Goal: Task Accomplishment & Management: Manage account settings

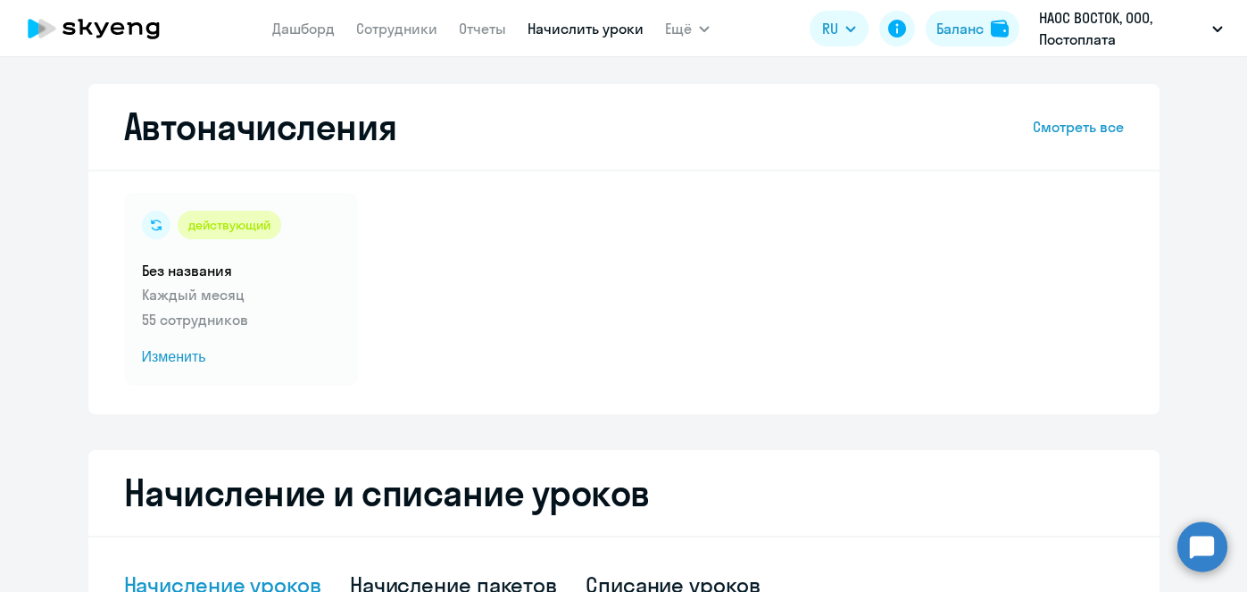
select select "10"
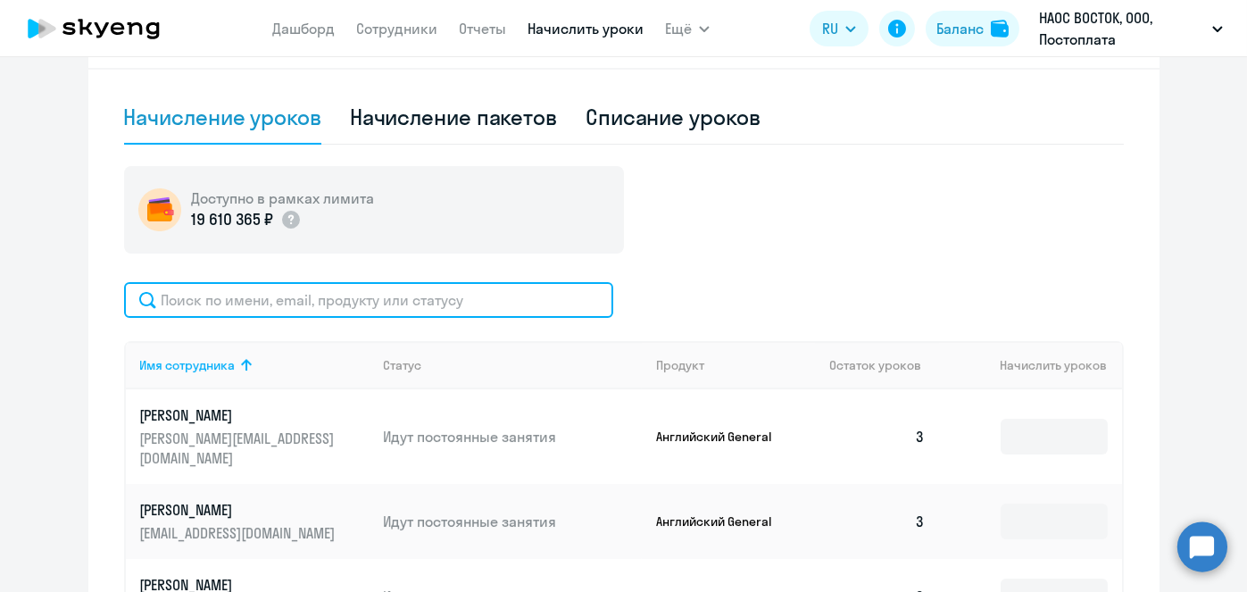
click at [576, 311] on input "text" at bounding box center [368, 300] width 489 height 36
paste input "[PERSON_NAME]"
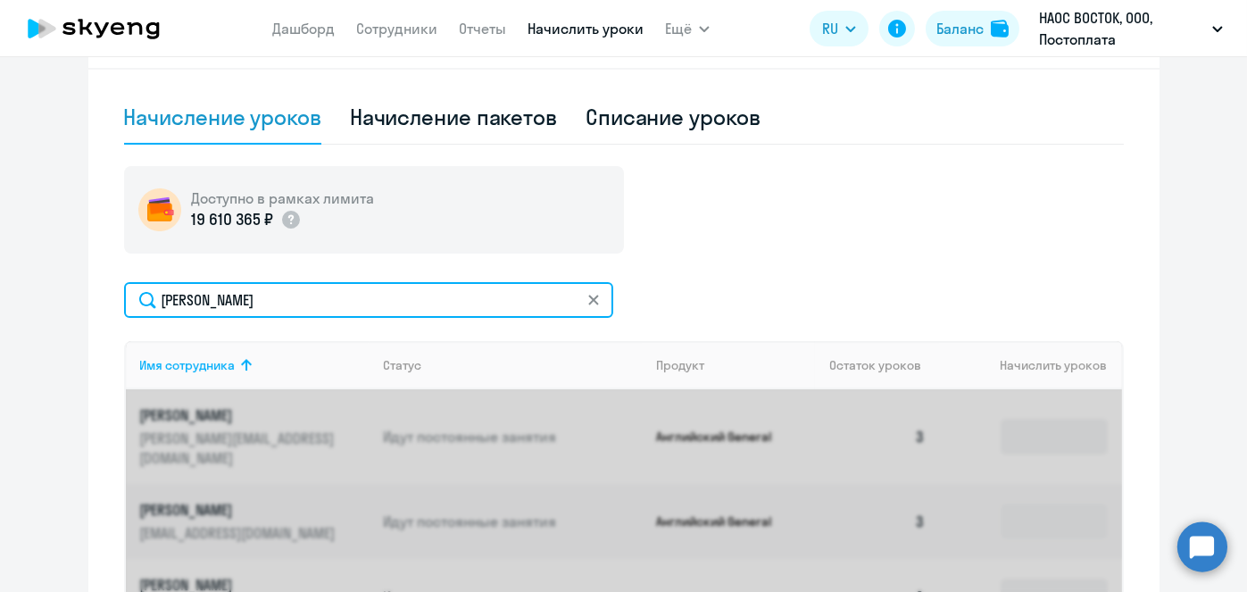
click at [576, 311] on input "[PERSON_NAME]" at bounding box center [368, 300] width 489 height 36
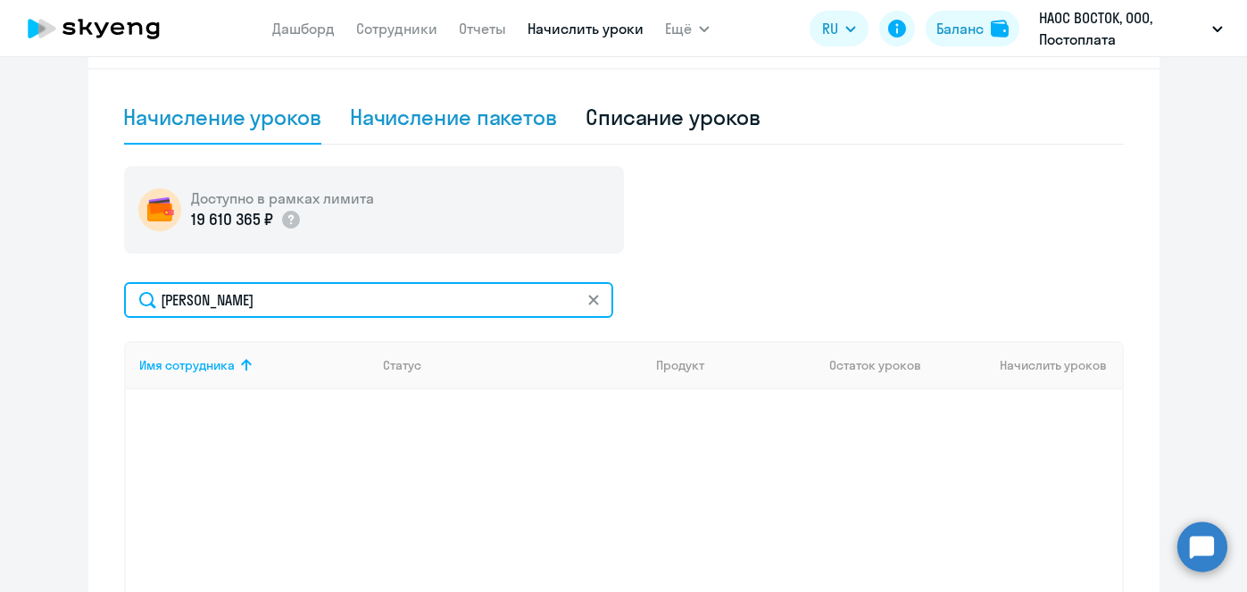
type input "[PERSON_NAME]"
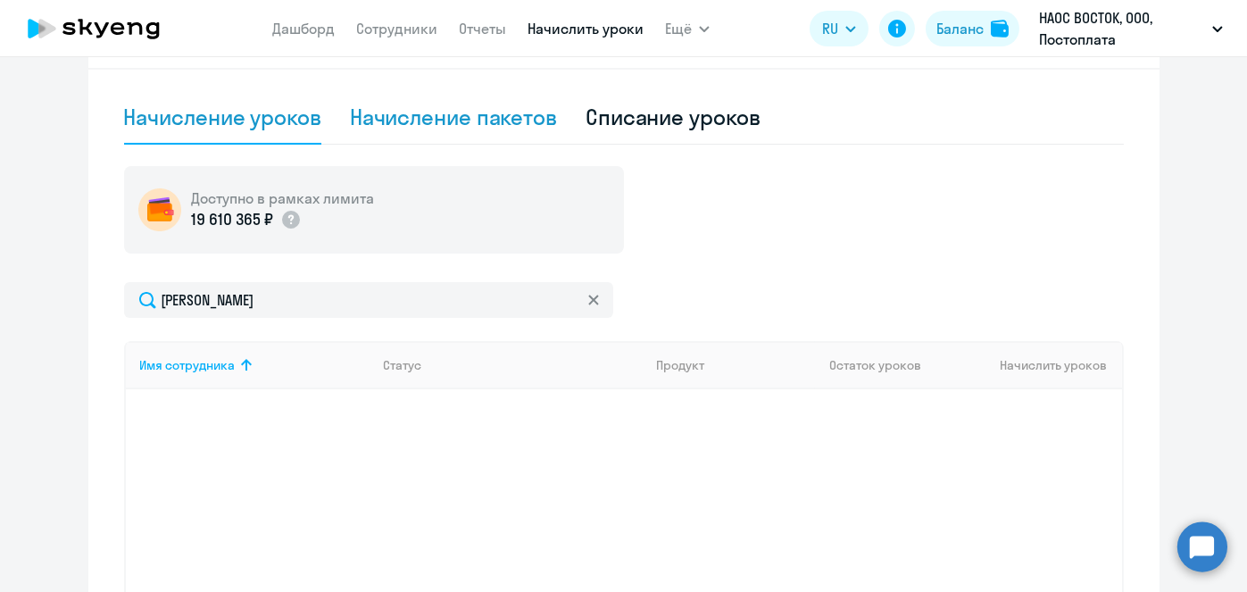
click at [462, 117] on div "Начисление пакетов" at bounding box center [453, 117] width 207 height 29
select select "10"
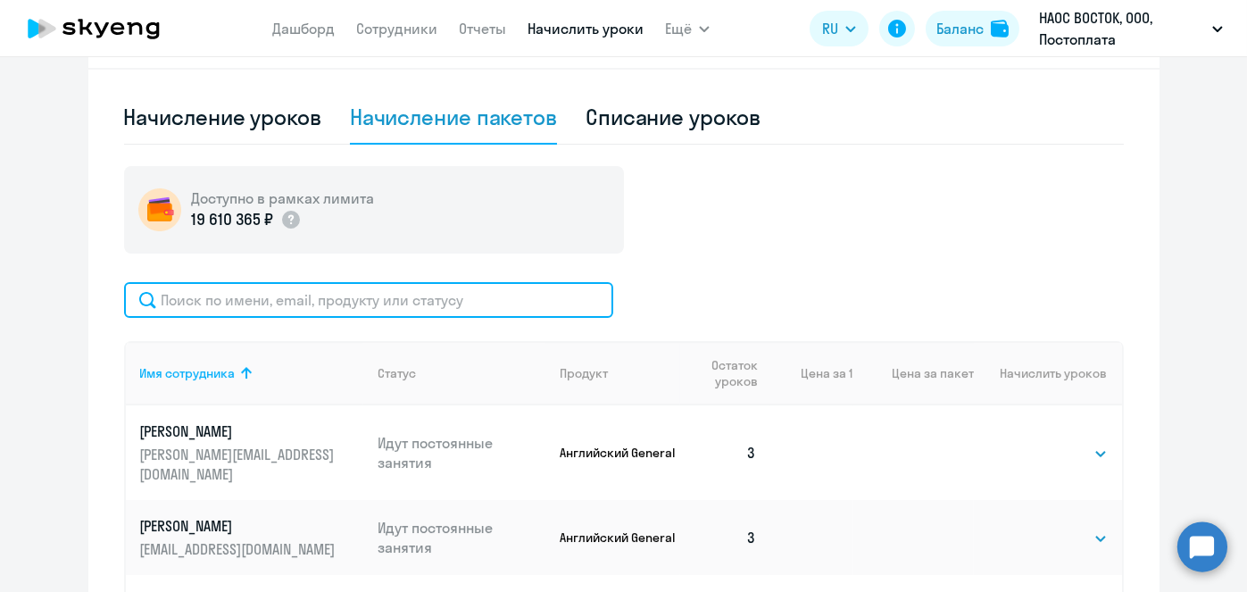
click at [483, 303] on input "text" at bounding box center [368, 300] width 489 height 36
paste input "[PERSON_NAME]"
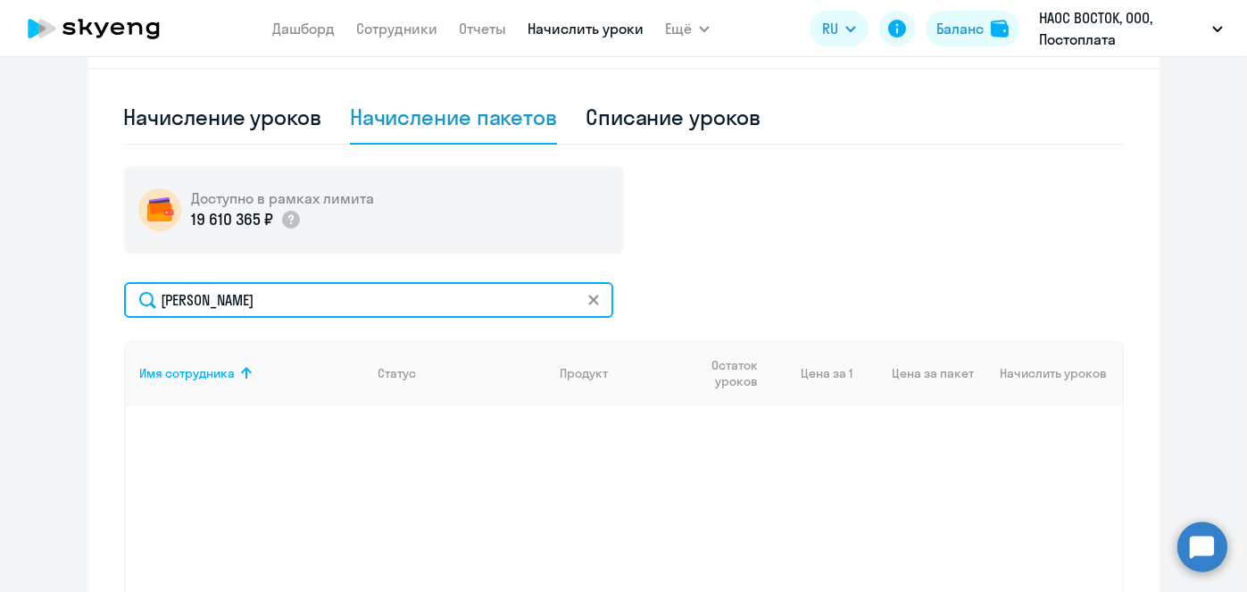
type input "[PERSON_NAME]"
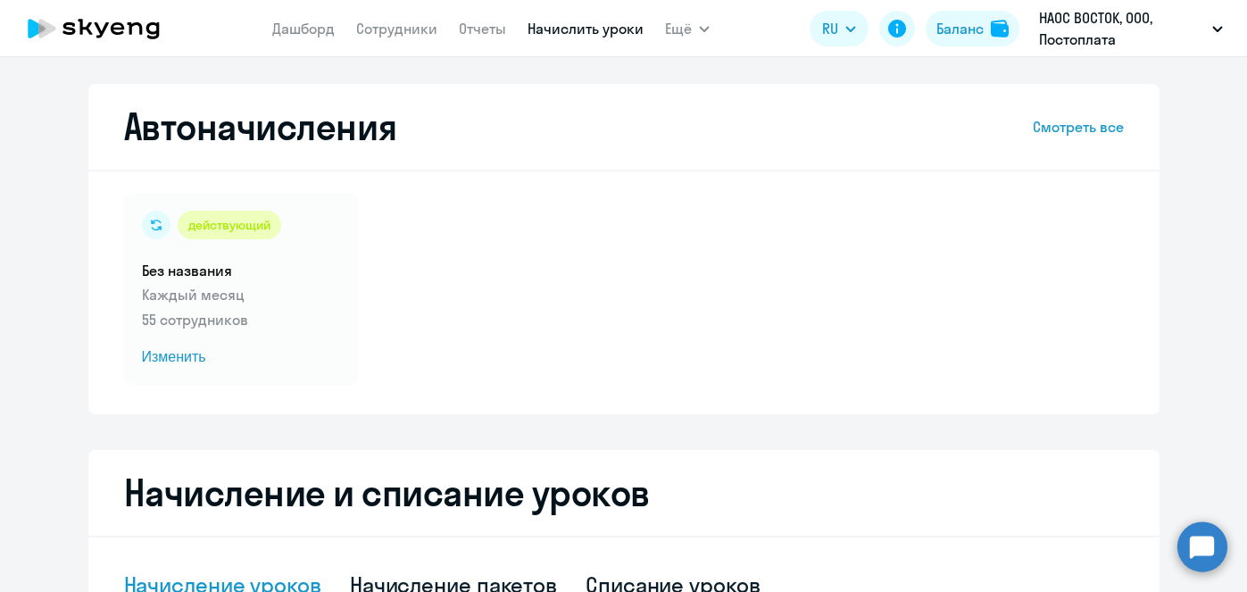
select select "10"
click at [183, 361] on span "Изменить" at bounding box center [241, 356] width 198 height 21
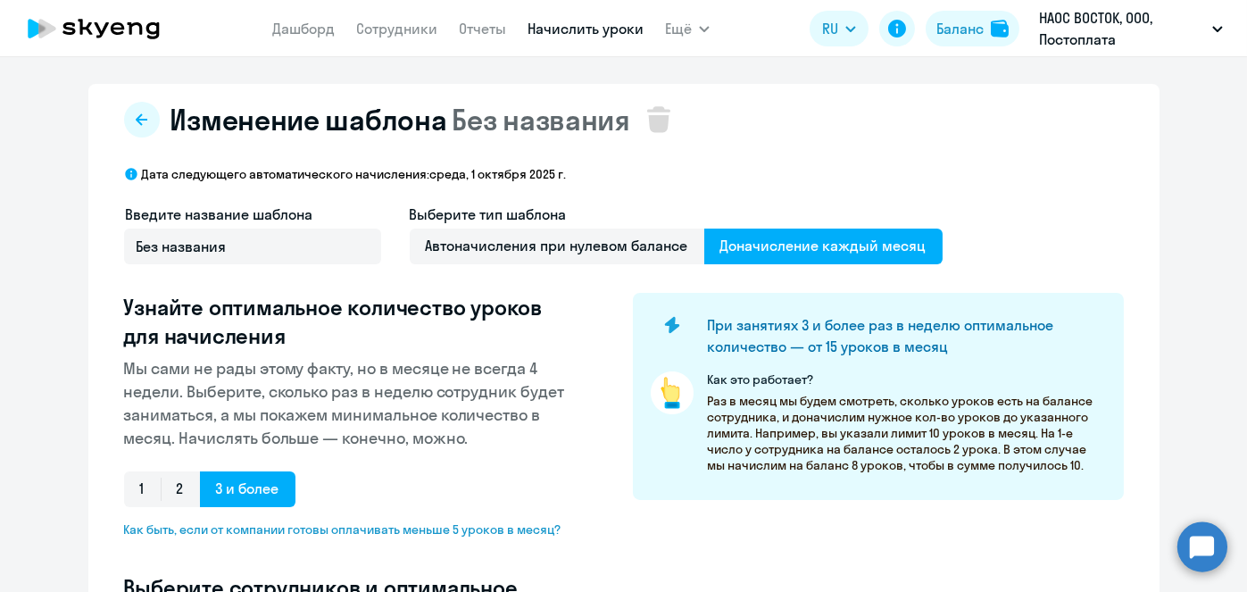
select select "10"
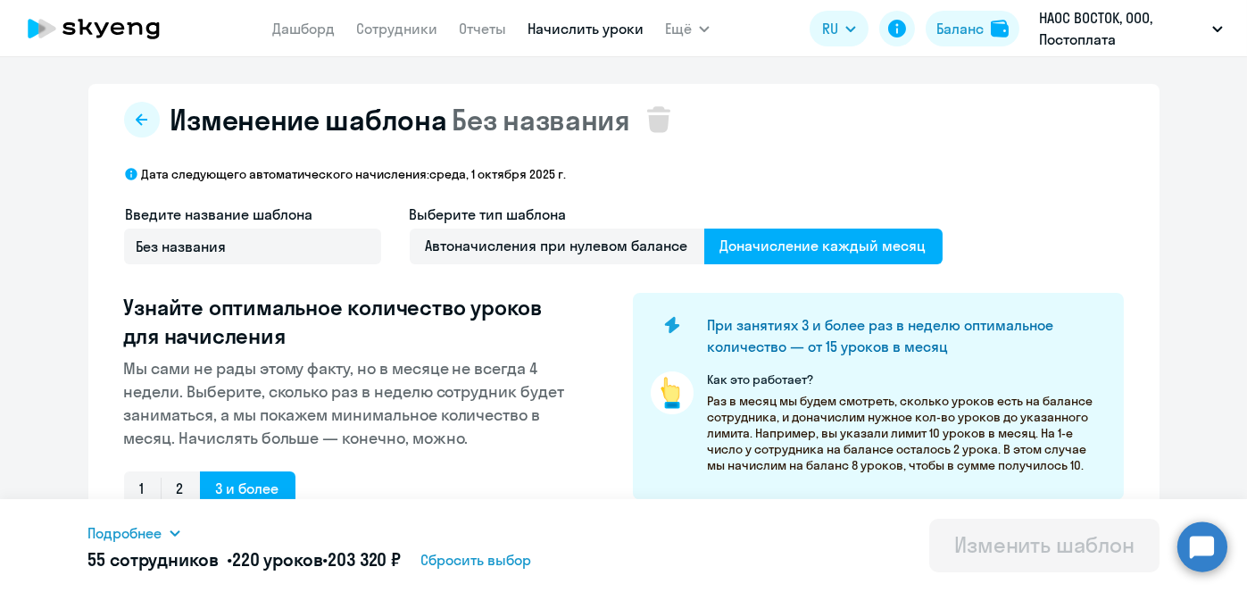
scroll to position [468, 0]
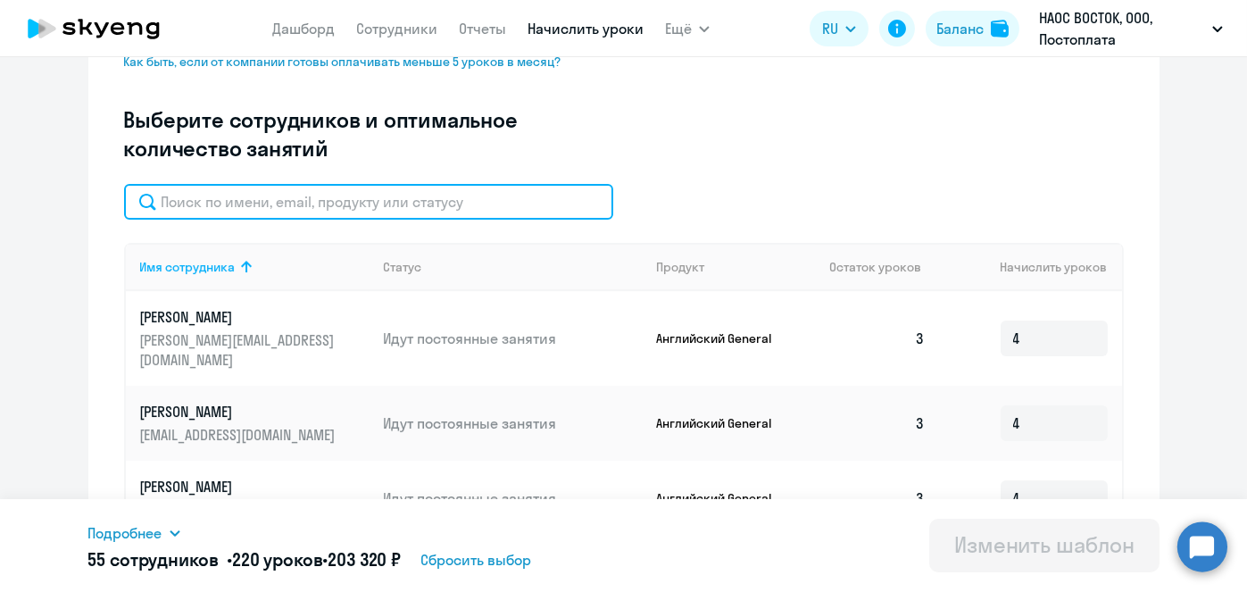
click at [466, 218] on input "text" at bounding box center [368, 202] width 489 height 36
paste input "[PERSON_NAME]"
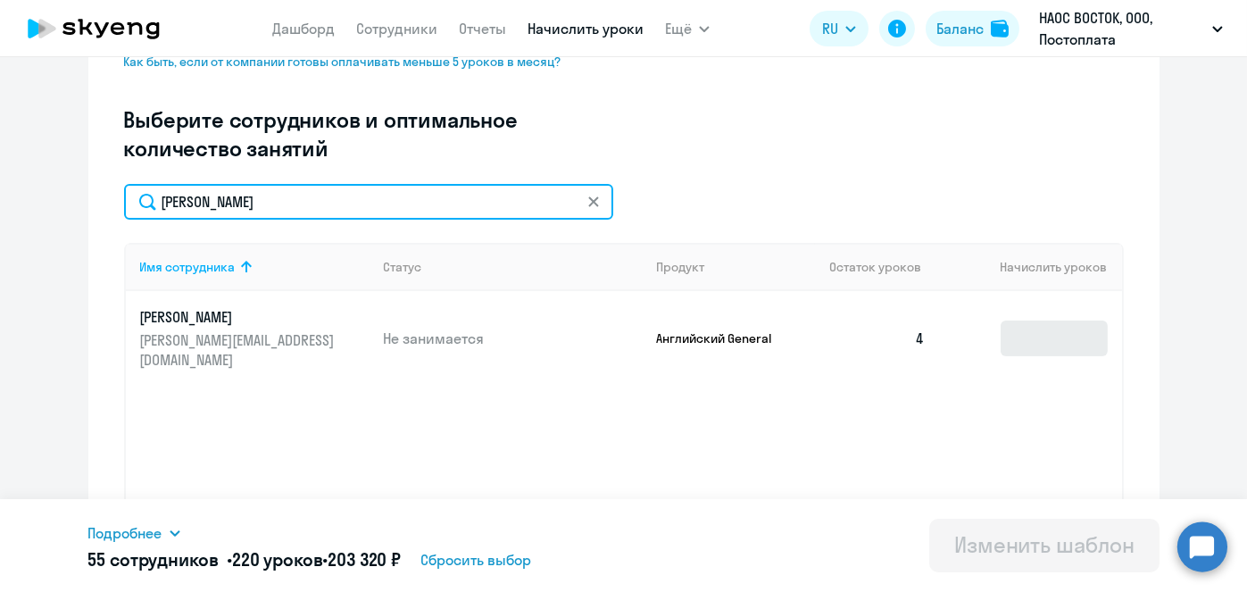
type input "[PERSON_NAME]"
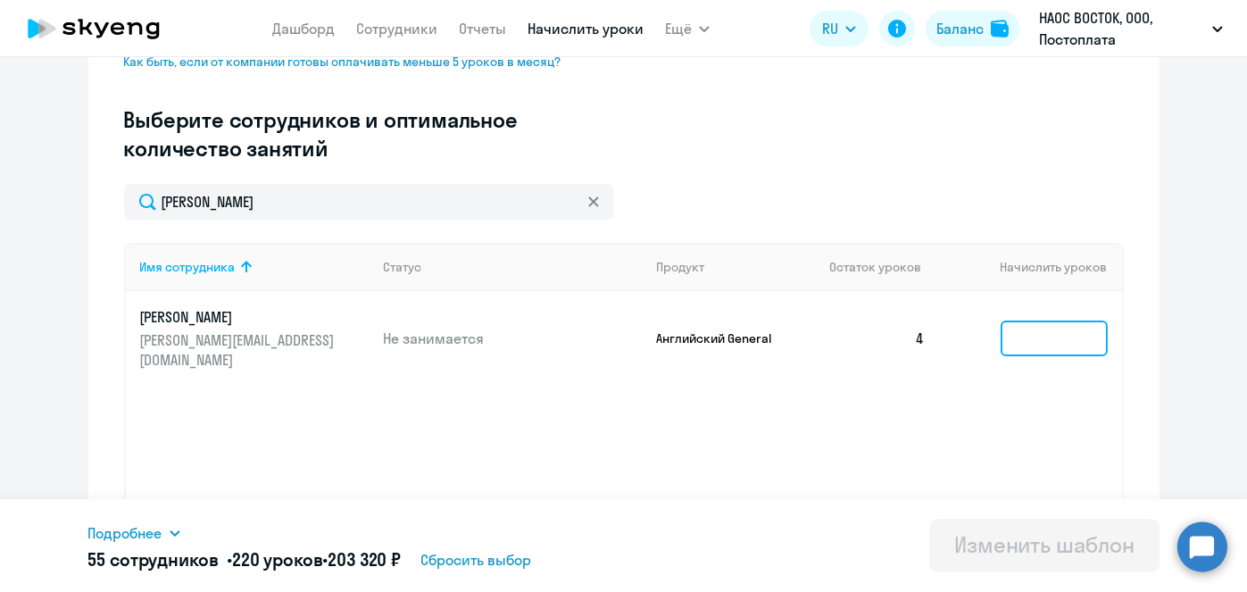
click at [1033, 325] on input at bounding box center [1053, 338] width 107 height 36
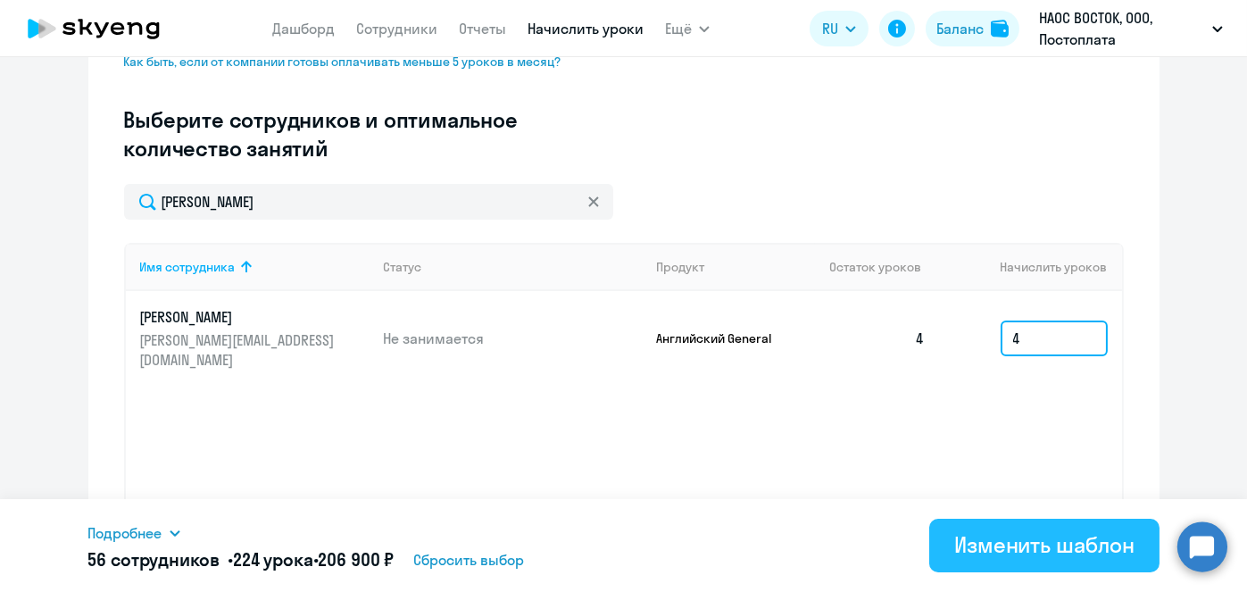
type input "4"
click at [1030, 539] on div "Изменить шаблон" at bounding box center [1044, 544] width 180 height 29
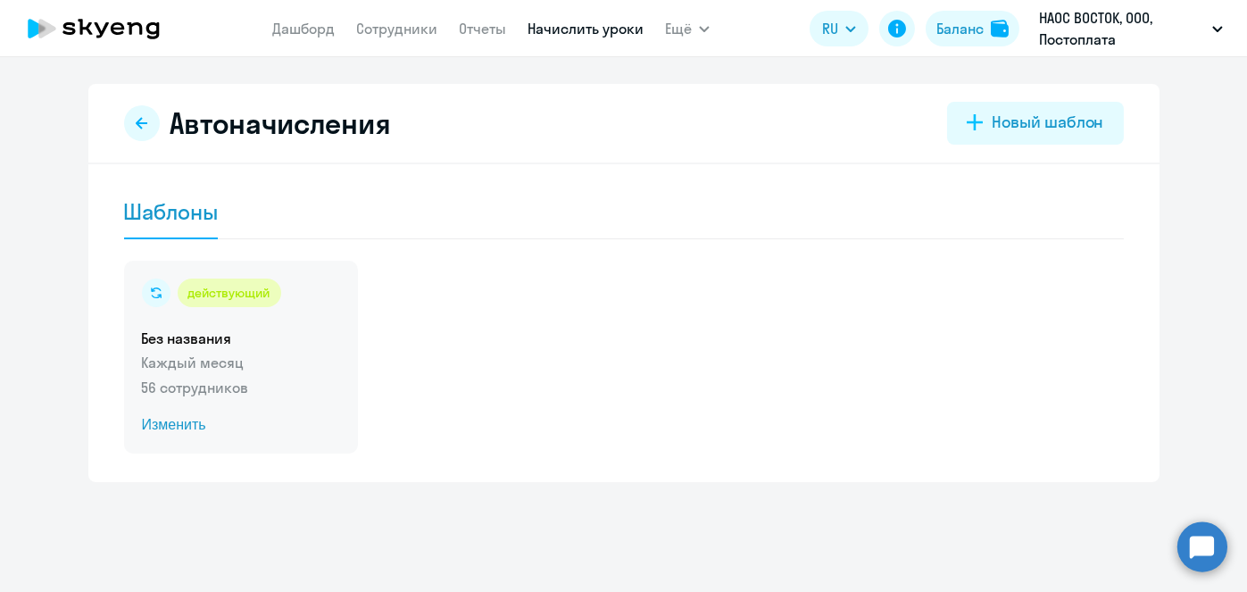
click at [188, 431] on span "Изменить" at bounding box center [241, 424] width 198 height 21
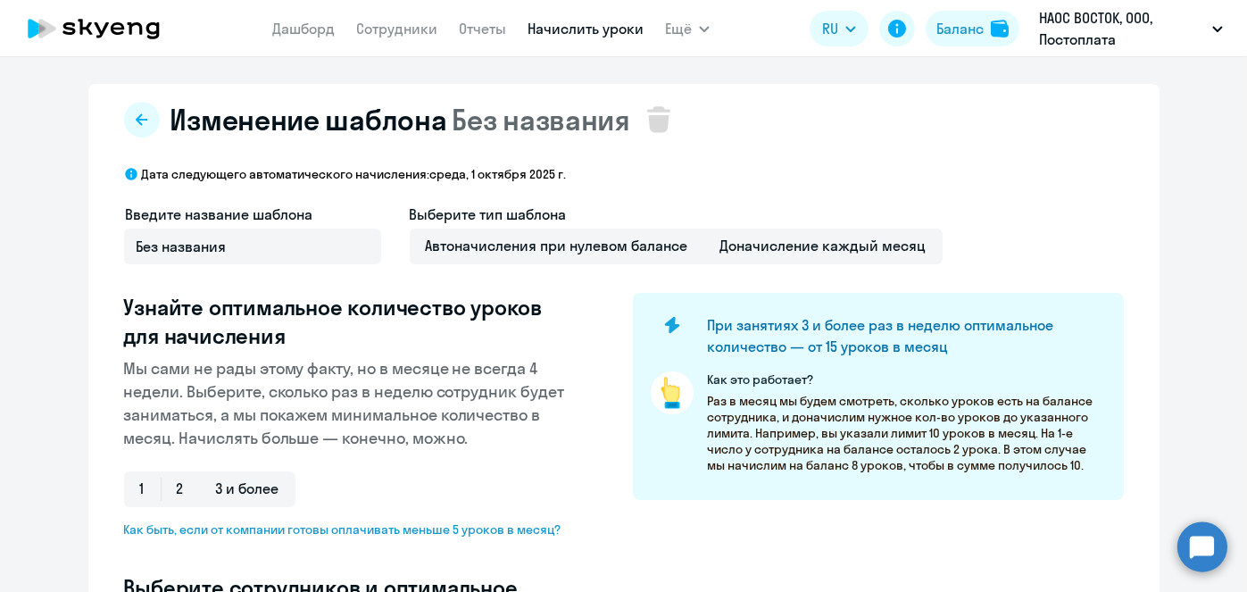
select select "10"
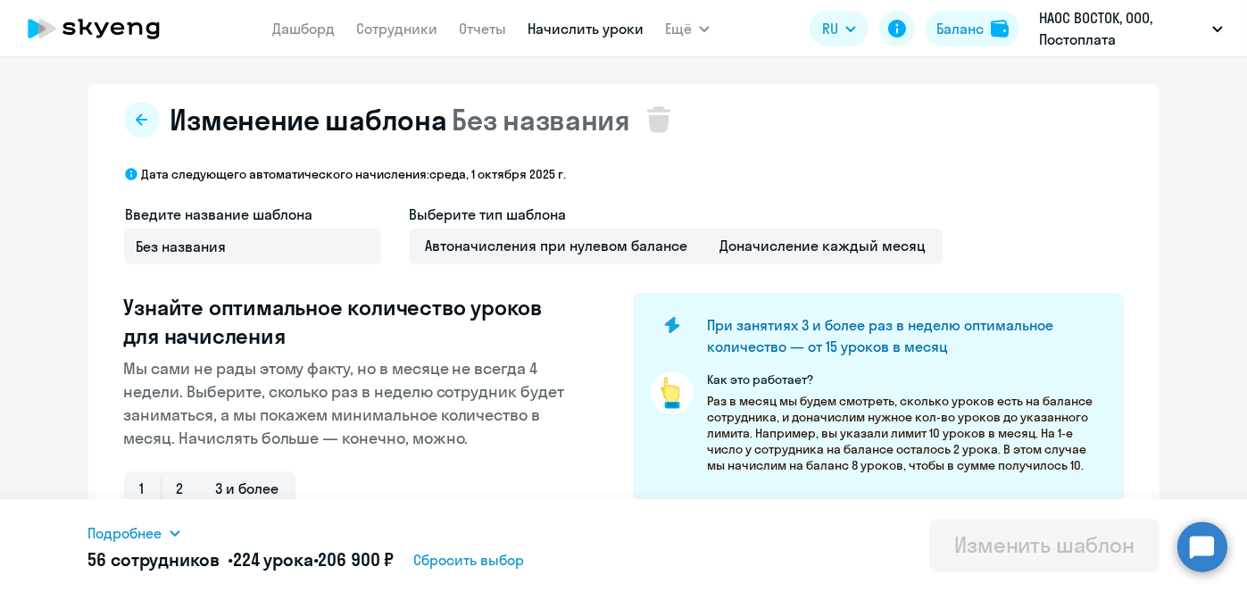
scroll to position [468, 0]
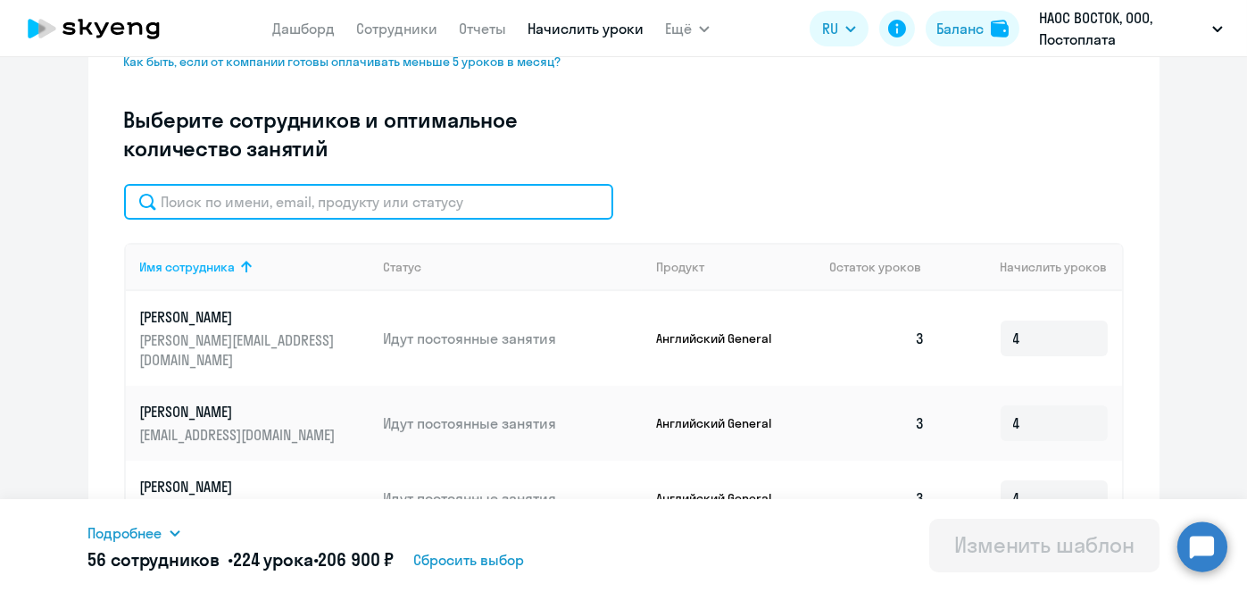
click at [510, 217] on input "text" at bounding box center [368, 202] width 489 height 36
paste input "[PERSON_NAME]"
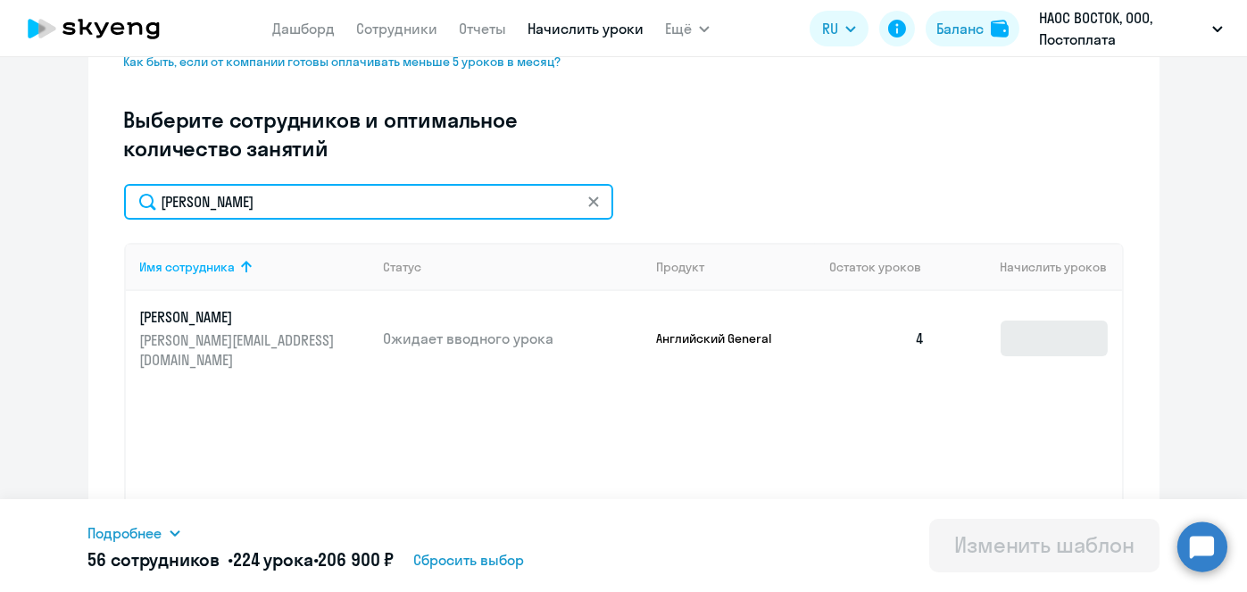
type input "[PERSON_NAME]"
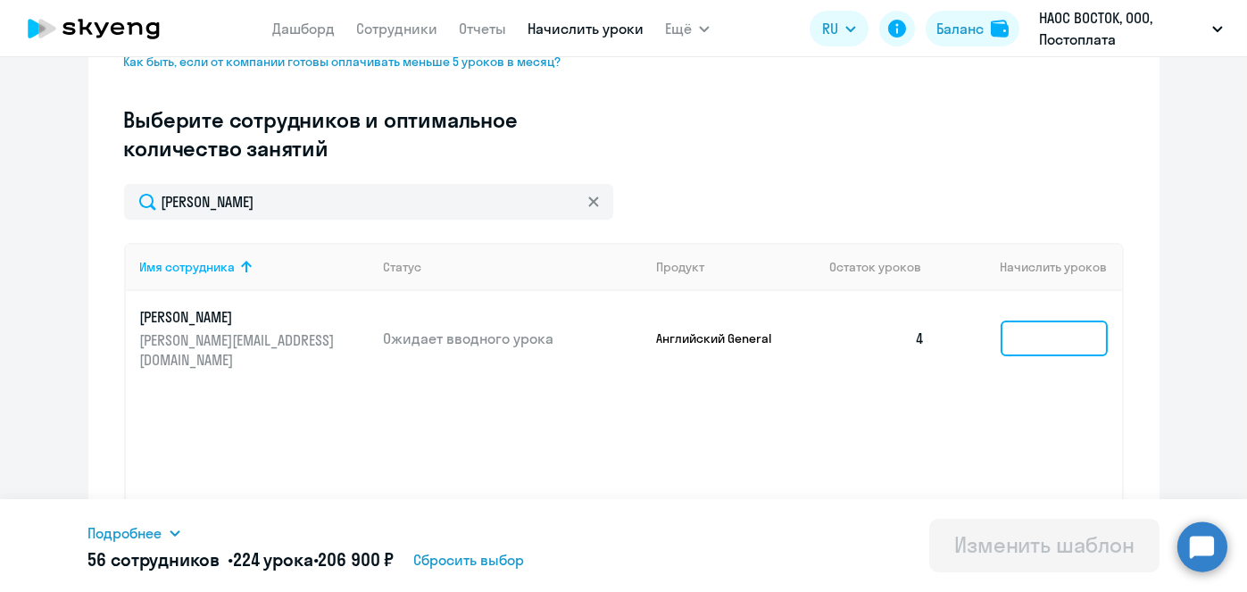
click at [1047, 328] on input at bounding box center [1053, 338] width 107 height 36
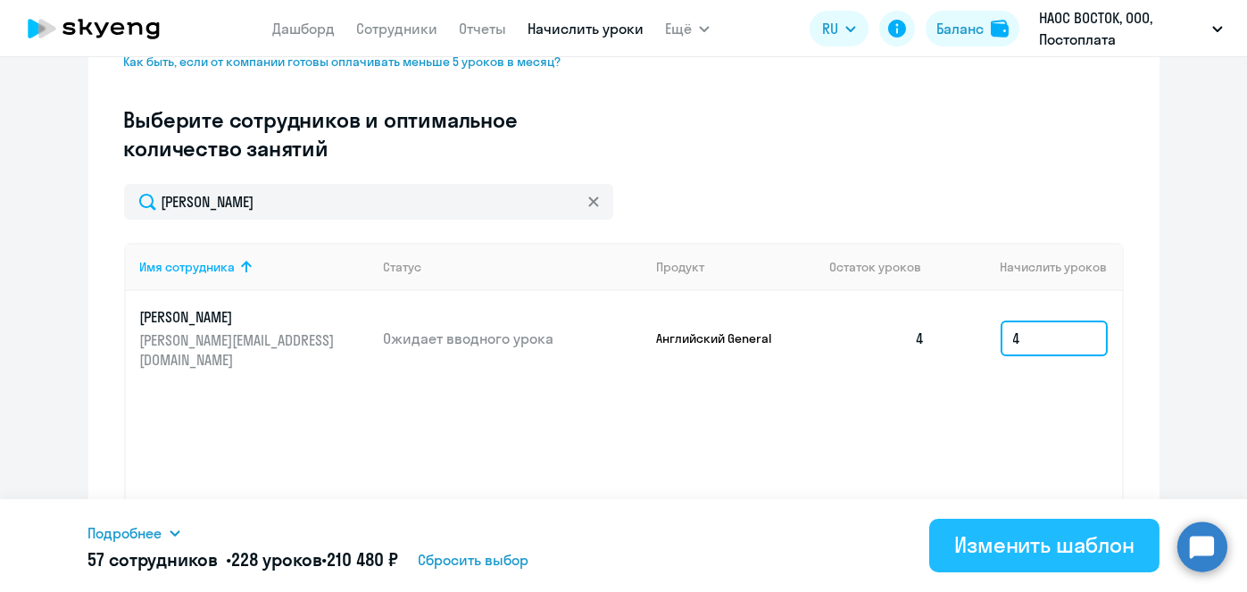
type input "4"
click at [1050, 559] on button "Изменить шаблон" at bounding box center [1044, 546] width 230 height 54
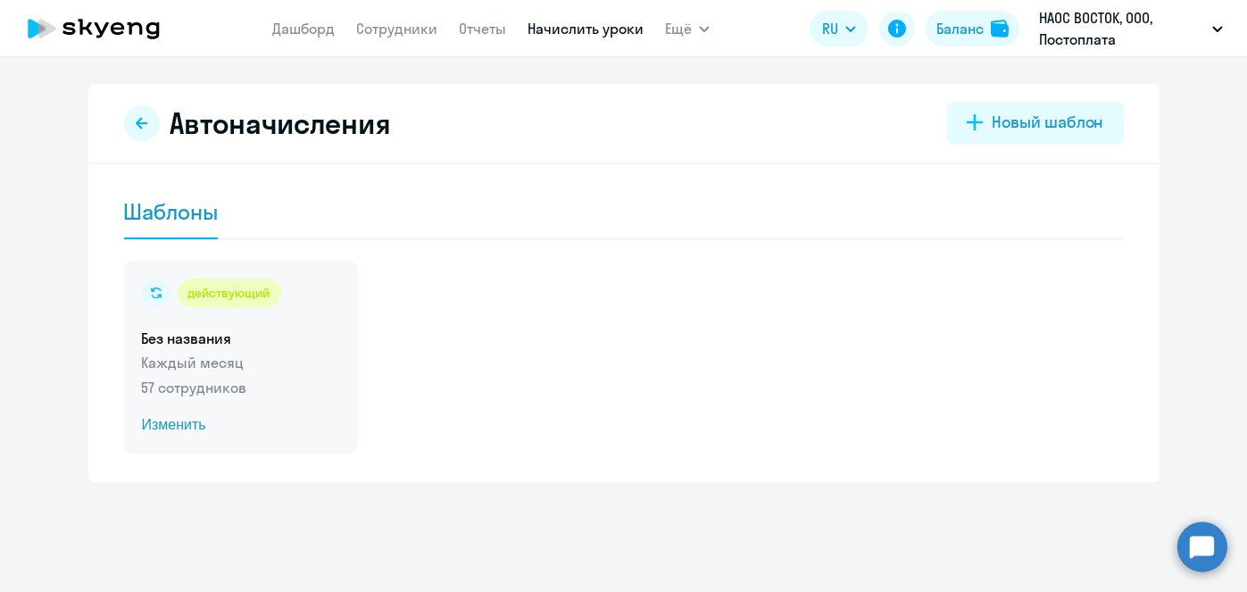
click at [187, 427] on span "Изменить" at bounding box center [241, 424] width 198 height 21
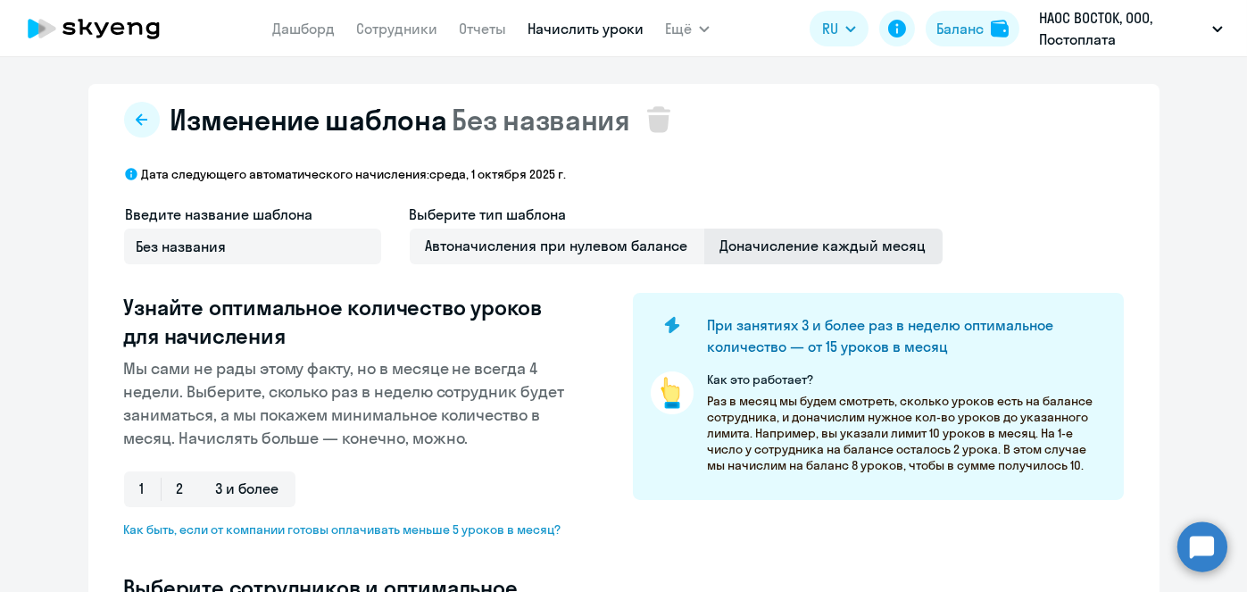
select select "10"
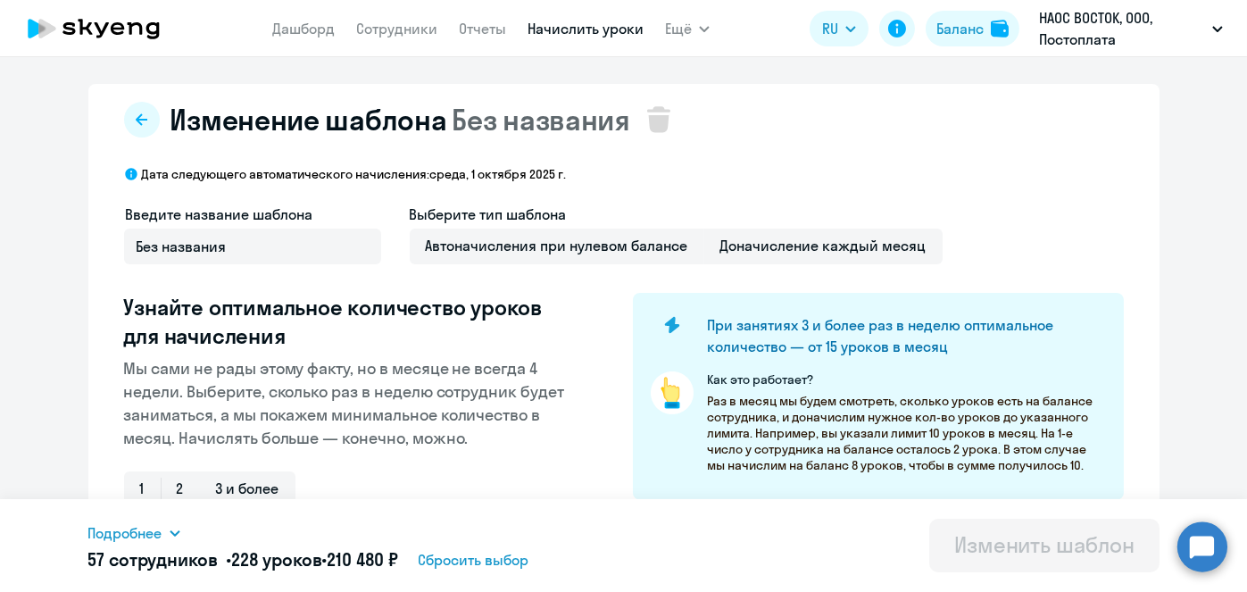
scroll to position [468, 0]
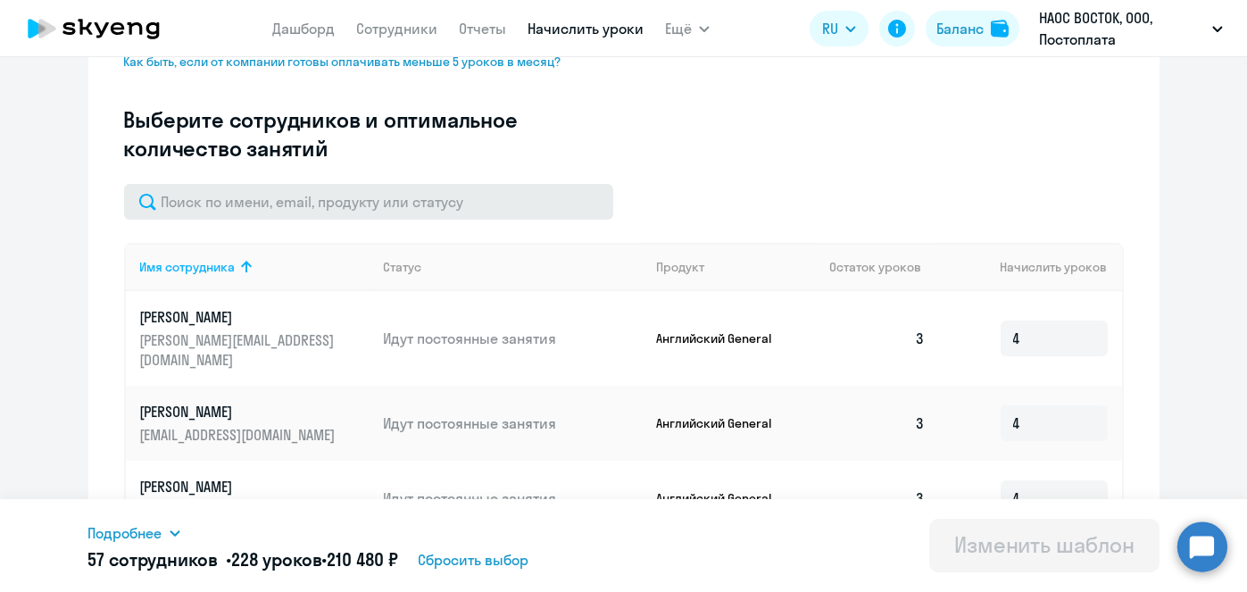
drag, startPoint x: 457, startPoint y: 231, endPoint x: 452, endPoint y: 215, distance: 16.9
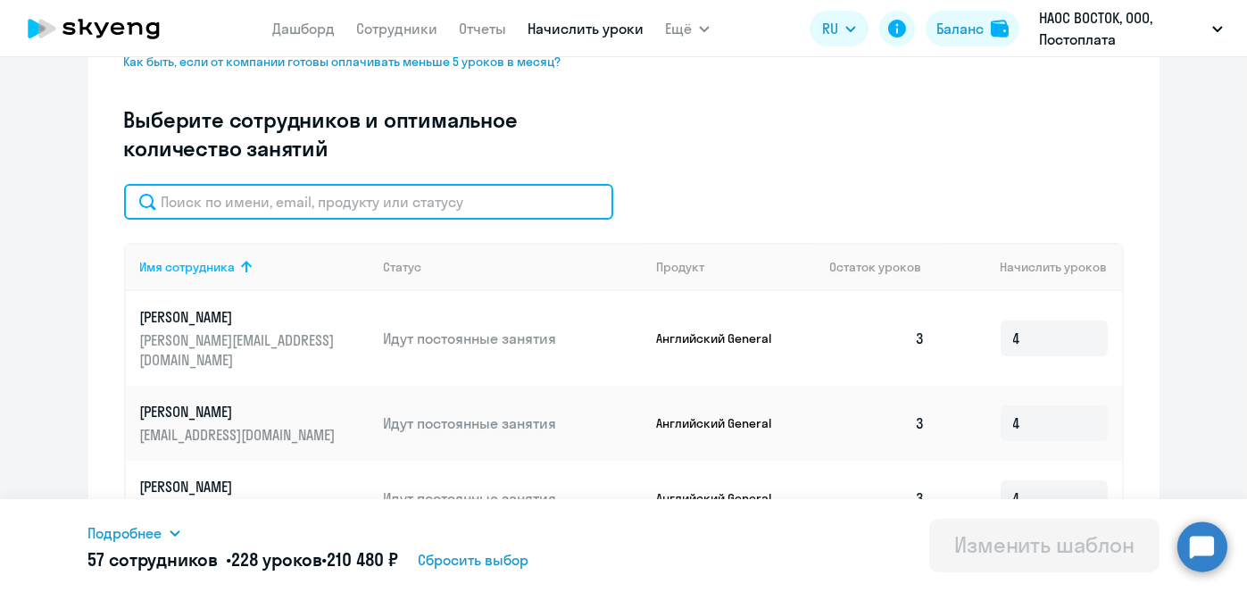
click at [452, 215] on input "text" at bounding box center [368, 202] width 489 height 36
paste input "42579654"
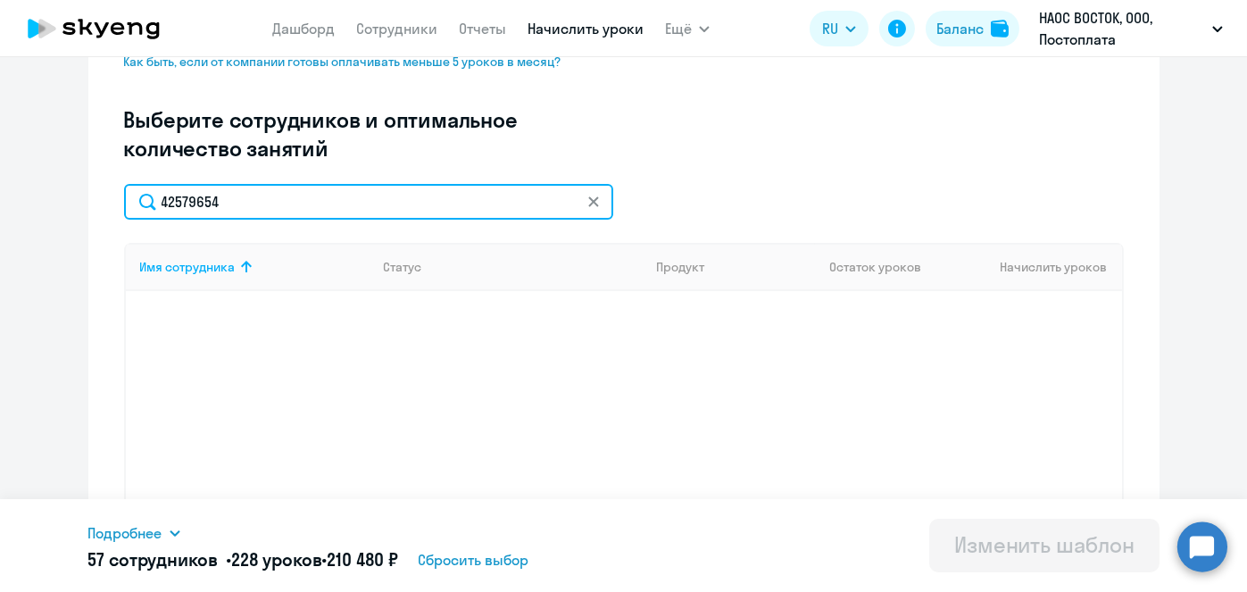
click at [344, 198] on input "42579654" at bounding box center [368, 202] width 489 height 36
paste input "[PERSON_NAME]"
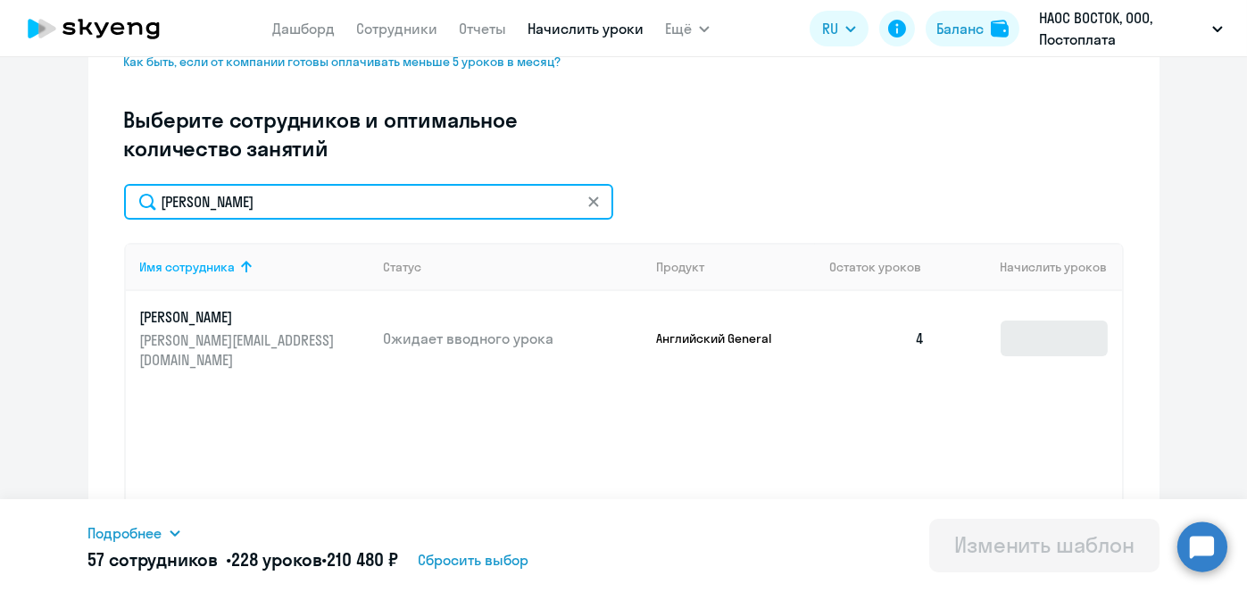
type input "[PERSON_NAME]"
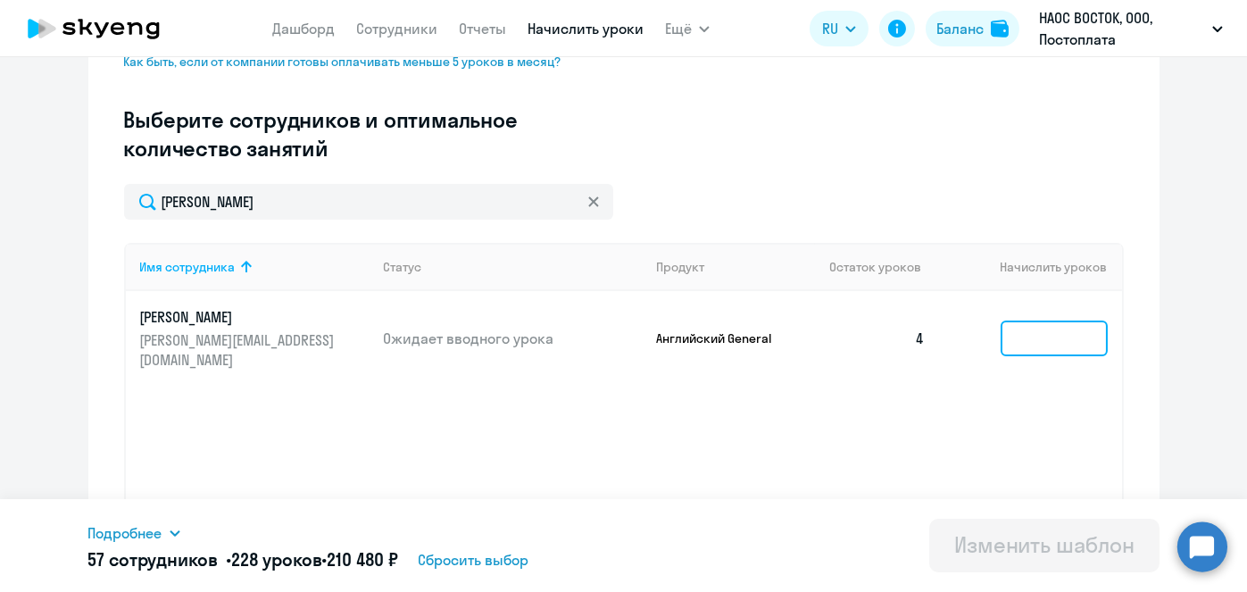
click at [1030, 323] on input at bounding box center [1053, 338] width 107 height 36
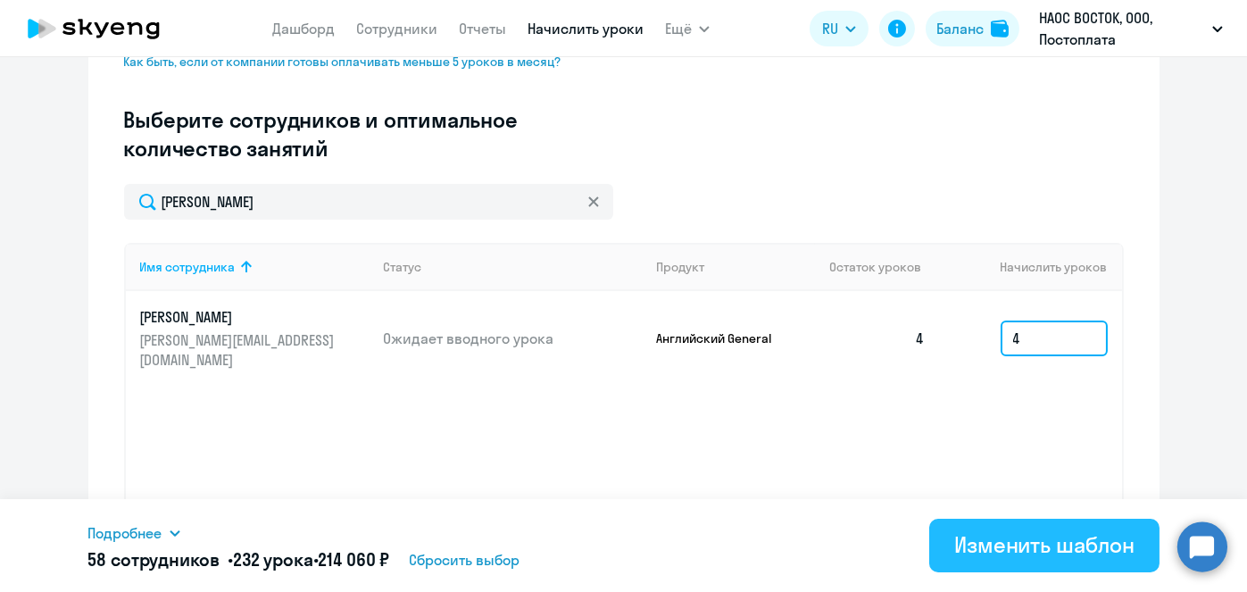
type input "4"
click at [1021, 541] on div "Изменить шаблон" at bounding box center [1044, 544] width 180 height 29
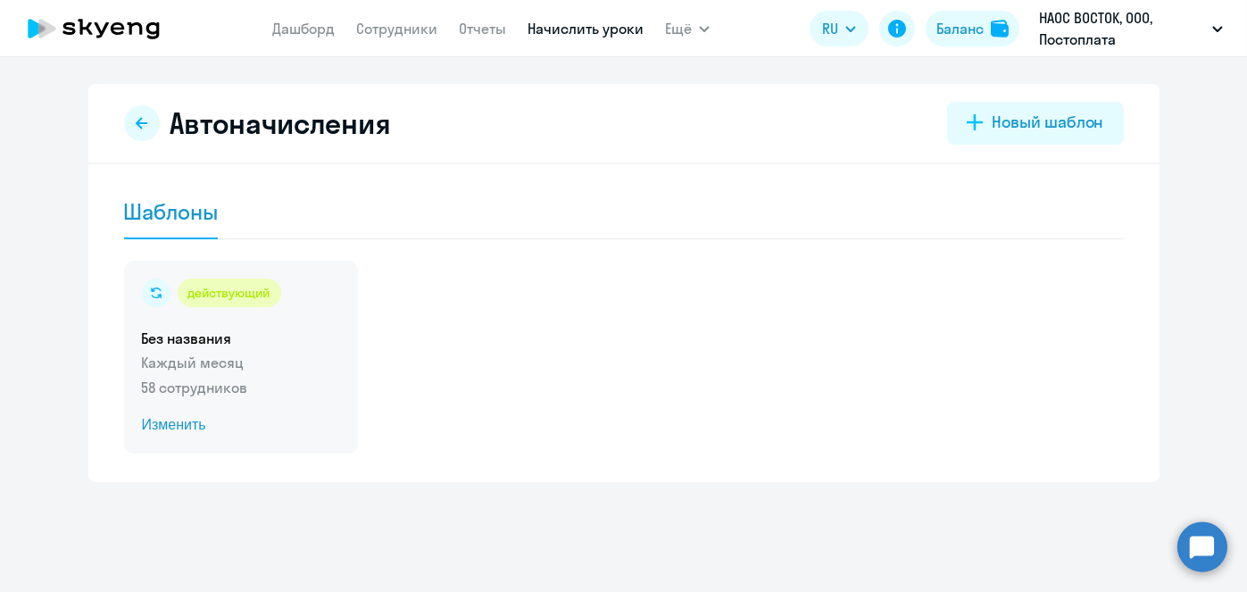
click at [191, 425] on span "Изменить" at bounding box center [241, 424] width 198 height 21
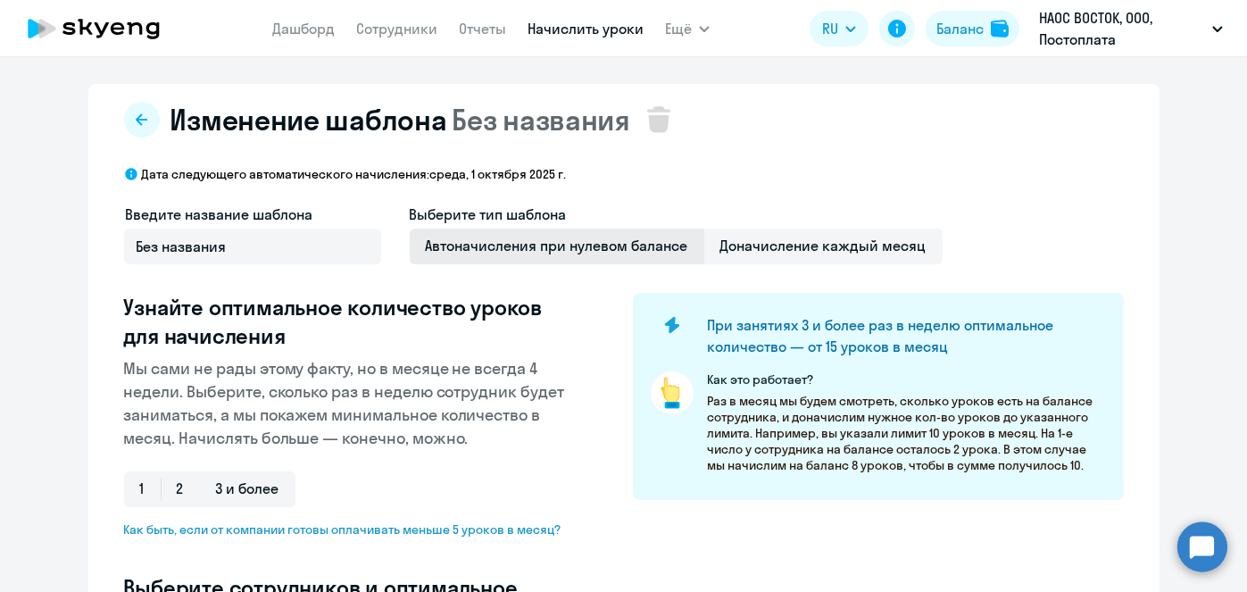
select select "10"
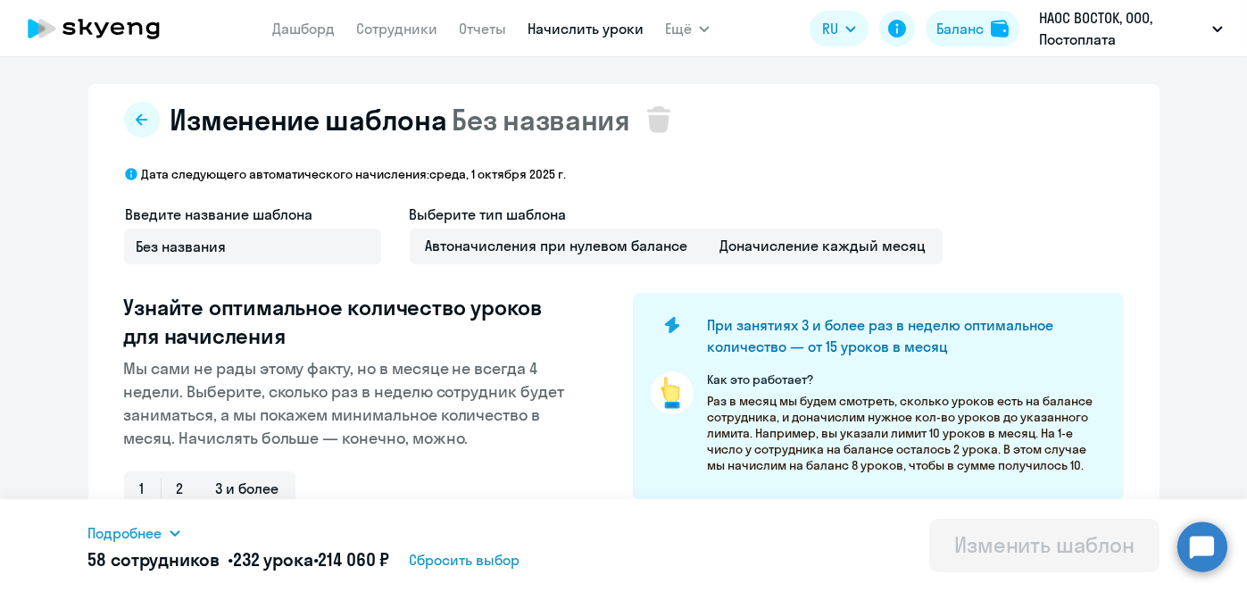
scroll to position [468, 0]
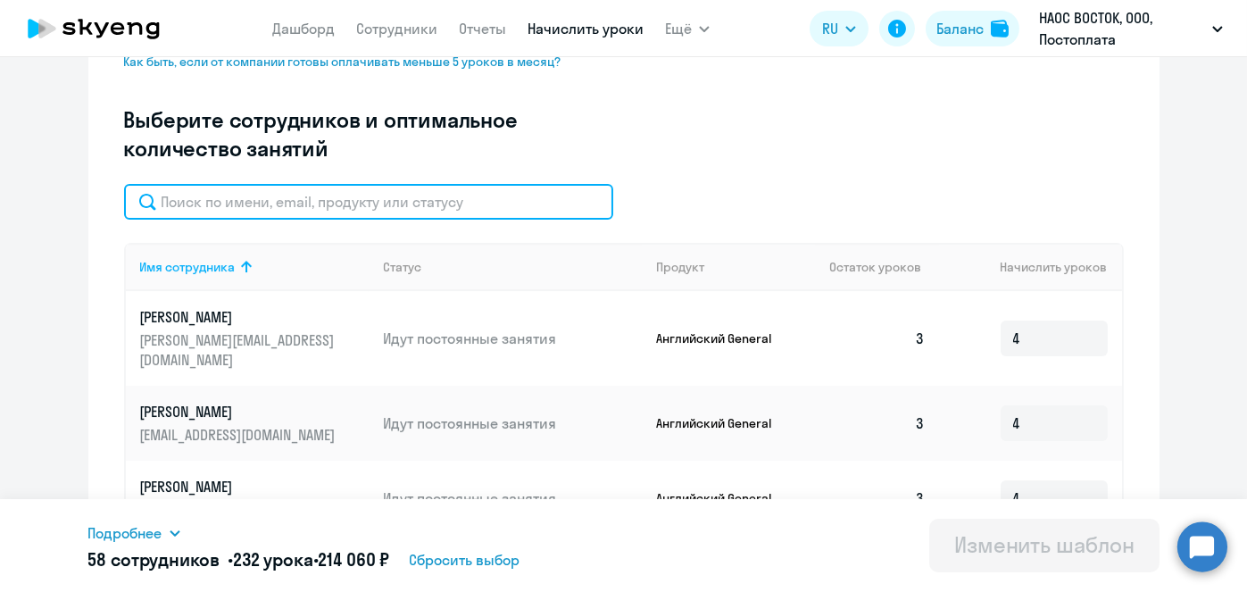
click at [593, 210] on input "text" at bounding box center [368, 202] width 489 height 36
paste input "[PERSON_NAME]"
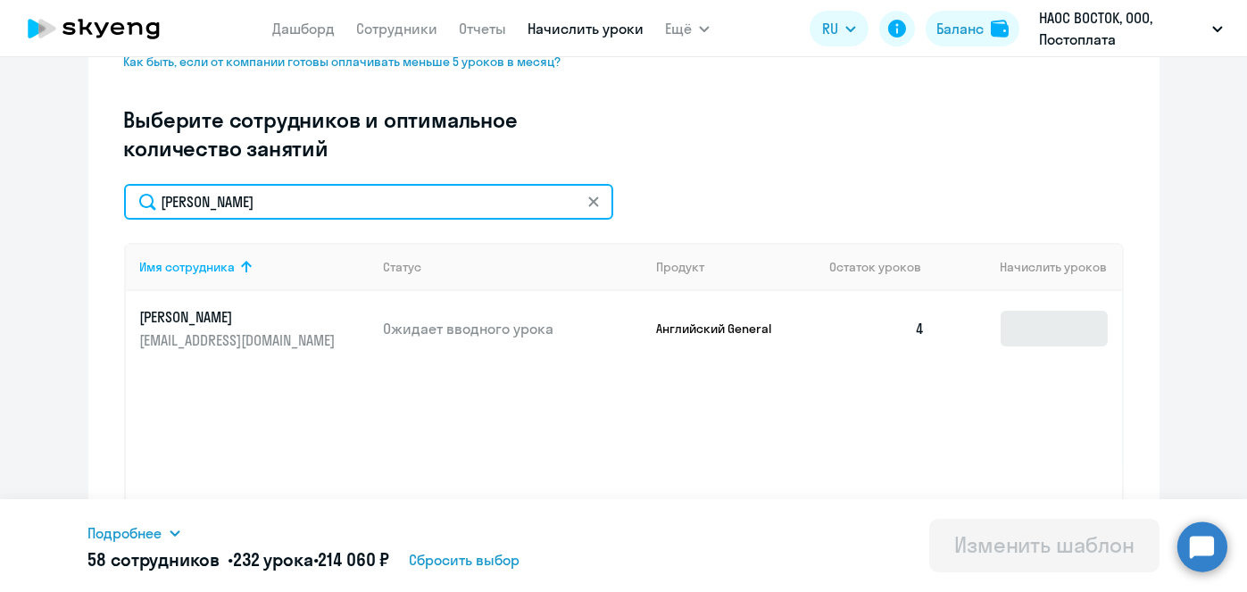
type input "[PERSON_NAME]"
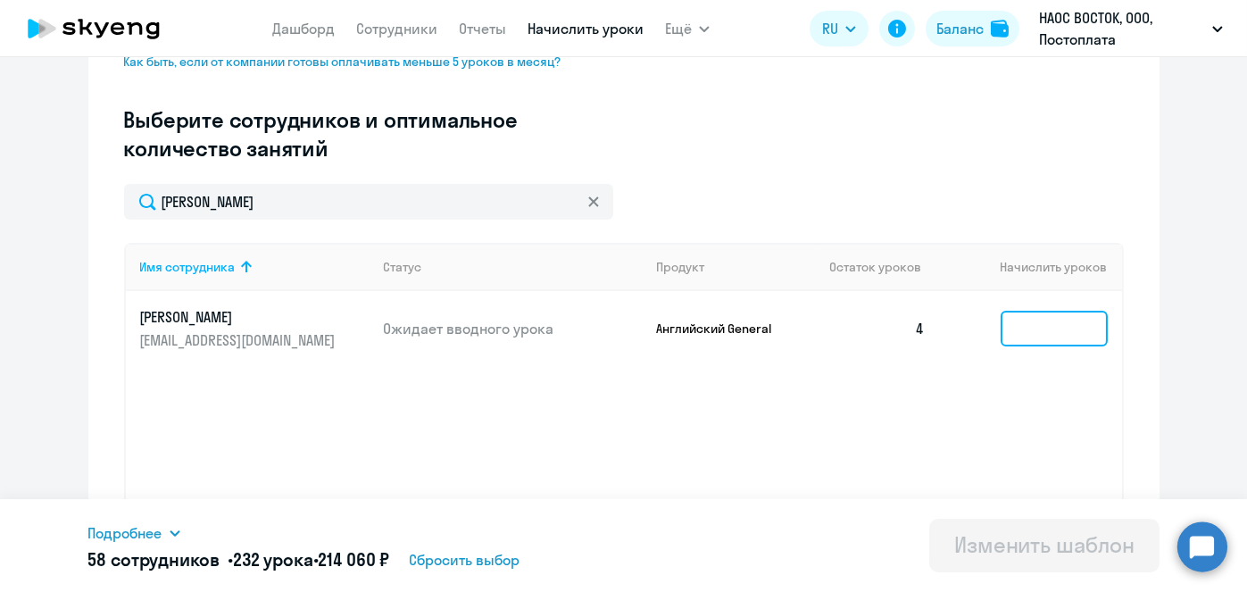
click at [1025, 336] on input at bounding box center [1053, 329] width 107 height 36
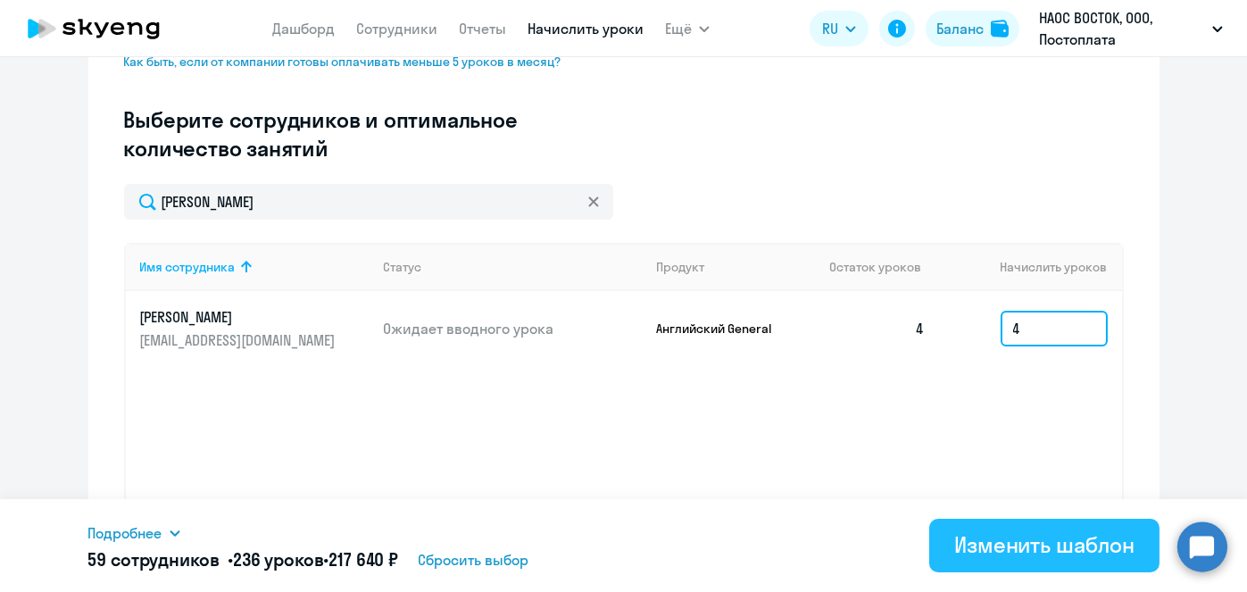
type input "4"
click at [1012, 545] on div "Изменить шаблон" at bounding box center [1044, 544] width 180 height 29
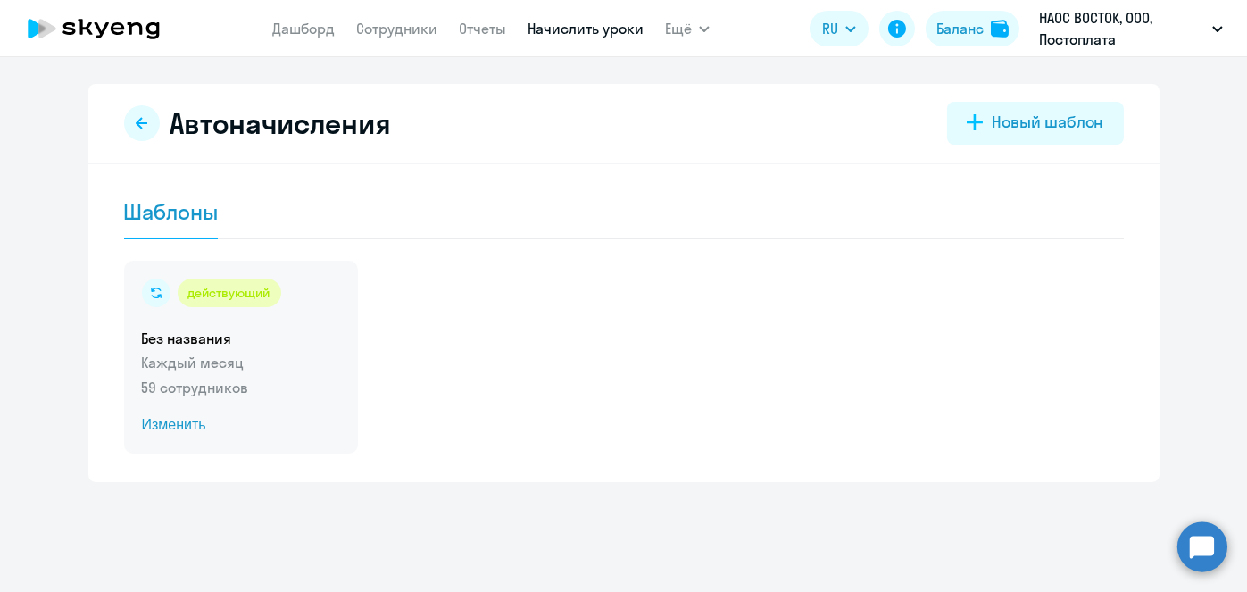
click at [180, 427] on span "Изменить" at bounding box center [241, 424] width 198 height 21
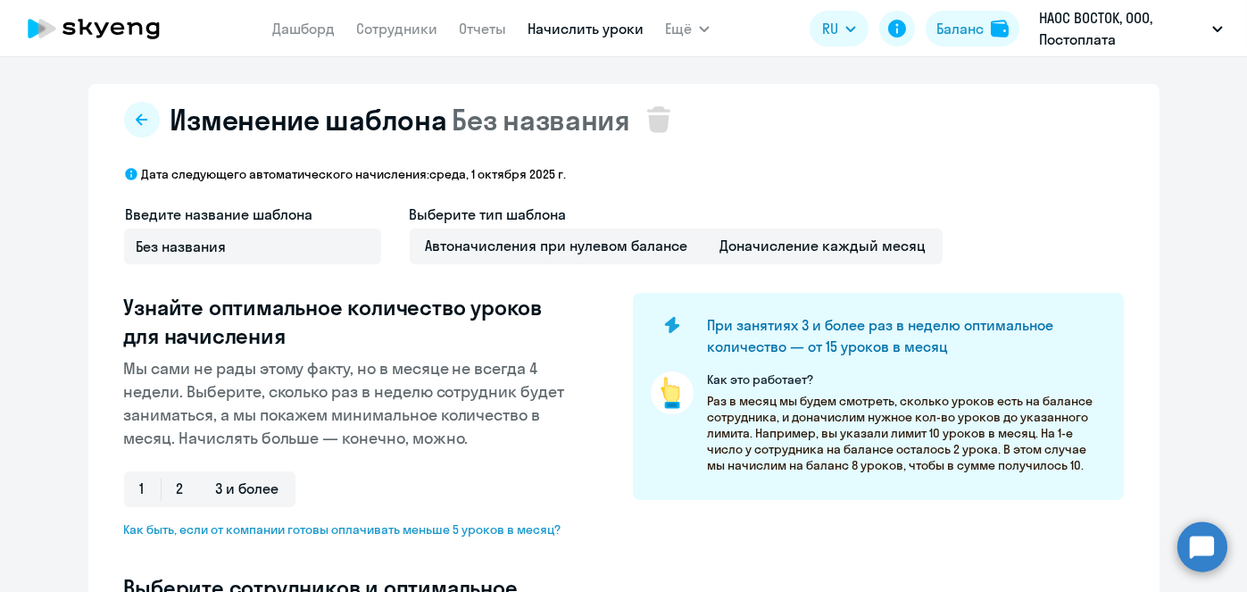
select select "10"
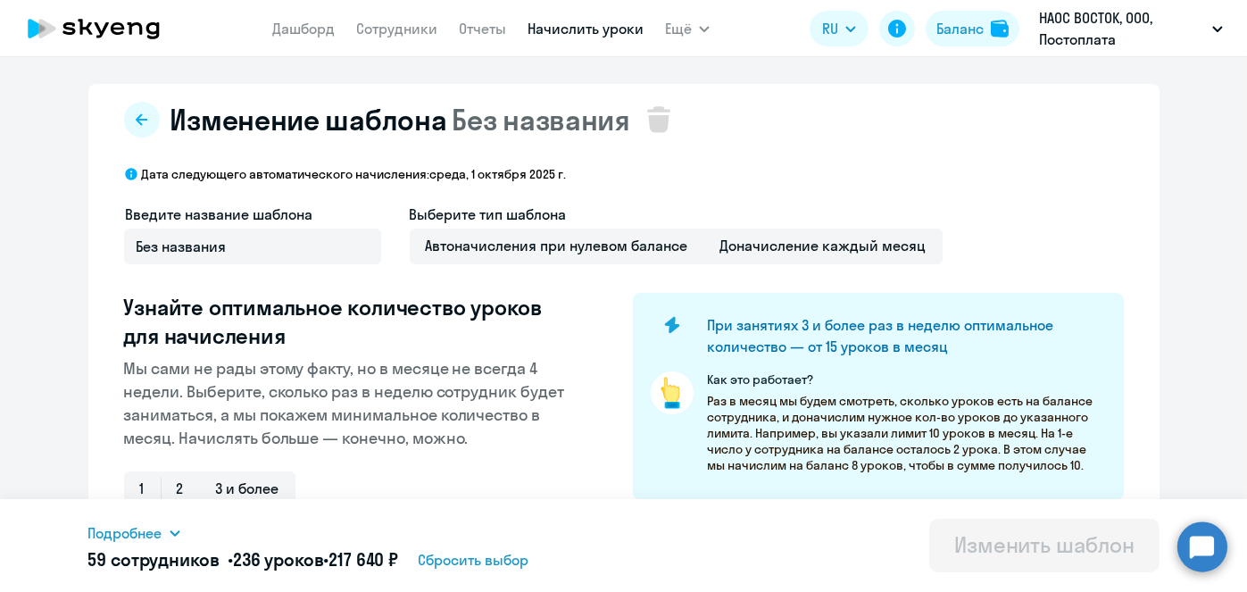
scroll to position [468, 0]
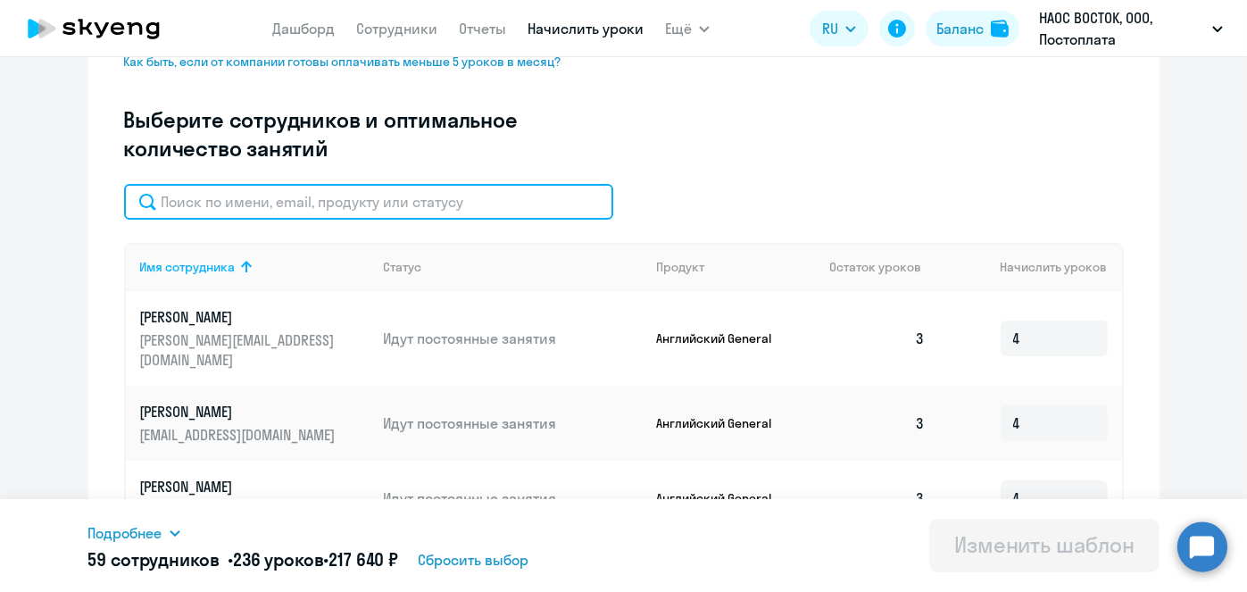
click at [459, 198] on input "text" at bounding box center [368, 202] width 489 height 36
paste input "[PERSON_NAME]"
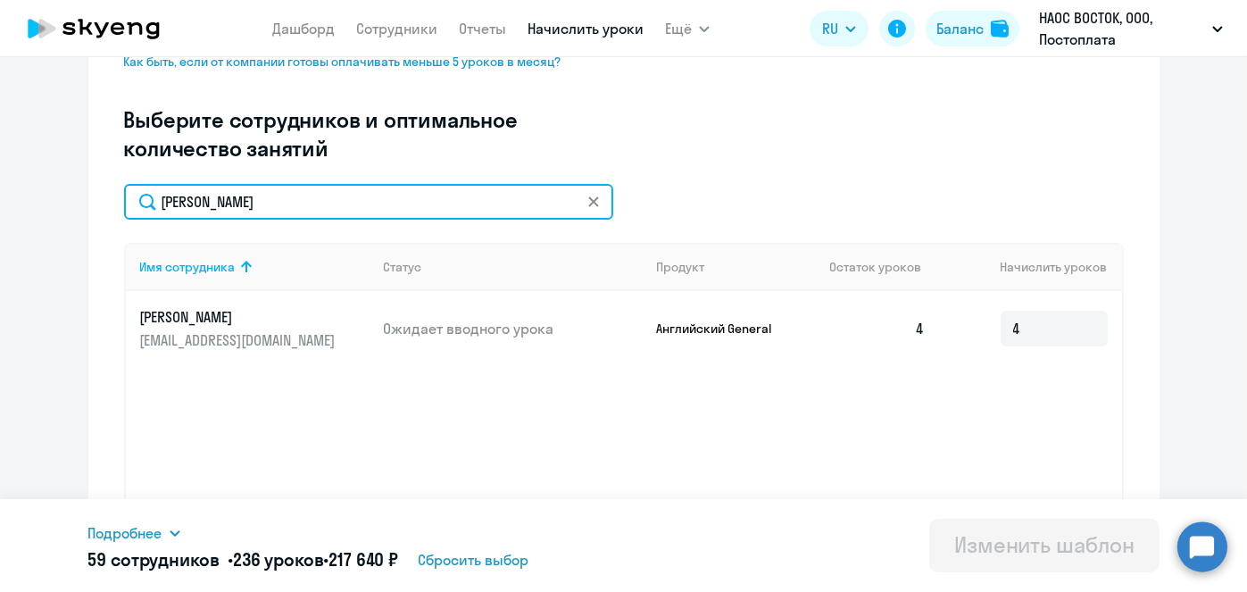
scroll to position [0, 0]
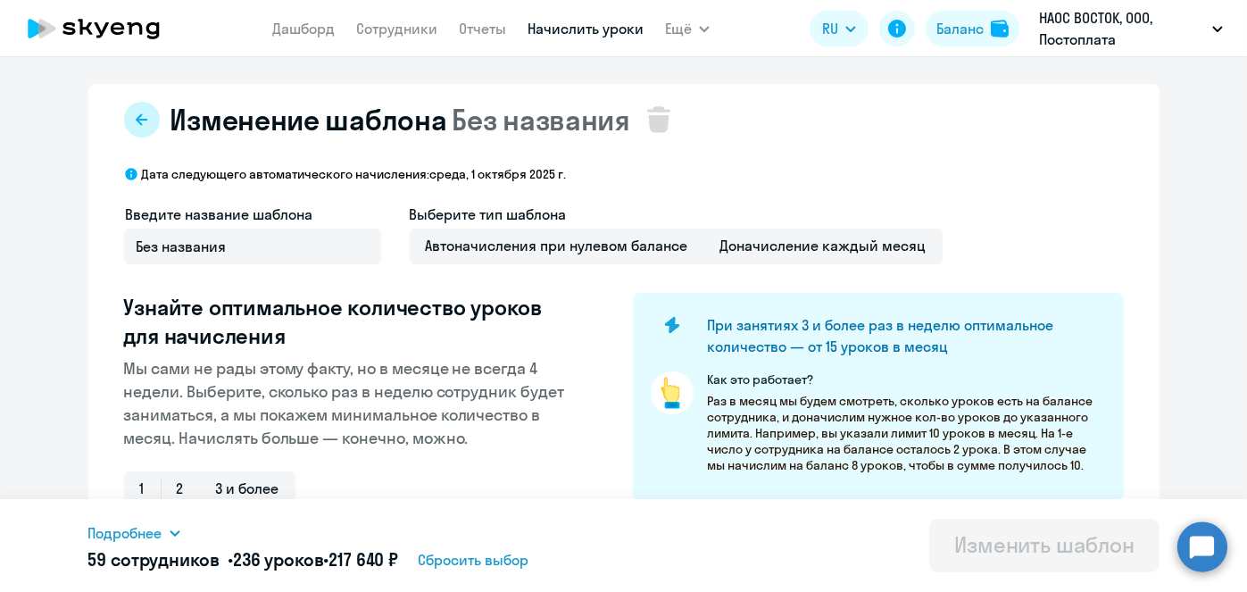
type input "[PERSON_NAME]"
click at [124, 112] on button at bounding box center [142, 120] width 36 height 36
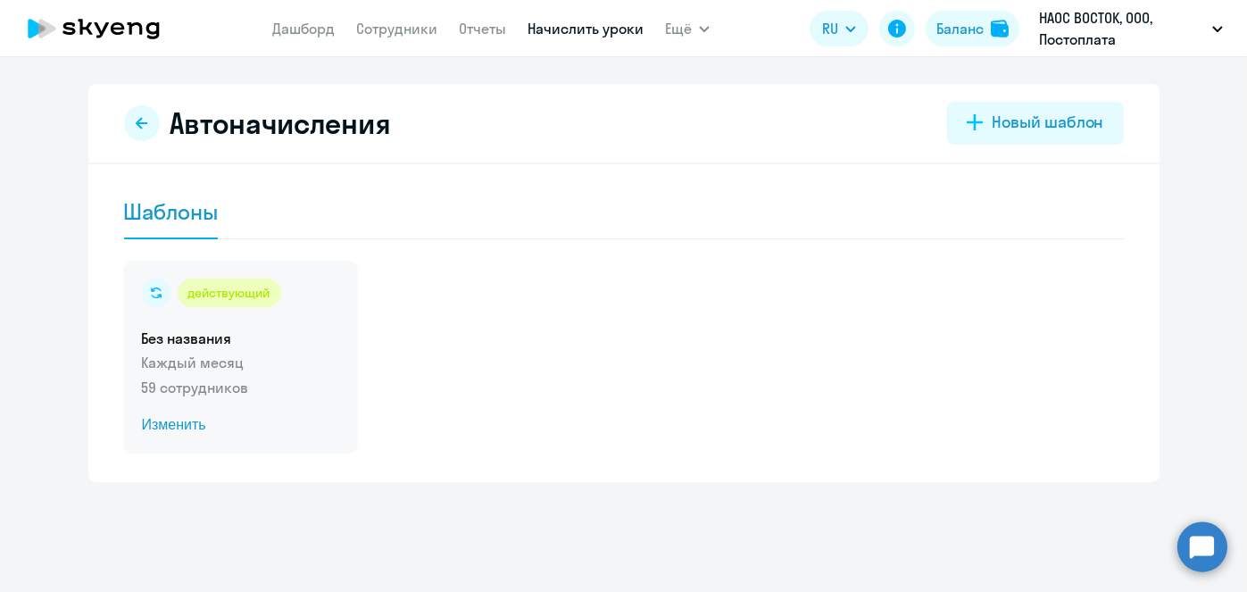
click at [178, 424] on span "Изменить" at bounding box center [241, 424] width 198 height 21
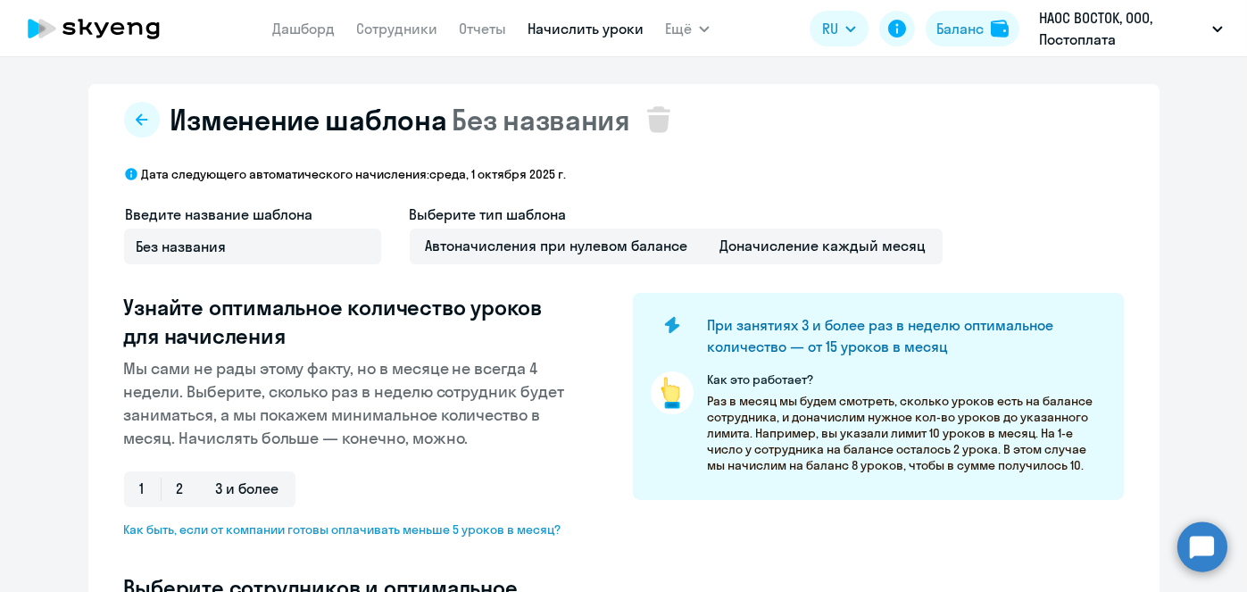
select select "10"
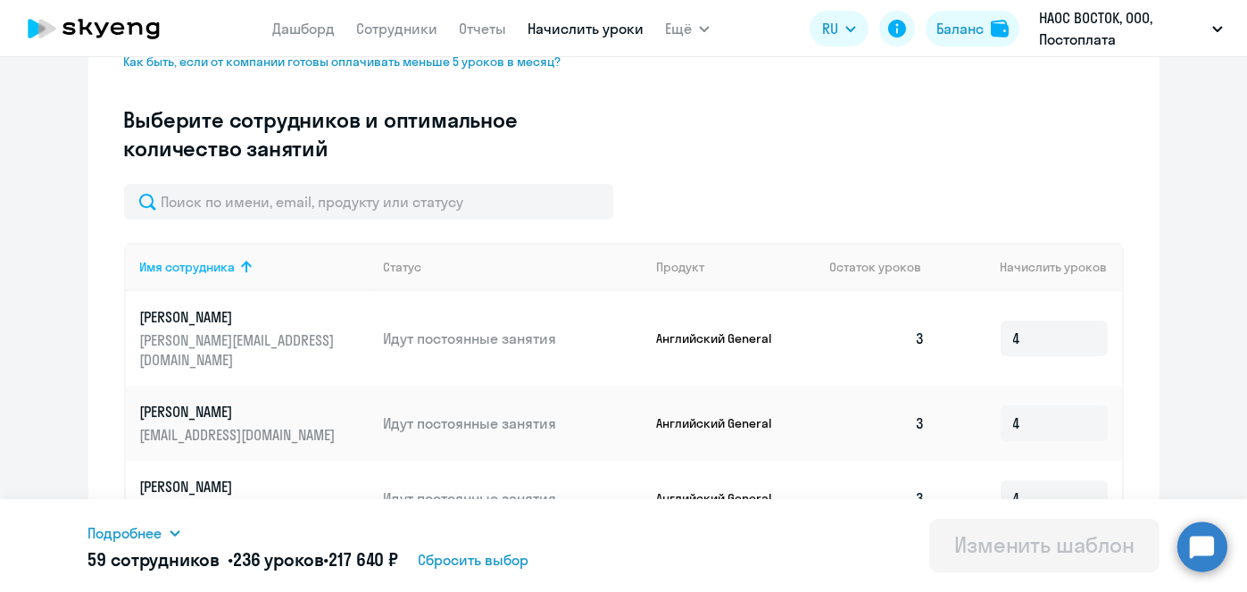
scroll to position [468, 0]
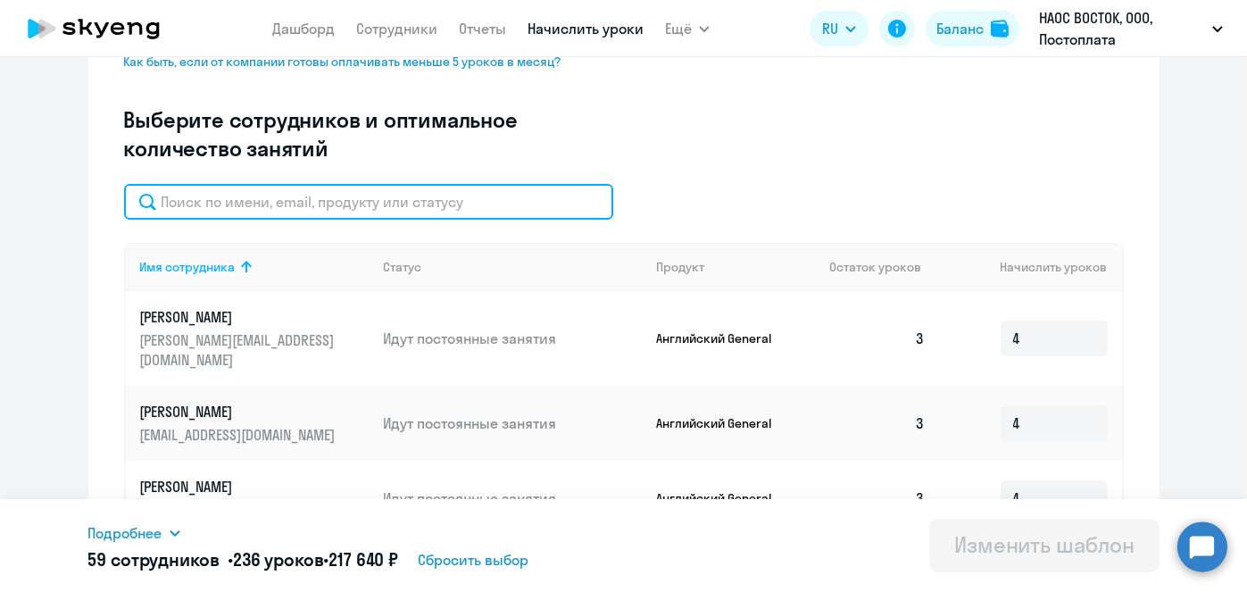
click at [486, 195] on input "text" at bounding box center [368, 202] width 489 height 36
paste input "[PERSON_NAME]"
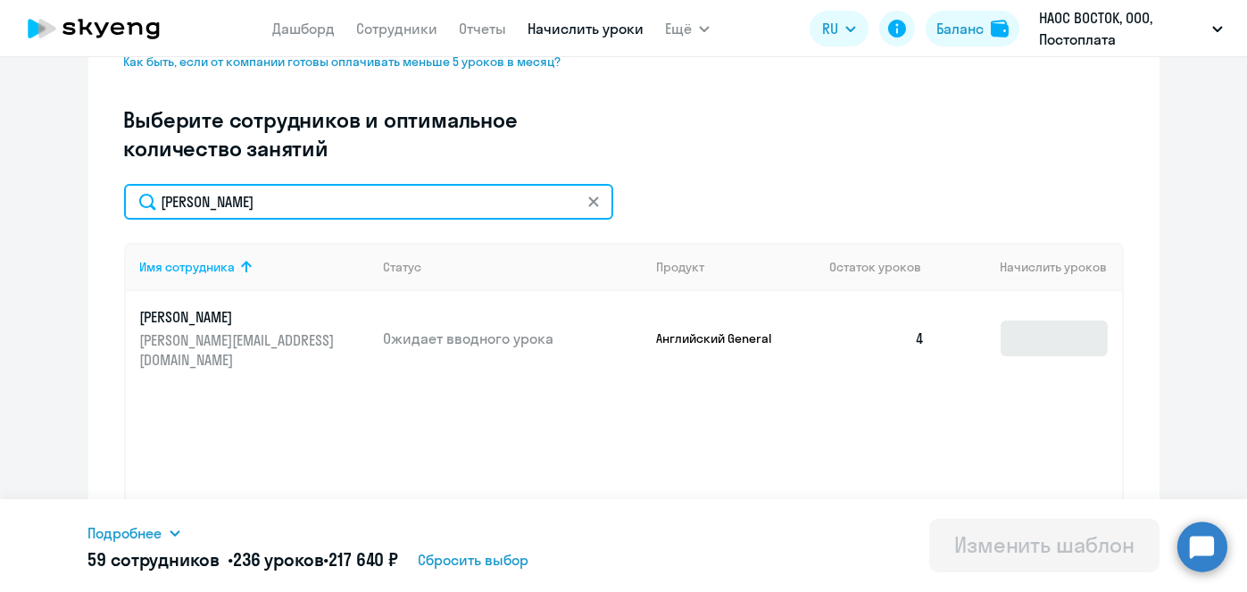
type input "[PERSON_NAME]"
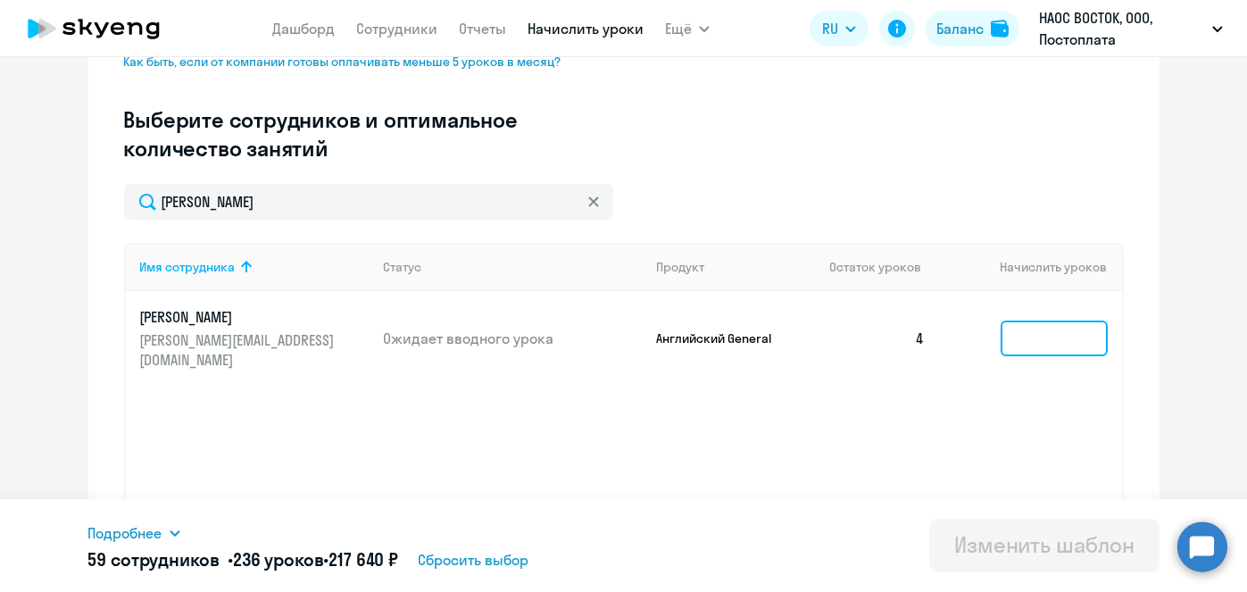
click at [1056, 328] on input at bounding box center [1053, 338] width 107 height 36
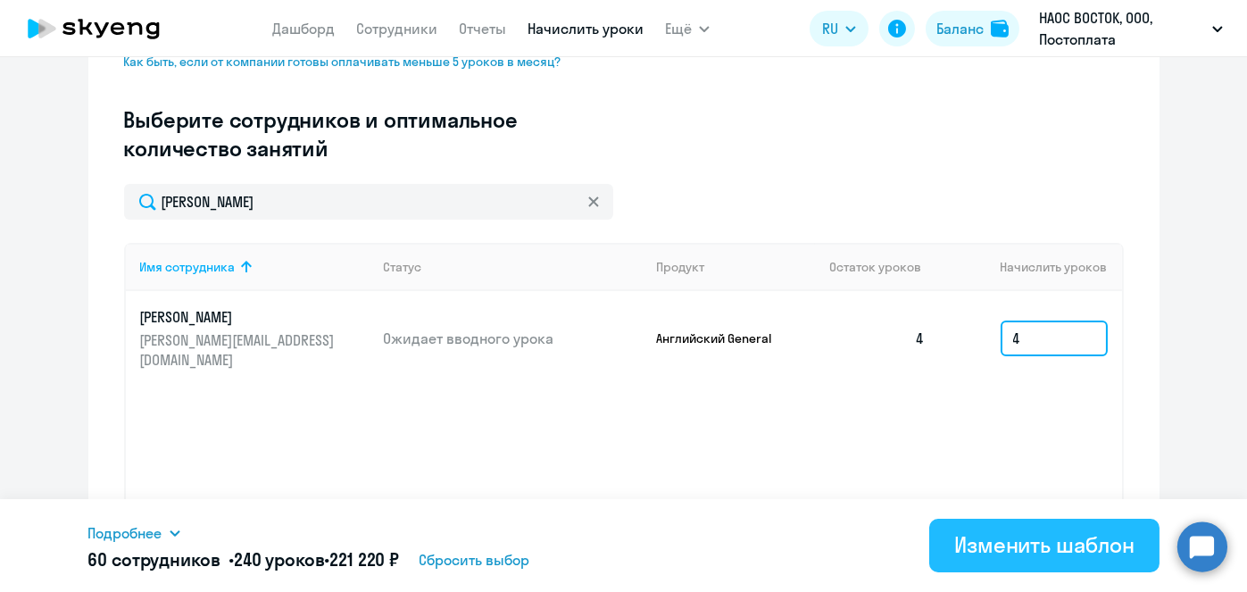
type input "4"
click at [1017, 546] on div "Изменить шаблон" at bounding box center [1044, 544] width 180 height 29
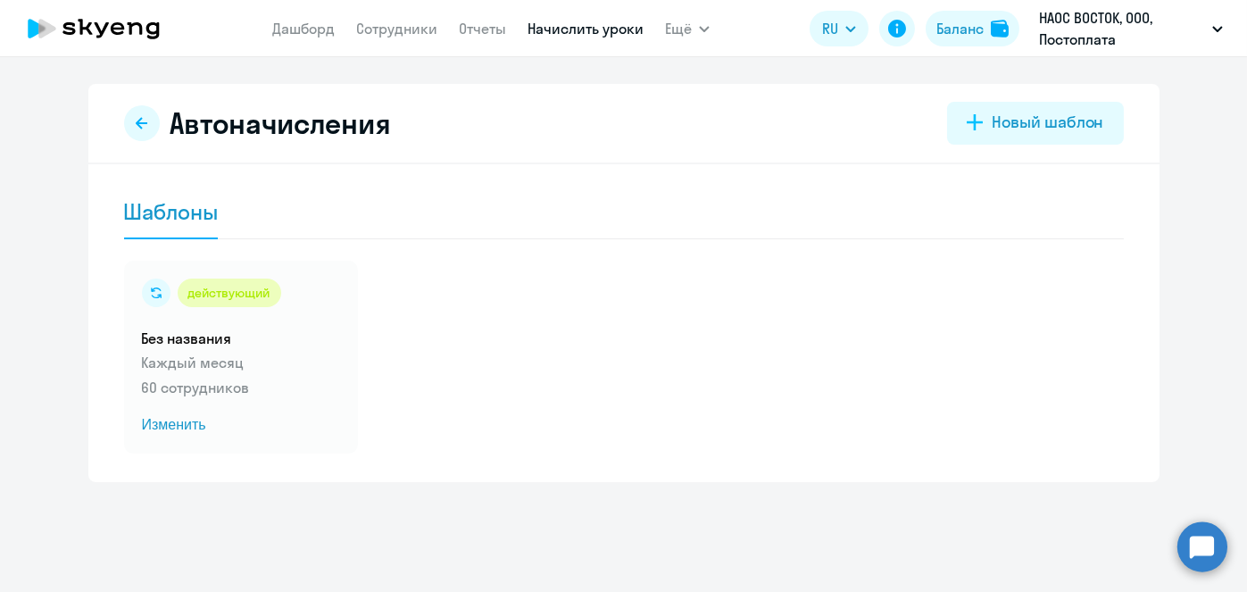
click at [551, 29] on link "Начислить уроки" at bounding box center [585, 29] width 116 height 18
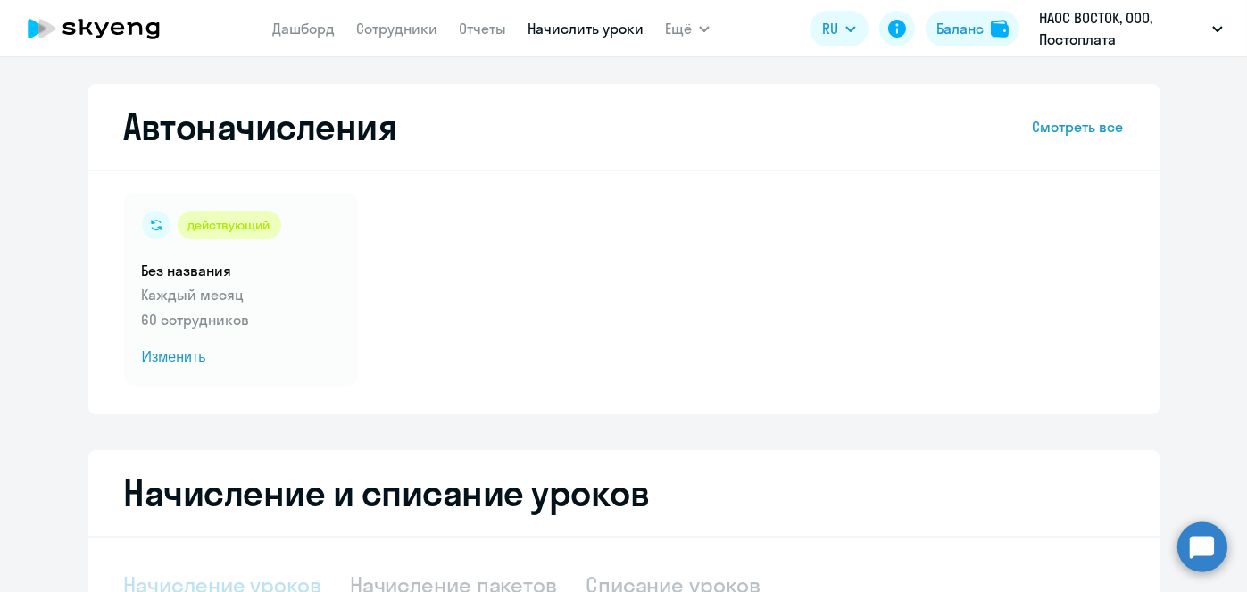
select select "10"
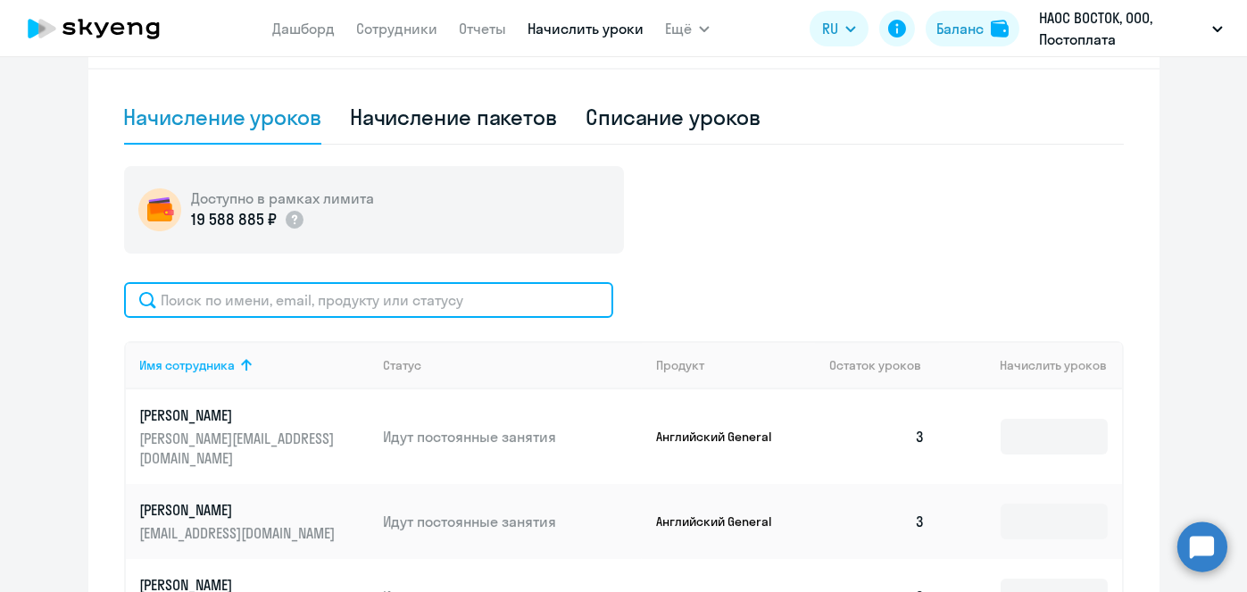
click at [499, 303] on input "text" at bounding box center [368, 300] width 489 height 36
paste input "[PERSON_NAME]"
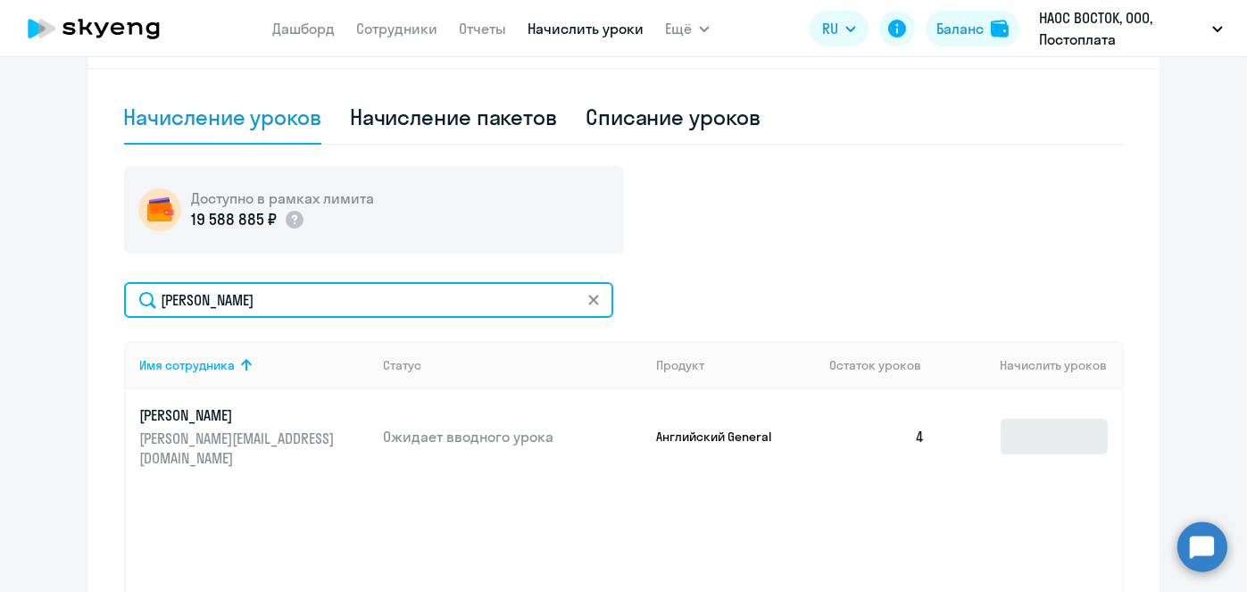
type input "[PERSON_NAME]"
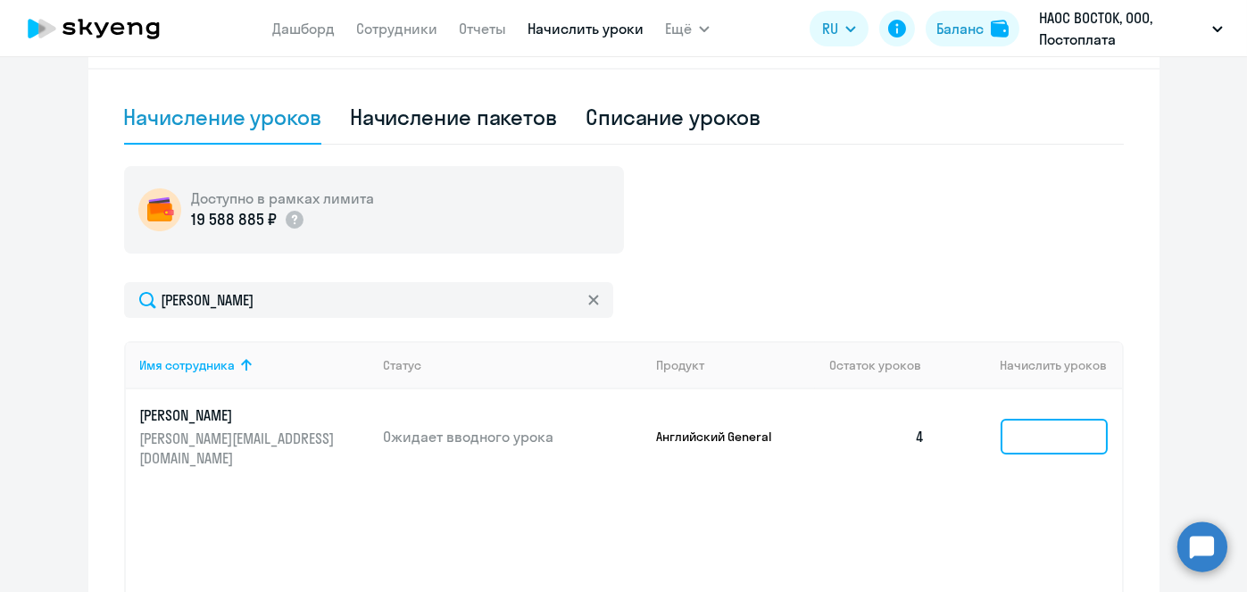
click at [1021, 427] on input at bounding box center [1053, 437] width 107 height 36
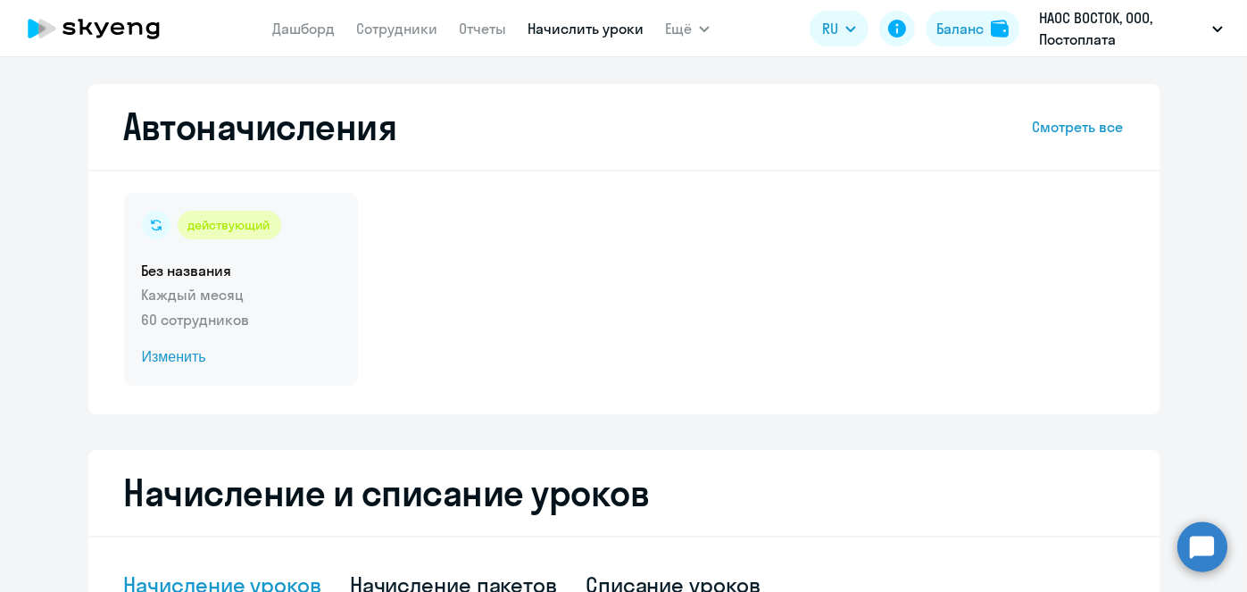
click at [187, 354] on span "Изменить" at bounding box center [241, 356] width 198 height 21
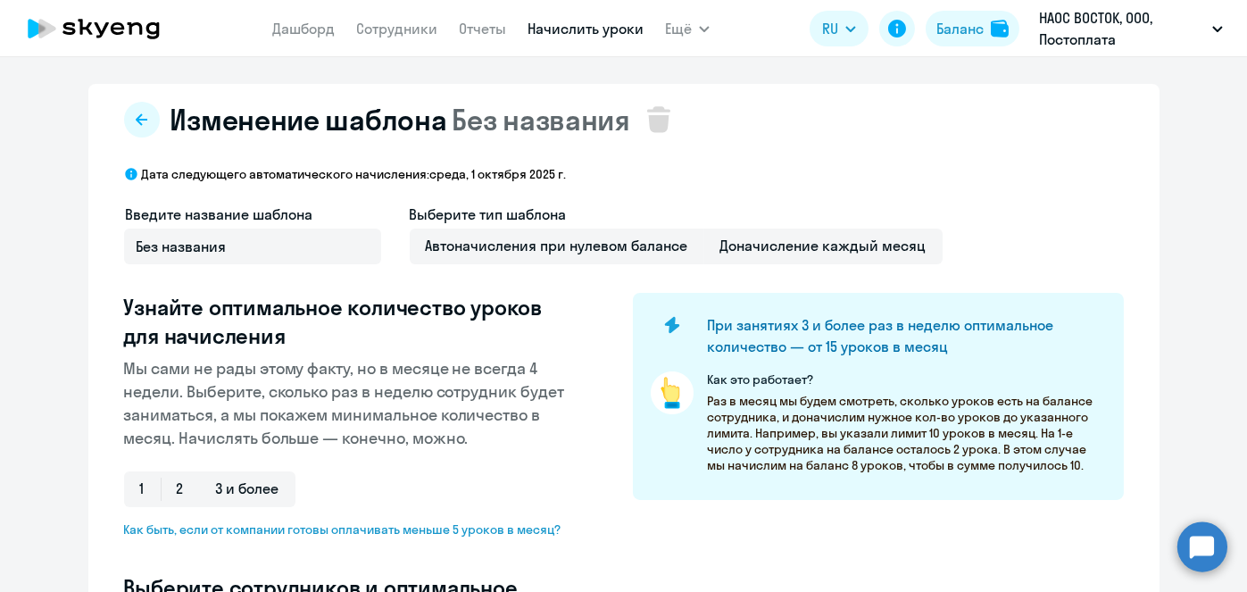
select select "10"
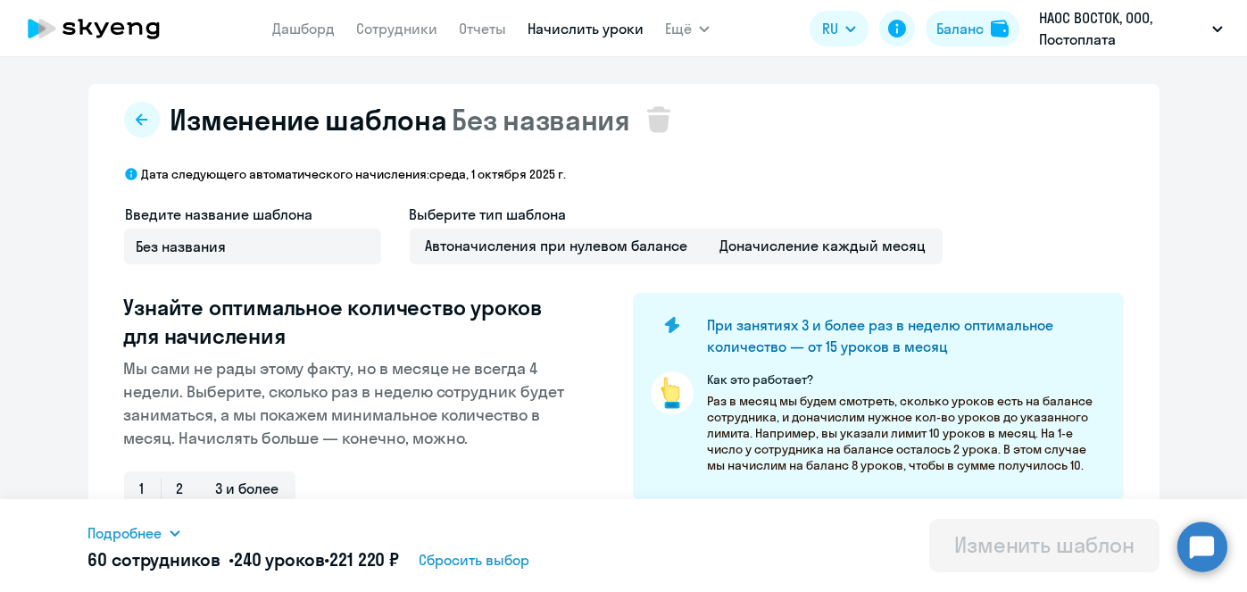
scroll to position [468, 0]
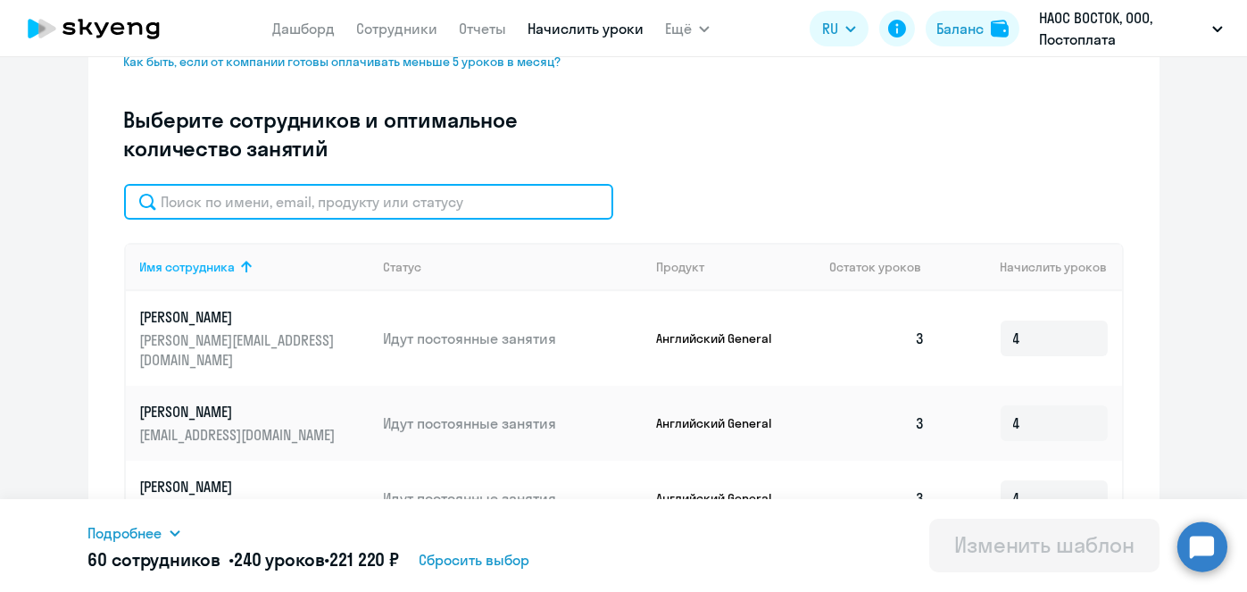
click at [517, 198] on input "text" at bounding box center [368, 202] width 489 height 36
paste input "[PERSON_NAME]"
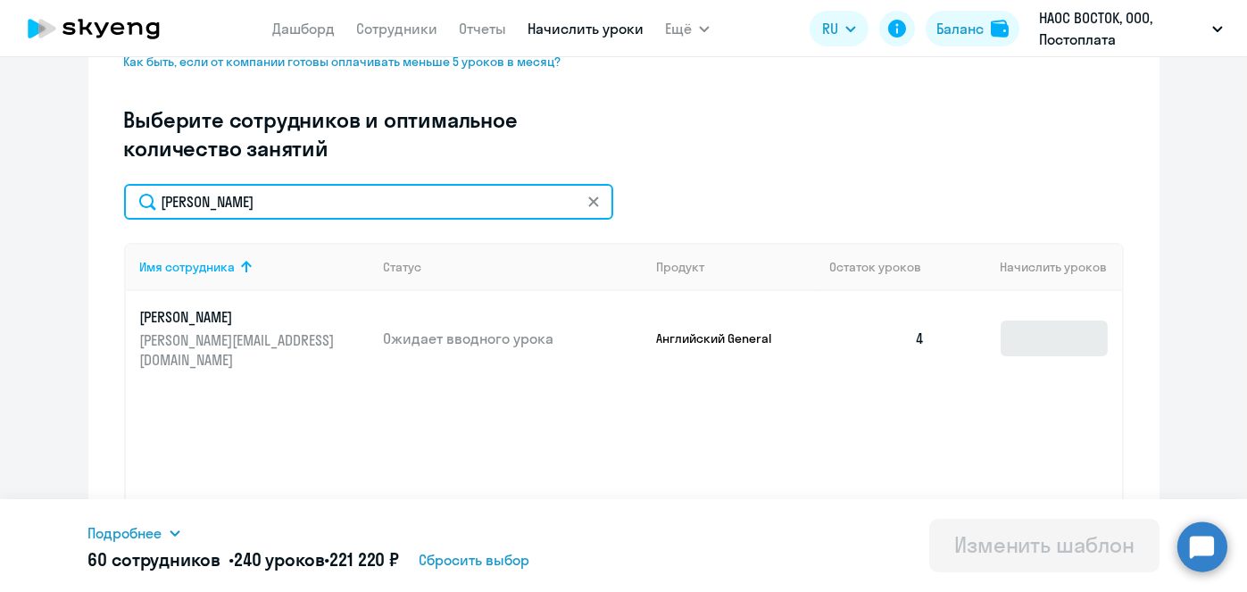
type input "[PERSON_NAME]"
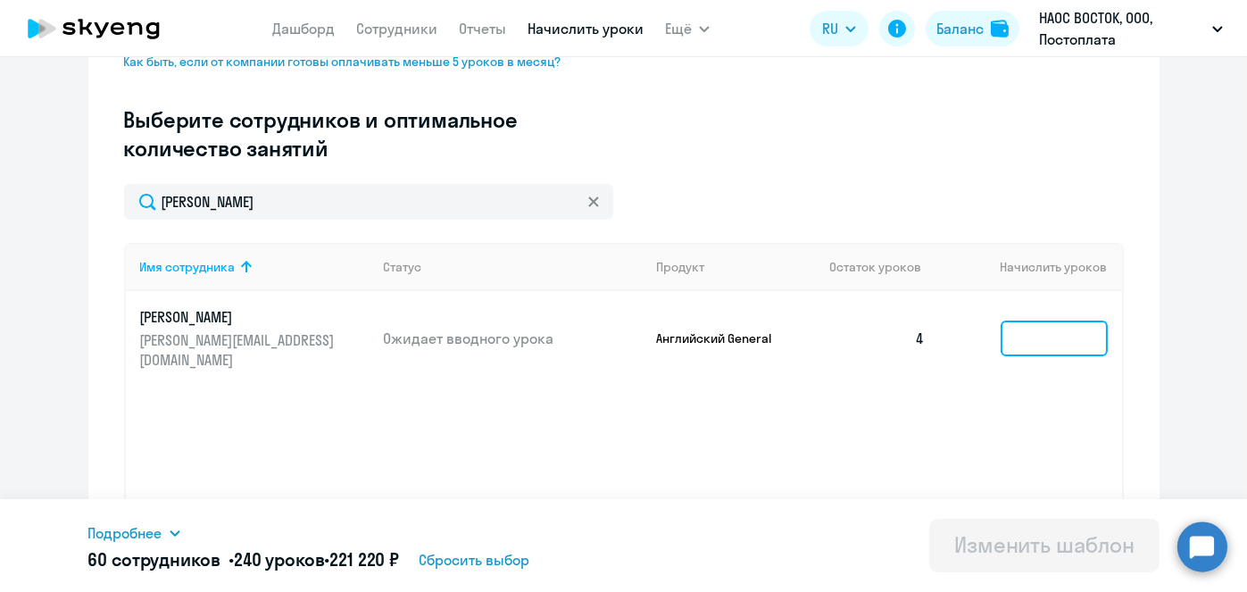
click at [1024, 335] on input at bounding box center [1053, 338] width 107 height 36
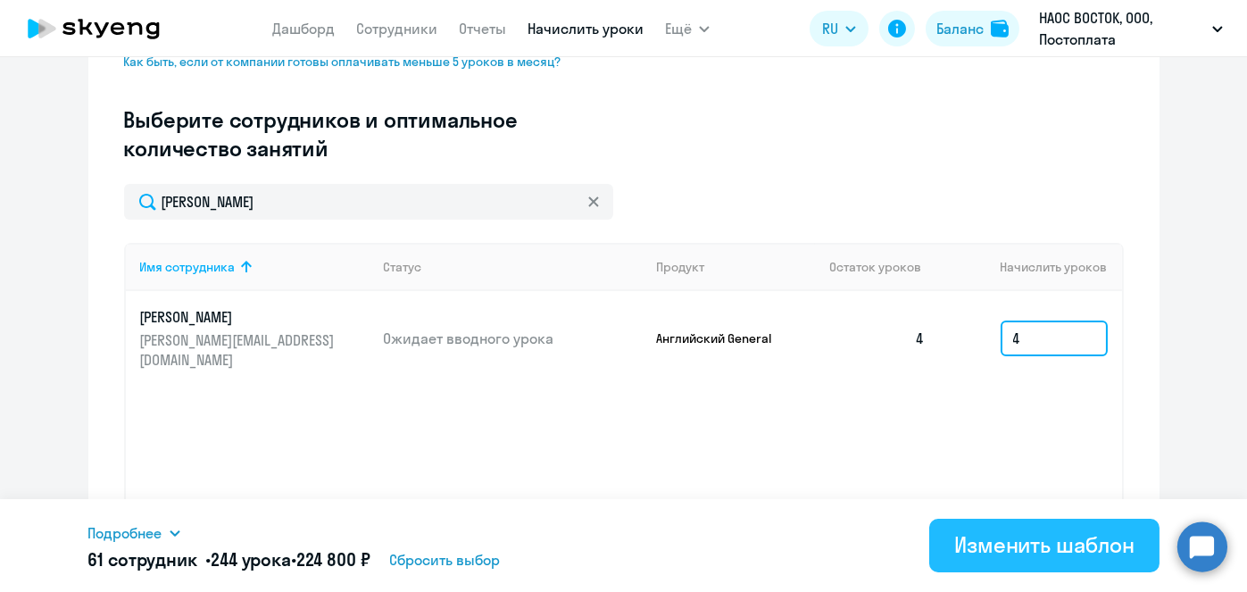
type input "4"
click at [1025, 553] on div "Изменить шаблон" at bounding box center [1044, 544] width 180 height 29
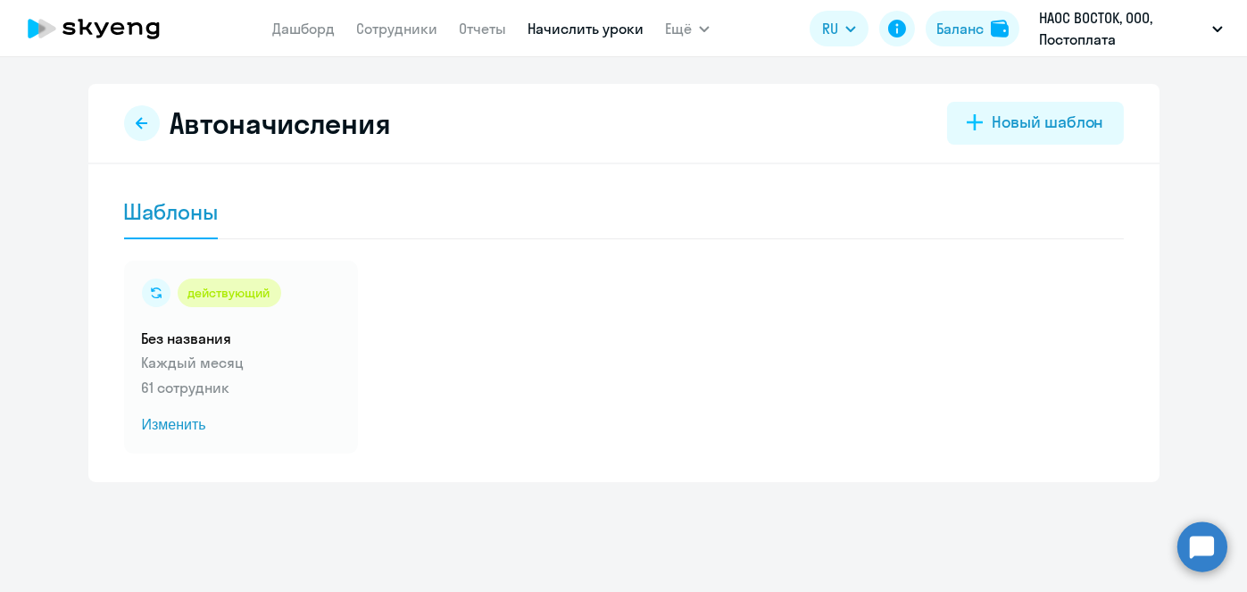
click at [580, 31] on link "Начислить уроки" at bounding box center [585, 29] width 116 height 18
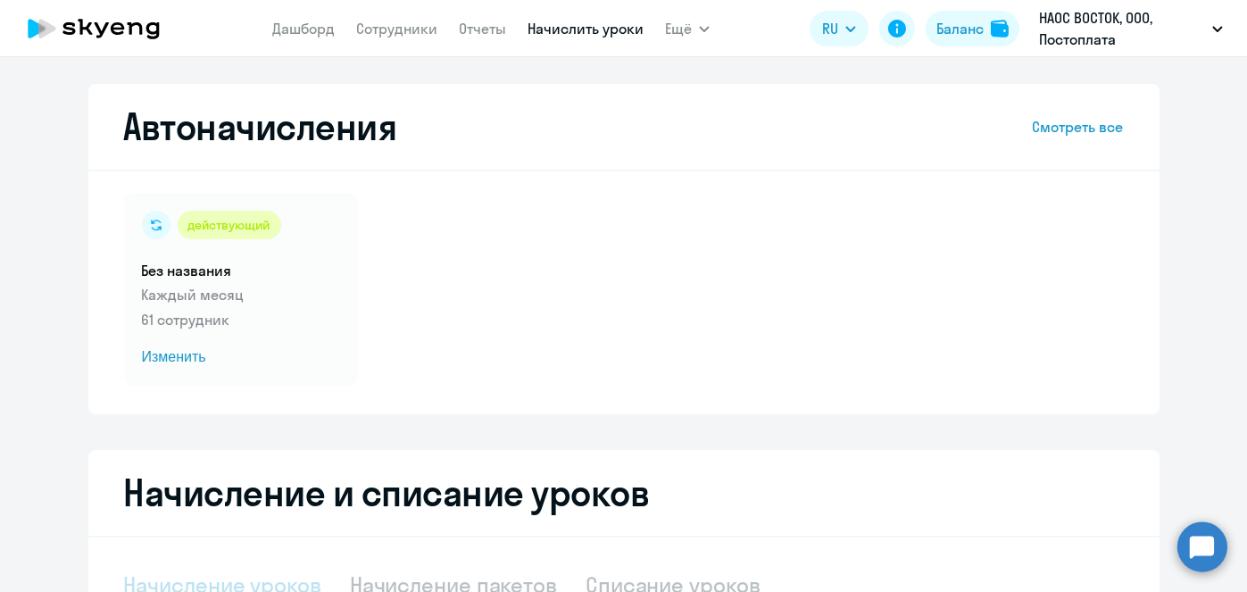
select select "10"
click at [178, 355] on span "Изменить" at bounding box center [241, 356] width 198 height 21
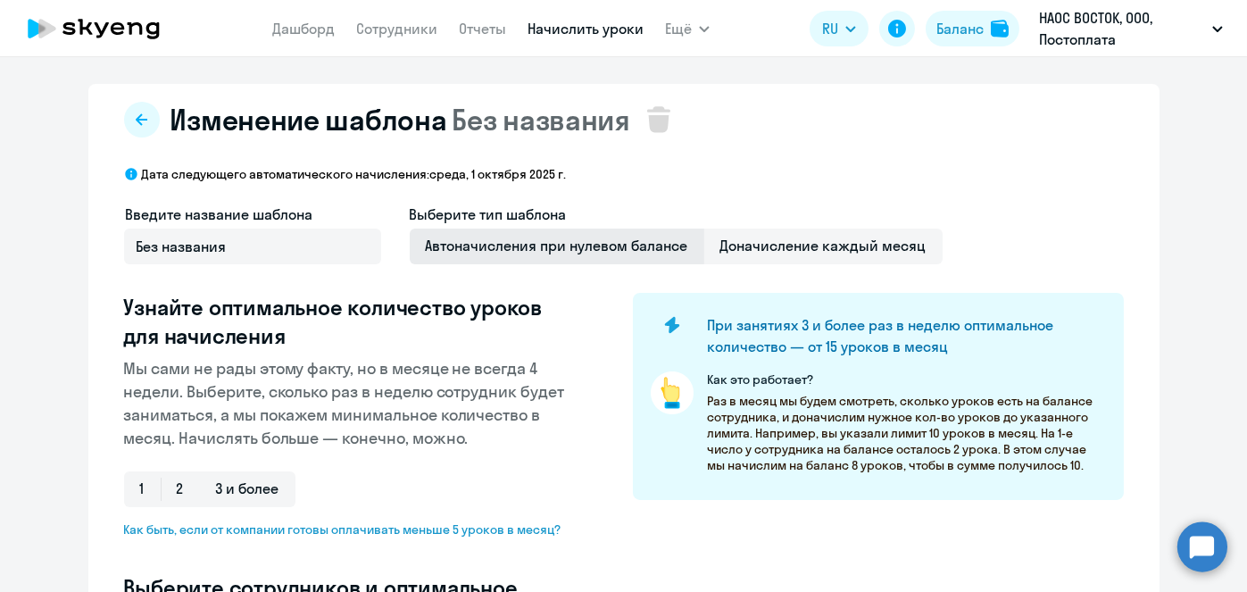
select select "10"
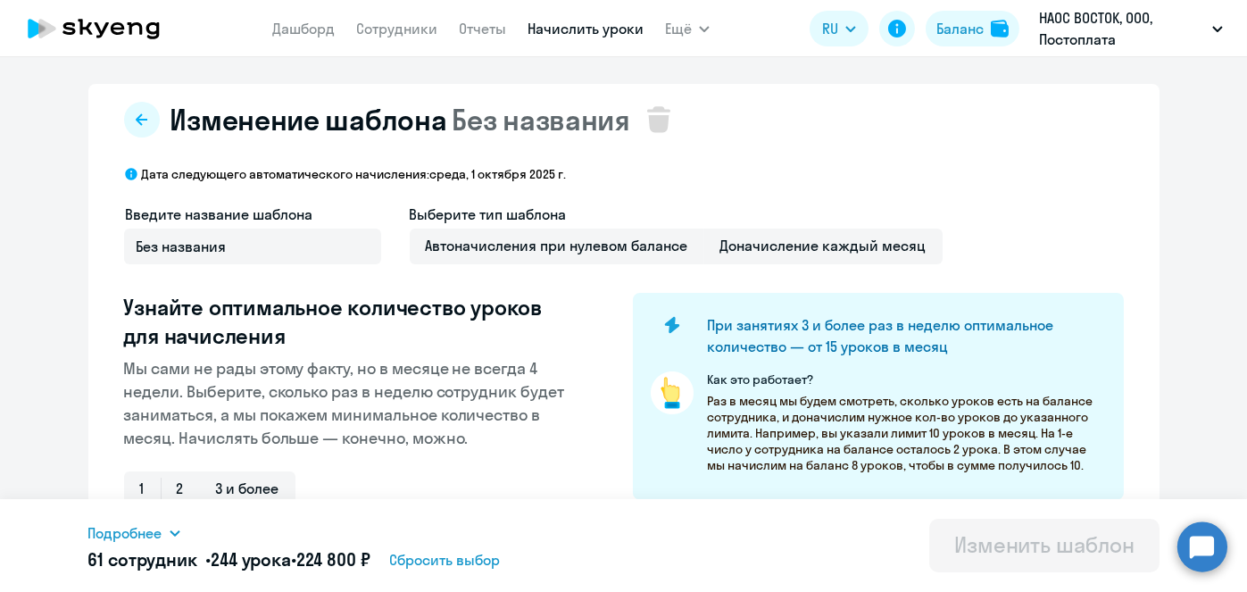
scroll to position [468, 0]
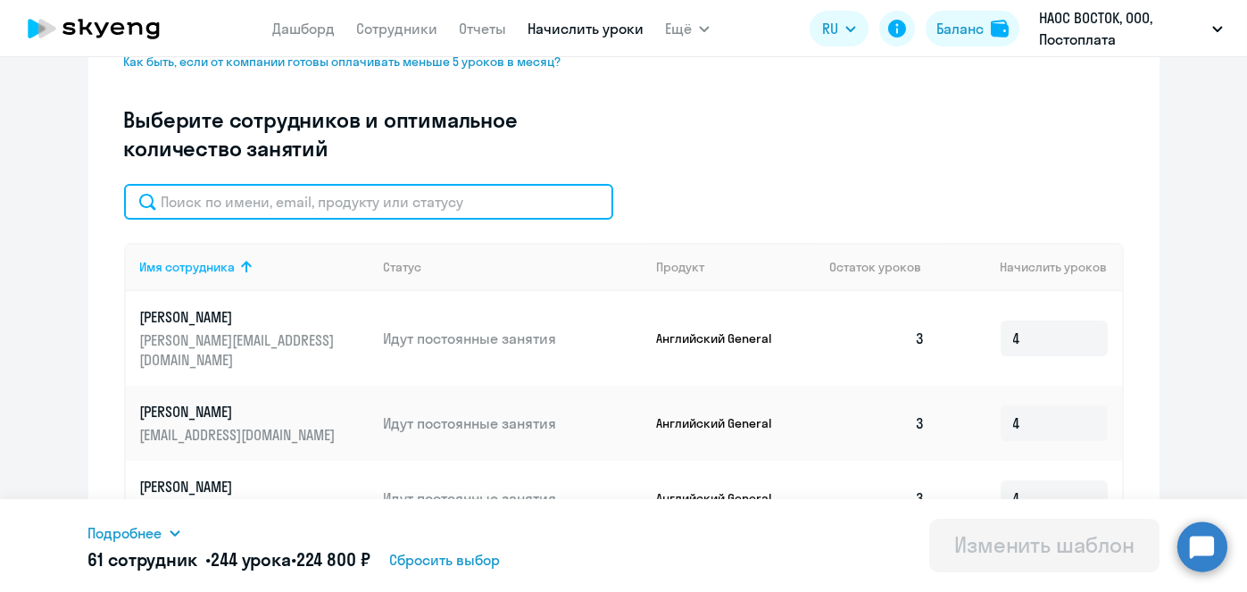
click at [597, 191] on input "text" at bounding box center [368, 202] width 489 height 36
paste input "Шимак"
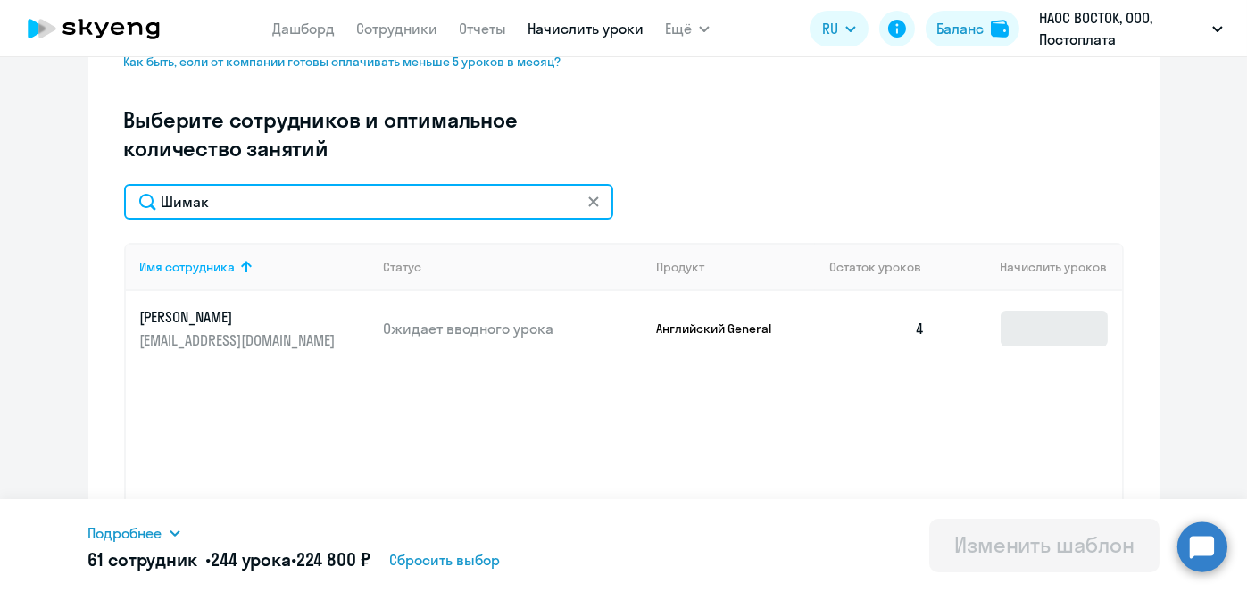
type input "Шимак"
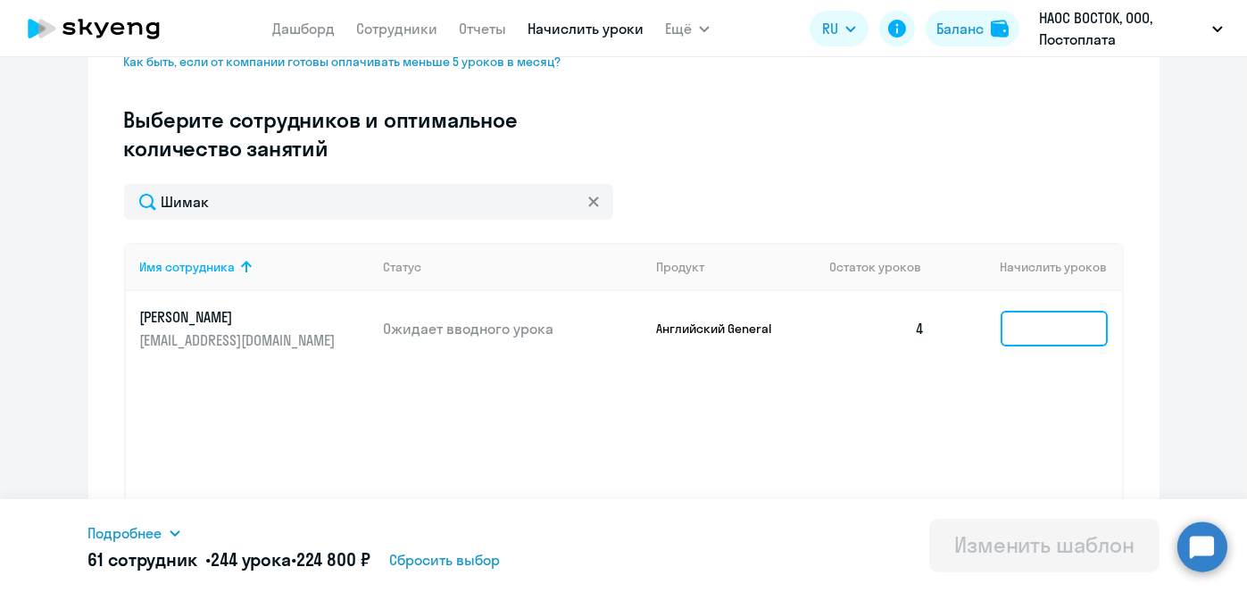
click at [1045, 329] on input at bounding box center [1053, 329] width 107 height 36
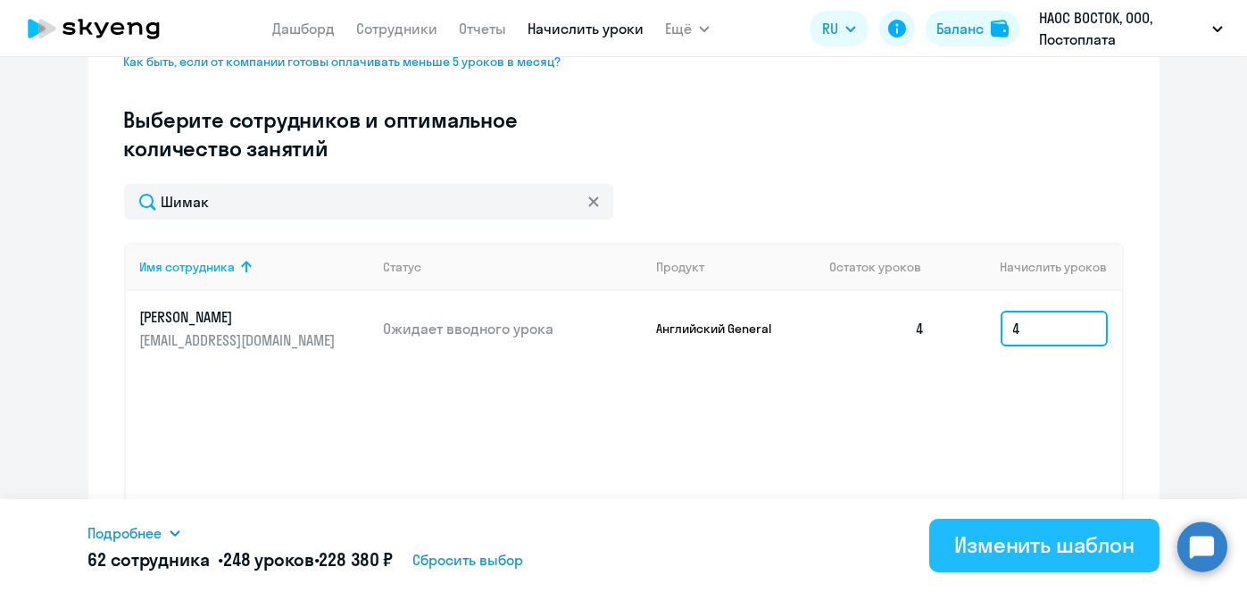
type input "4"
click at [1021, 534] on div "Изменить шаблон" at bounding box center [1044, 544] width 180 height 29
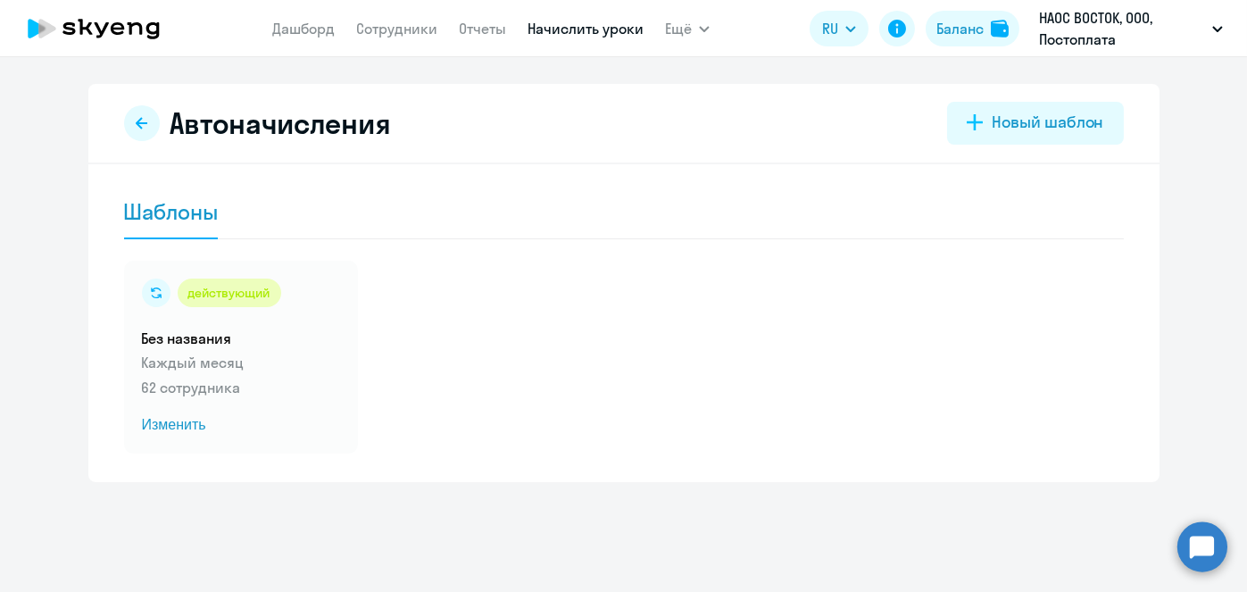
drag, startPoint x: 1054, startPoint y: 117, endPoint x: 630, endPoint y: 52, distance: 428.9
click at [630, 52] on app-root "[PERSON_NAME] Отчеты Начислить уроки Ещё Дашборд Сотрудники Отчеты Начислить ур…" at bounding box center [623, 296] width 1247 height 592
click at [592, 30] on link "Начислить уроки" at bounding box center [585, 29] width 116 height 18
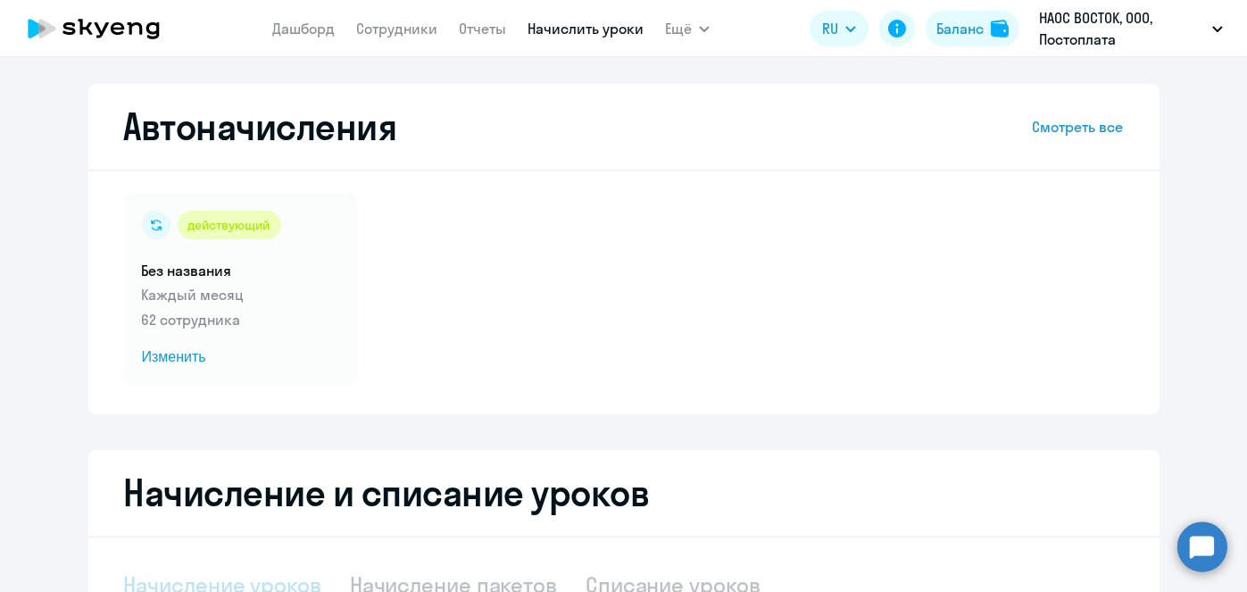
select select "10"
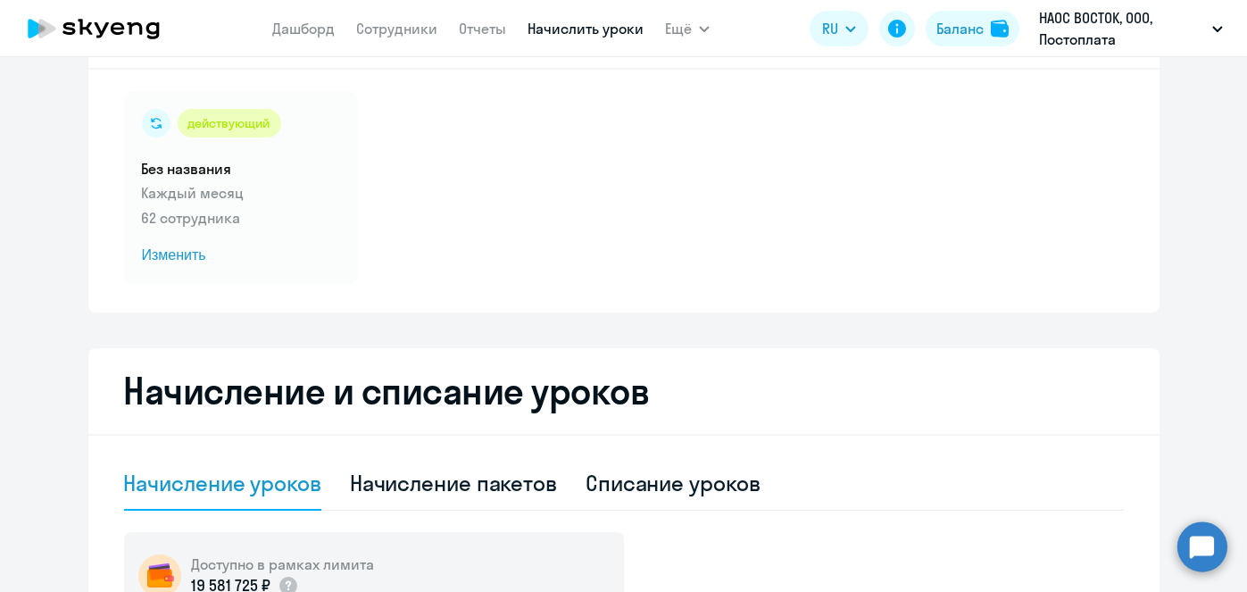
scroll to position [107, 0]
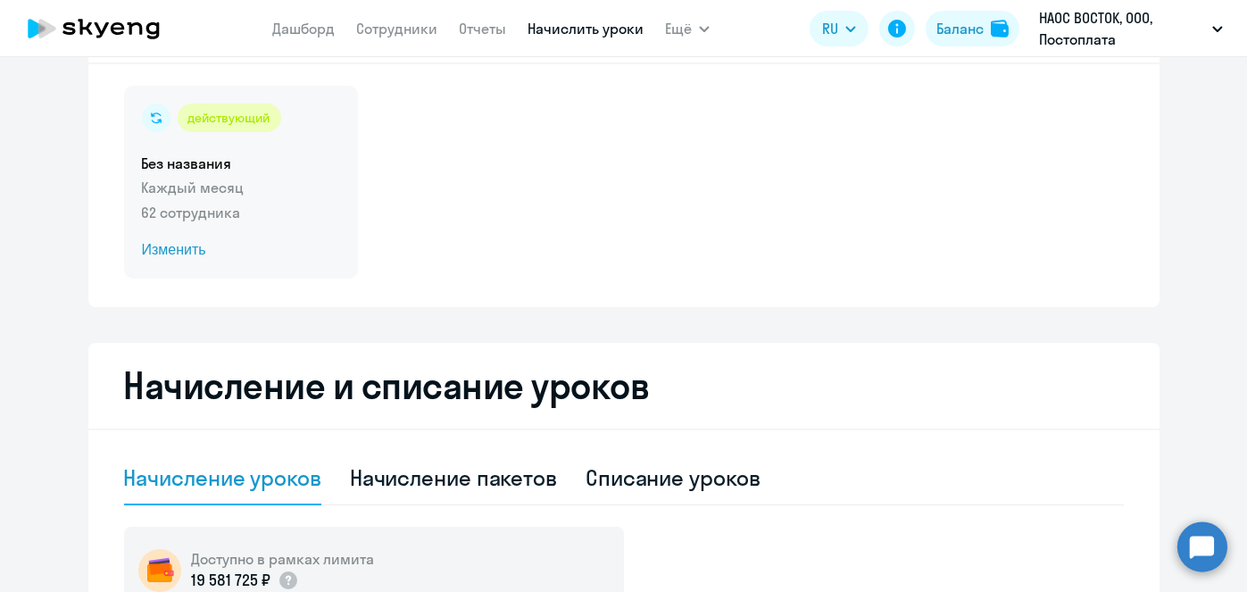
click at [187, 253] on span "Изменить" at bounding box center [241, 249] width 198 height 21
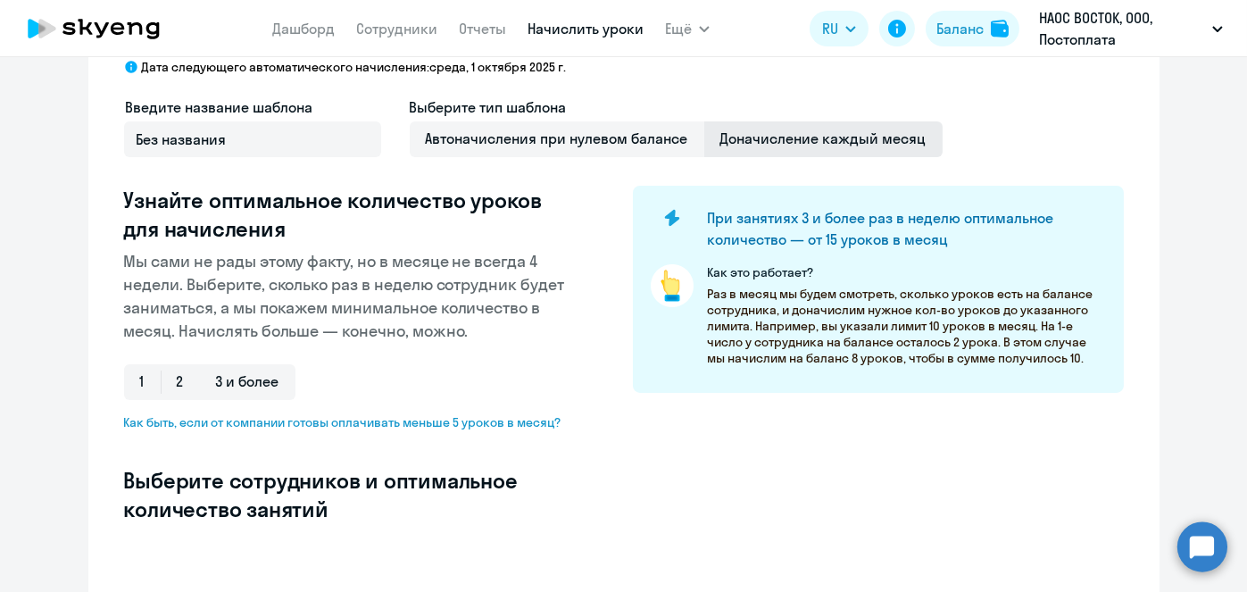
select select "10"
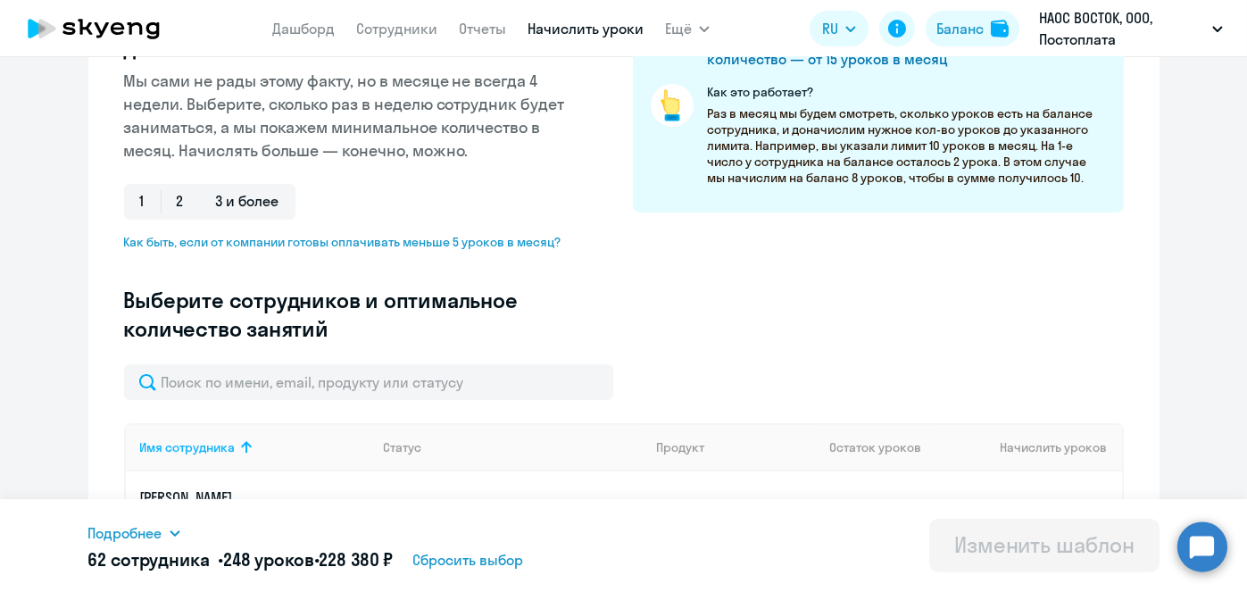
scroll to position [393, 0]
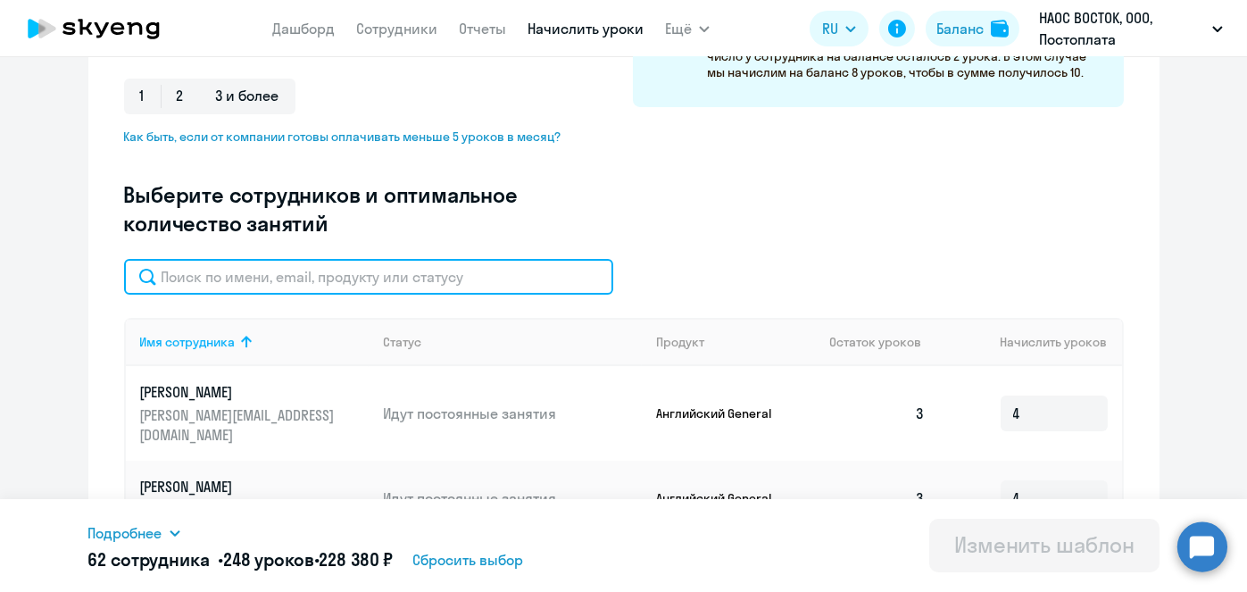
click at [483, 270] on input "text" at bounding box center [368, 277] width 489 height 36
paste input "[PERSON_NAME]"
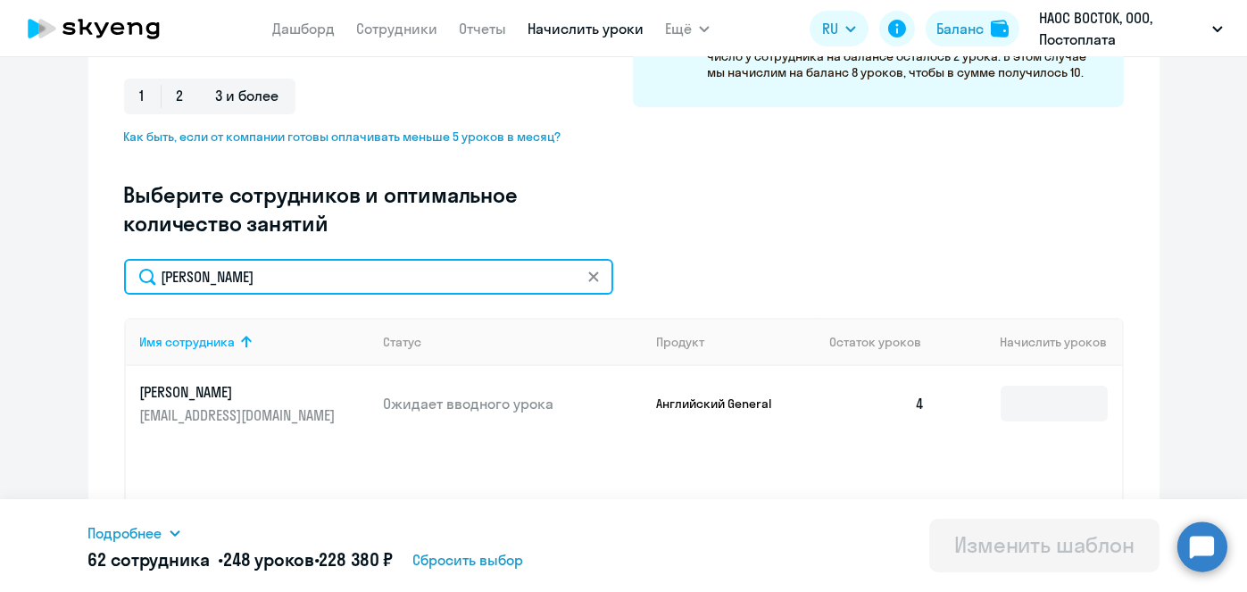
type input "[PERSON_NAME]"
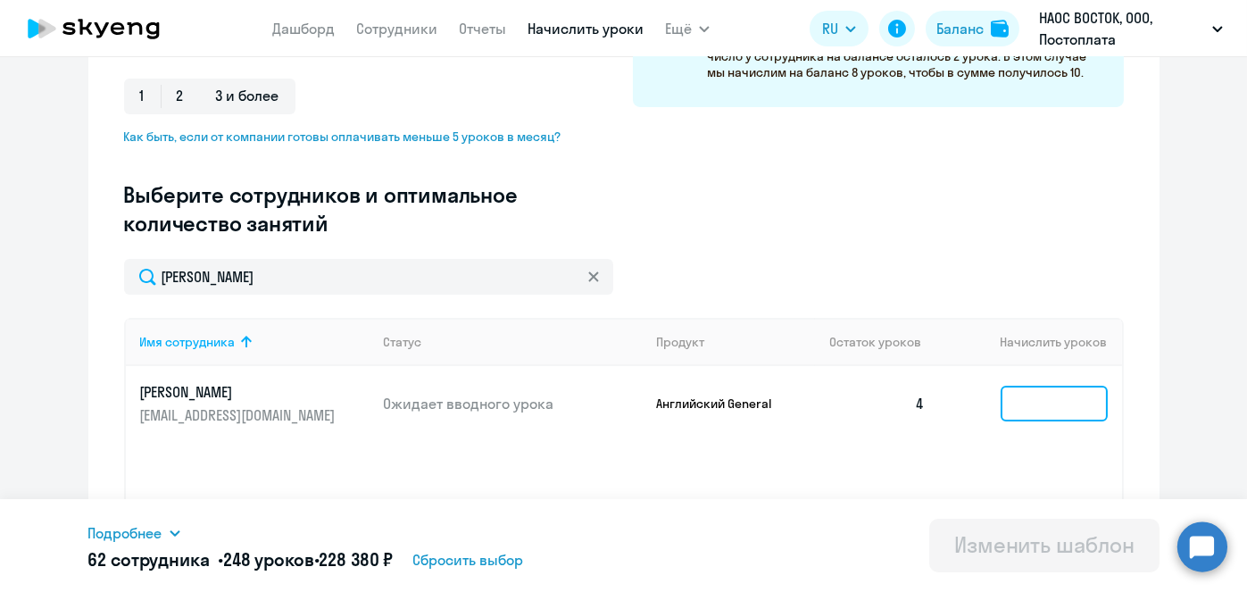
click at [1036, 403] on input at bounding box center [1053, 404] width 107 height 36
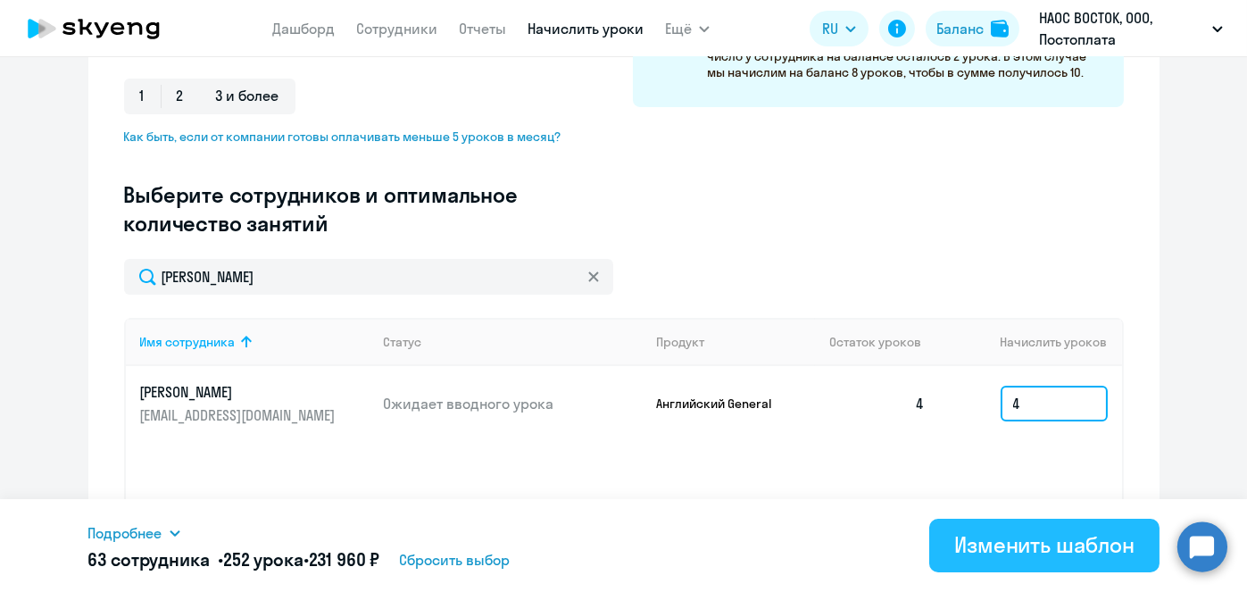
type input "4"
click at [1025, 536] on div "Изменить шаблон" at bounding box center [1044, 544] width 180 height 29
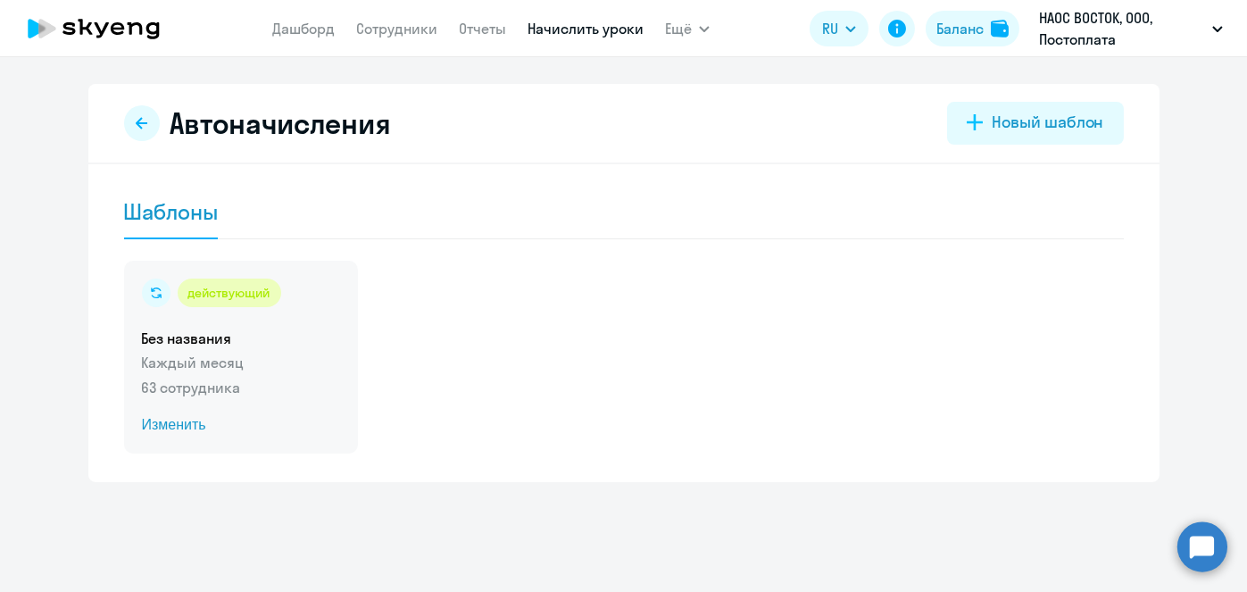
click at [180, 425] on span "Изменить" at bounding box center [241, 424] width 198 height 21
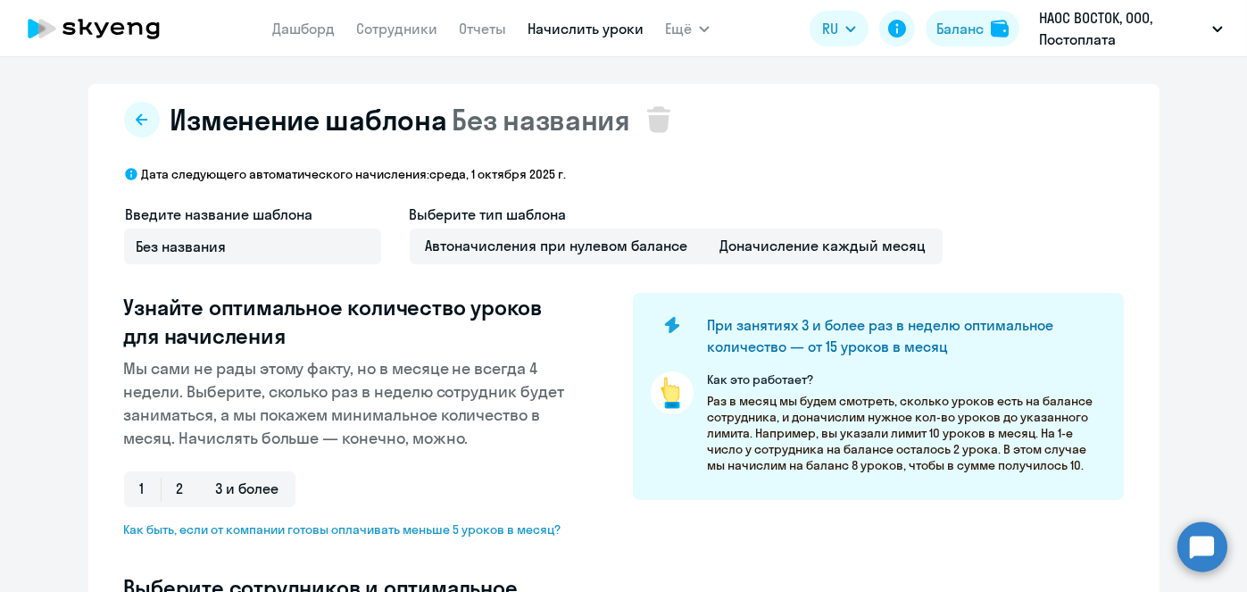
select select "10"
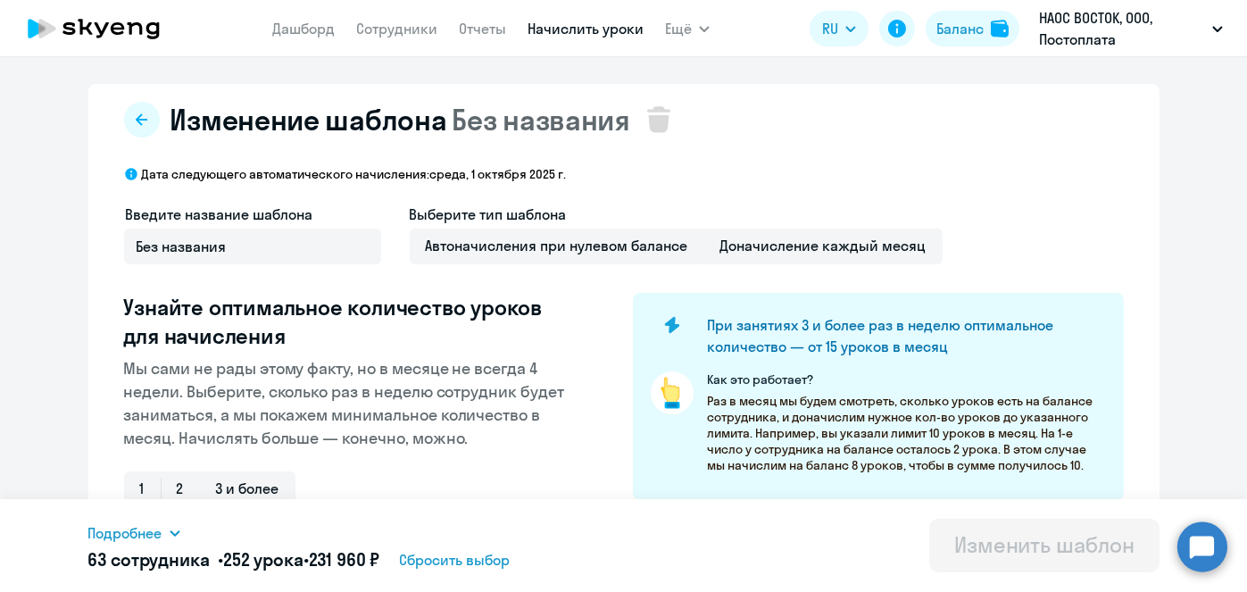
scroll to position [468, 0]
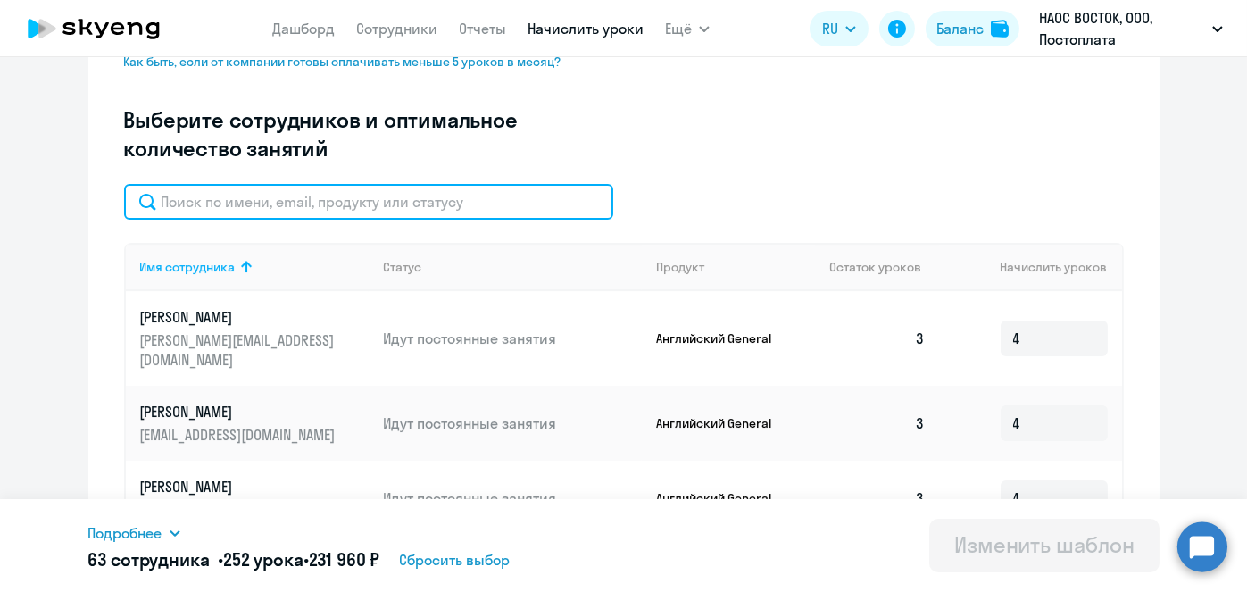
click at [493, 208] on input "text" at bounding box center [368, 202] width 489 height 36
paste input "[PERSON_NAME]"
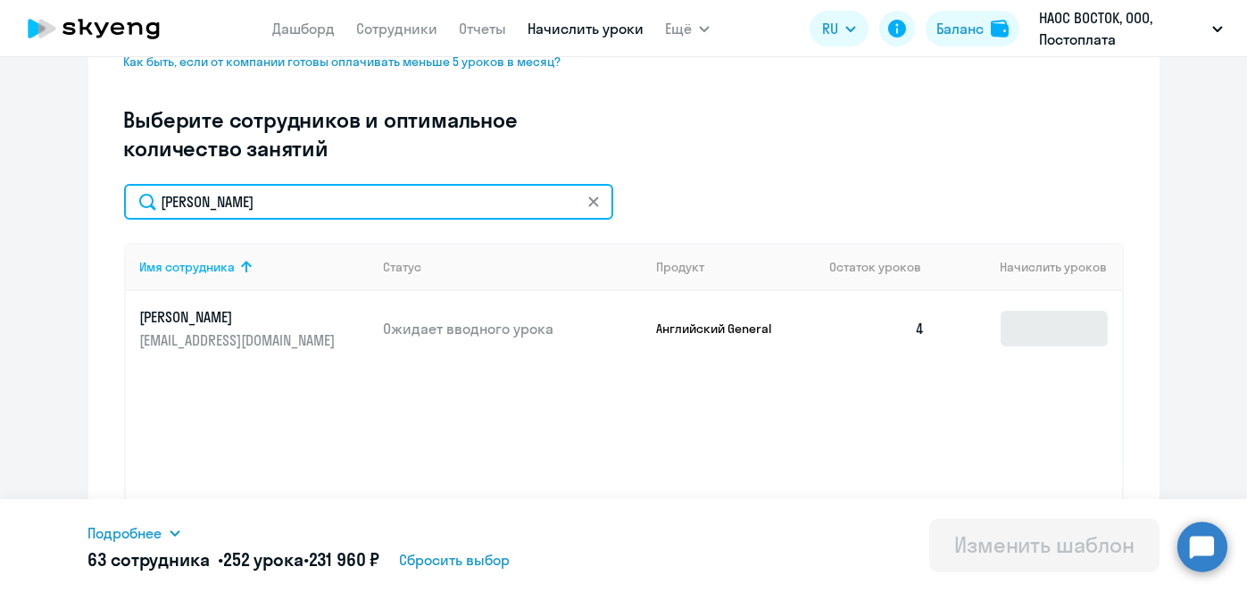
type input "[PERSON_NAME]"
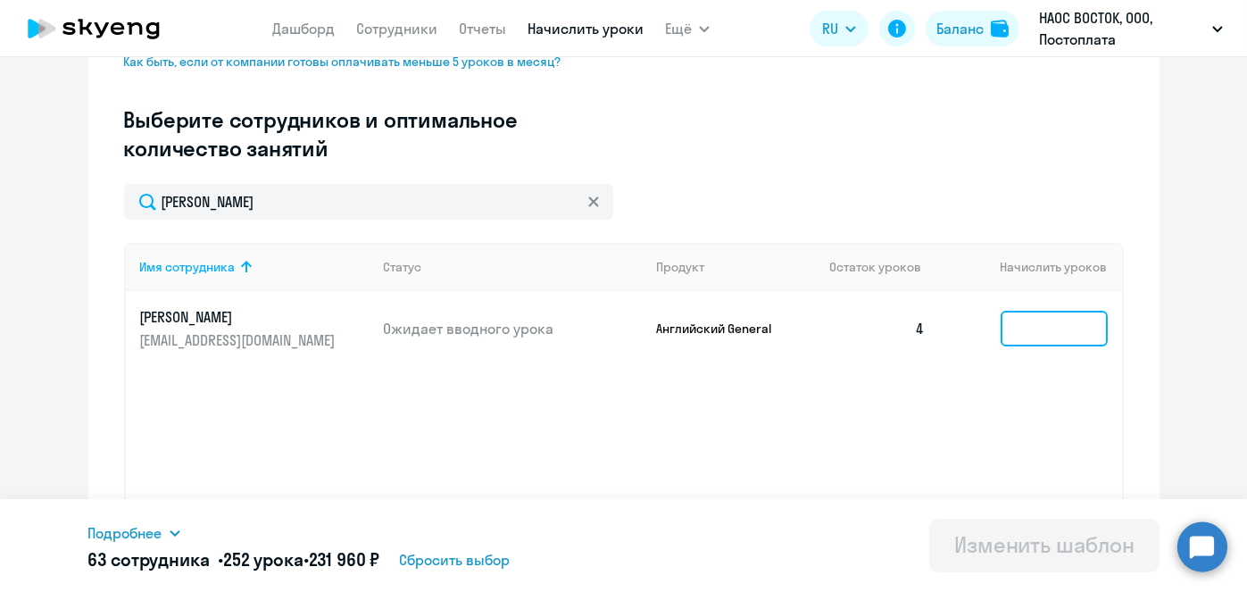
click at [1044, 327] on input at bounding box center [1053, 329] width 107 height 36
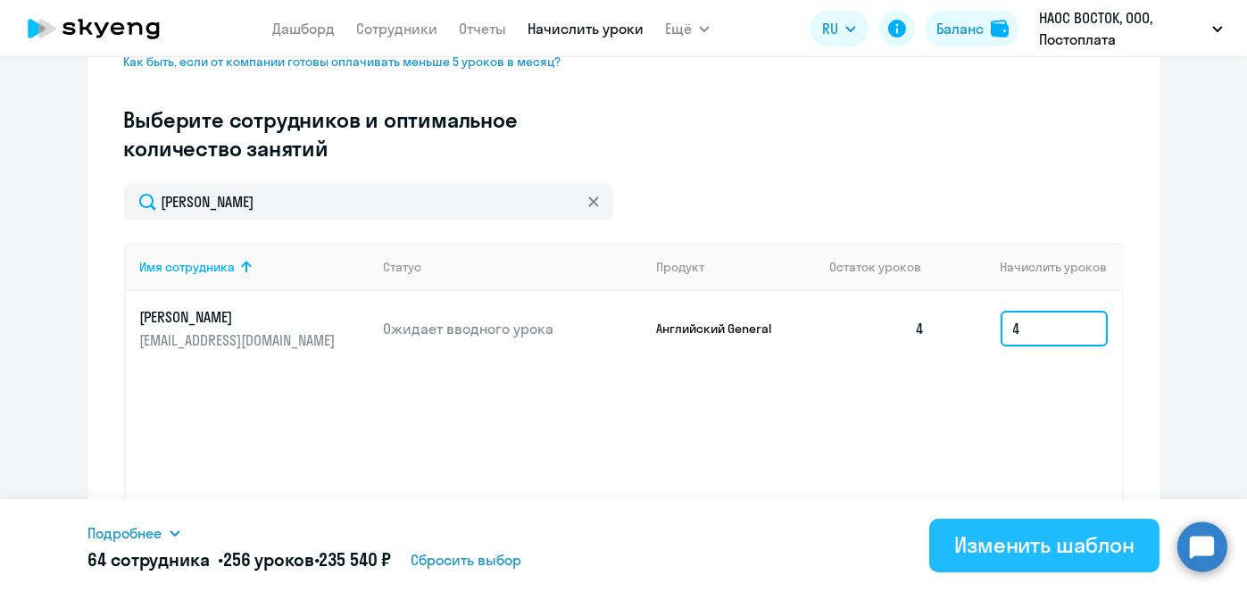
type input "4"
click at [1004, 539] on div "Изменить шаблон" at bounding box center [1044, 544] width 180 height 29
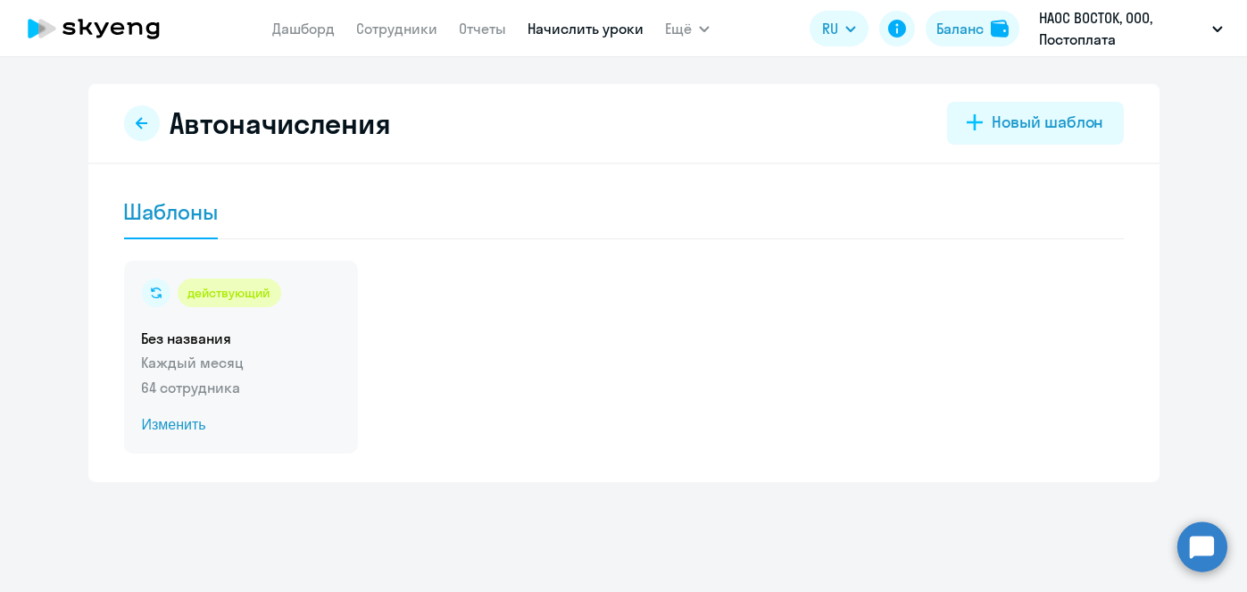
click at [186, 425] on span "Изменить" at bounding box center [241, 424] width 198 height 21
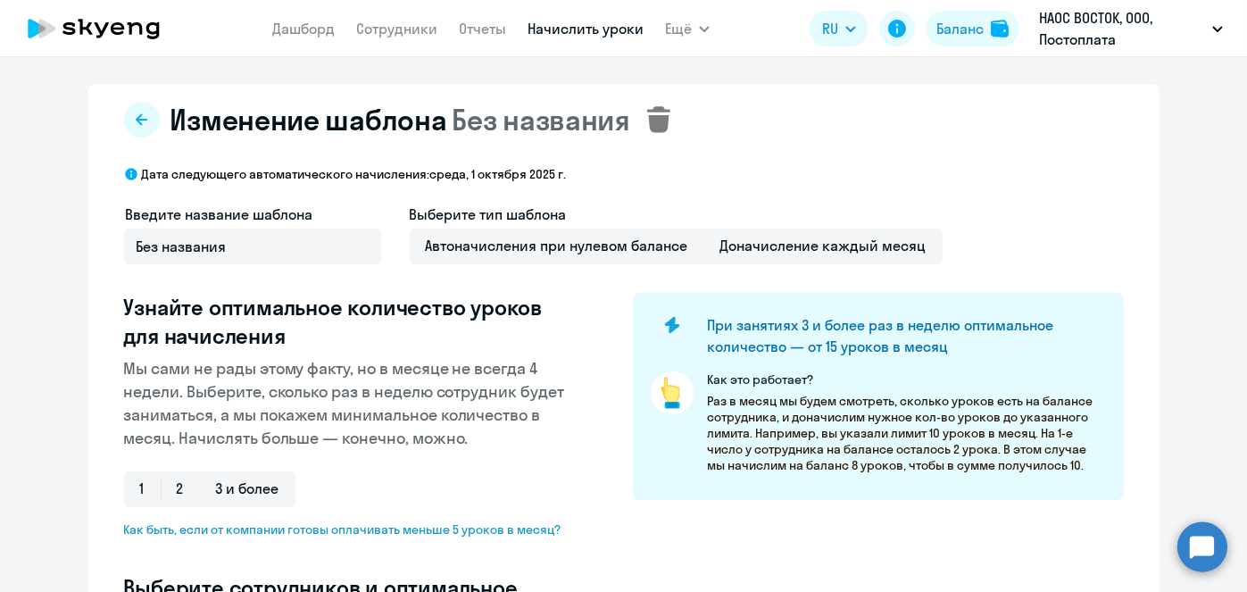
select select "10"
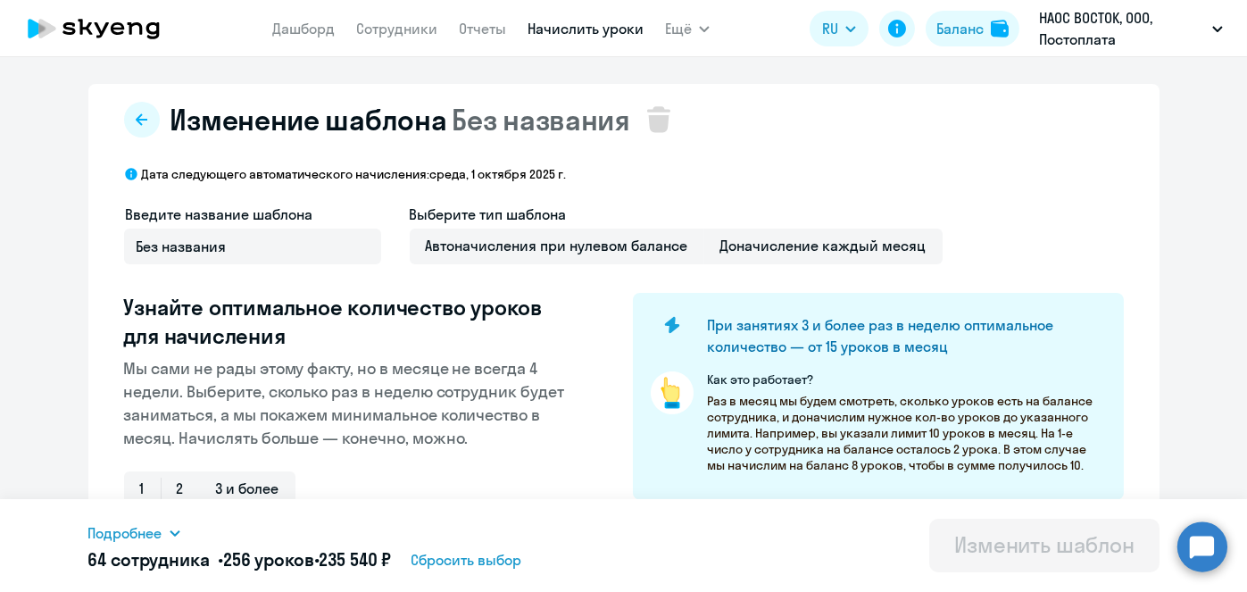
scroll to position [468, 0]
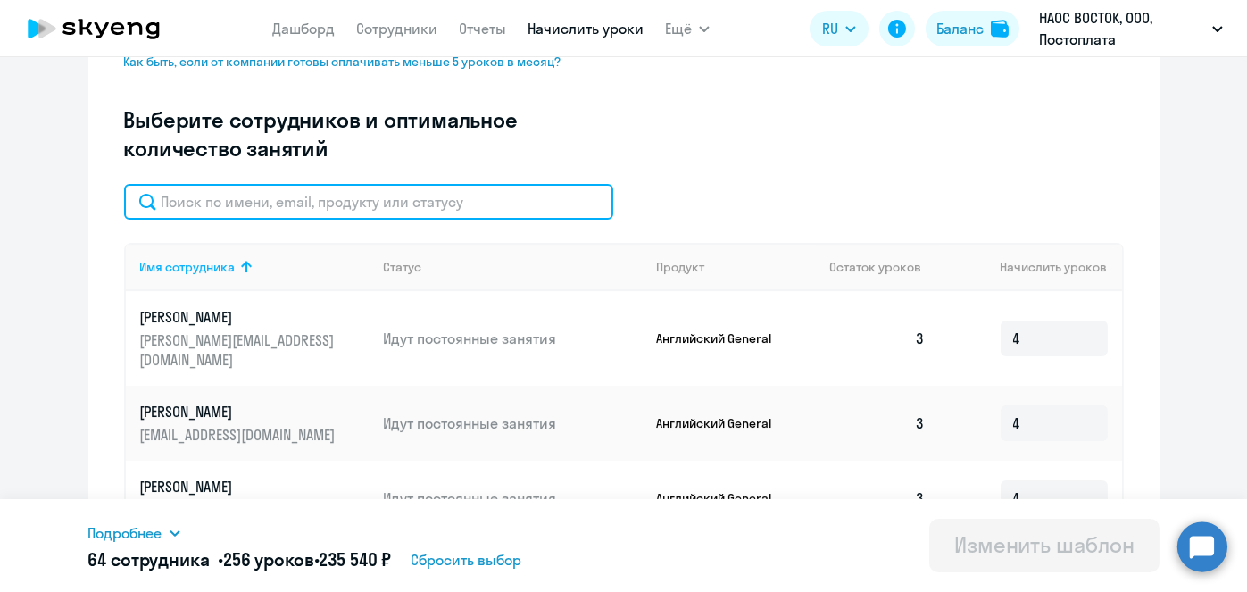
click at [505, 195] on input "text" at bounding box center [368, 202] width 489 height 36
paste input "[PERSON_NAME]"
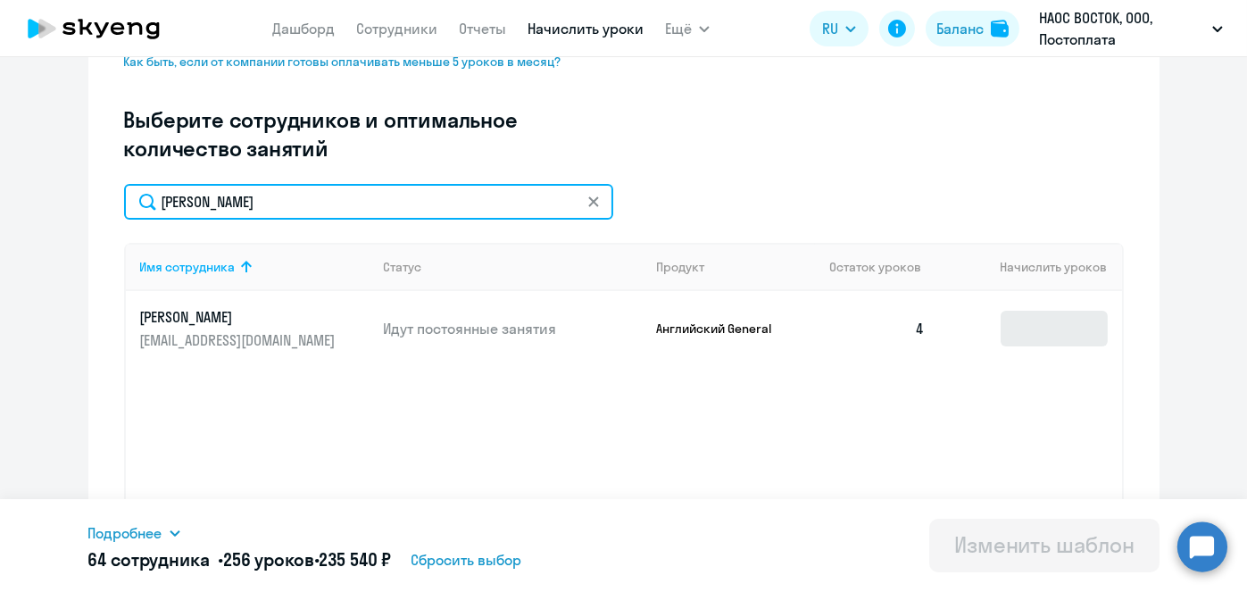
type input "[PERSON_NAME]"
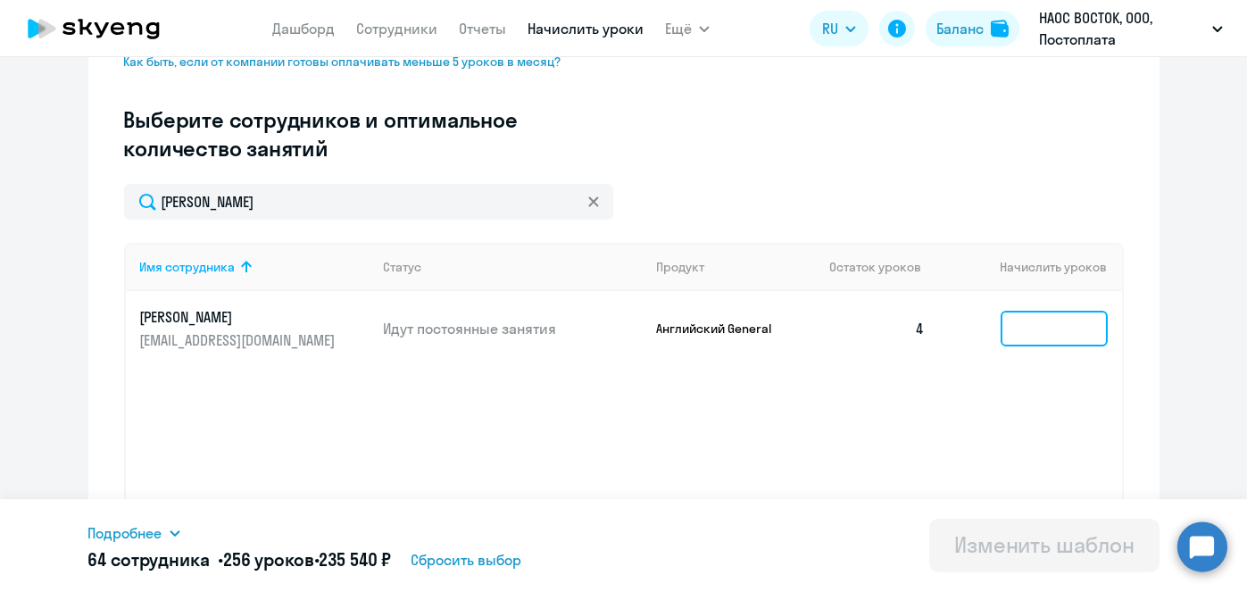
click at [1038, 317] on input at bounding box center [1053, 329] width 107 height 36
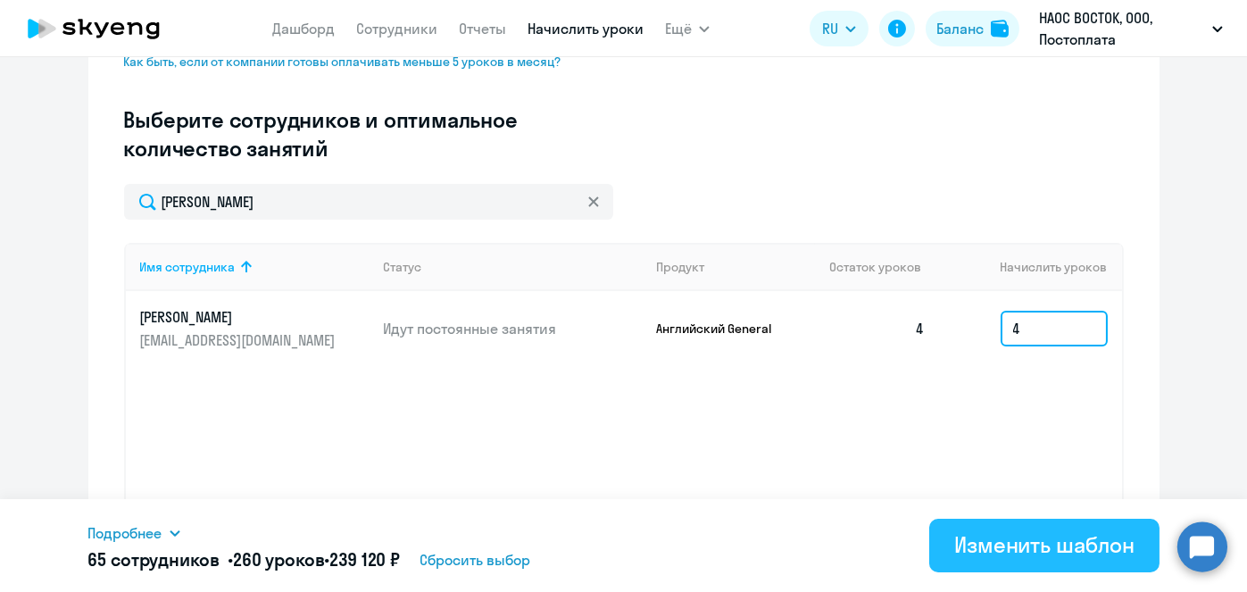
type input "4"
click at [1033, 541] on div "Изменить шаблон" at bounding box center [1044, 544] width 180 height 29
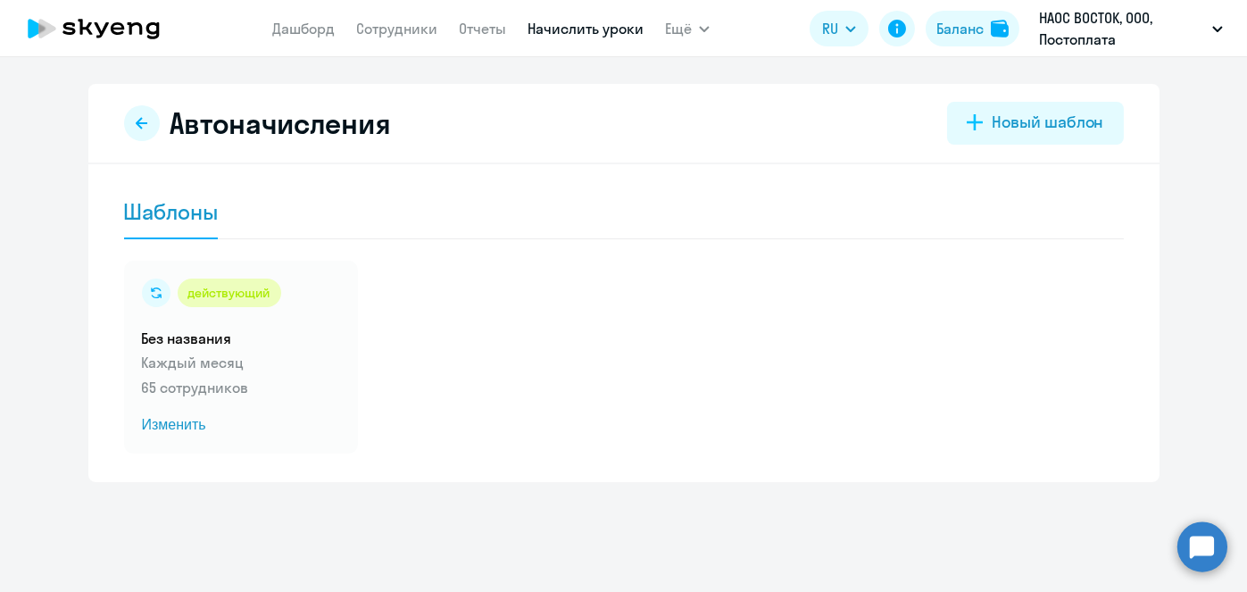
click at [542, 34] on link "Начислить уроки" at bounding box center [585, 29] width 116 height 18
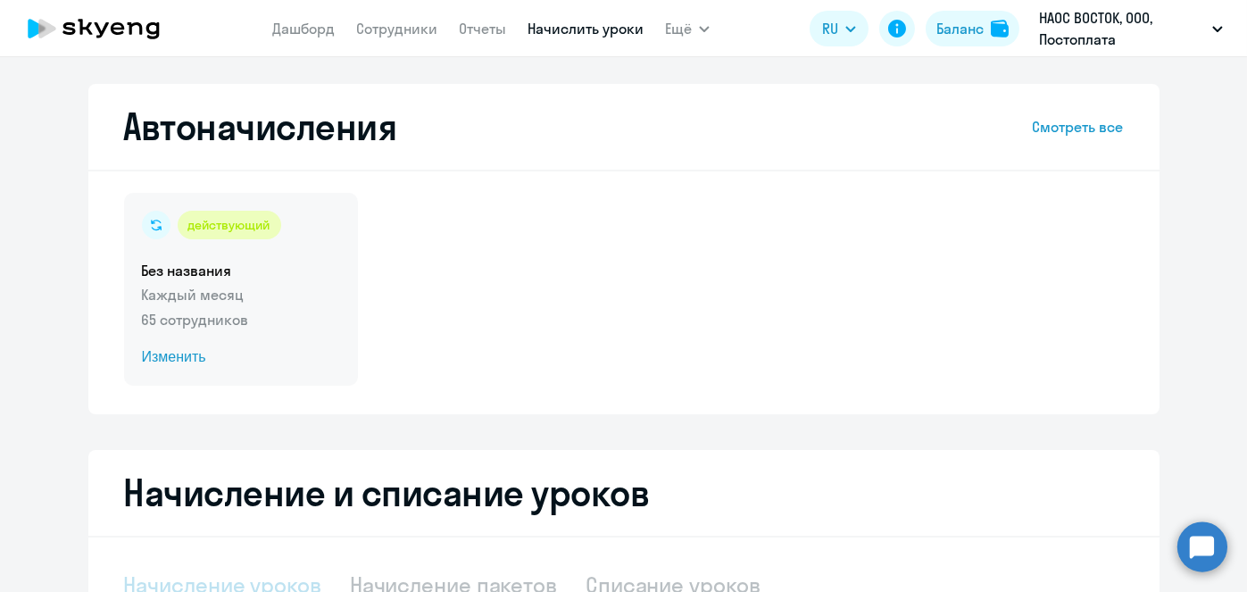
click at [164, 354] on span "Изменить" at bounding box center [241, 356] width 198 height 21
select select "10"
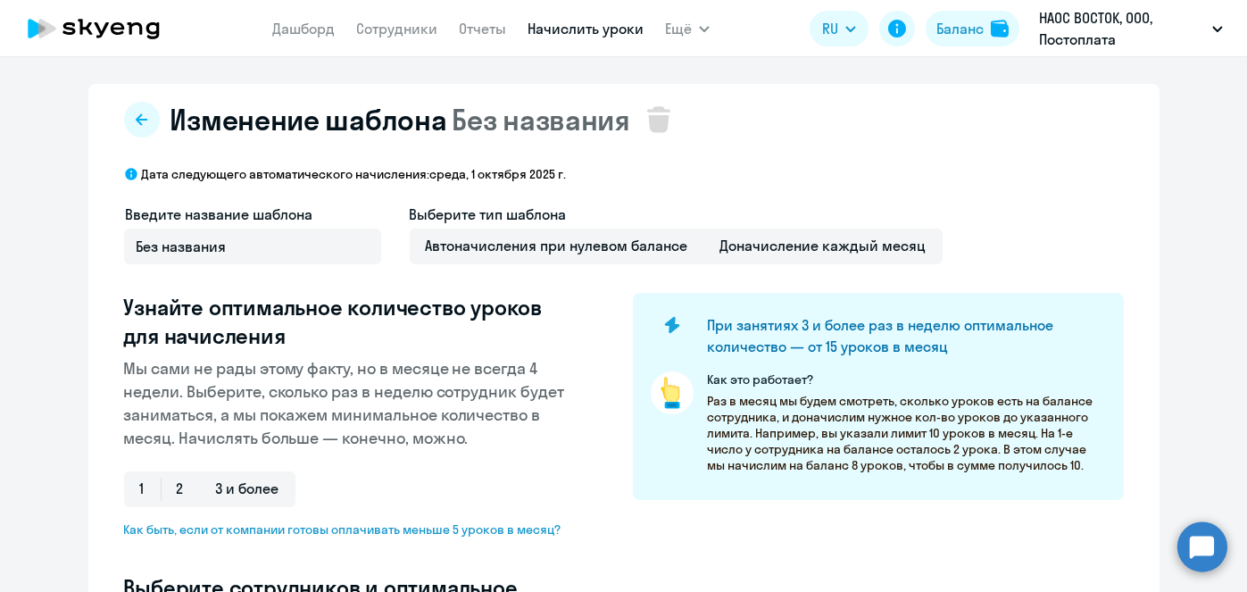
select select "10"
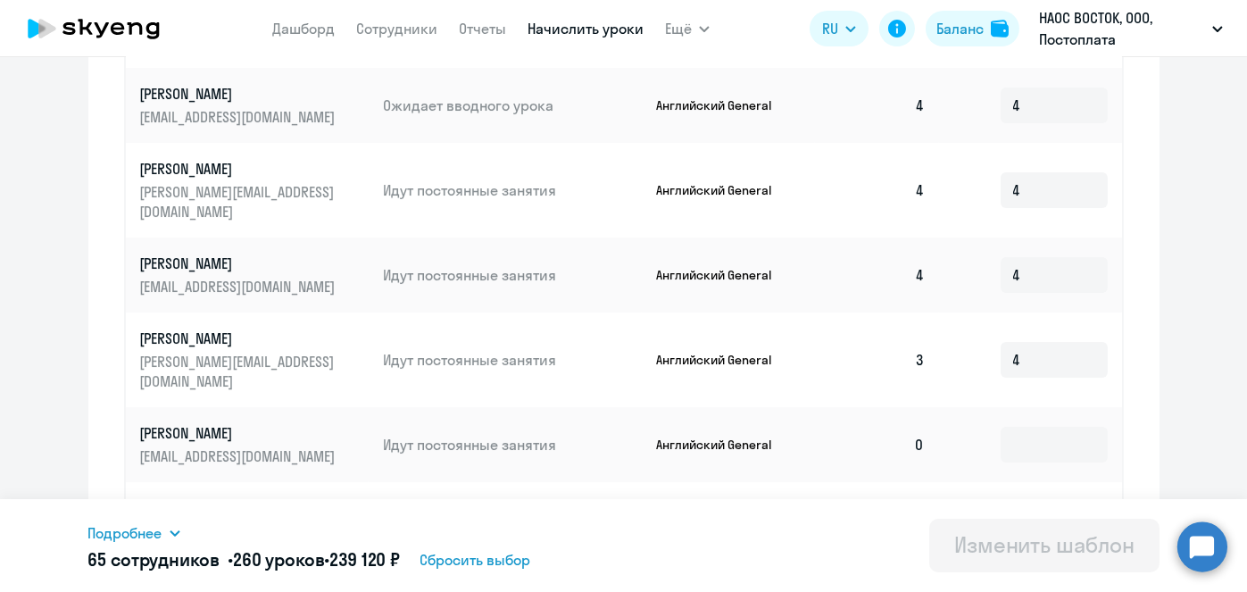
scroll to position [468, 0]
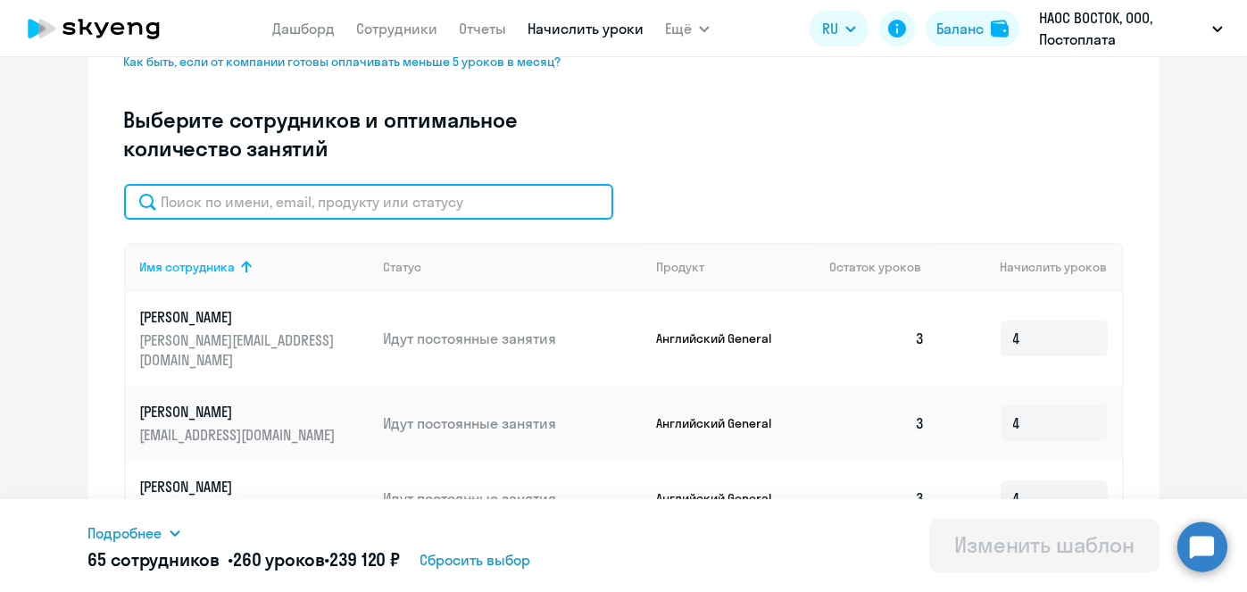
click at [487, 205] on input "text" at bounding box center [368, 202] width 489 height 36
paste input "Трубицина"
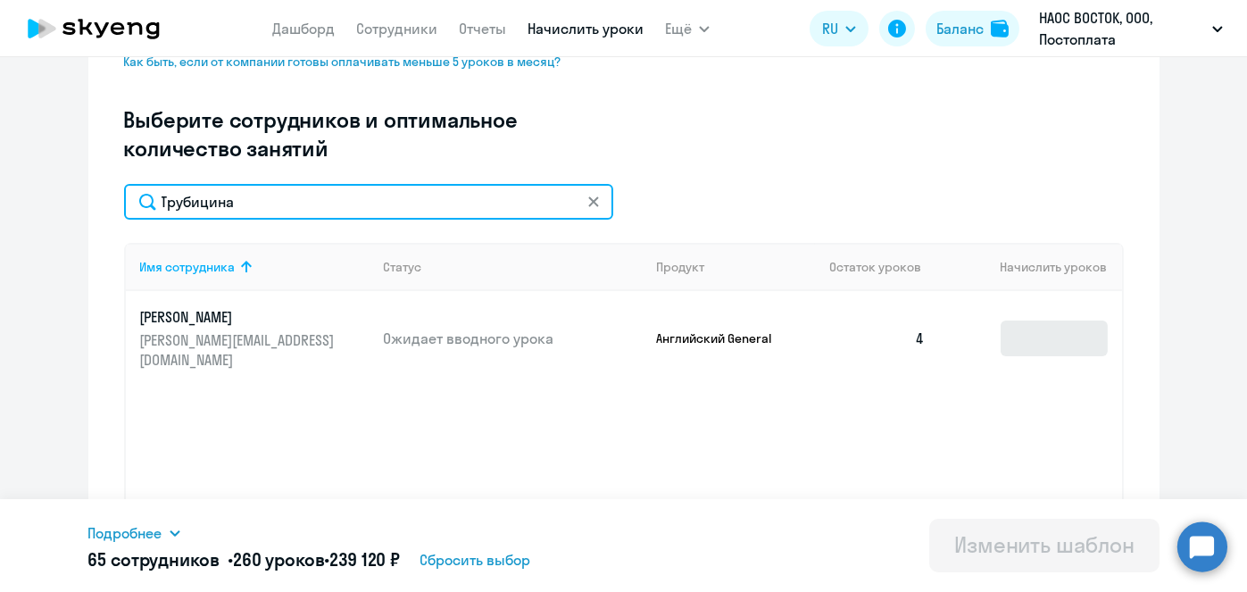
type input "Трубицина"
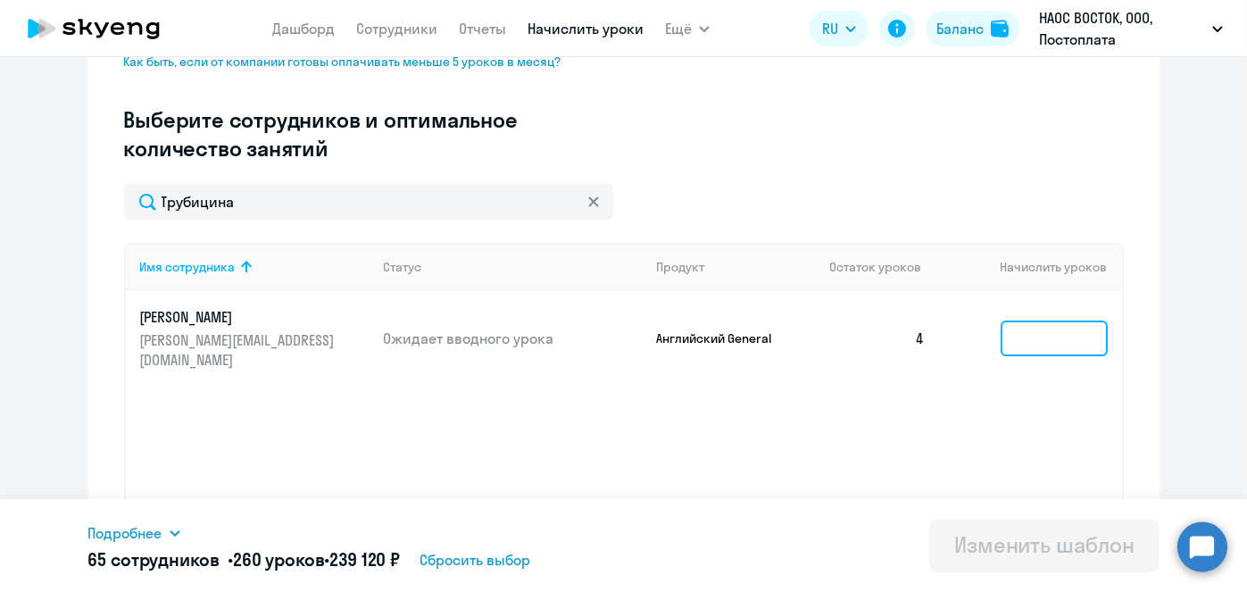
click at [1068, 331] on input at bounding box center [1053, 338] width 107 height 36
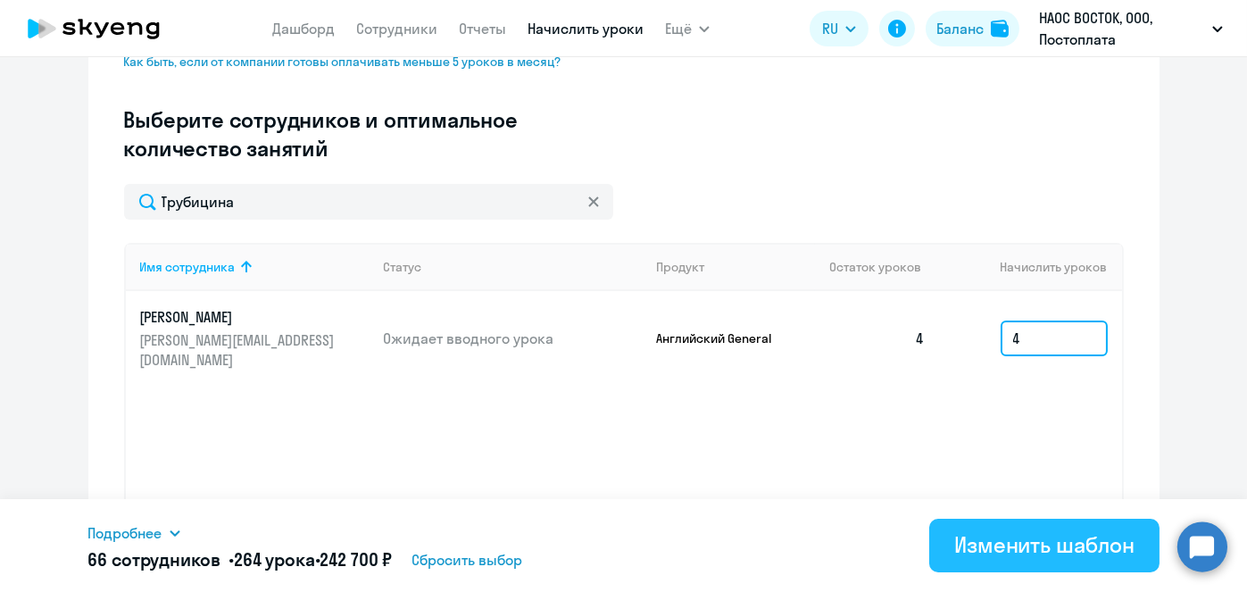
type input "4"
click at [1030, 539] on div "Изменить шаблон" at bounding box center [1044, 544] width 180 height 29
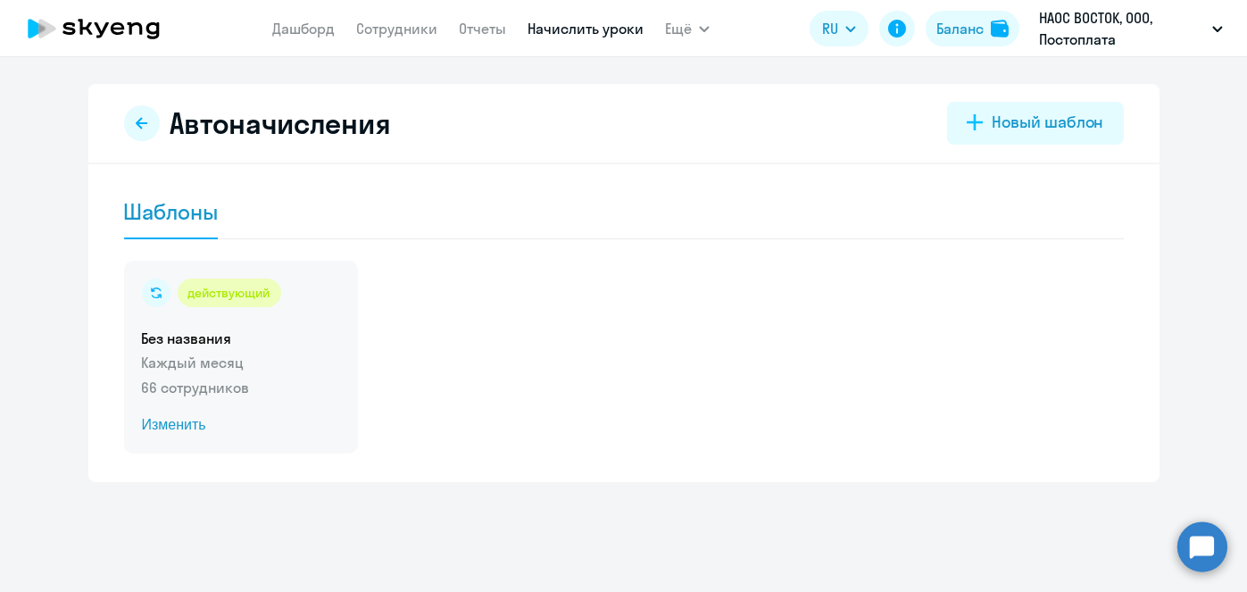
click at [183, 424] on span "Изменить" at bounding box center [241, 424] width 198 height 21
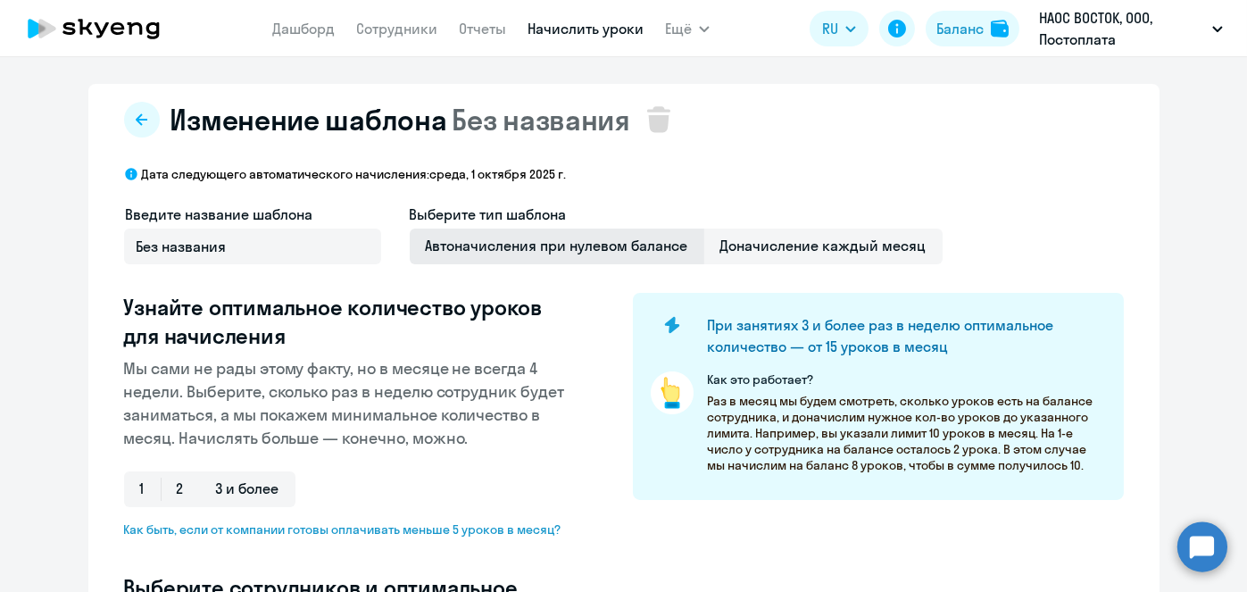
select select "10"
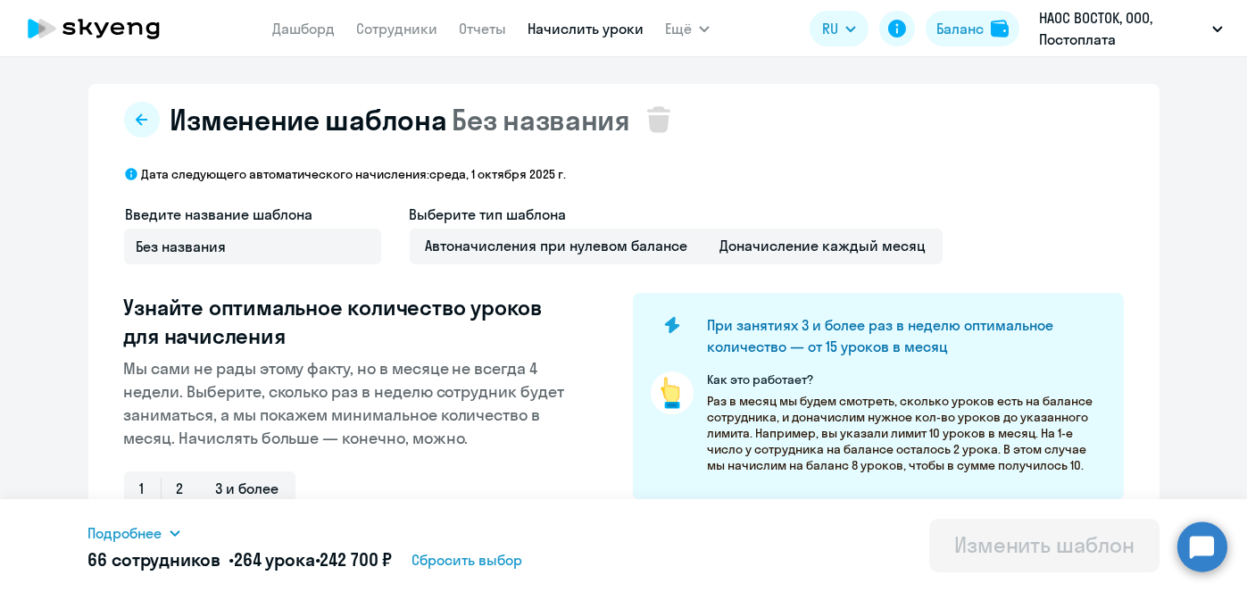
scroll to position [468, 0]
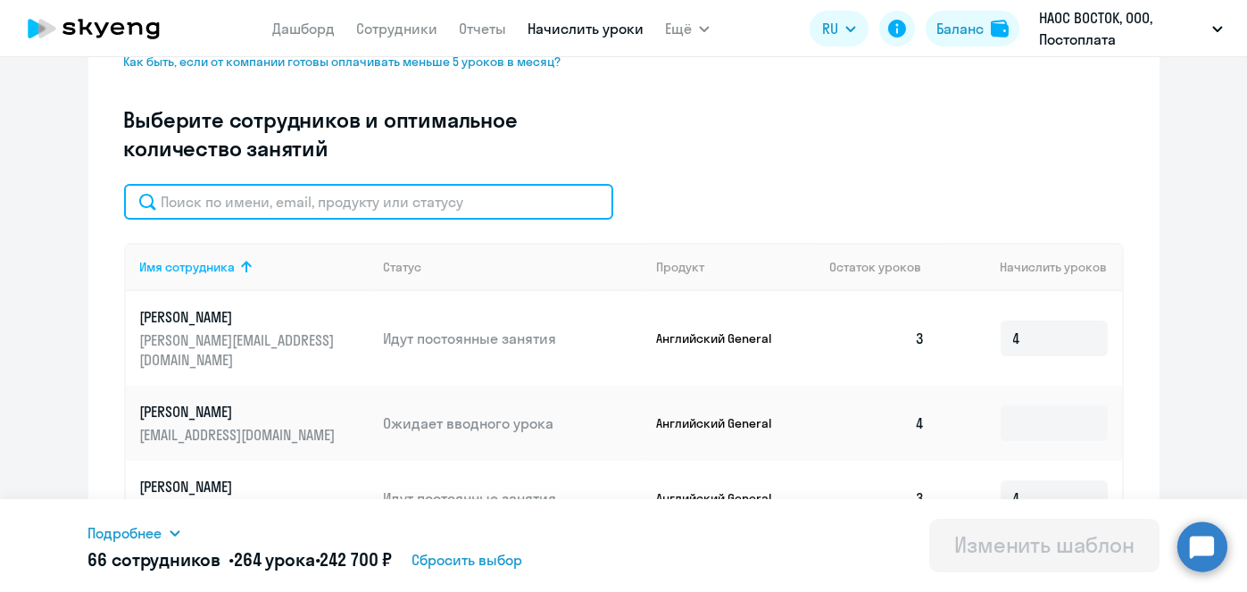
click at [487, 205] on input "text" at bounding box center [368, 202] width 489 height 36
paste input "[PERSON_NAME]"
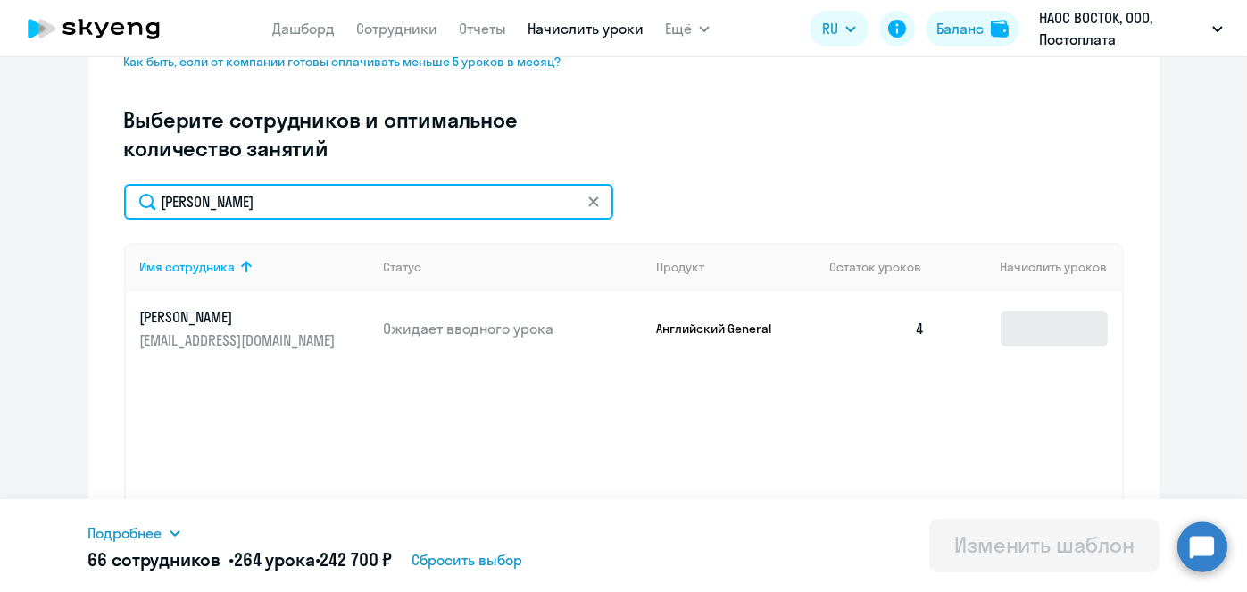
type input "[PERSON_NAME]"
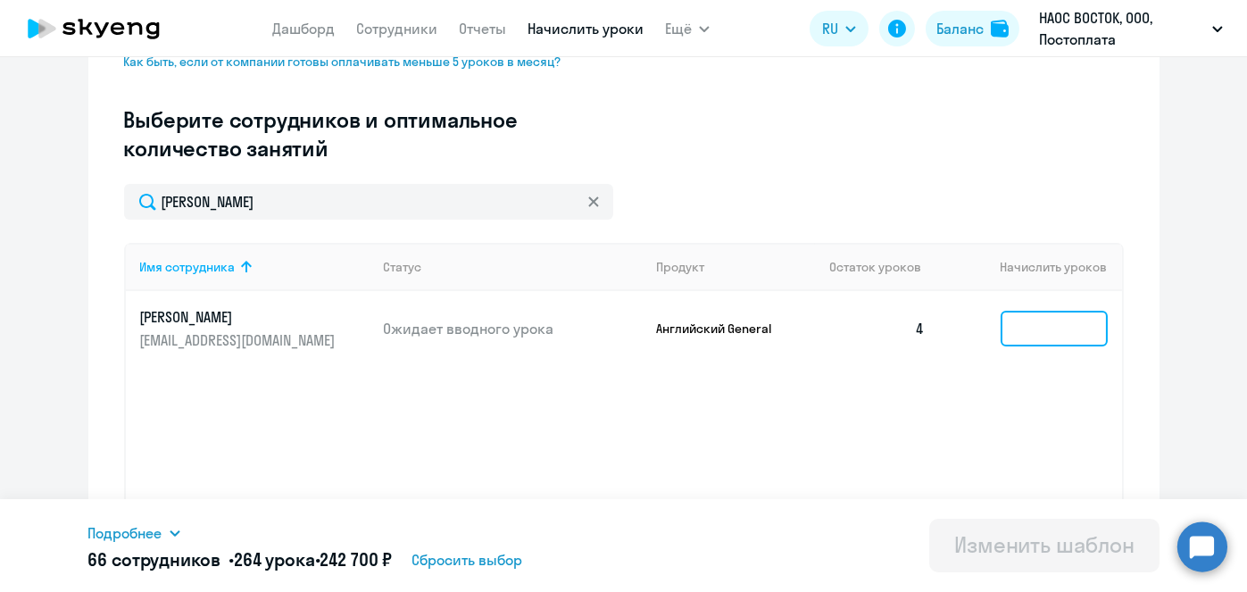
click at [1051, 317] on input at bounding box center [1053, 329] width 107 height 36
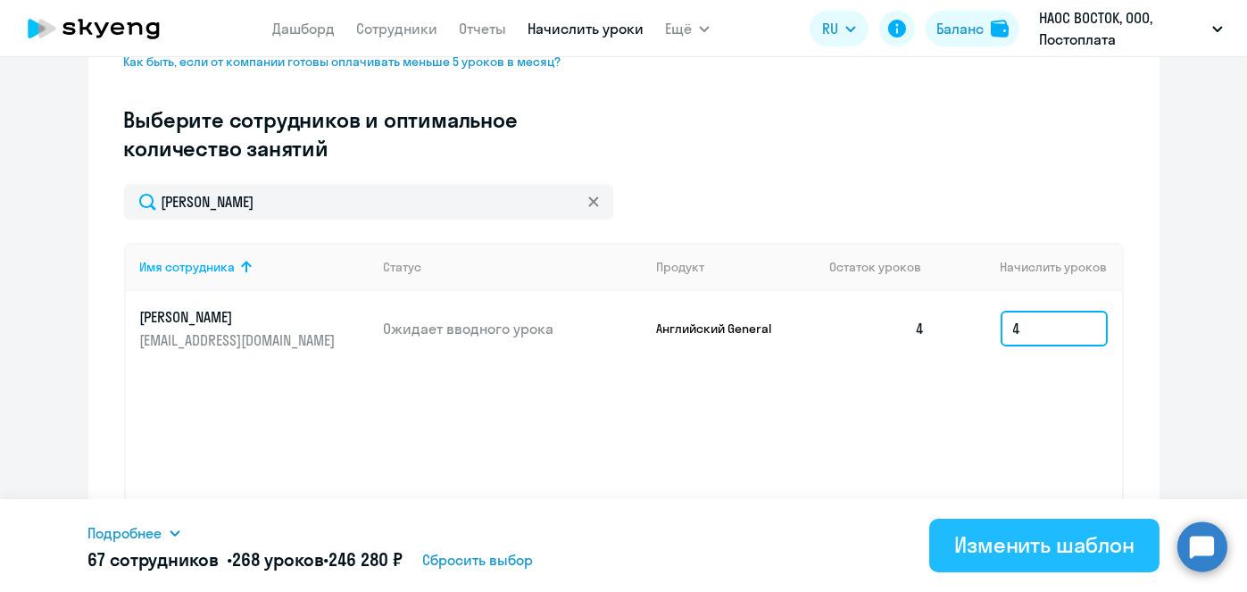
type input "4"
click at [1002, 553] on div "Изменить шаблон" at bounding box center [1044, 544] width 180 height 29
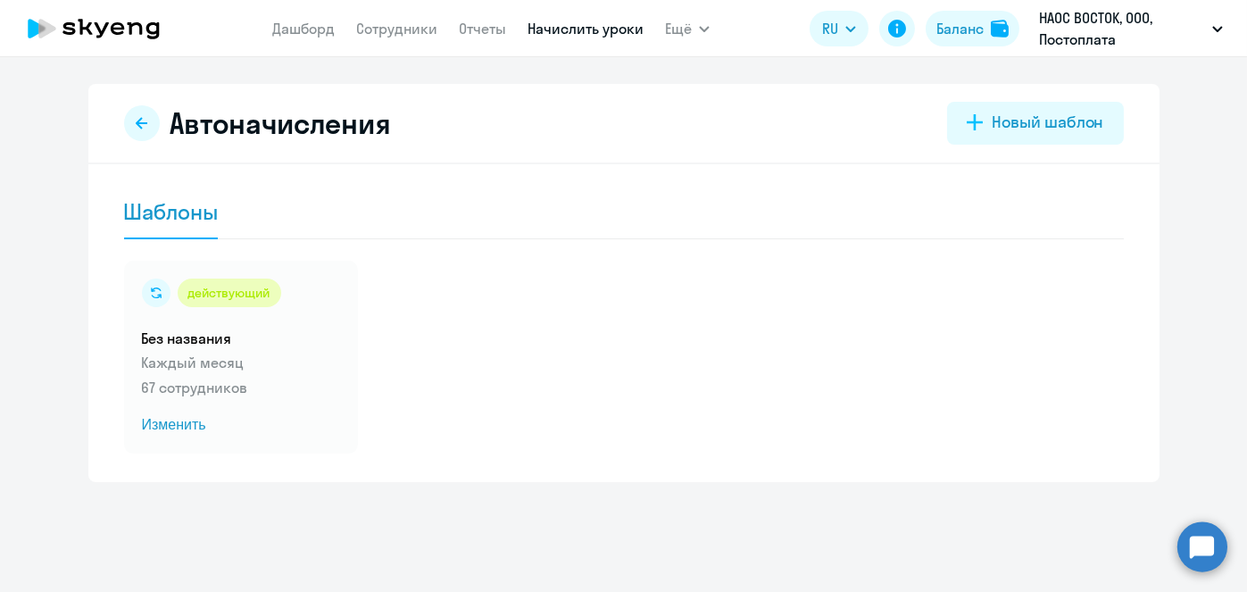
click at [580, 31] on link "Начислить уроки" at bounding box center [585, 29] width 116 height 18
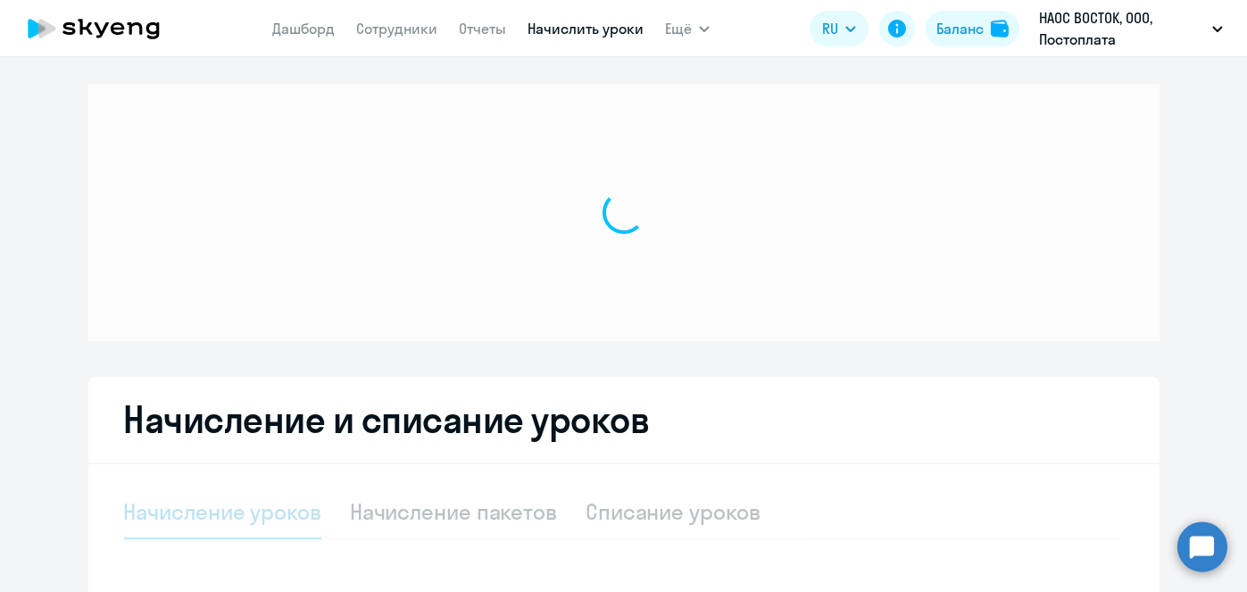
select select "10"
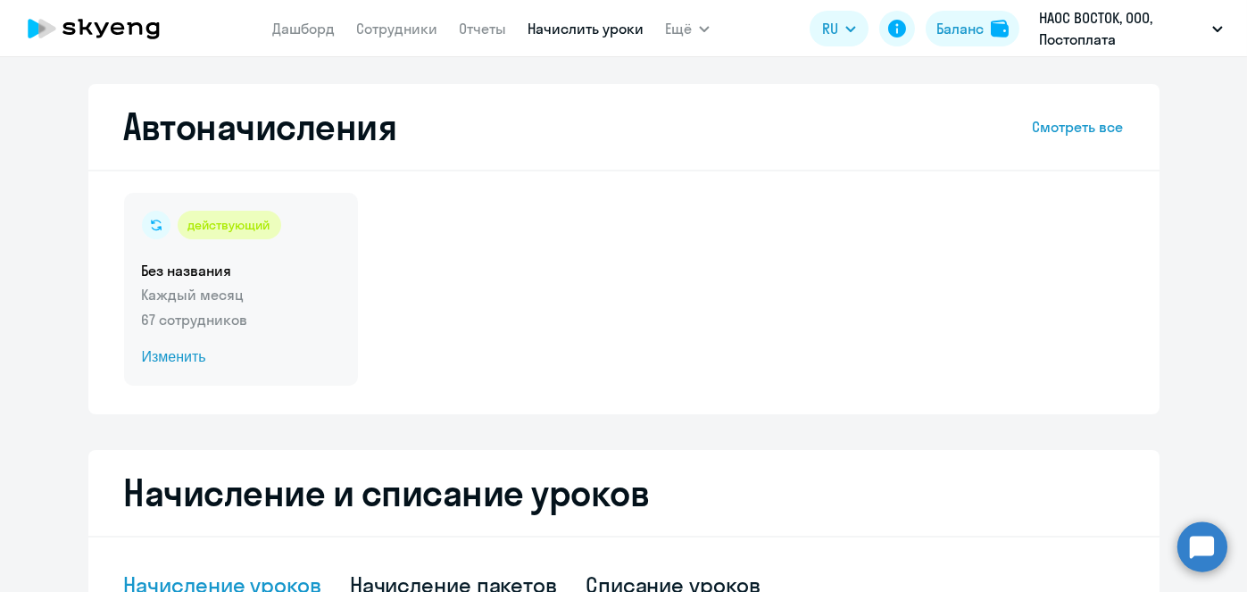
click at [183, 361] on span "Изменить" at bounding box center [241, 356] width 198 height 21
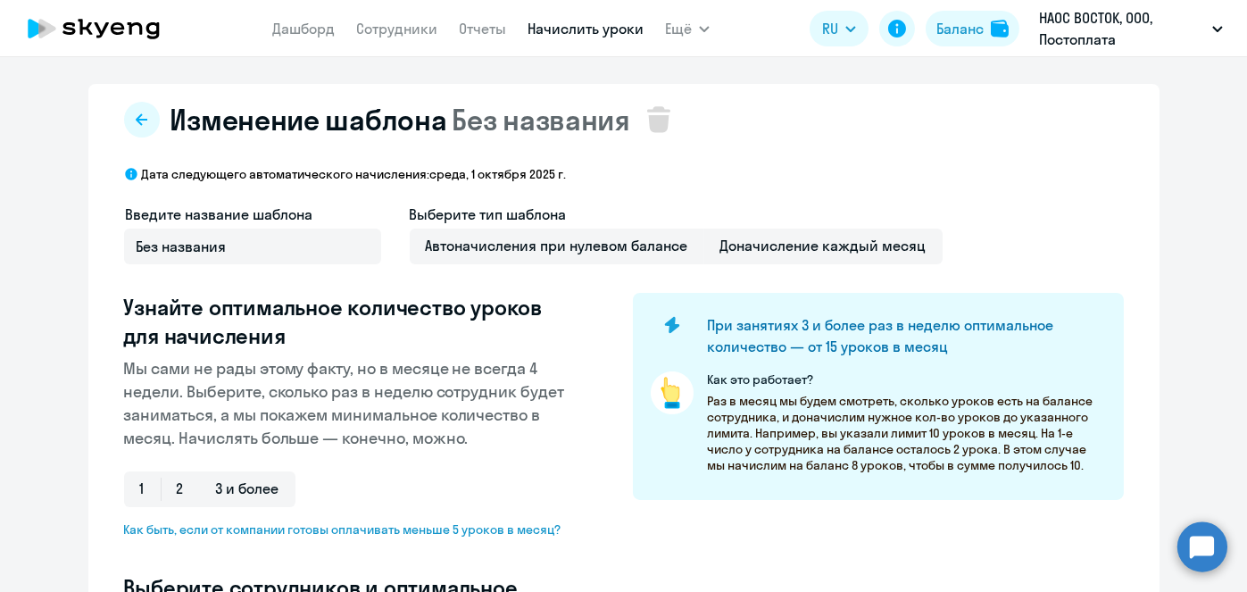
select select "10"
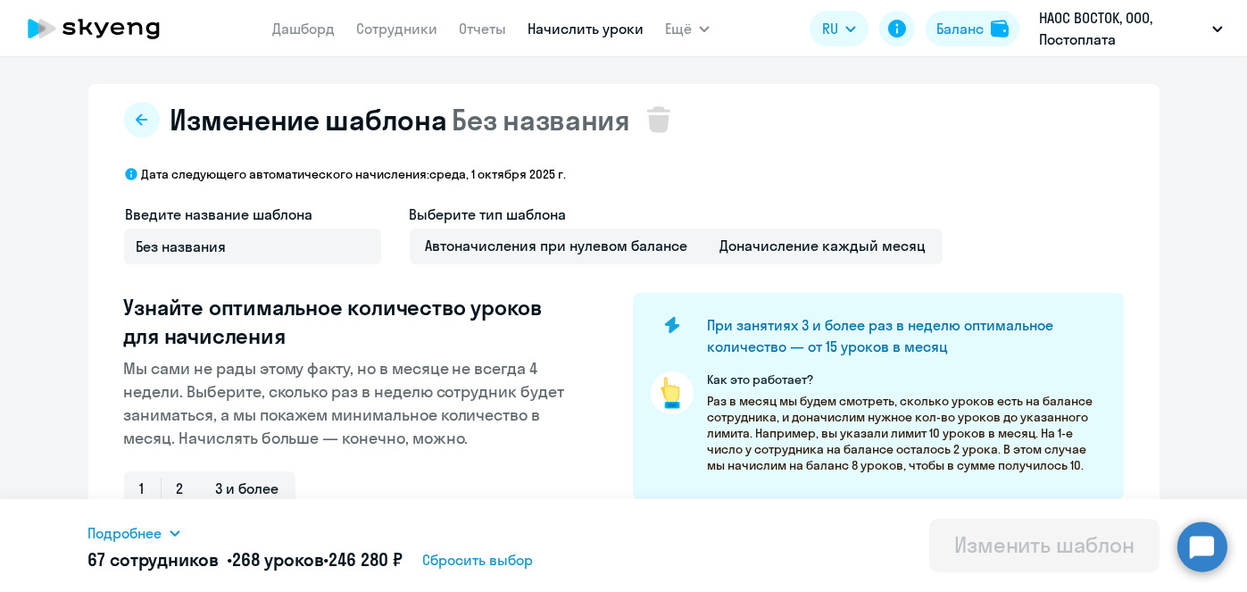
scroll to position [468, 0]
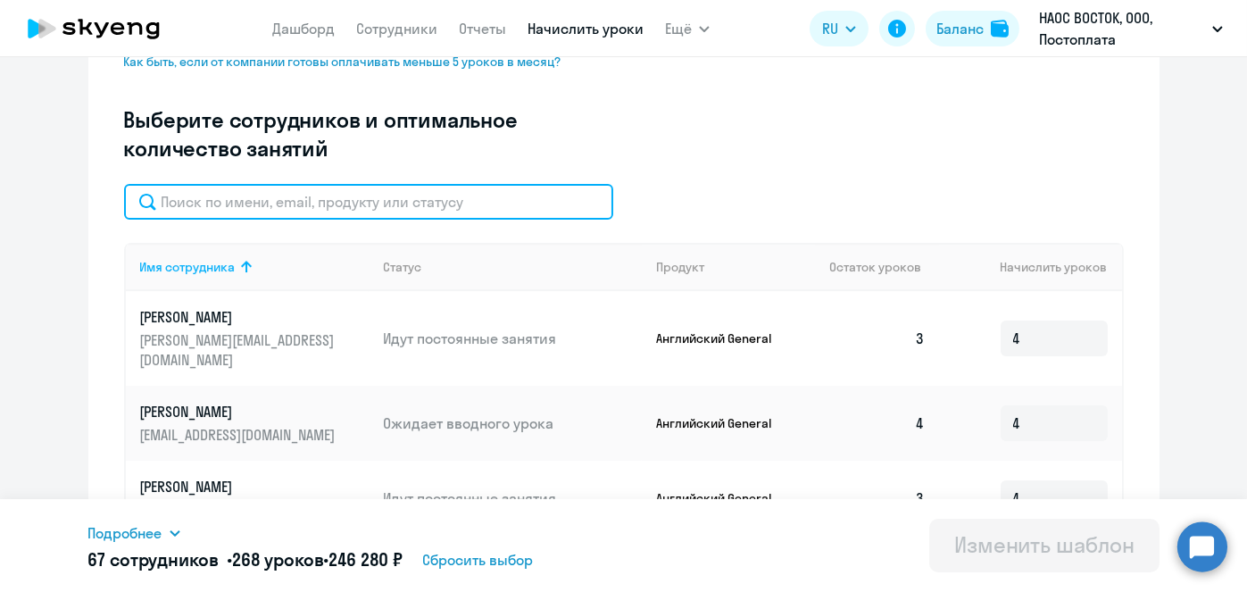
click at [562, 211] on input "text" at bounding box center [368, 202] width 489 height 36
paste input "[PERSON_NAME]"
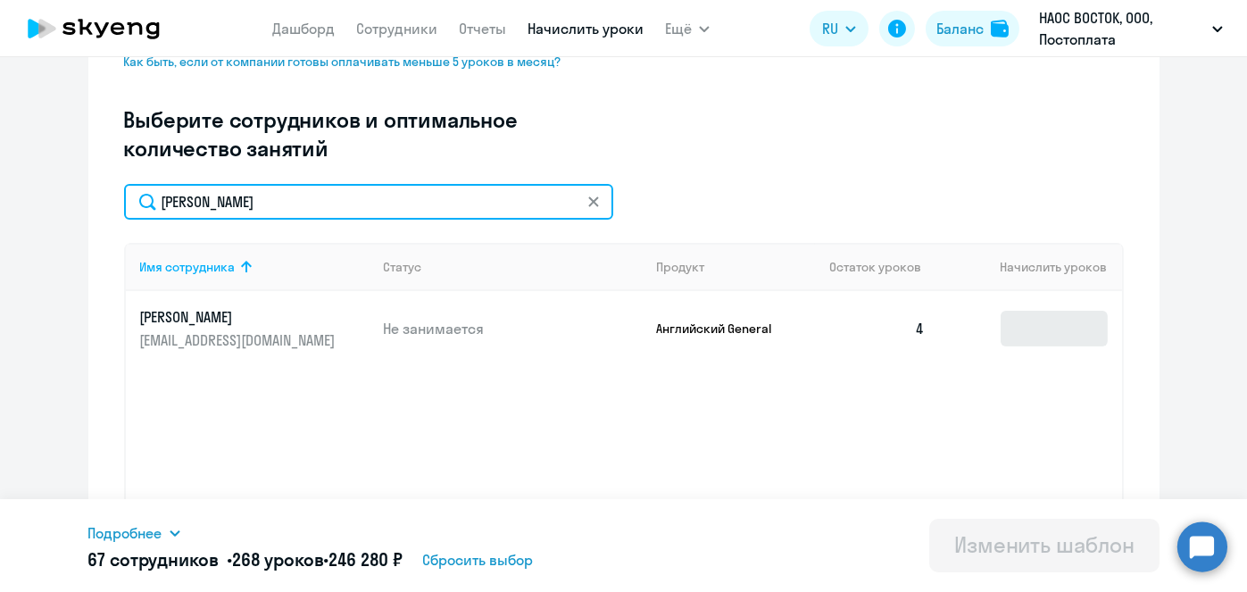
type input "[PERSON_NAME]"
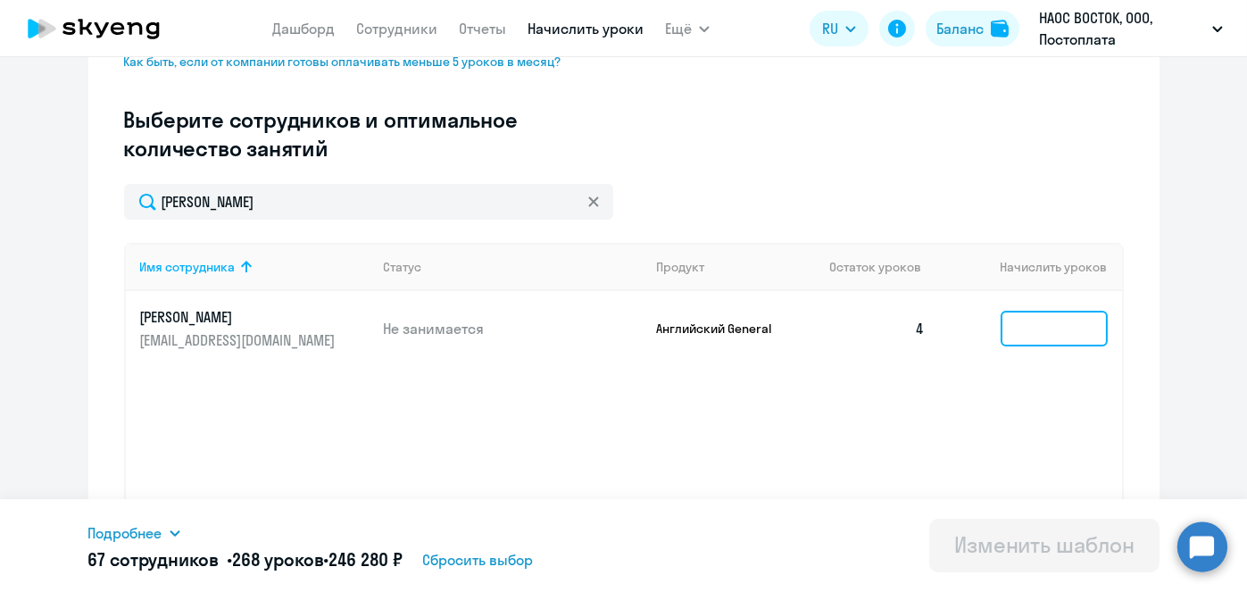
click at [1046, 318] on input at bounding box center [1053, 329] width 107 height 36
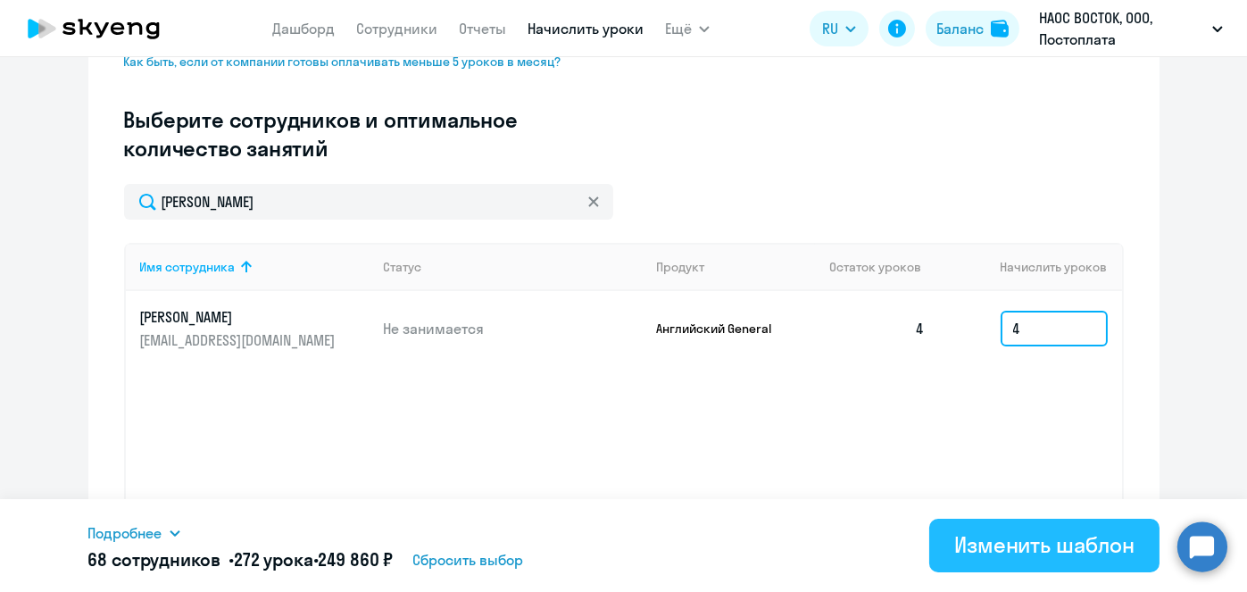
type input "4"
click at [991, 555] on div "Изменить шаблон" at bounding box center [1044, 544] width 180 height 29
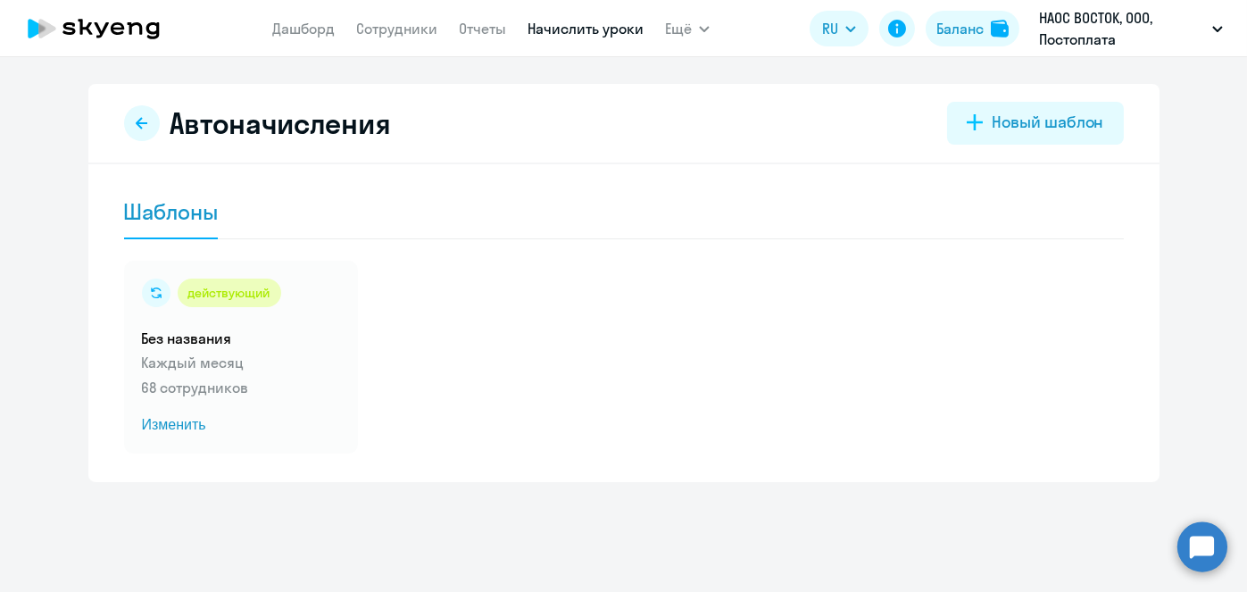
click at [596, 29] on link "Начислить уроки" at bounding box center [585, 29] width 116 height 18
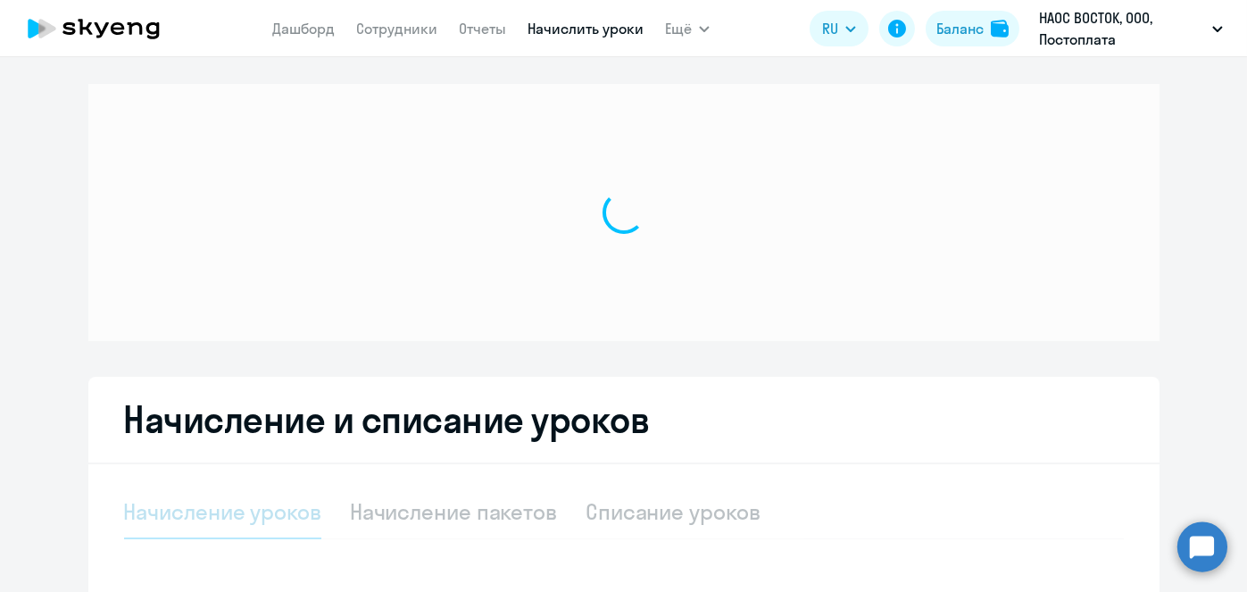
click at [596, 29] on link "Начислить уроки" at bounding box center [585, 29] width 116 height 18
select select "10"
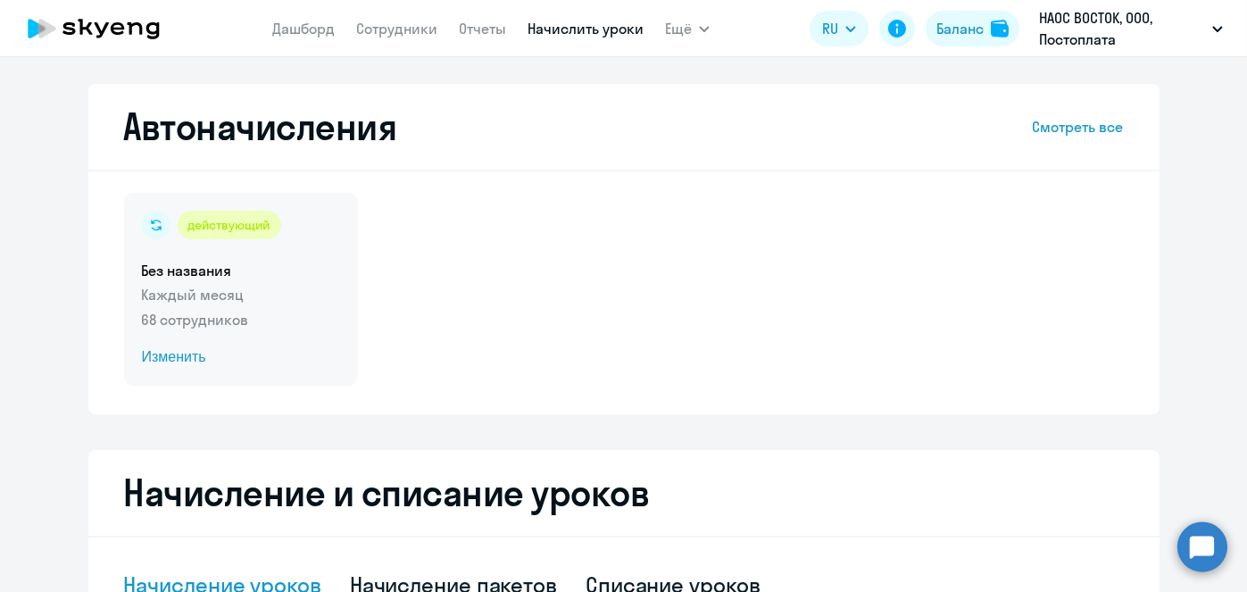
click at [188, 358] on span "Изменить" at bounding box center [241, 356] width 198 height 21
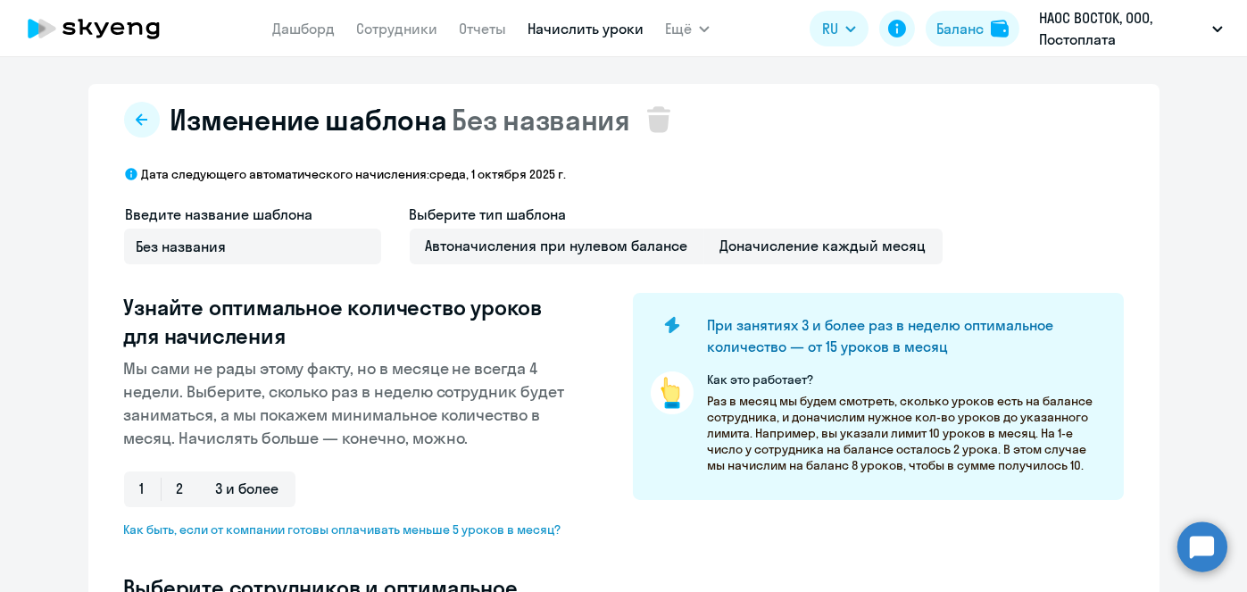
select select "10"
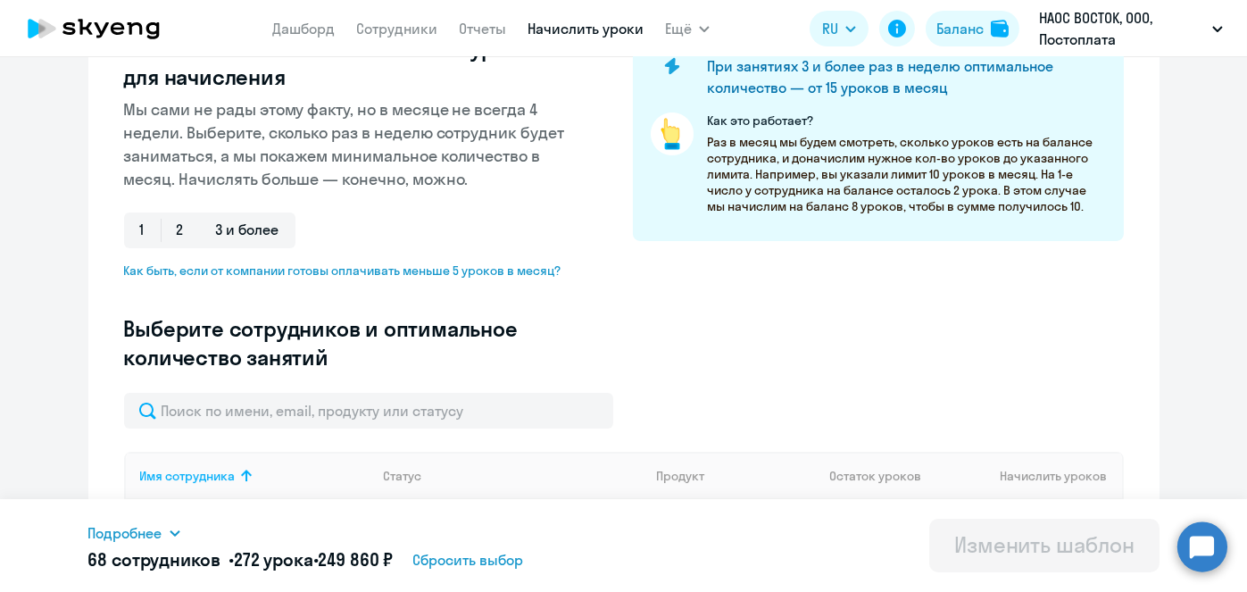
scroll to position [269, 0]
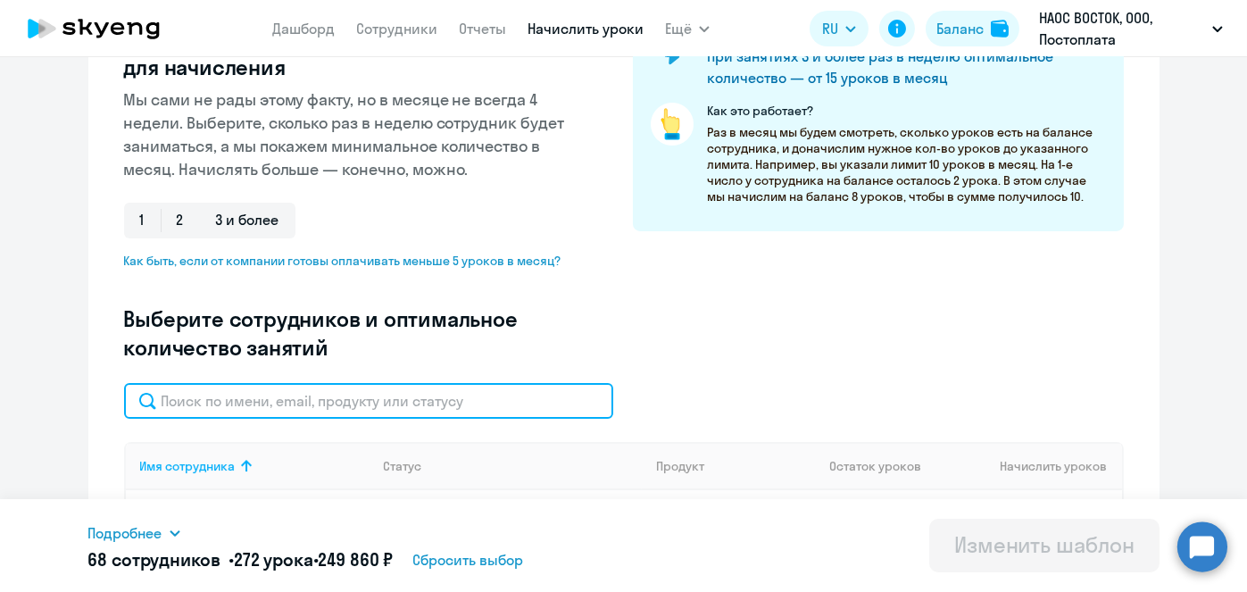
click at [466, 397] on input "text" at bounding box center [368, 401] width 489 height 36
paste input "[PERSON_NAME]"
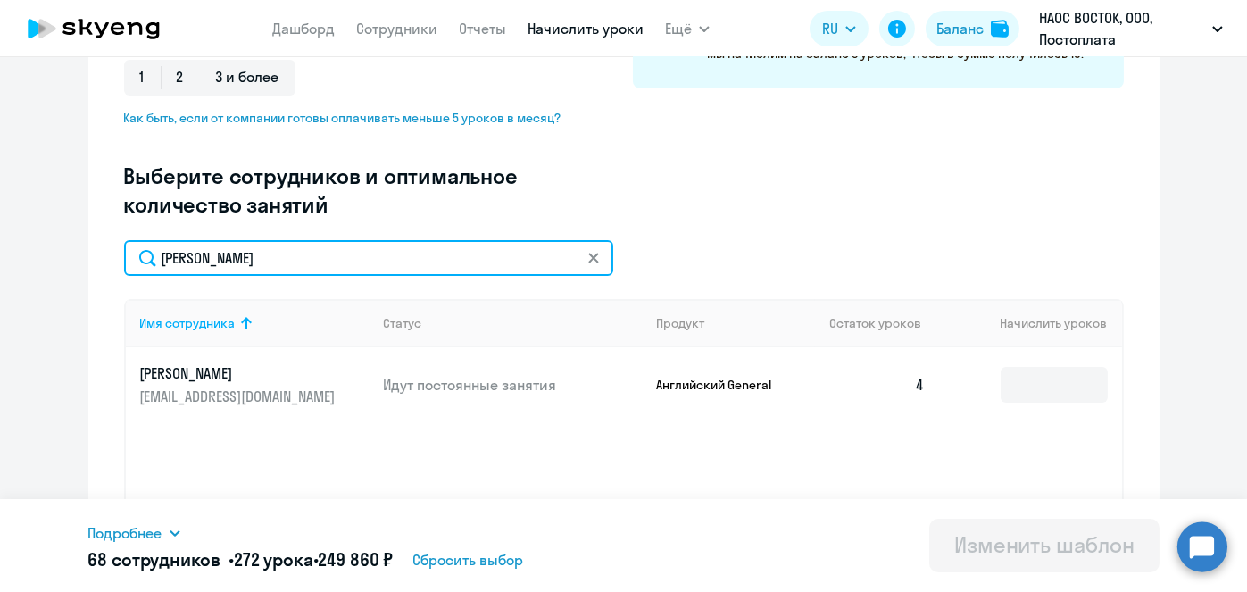
scroll to position [412, 0]
type input "[PERSON_NAME]"
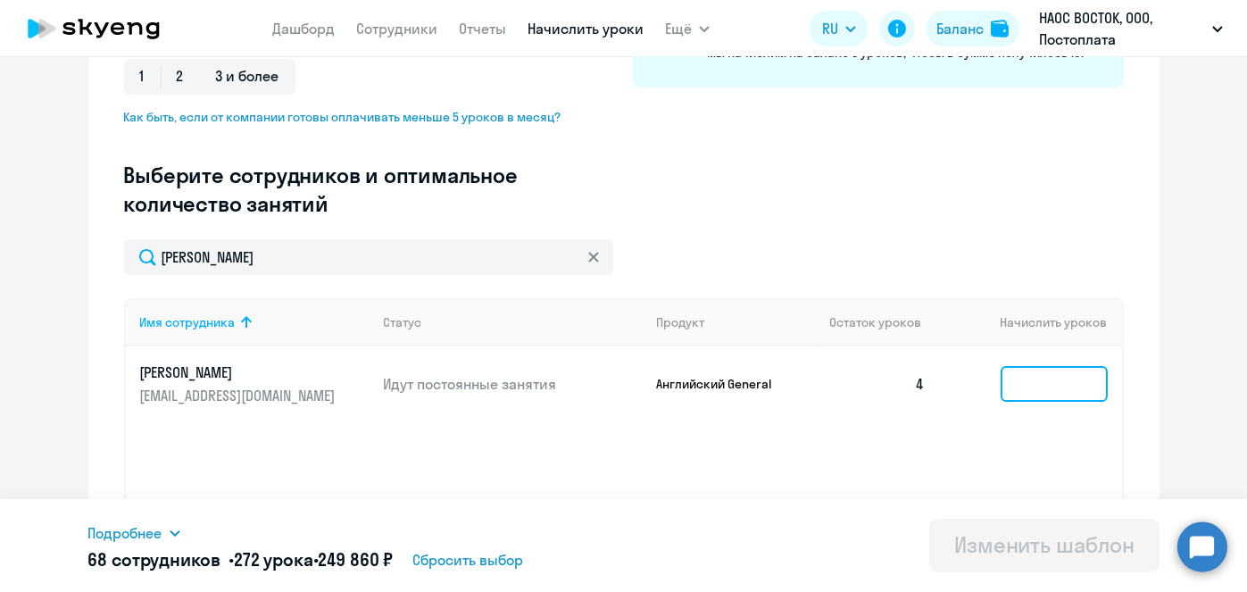
click at [1042, 379] on input at bounding box center [1053, 384] width 107 height 36
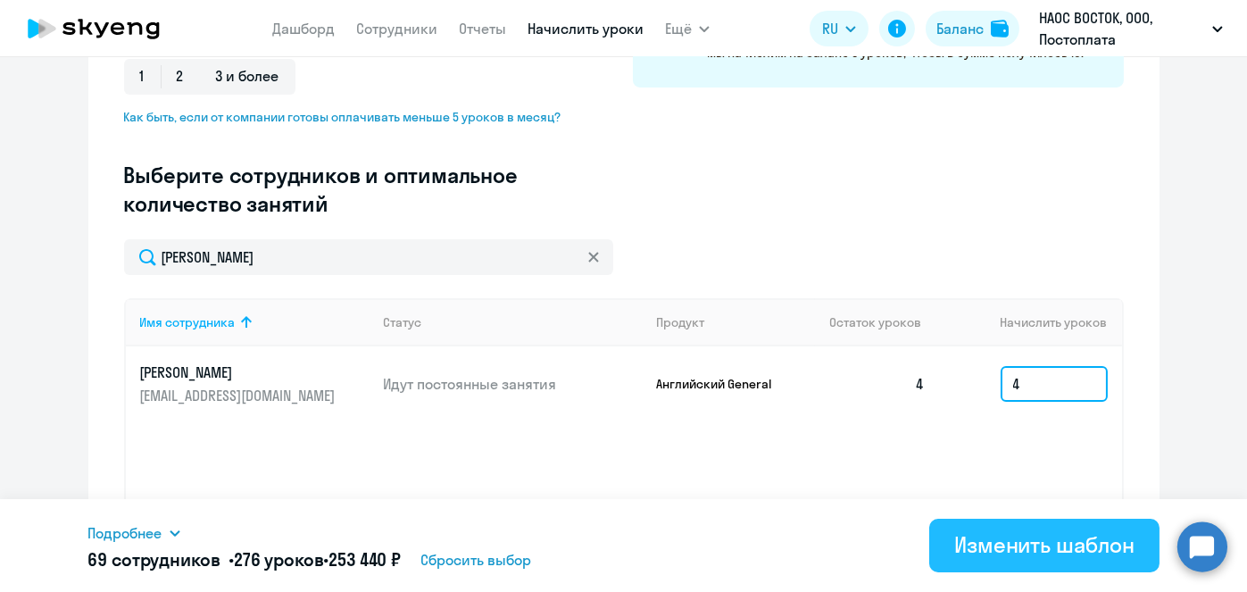
type input "4"
click at [1065, 544] on div "Изменить шаблон" at bounding box center [1044, 544] width 180 height 29
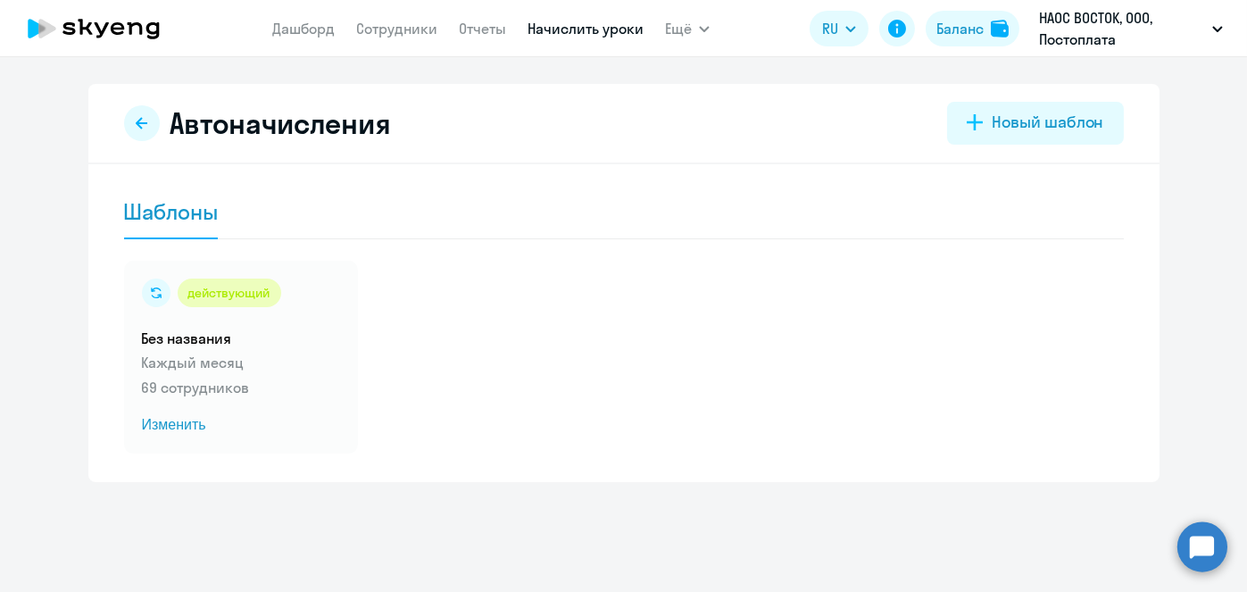
click at [593, 30] on link "Начислить уроки" at bounding box center [585, 29] width 116 height 18
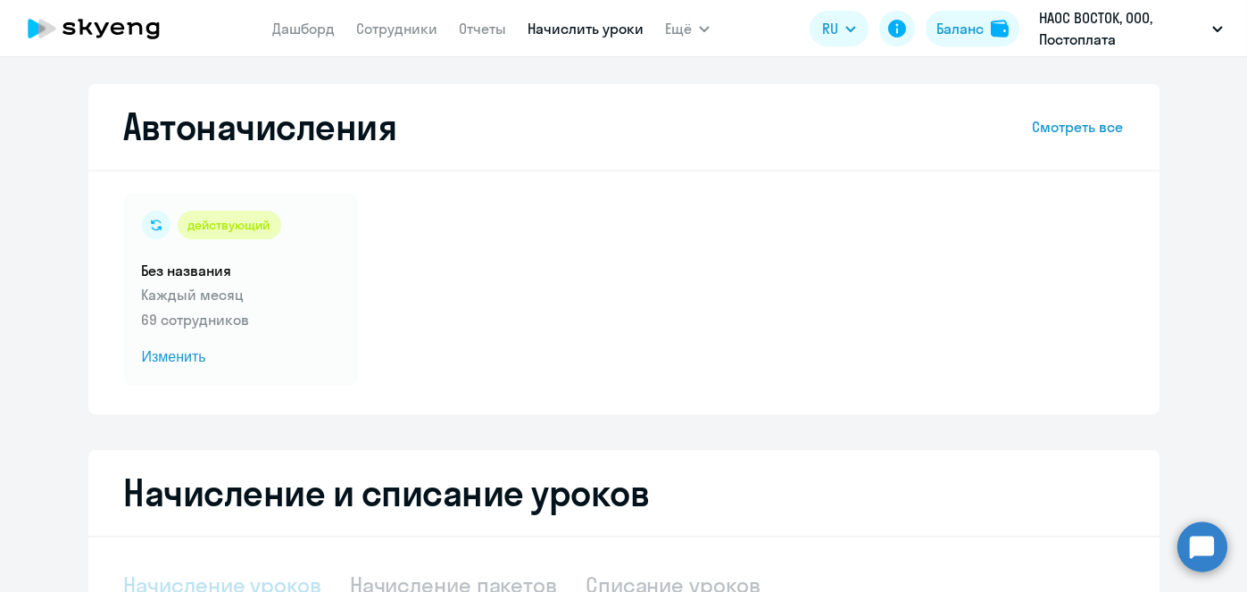
select select "10"
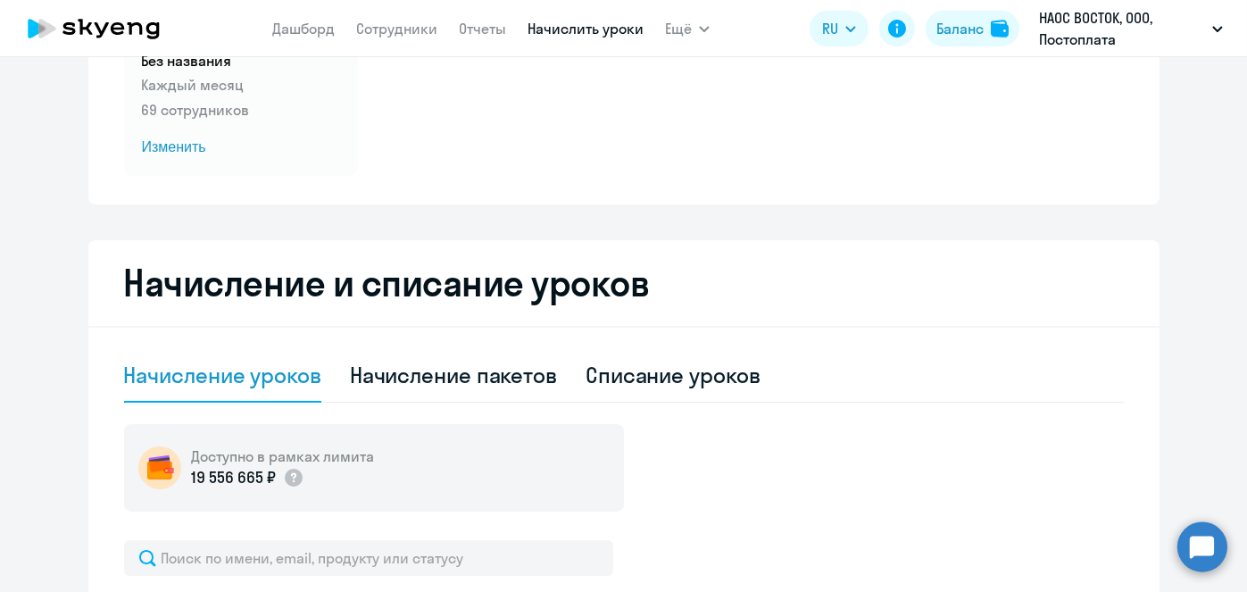
scroll to position [26, 0]
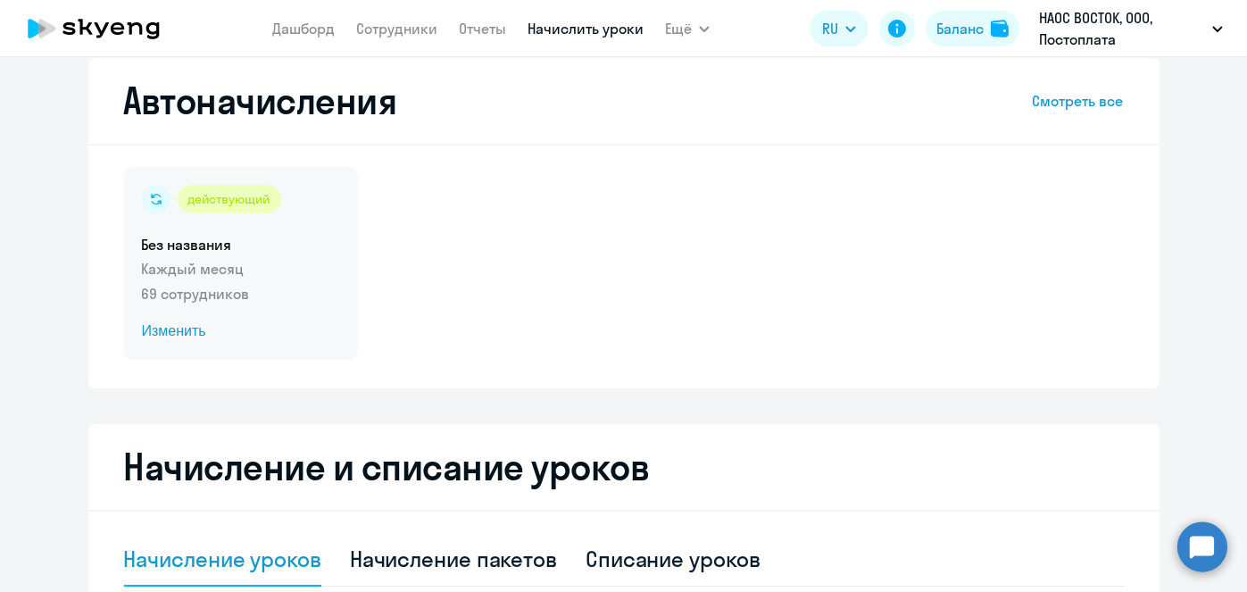
click at [162, 330] on span "Изменить" at bounding box center [241, 330] width 198 height 21
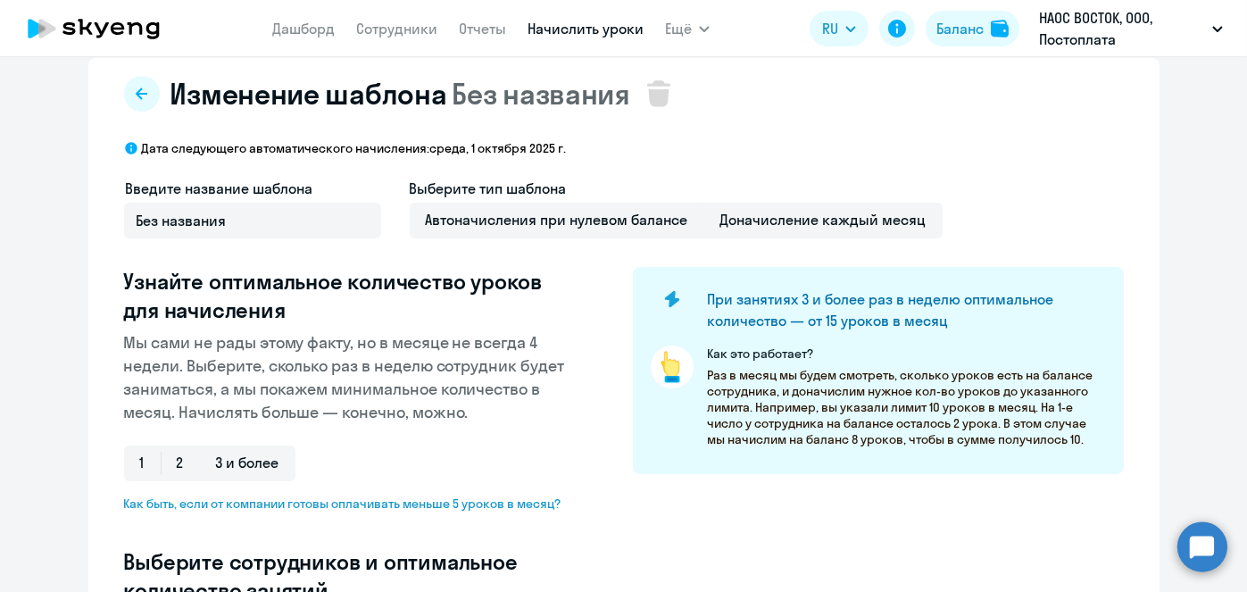
select select "10"
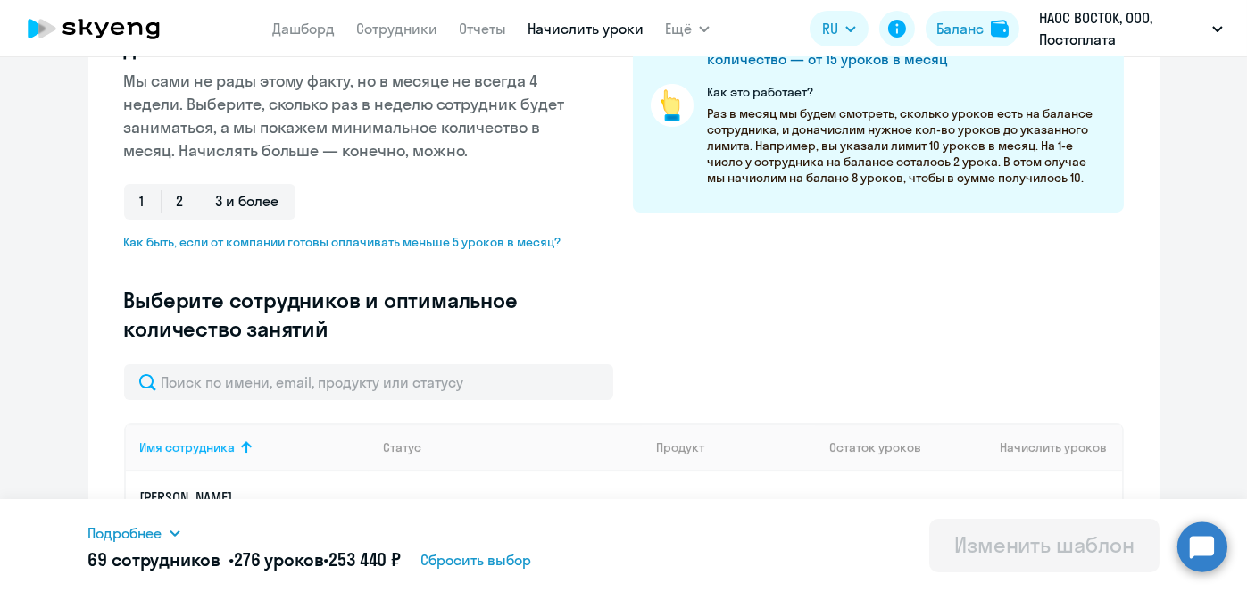
scroll to position [290, 0]
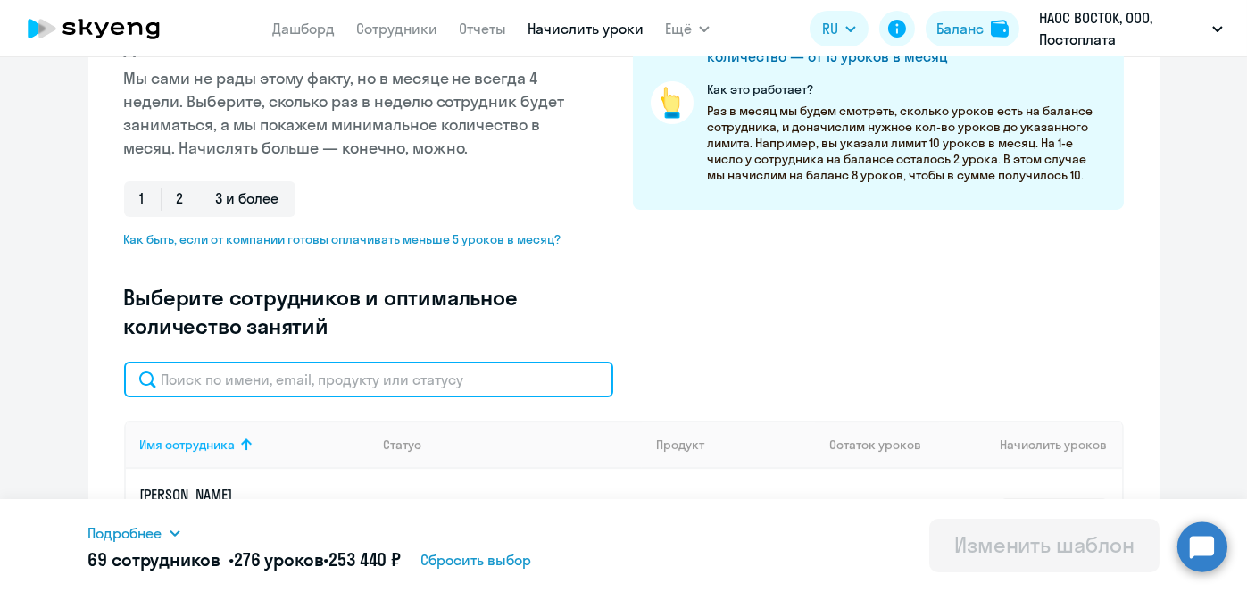
click at [533, 381] on input "text" at bounding box center [368, 379] width 489 height 36
paste input "[PERSON_NAME]"
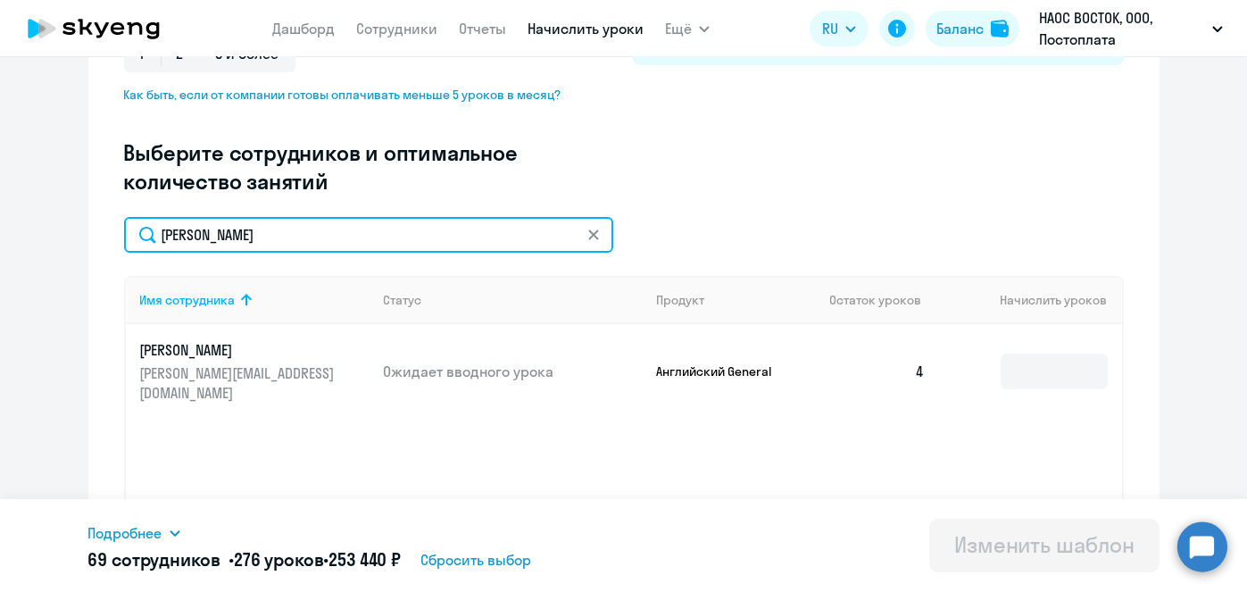
scroll to position [437, 0]
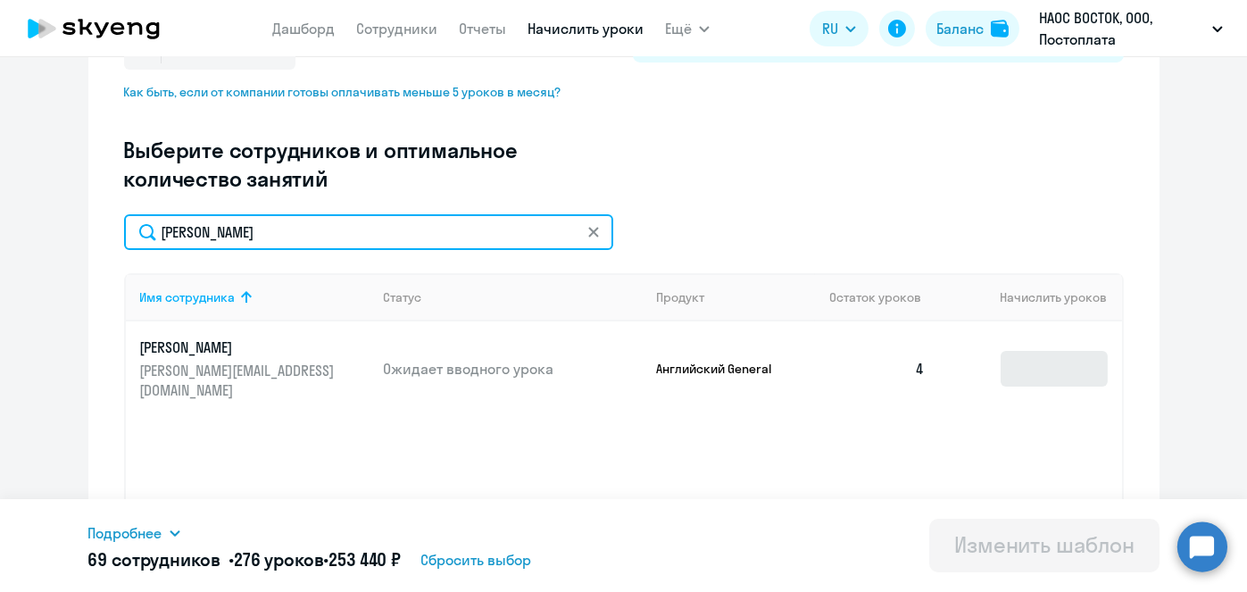
type input "[PERSON_NAME]"
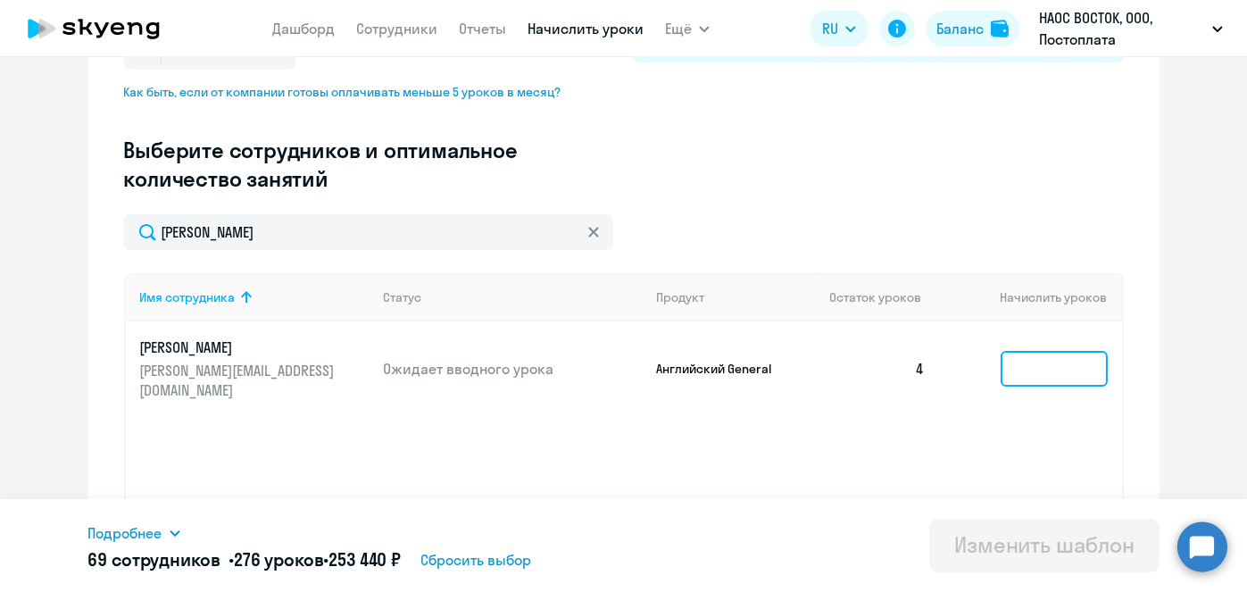
click at [1058, 367] on input at bounding box center [1053, 369] width 107 height 36
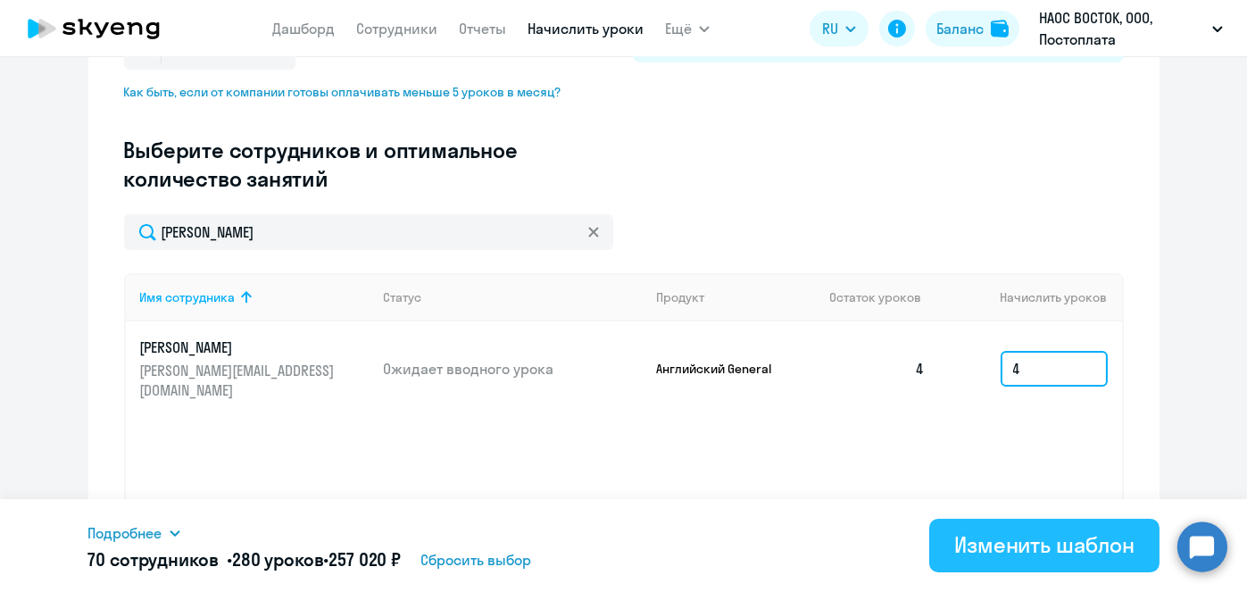
type input "4"
click at [1040, 544] on div "Изменить шаблон" at bounding box center [1044, 544] width 180 height 29
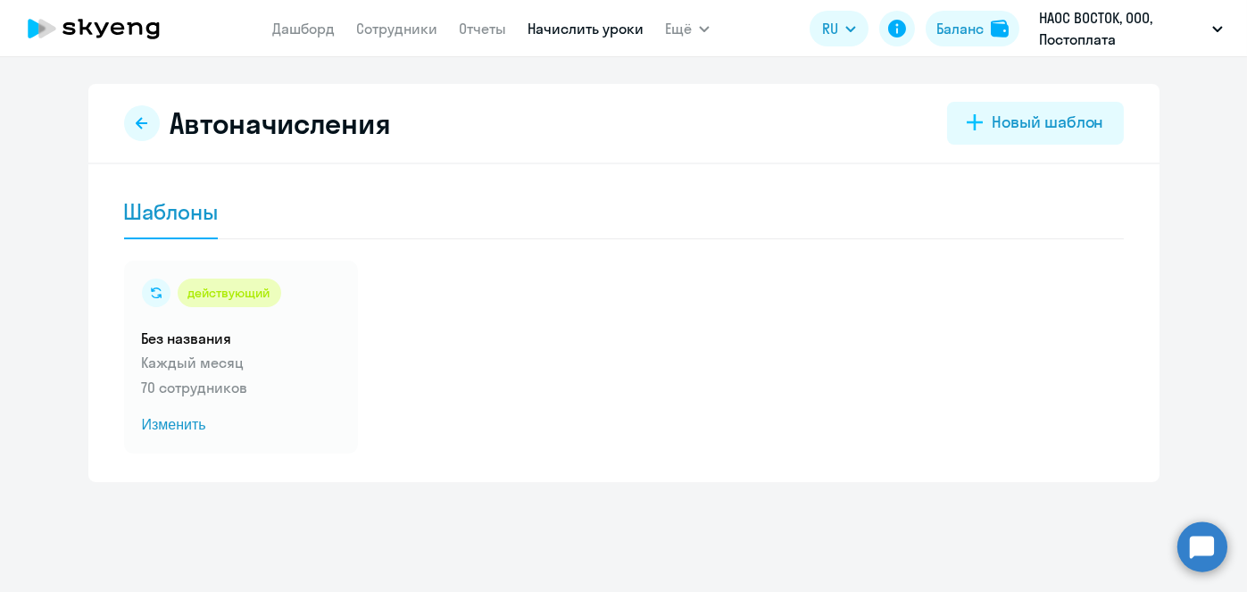
click at [561, 31] on link "Начислить уроки" at bounding box center [585, 29] width 116 height 18
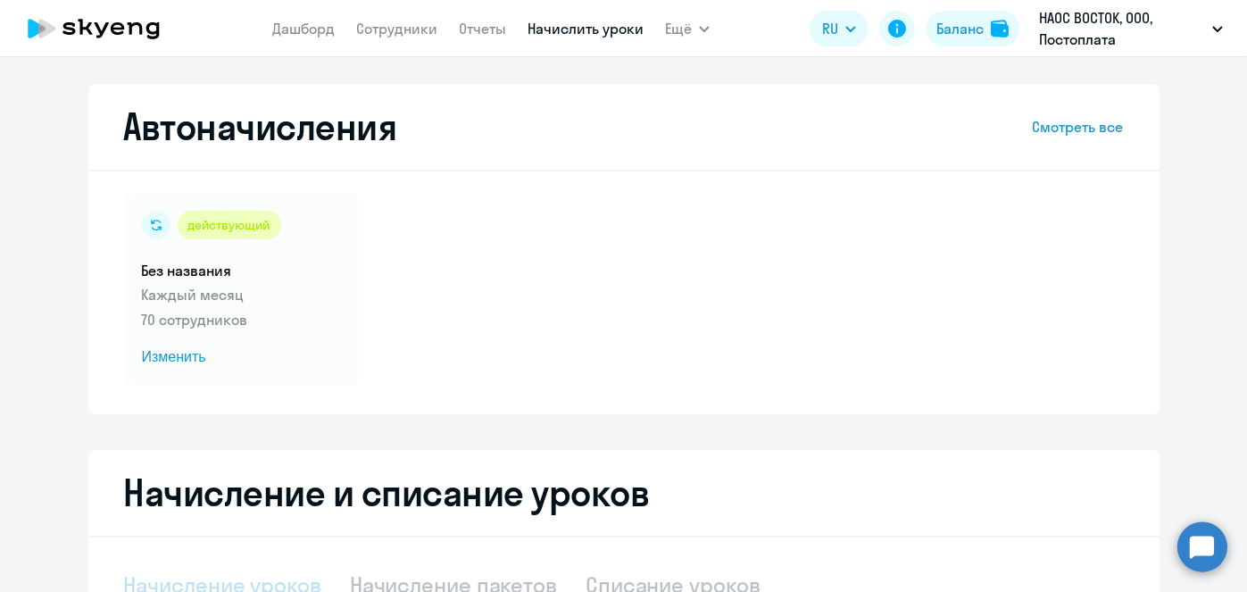
select select "10"
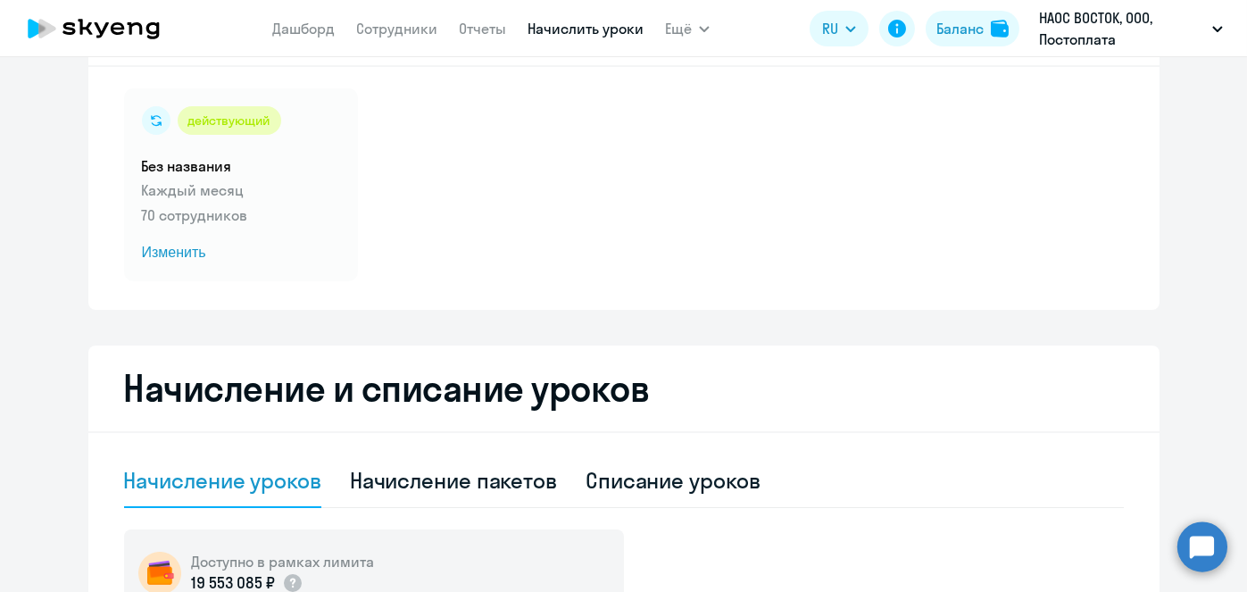
scroll to position [97, 0]
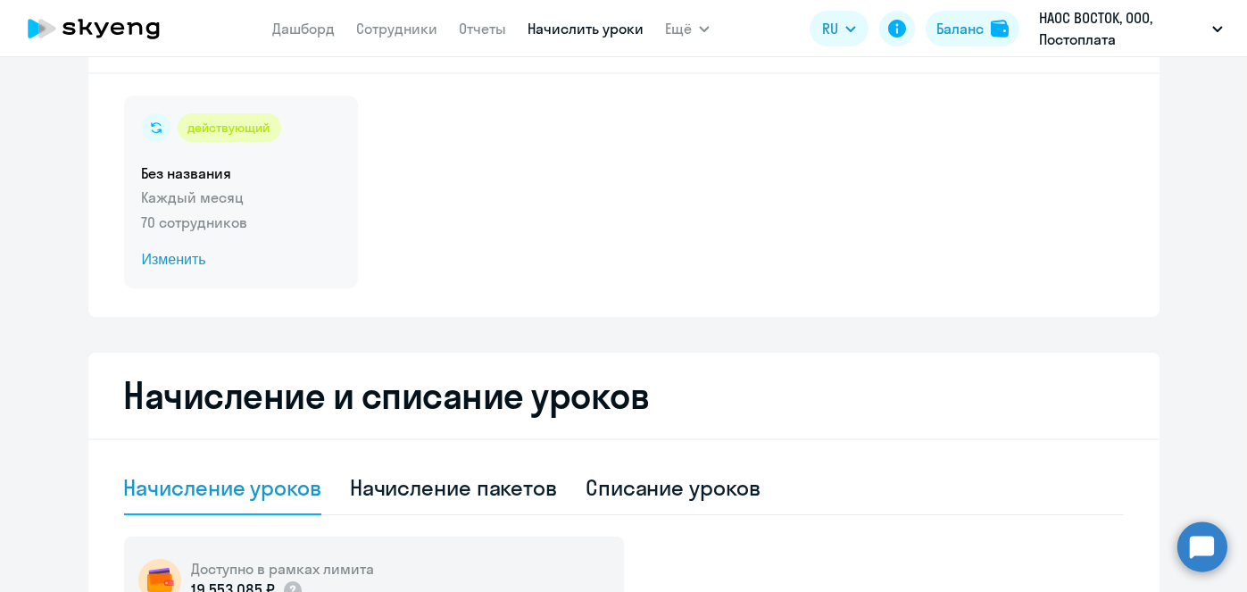
click at [166, 265] on span "Изменить" at bounding box center [241, 259] width 198 height 21
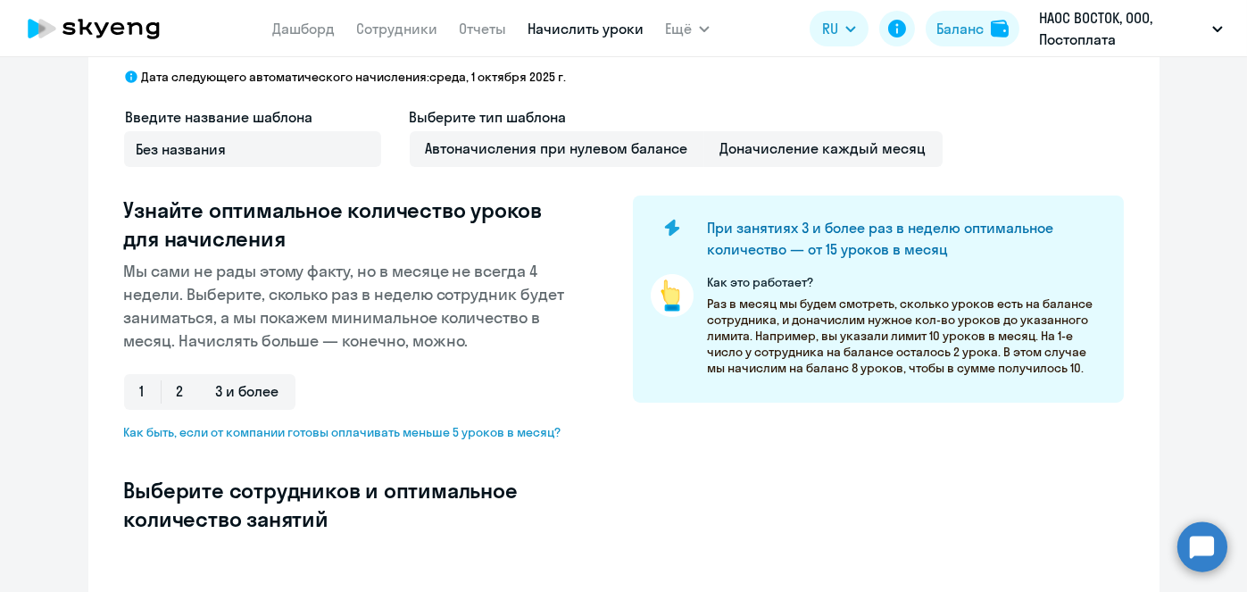
select select "10"
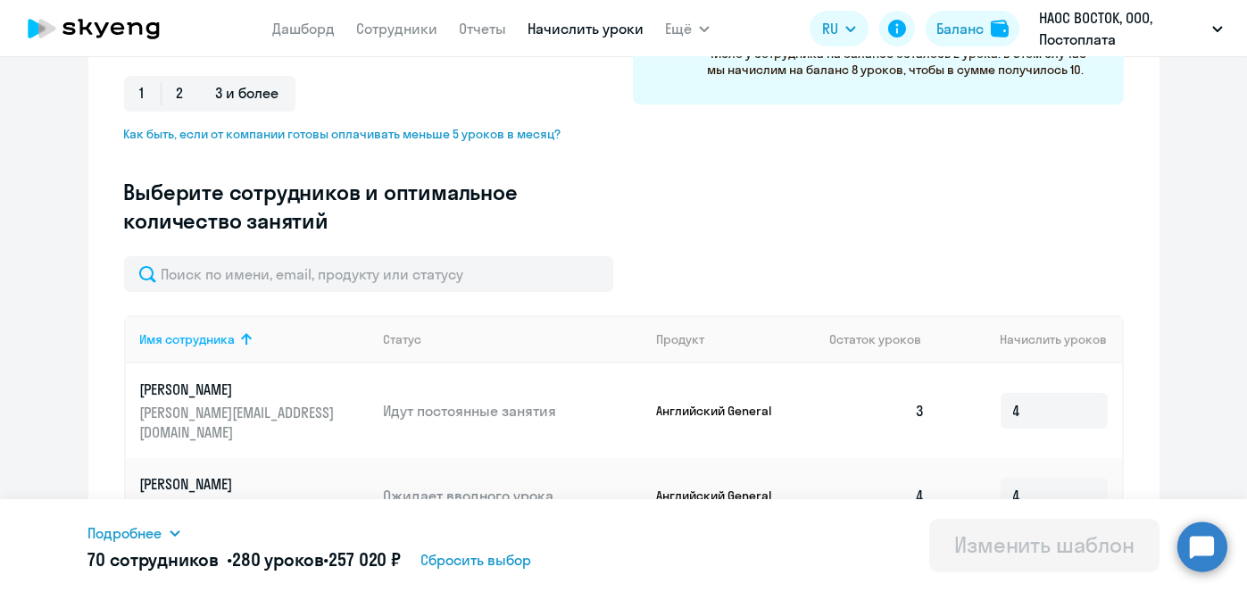
scroll to position [403, 0]
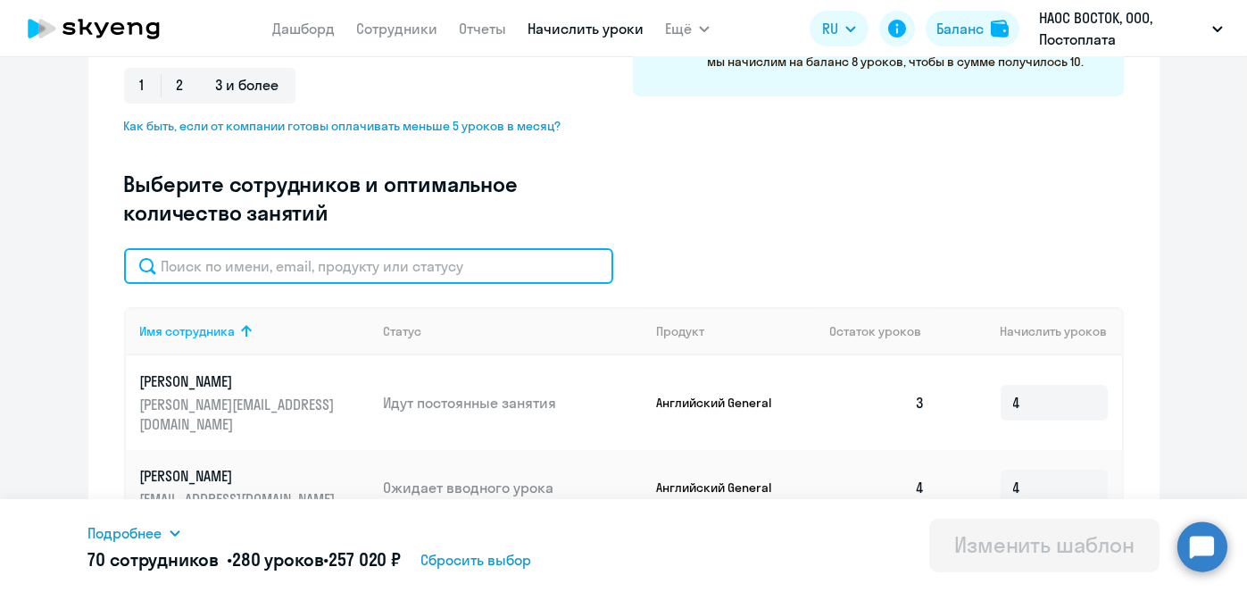
click at [425, 272] on input "text" at bounding box center [368, 266] width 489 height 36
paste input "[PERSON_NAME]"
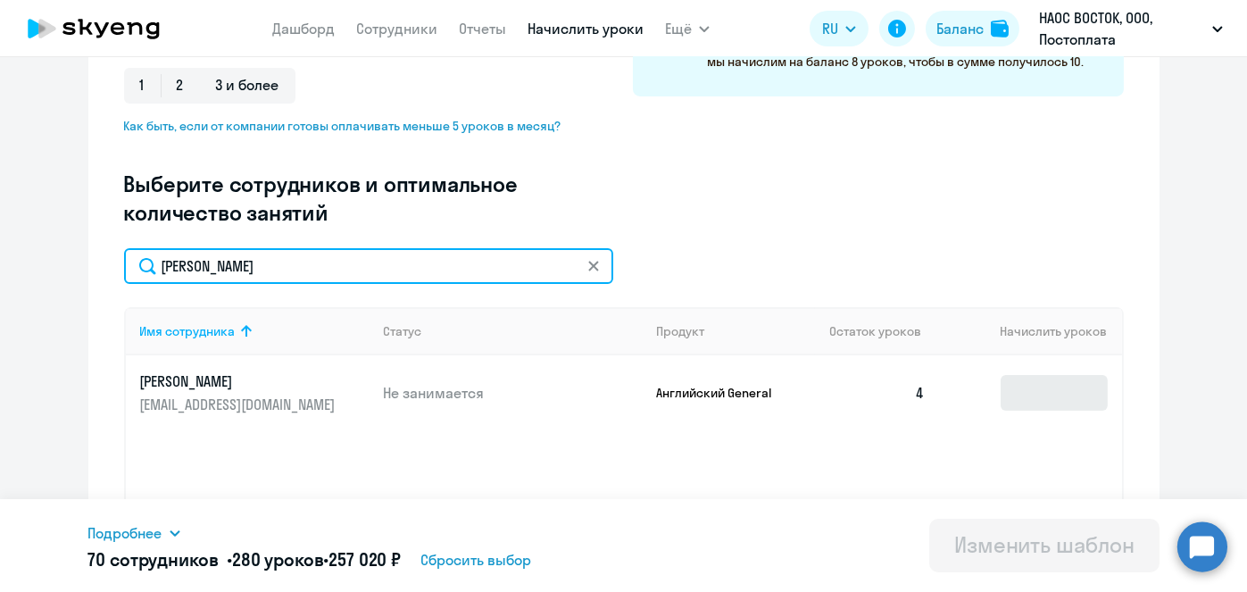
type input "[PERSON_NAME]"
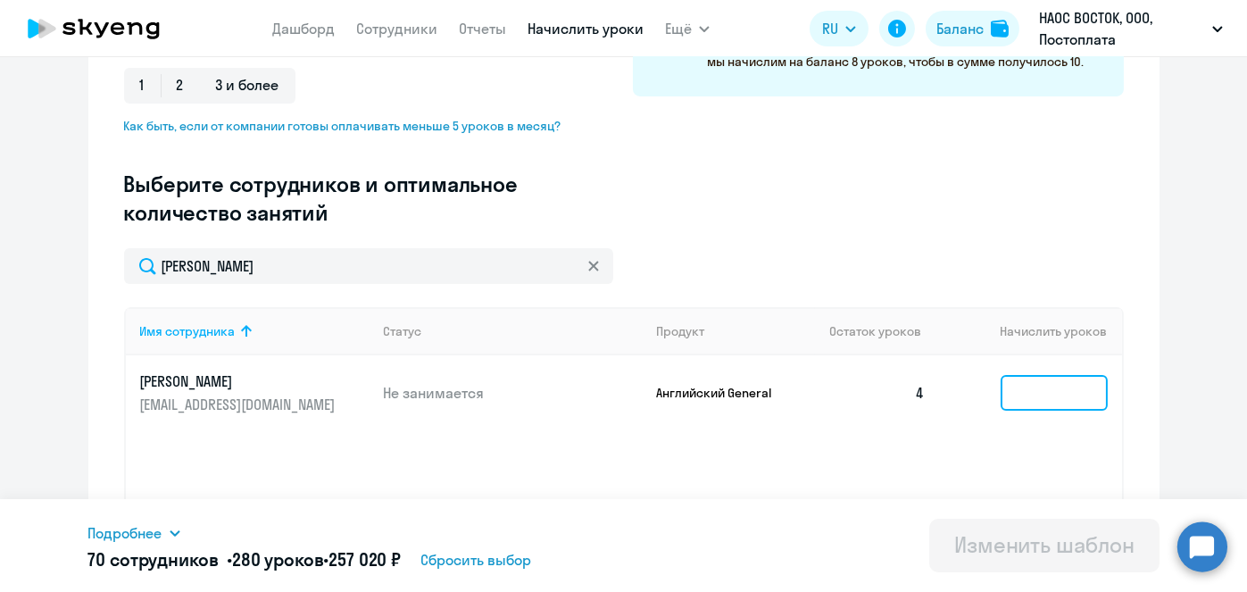
click at [1044, 390] on input at bounding box center [1053, 393] width 107 height 36
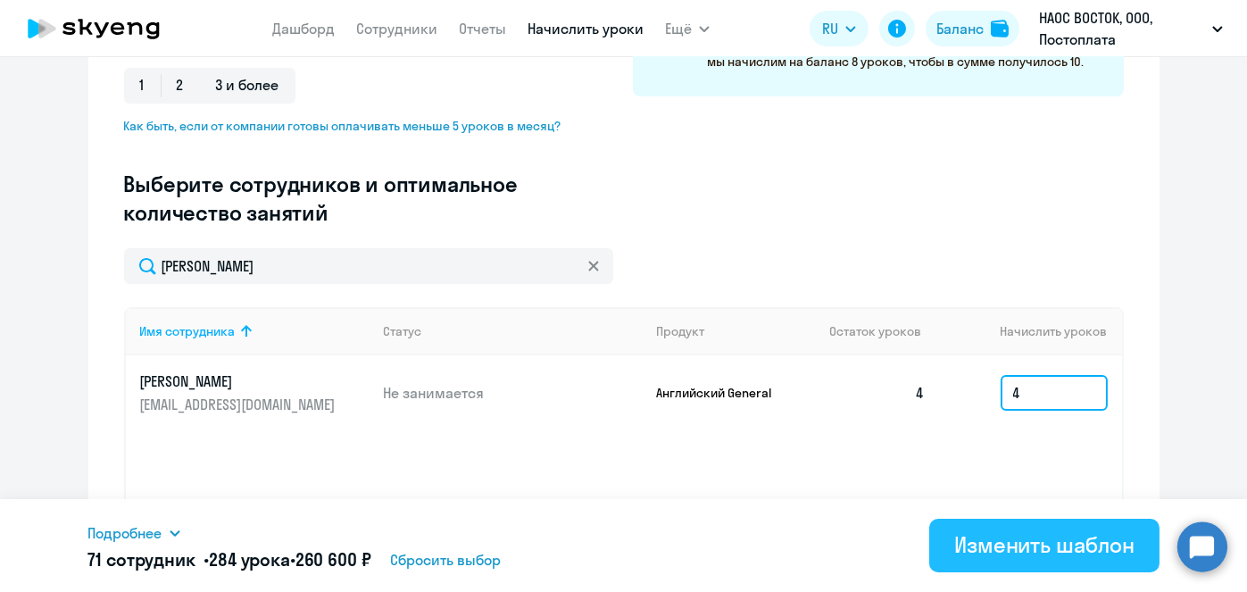
type input "4"
click at [1047, 554] on div "Изменить шаблон" at bounding box center [1044, 544] width 180 height 29
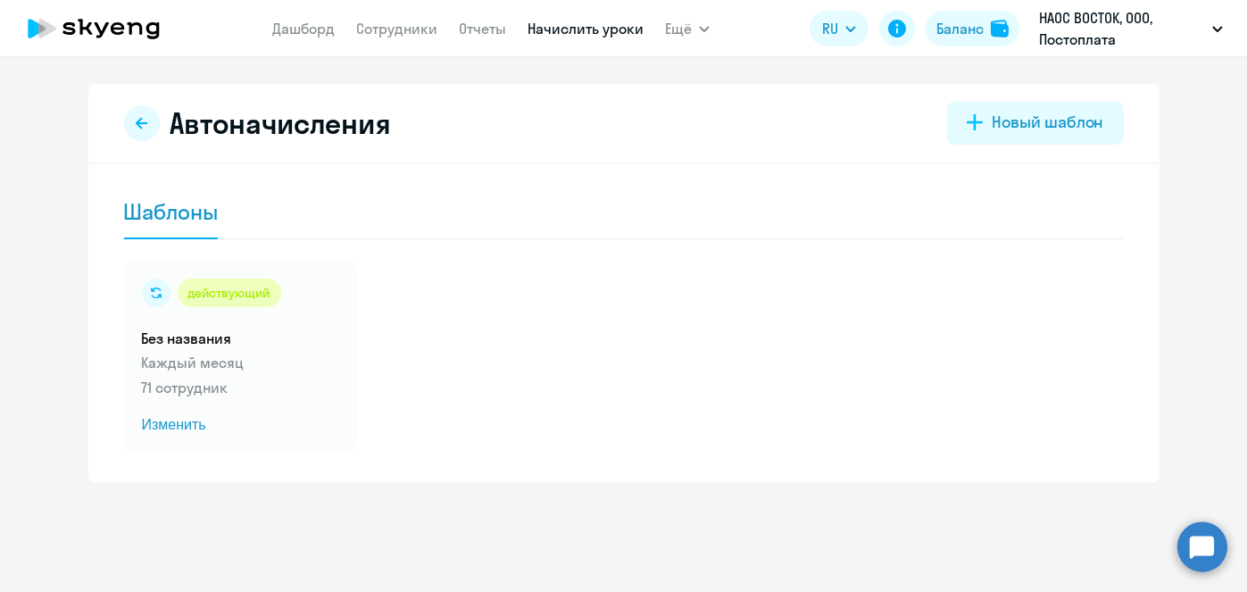
click at [583, 31] on link "Начислить уроки" at bounding box center [585, 29] width 116 height 18
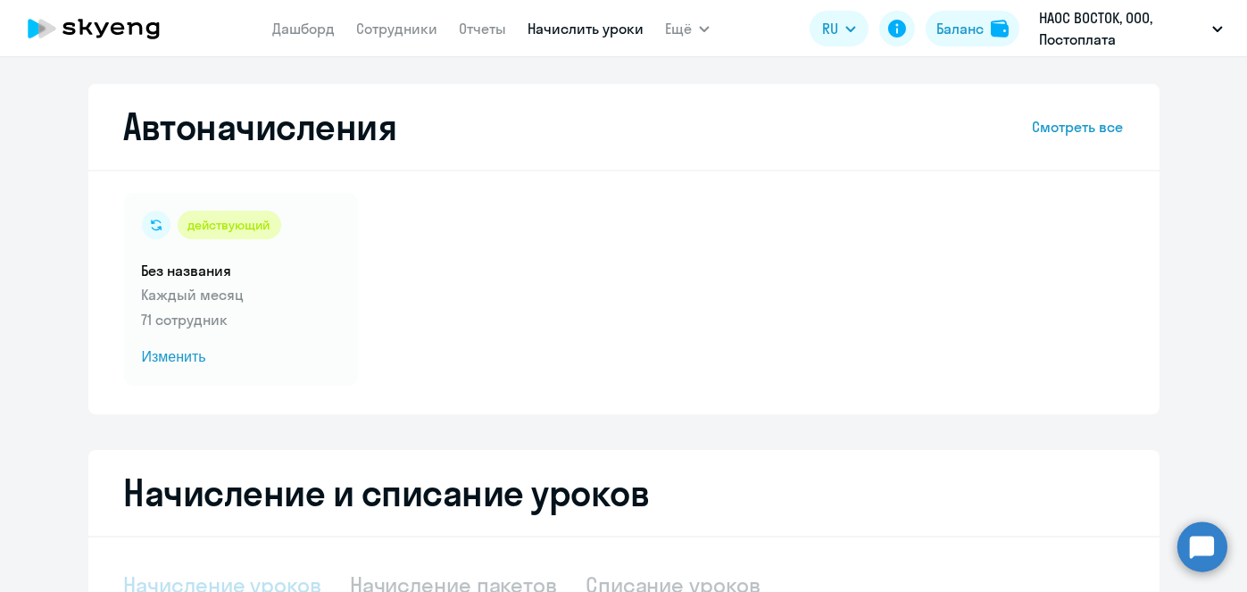
select select "10"
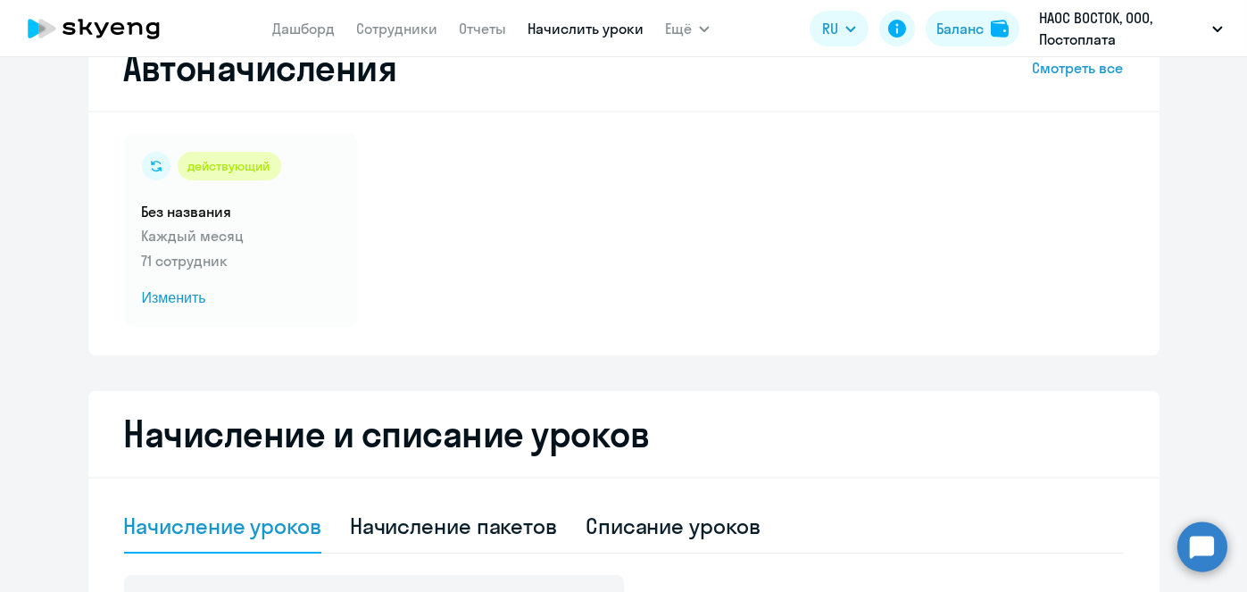
scroll to position [51, 0]
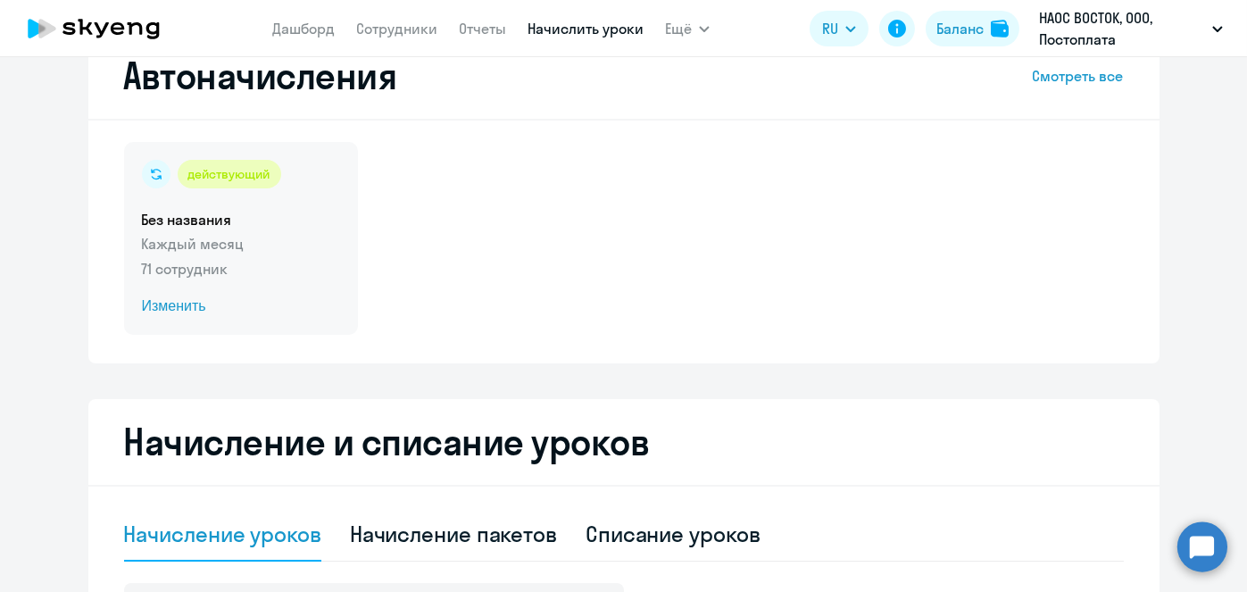
click at [175, 303] on span "Изменить" at bounding box center [241, 305] width 198 height 21
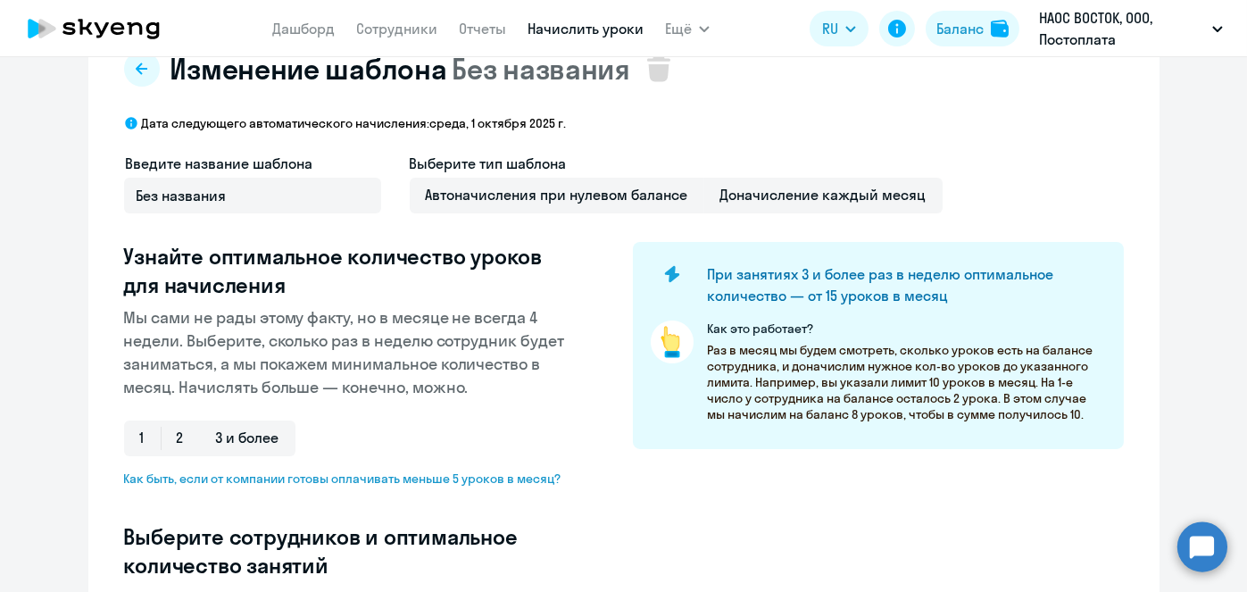
select select "10"
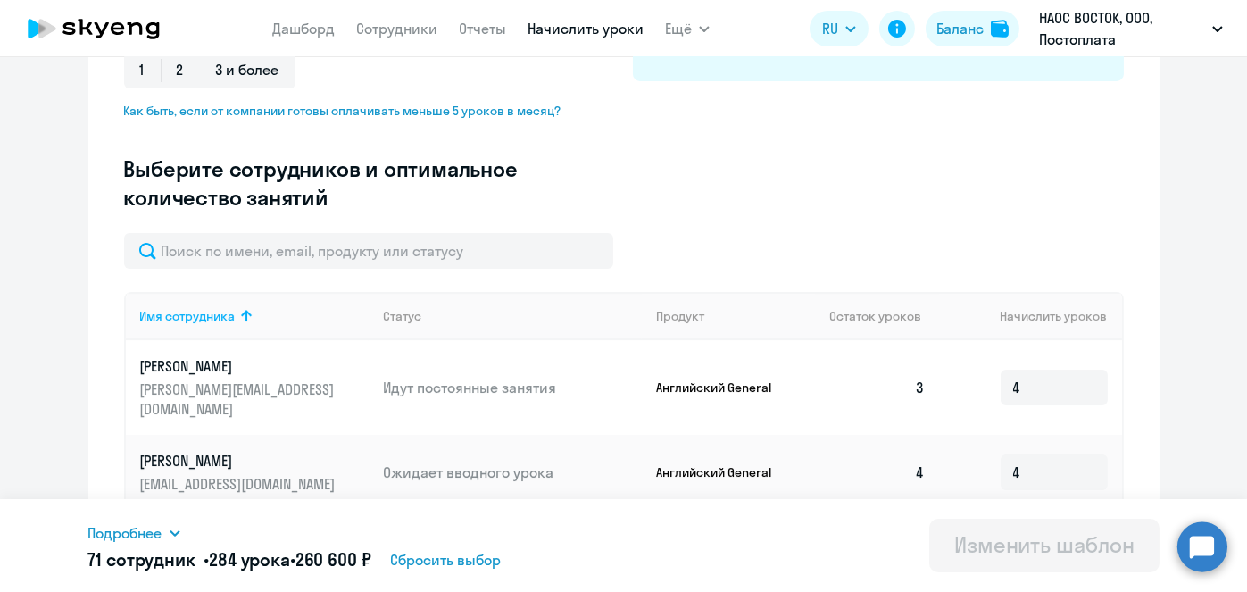
scroll to position [416, 0]
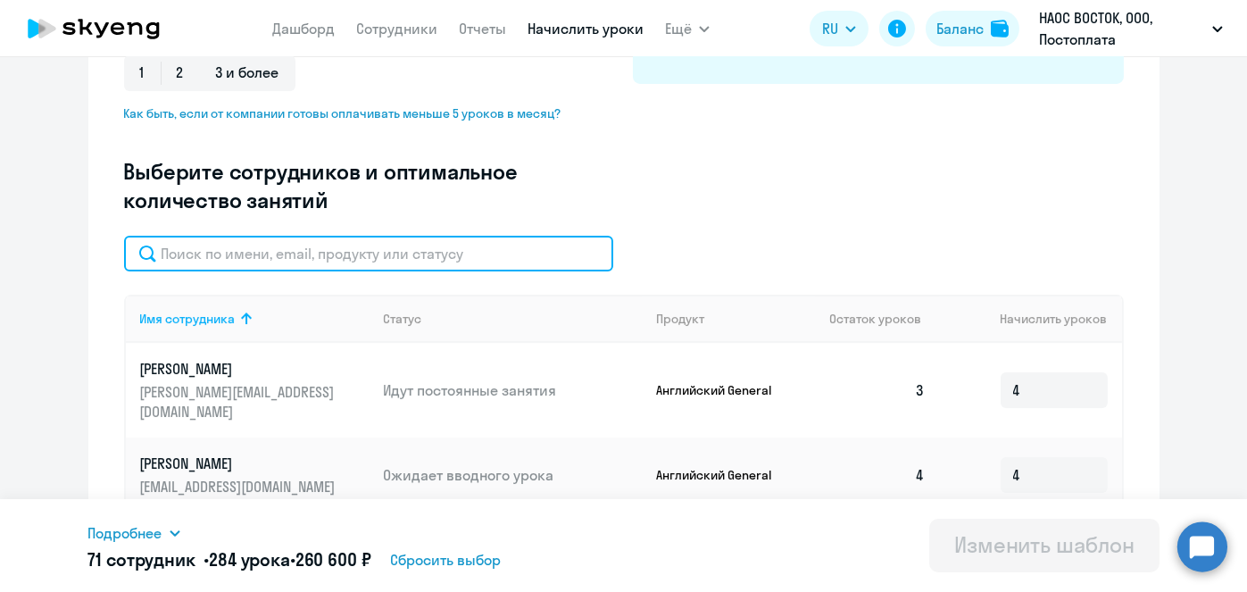
click at [489, 254] on input "text" at bounding box center [368, 254] width 489 height 36
paste input "[PERSON_NAME]"
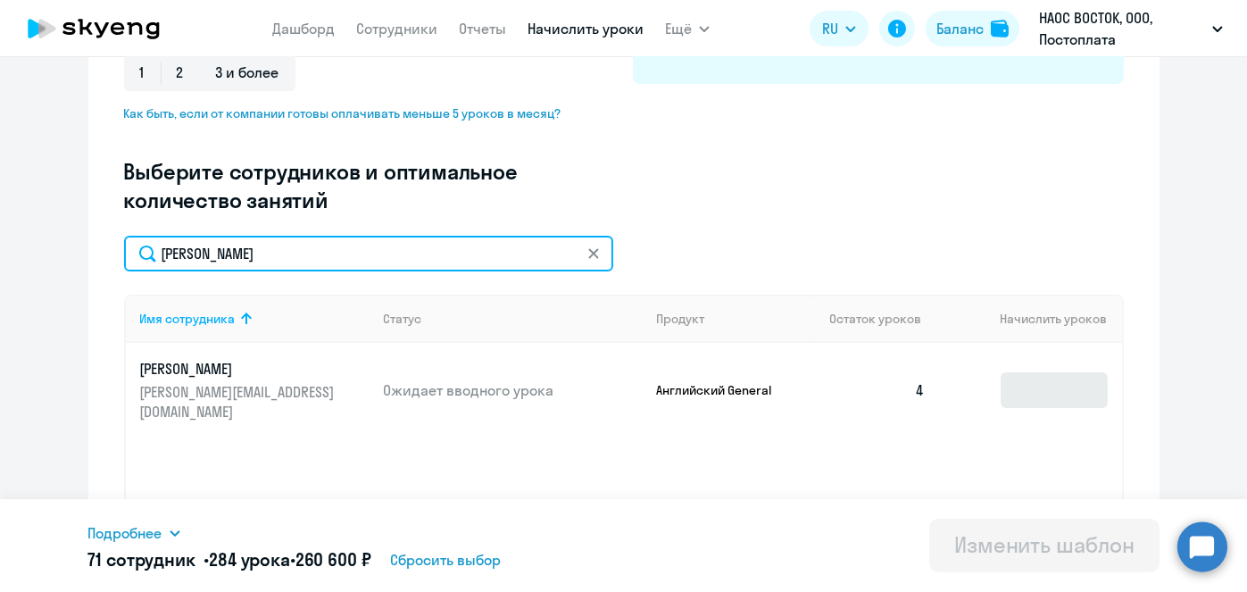
type input "[PERSON_NAME]"
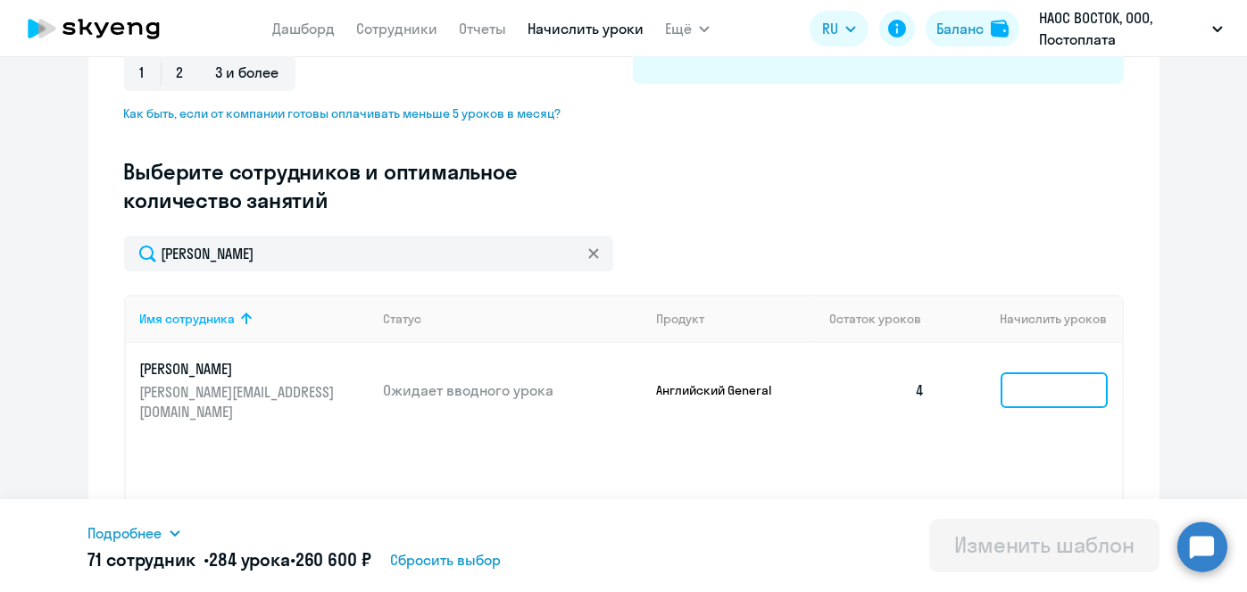
click at [1025, 382] on input at bounding box center [1053, 390] width 107 height 36
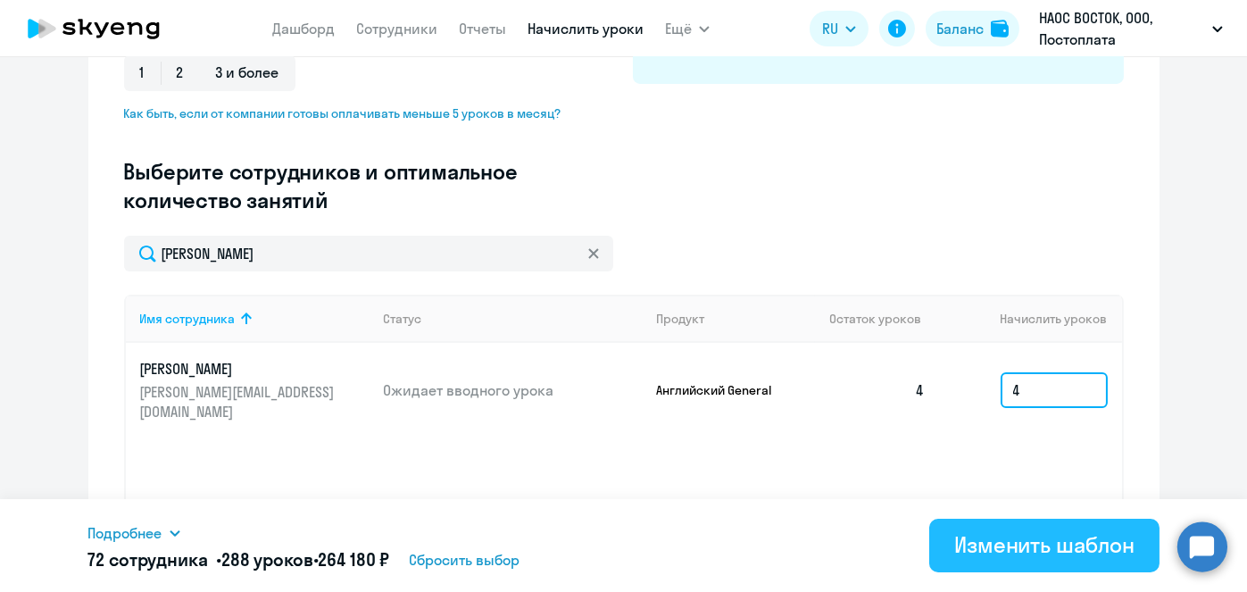
type input "4"
click at [1040, 547] on div "Изменить шаблон" at bounding box center [1044, 544] width 180 height 29
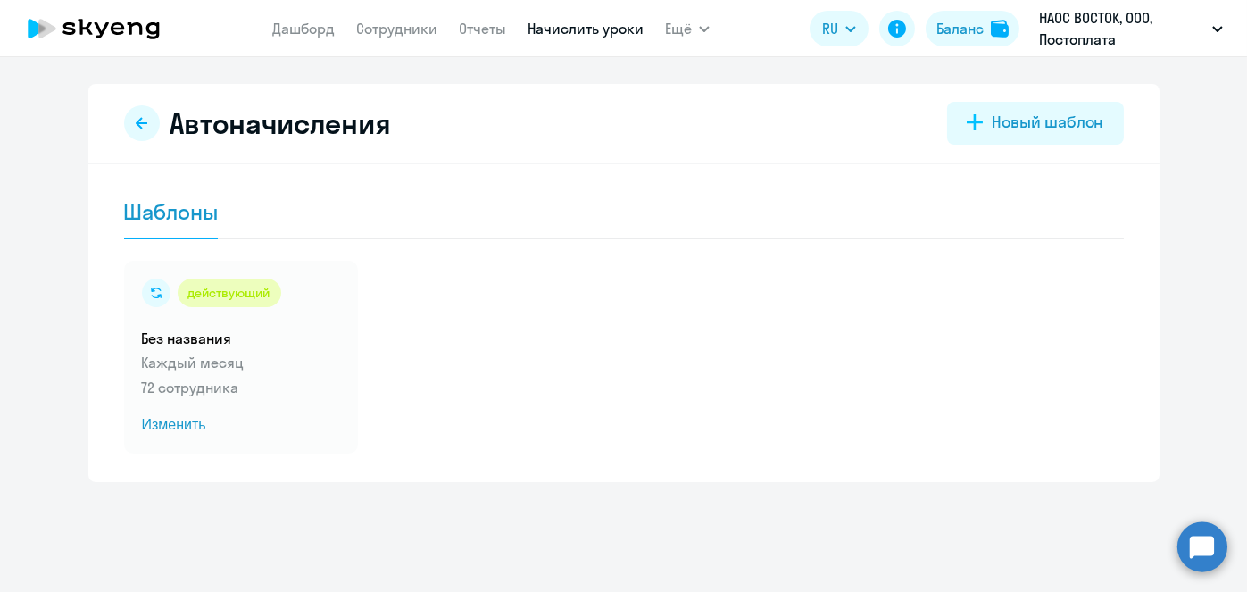
click at [557, 33] on link "Начислить уроки" at bounding box center [585, 29] width 116 height 18
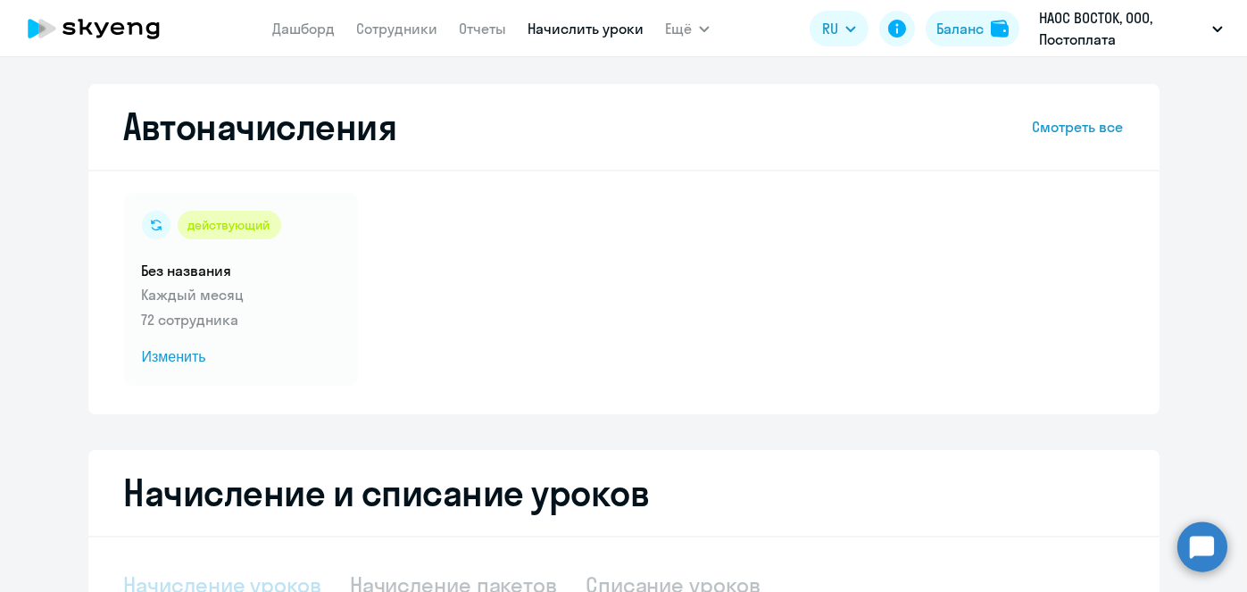
select select "10"
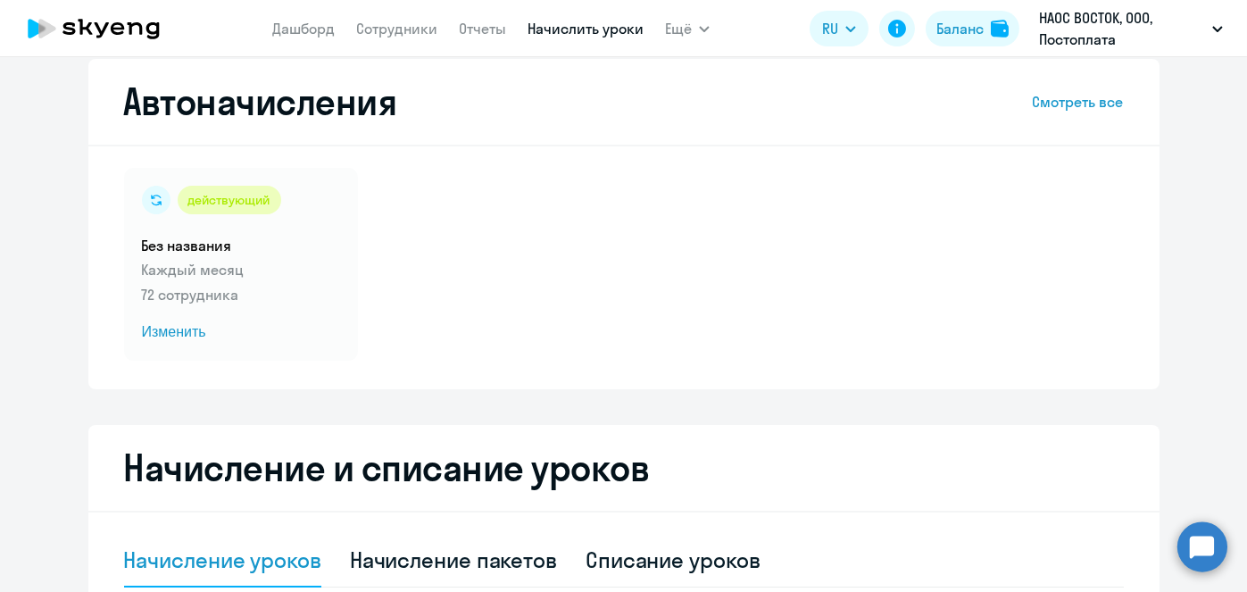
scroll to position [21, 0]
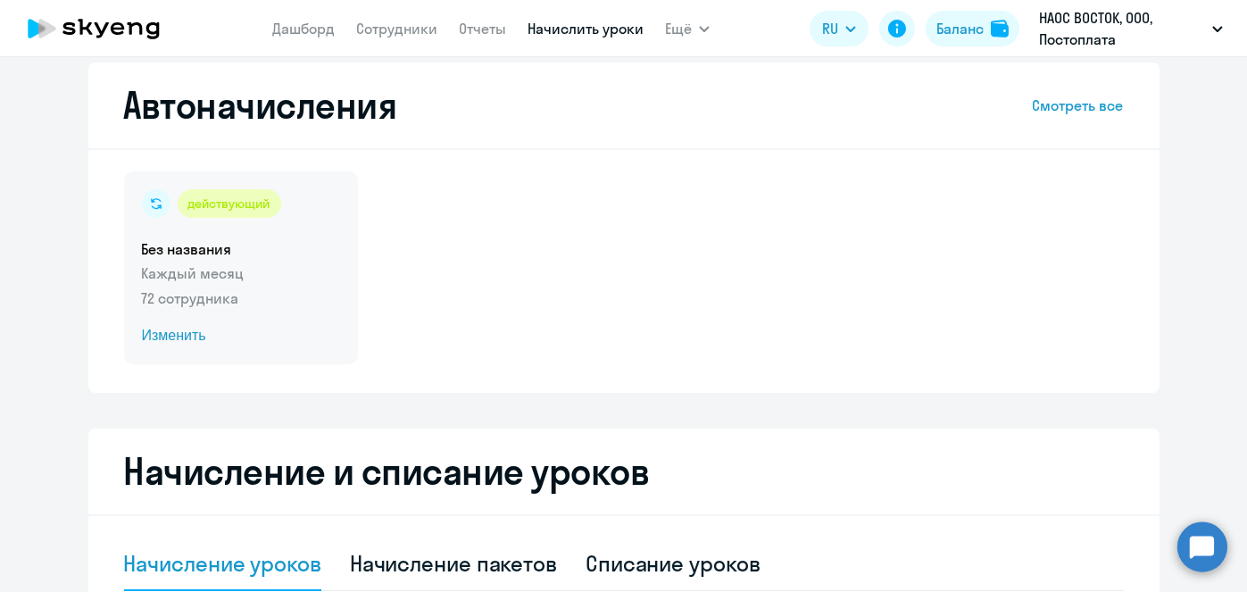
click at [183, 344] on span "Изменить" at bounding box center [241, 335] width 198 height 21
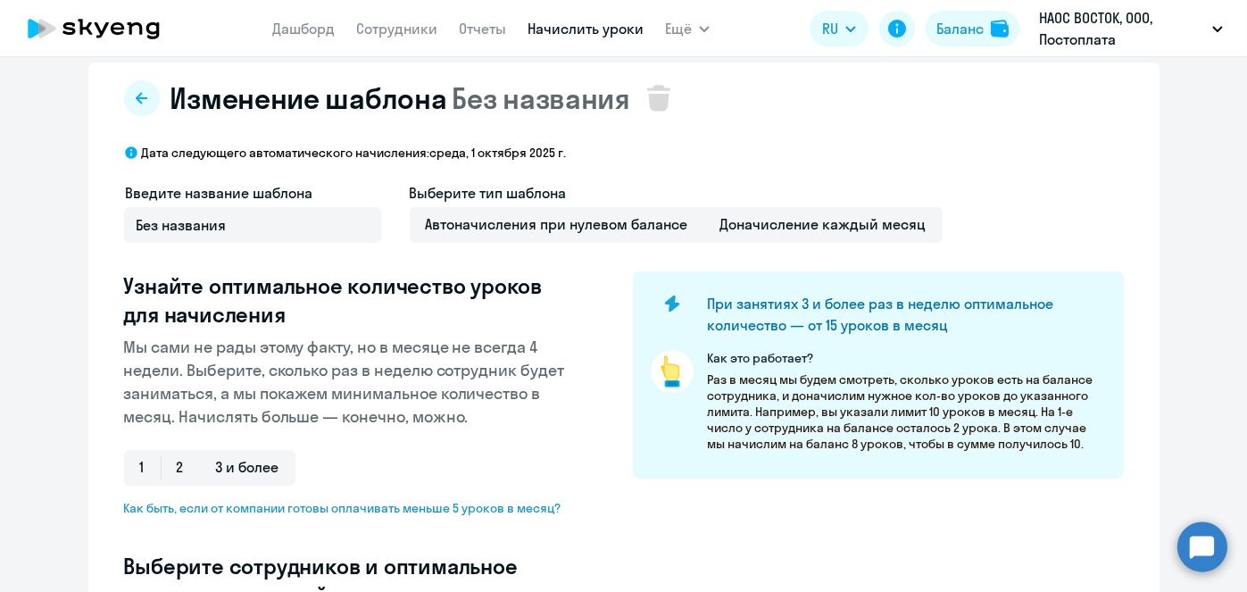
select select "10"
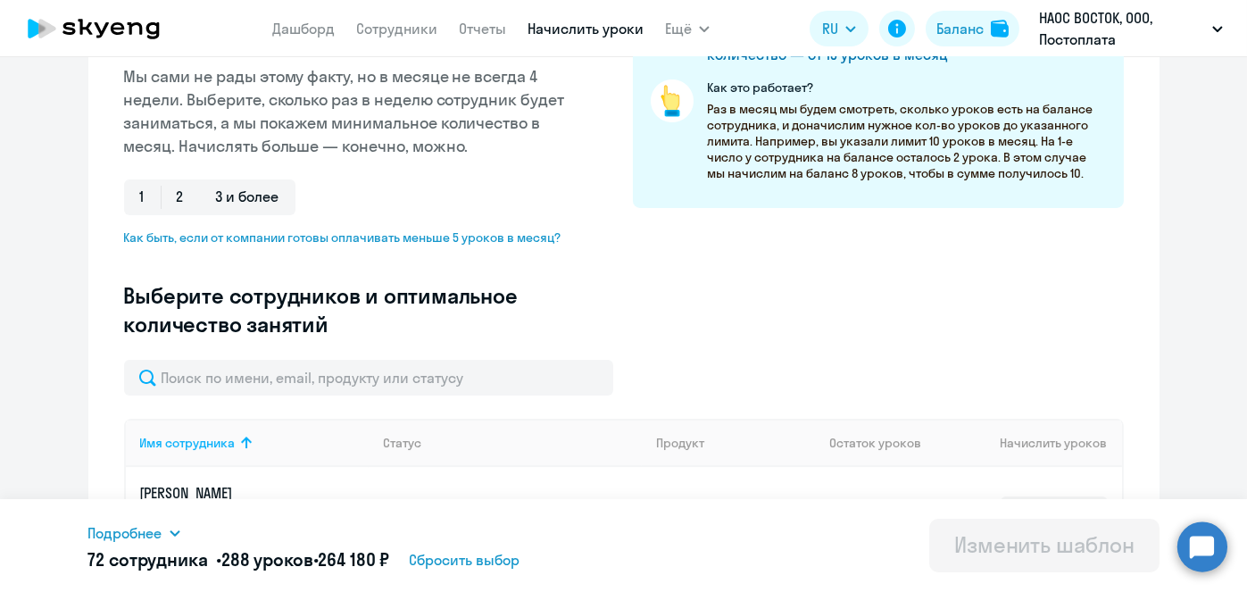
scroll to position [295, 0]
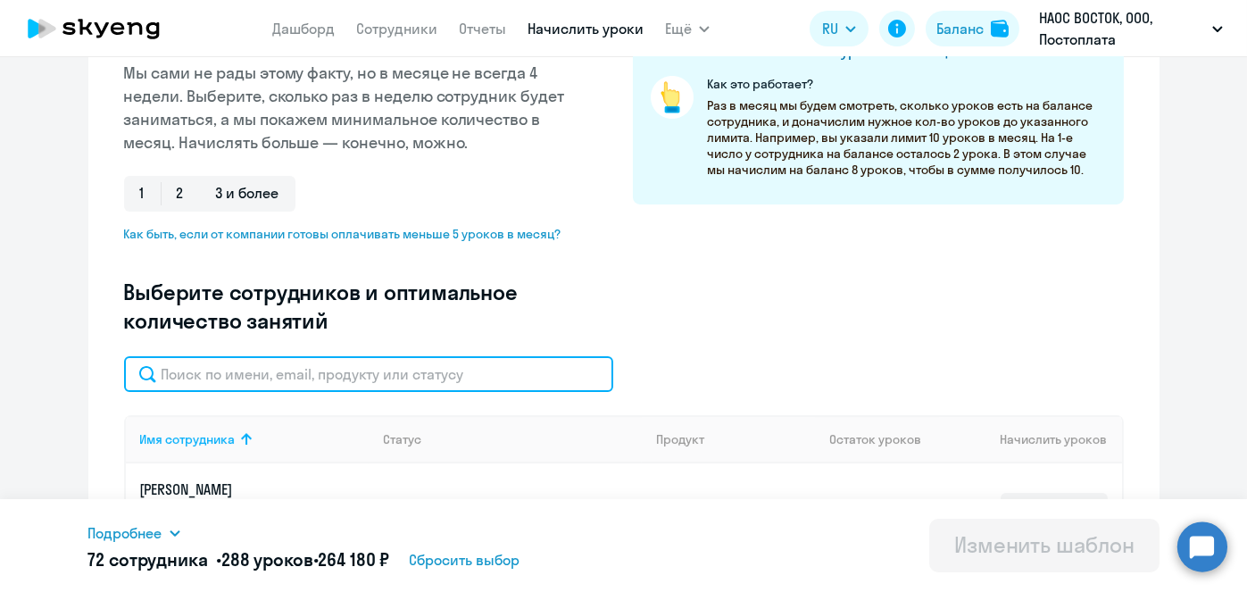
click at [539, 374] on input "text" at bounding box center [368, 374] width 489 height 36
paste input "[PERSON_NAME]"
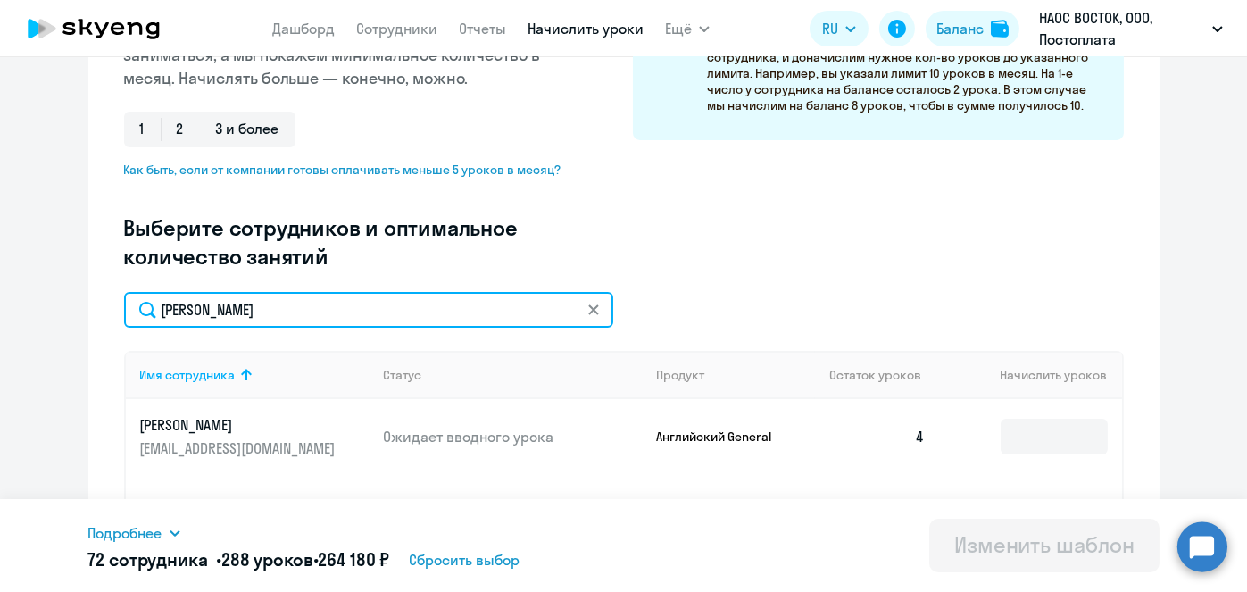
scroll to position [393, 0]
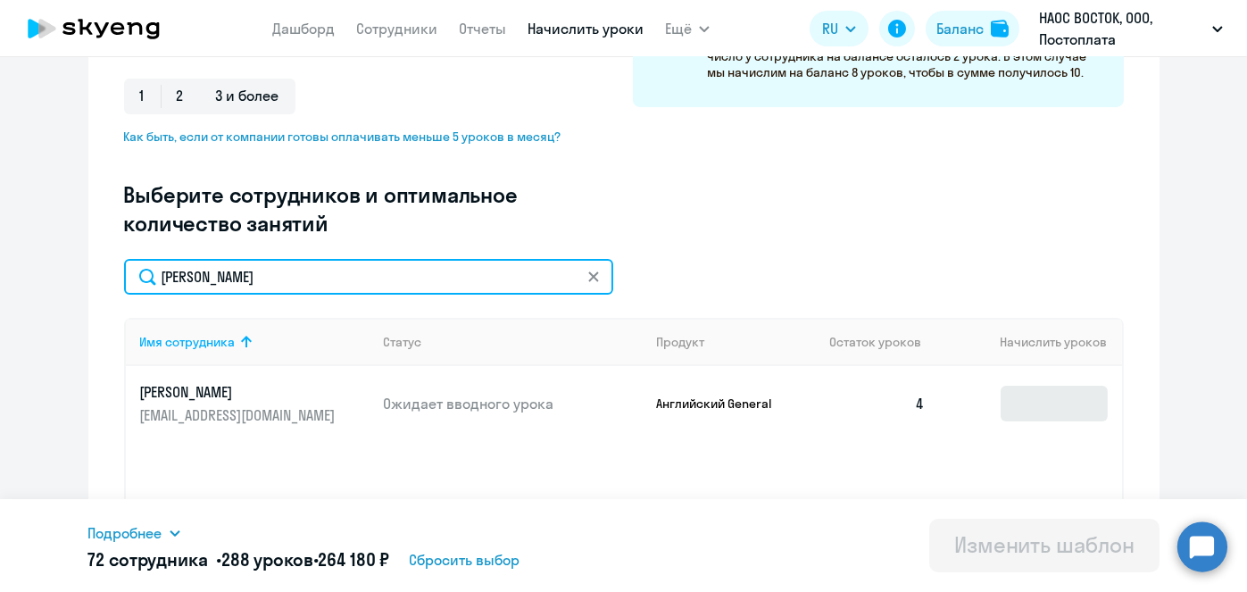
type input "[PERSON_NAME]"
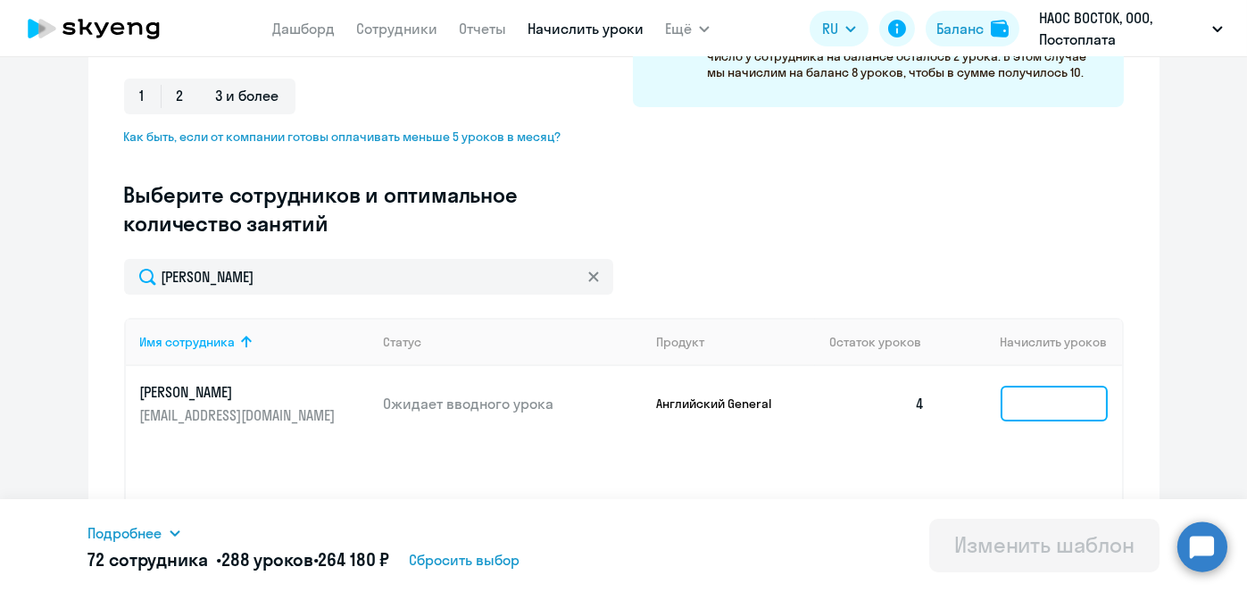
click at [1054, 401] on input at bounding box center [1053, 404] width 107 height 36
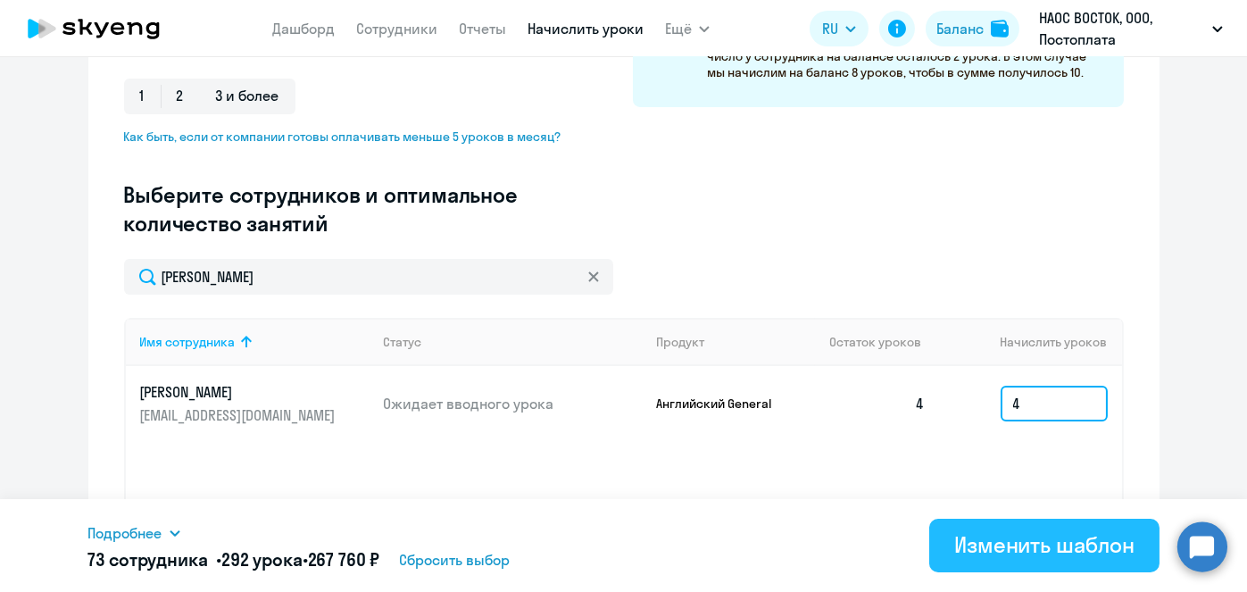
type input "4"
click at [1049, 552] on div "Изменить шаблон" at bounding box center [1044, 544] width 180 height 29
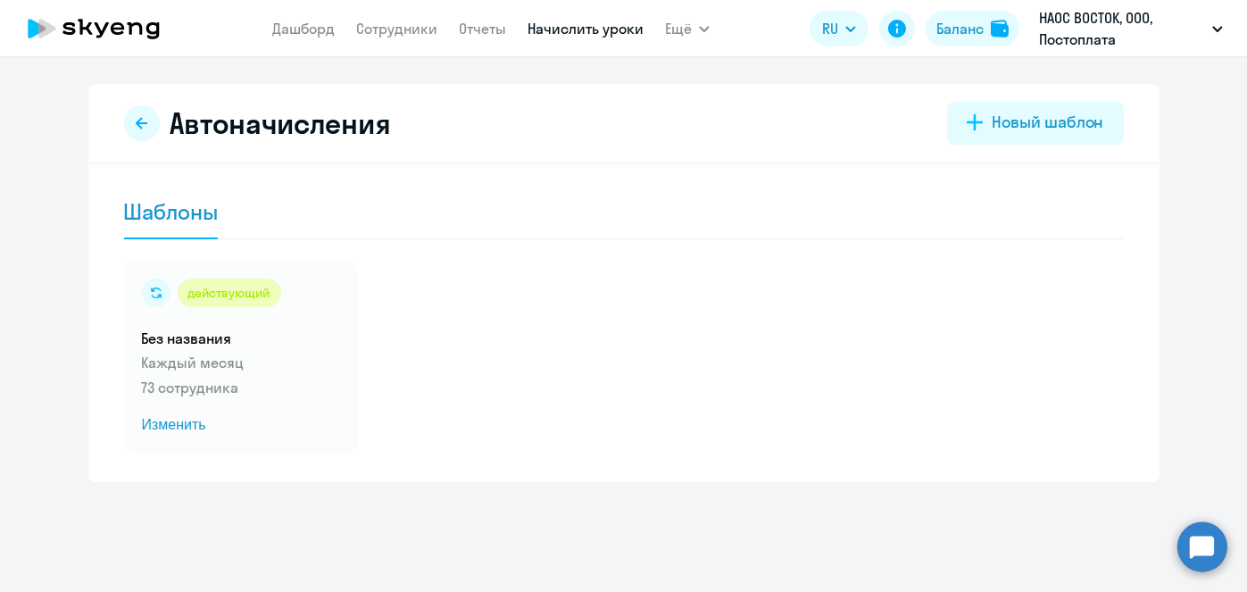
click at [582, 29] on link "Начислить уроки" at bounding box center [585, 29] width 116 height 18
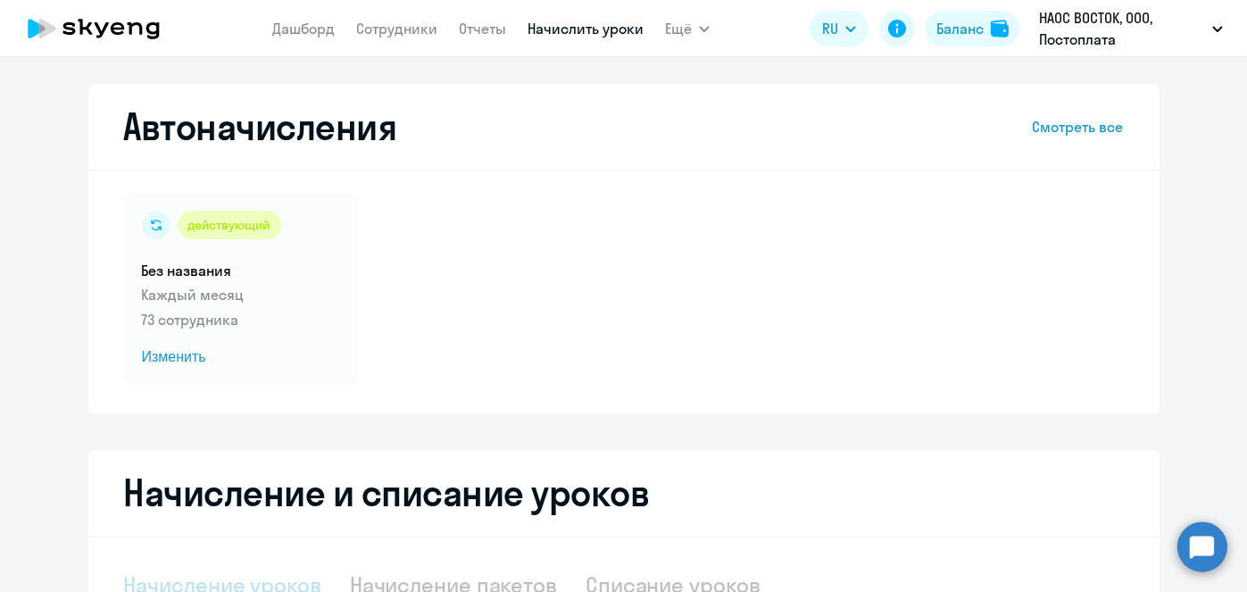
select select "10"
click at [166, 361] on span "Изменить" at bounding box center [241, 356] width 198 height 21
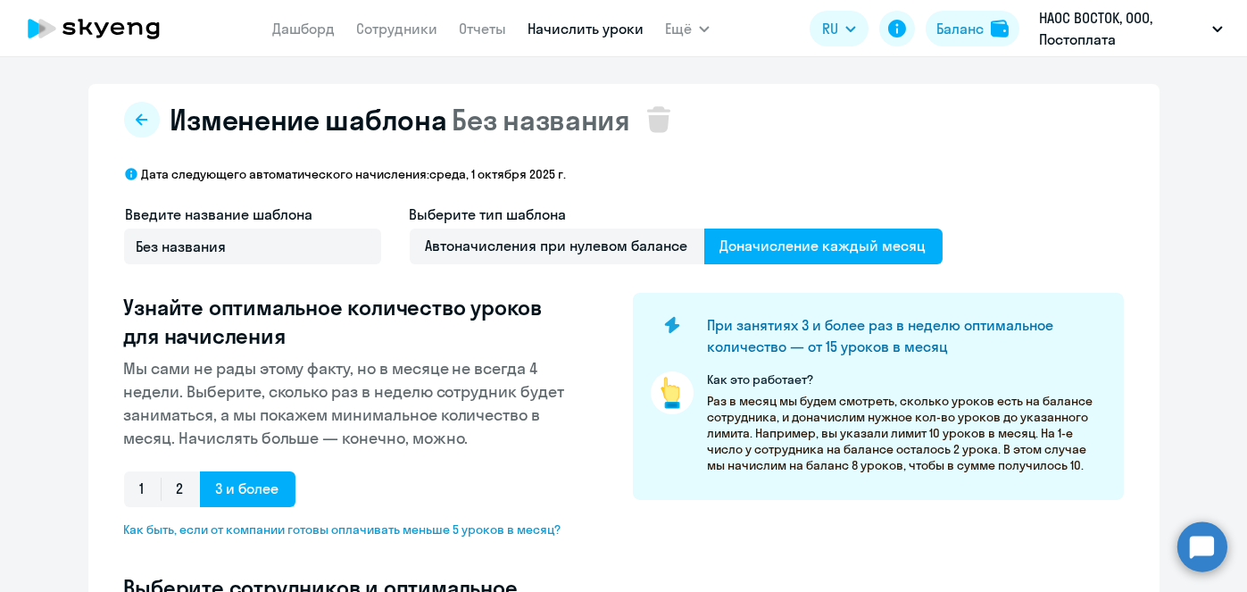
select select "10"
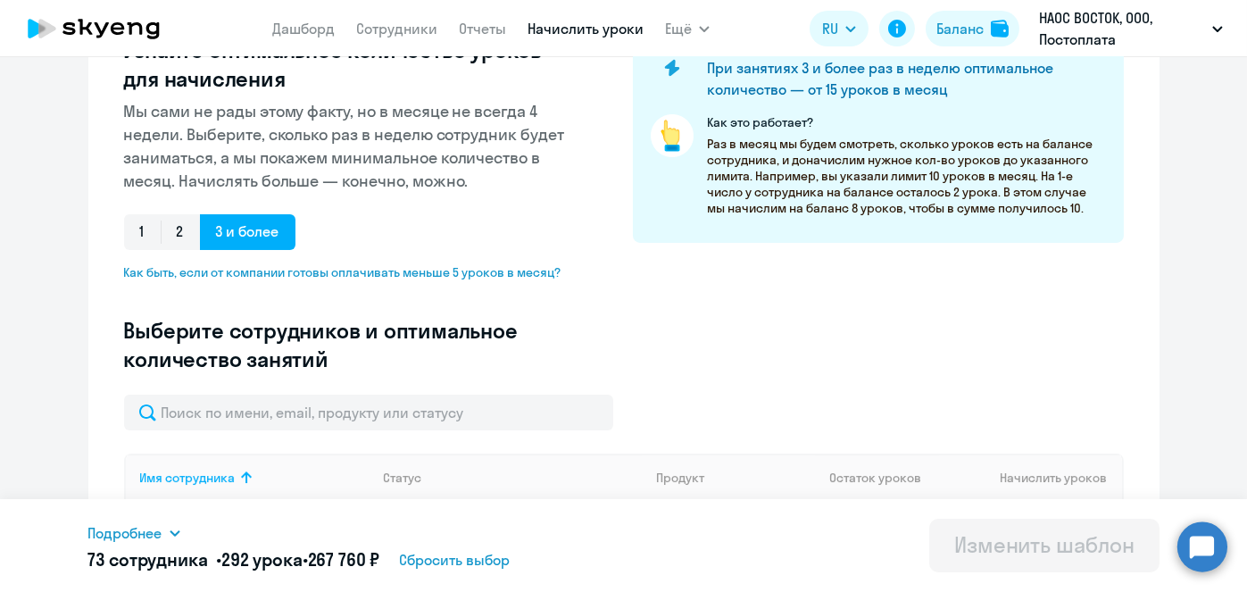
scroll to position [273, 0]
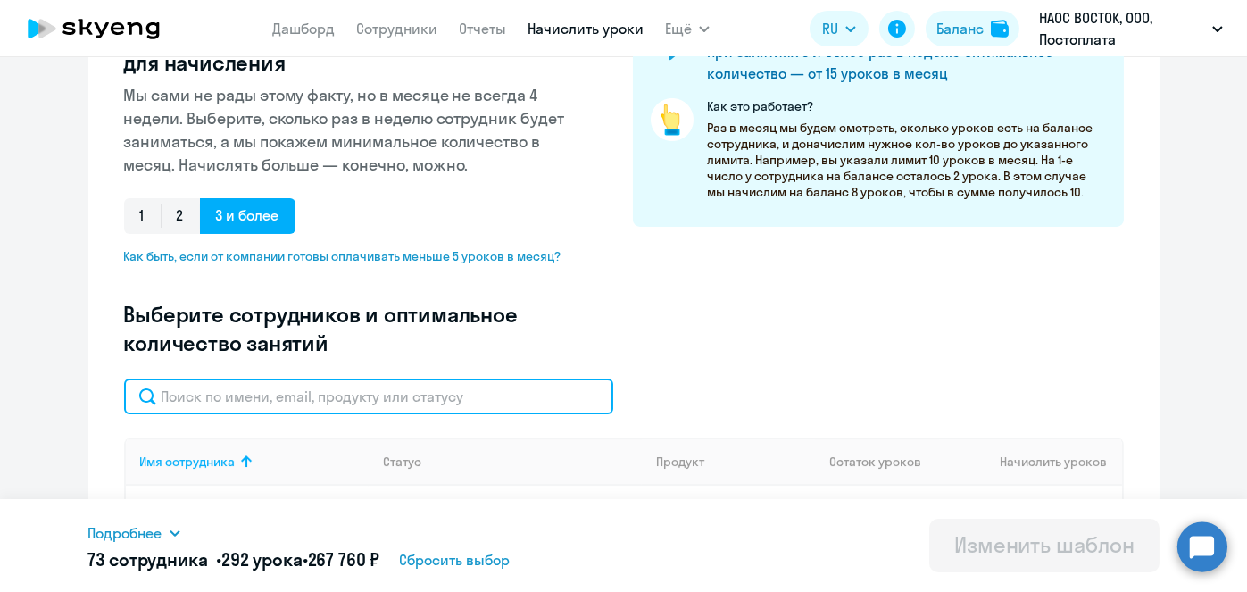
click at [513, 394] on input "text" at bounding box center [368, 396] width 489 height 36
paste input "Шуленина"
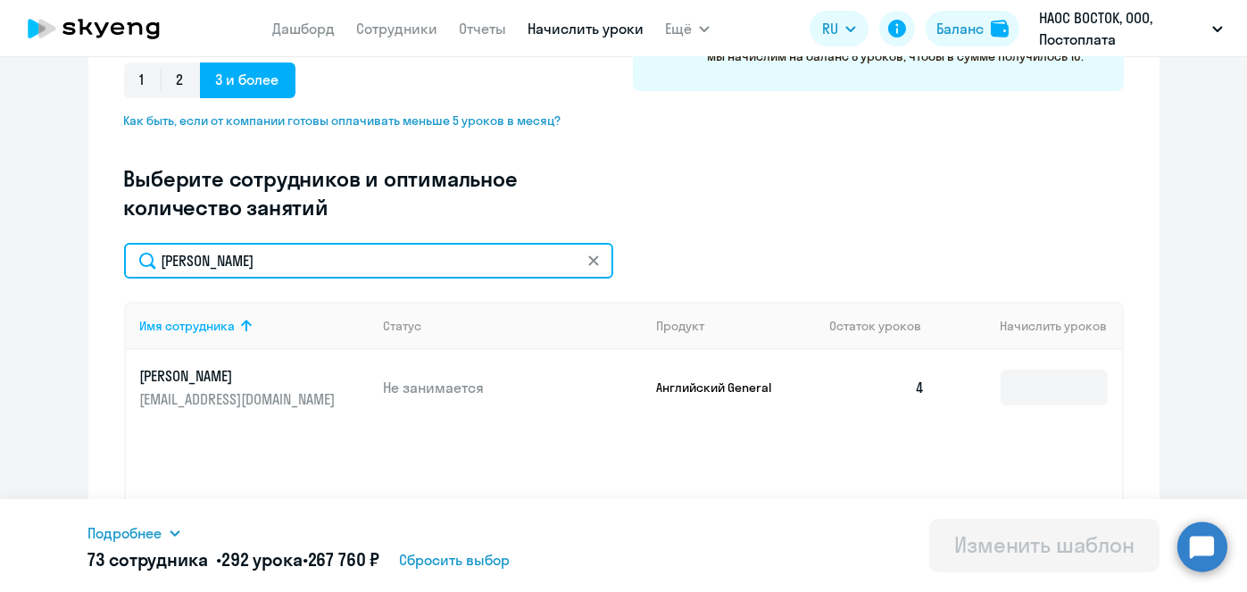
scroll to position [417, 0]
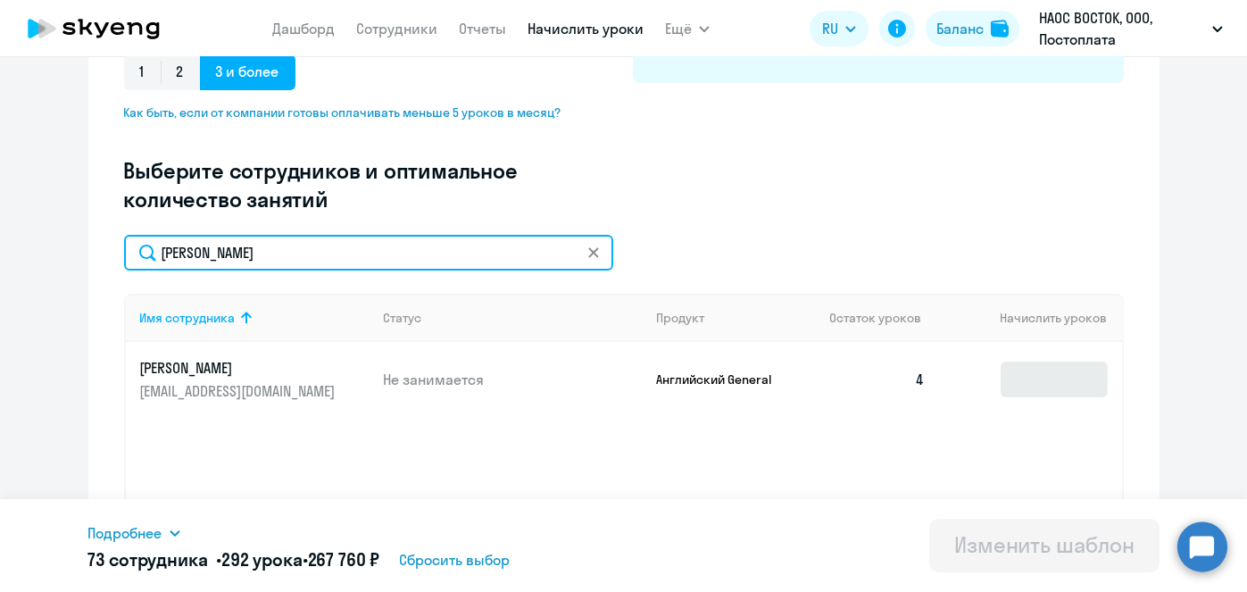
type input "Шуленина"
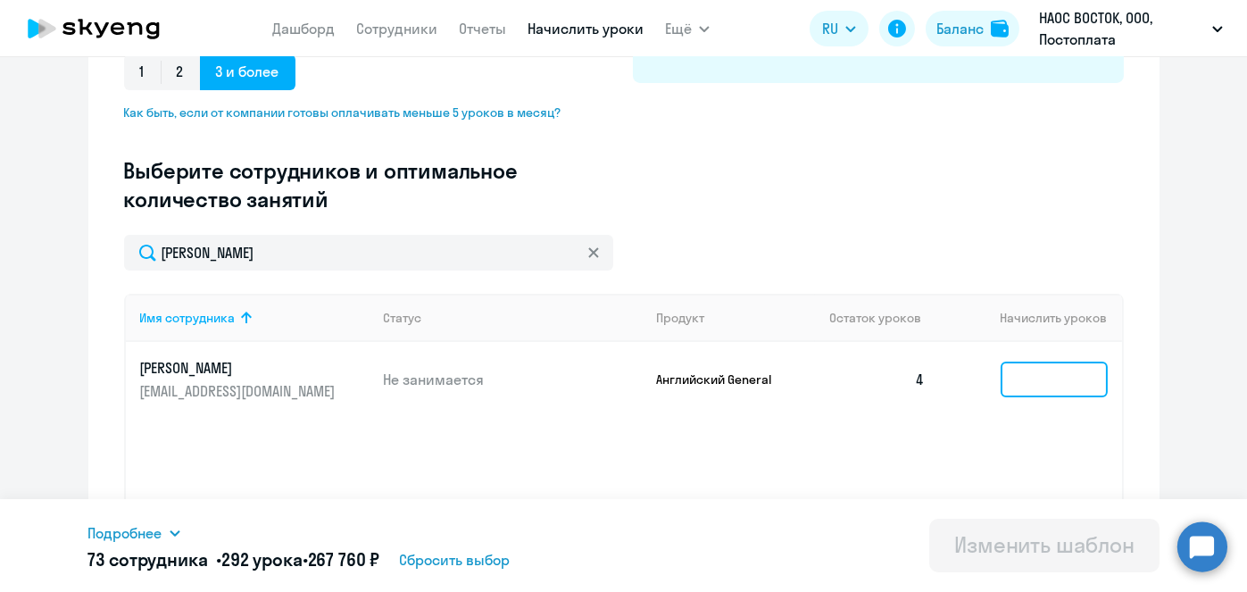
click at [1041, 371] on input at bounding box center [1053, 379] width 107 height 36
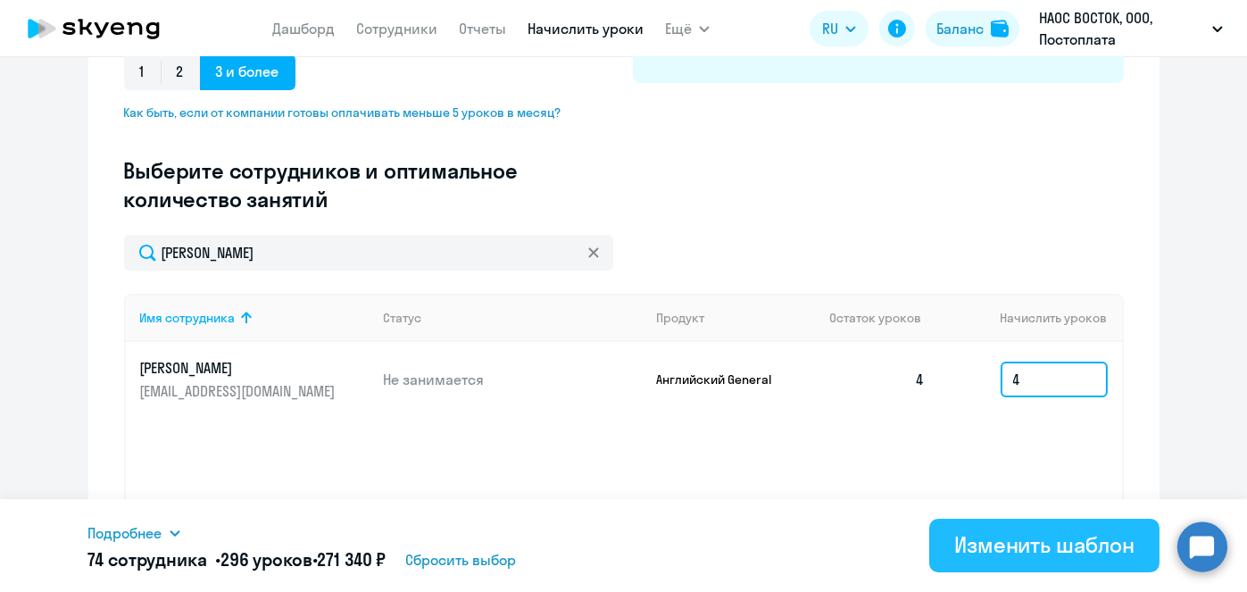
type input "4"
click at [1038, 543] on div "Изменить шаблон" at bounding box center [1044, 544] width 180 height 29
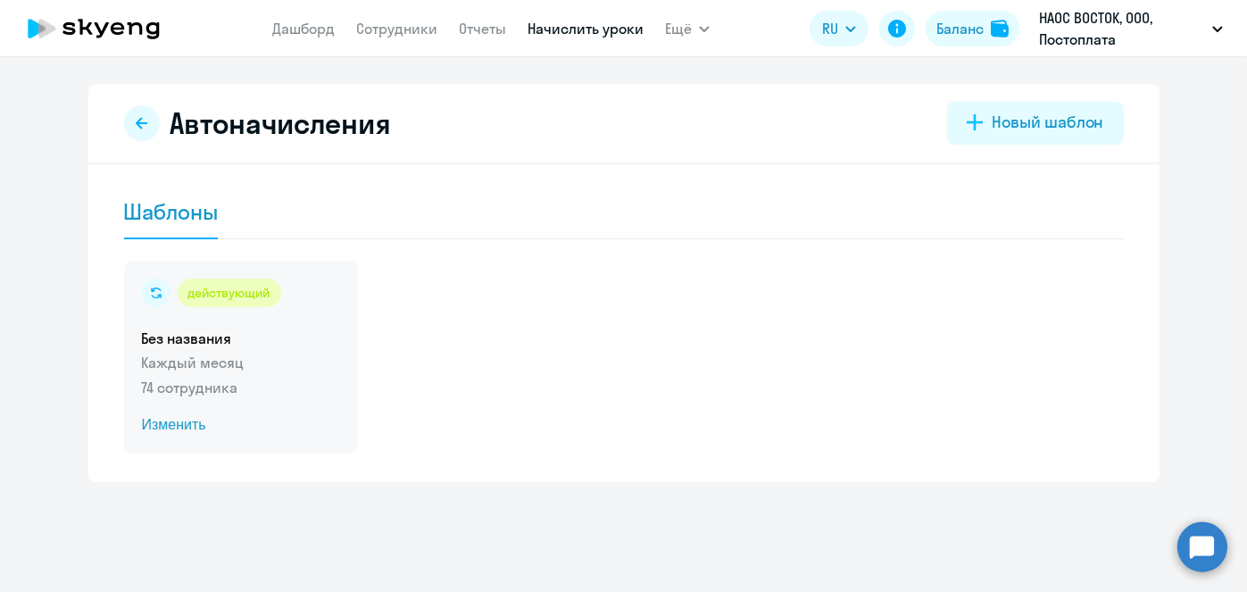
click at [178, 424] on span "Изменить" at bounding box center [241, 424] width 198 height 21
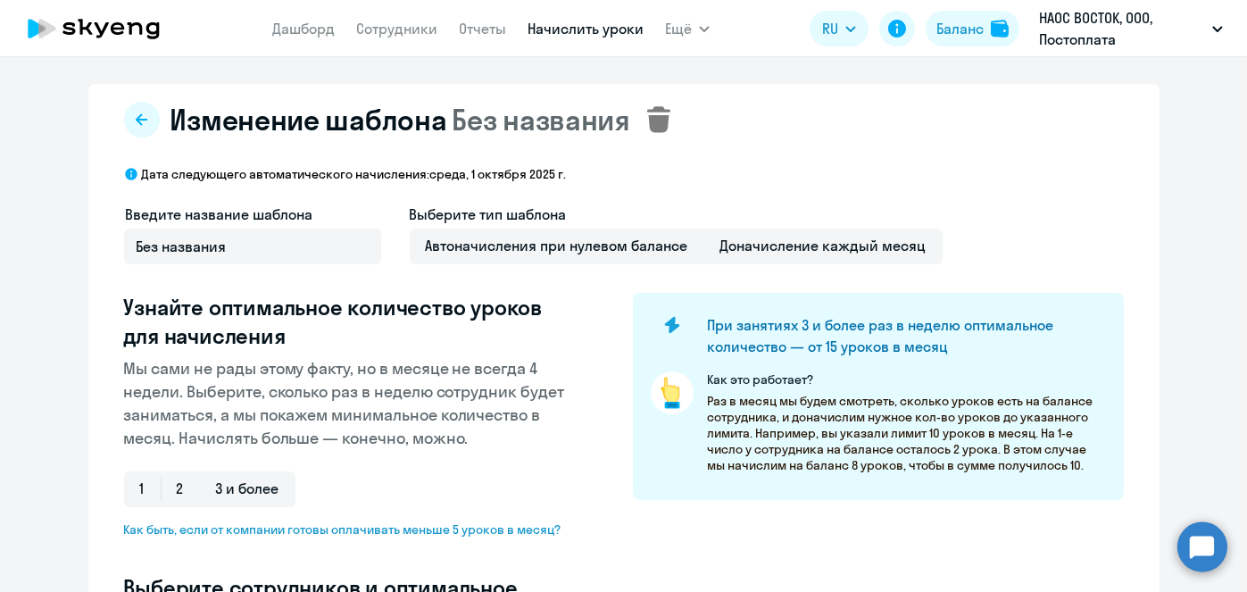
select select "10"
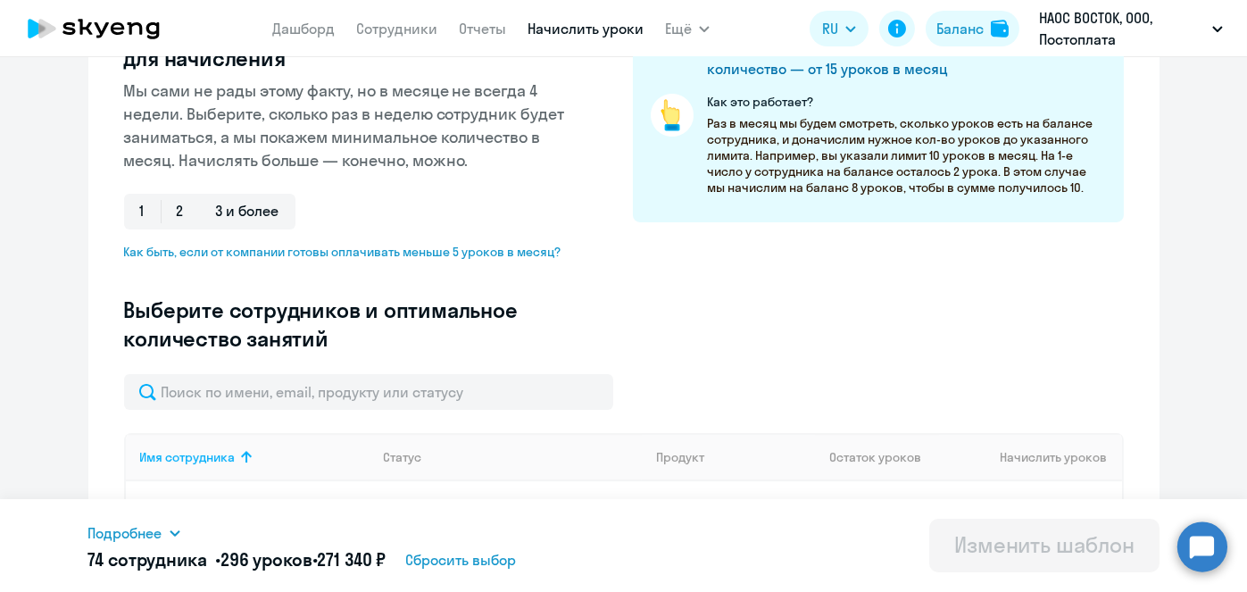
scroll to position [278, 0]
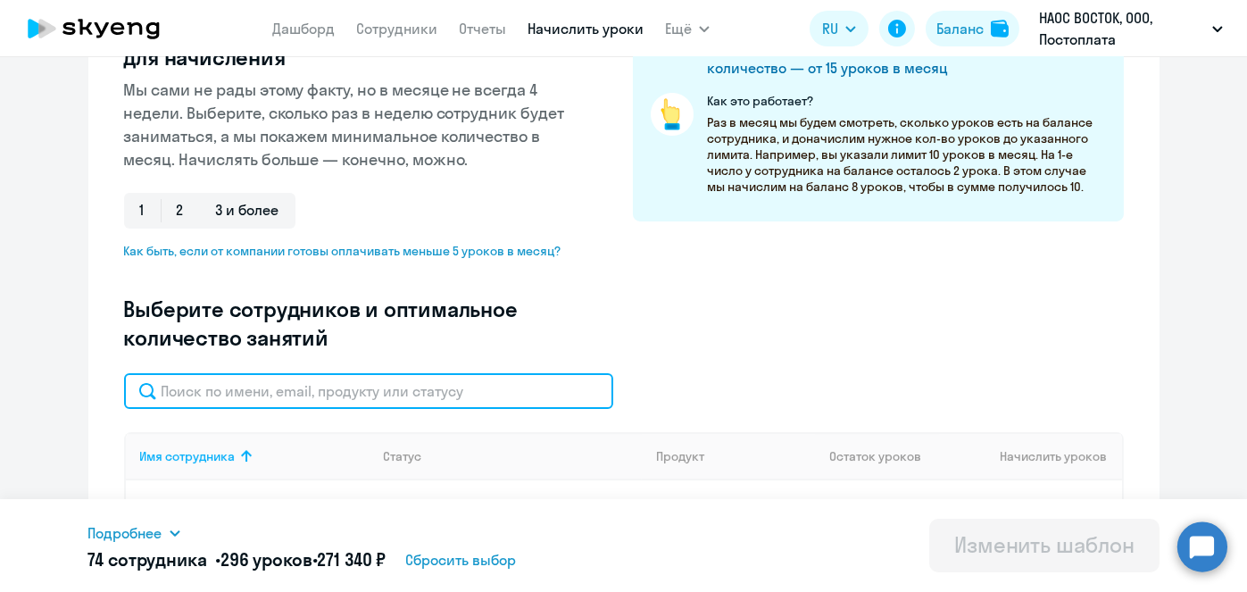
click at [498, 388] on input "text" at bounding box center [368, 391] width 489 height 36
paste input "Харламова"
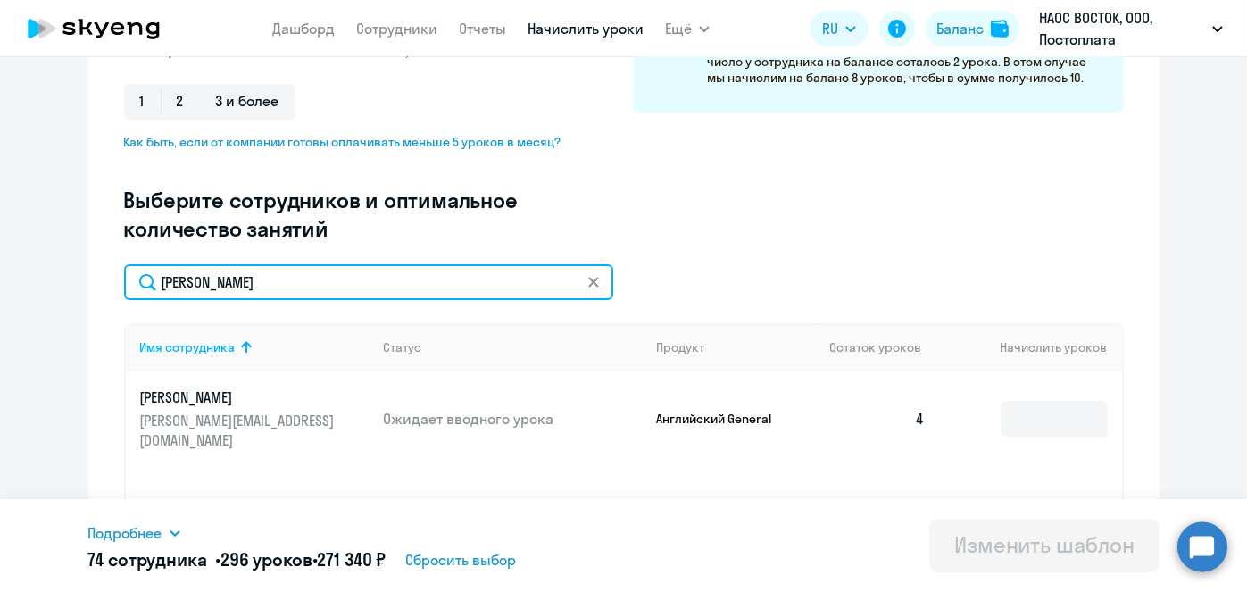
scroll to position [388, 0]
type input "Харламова"
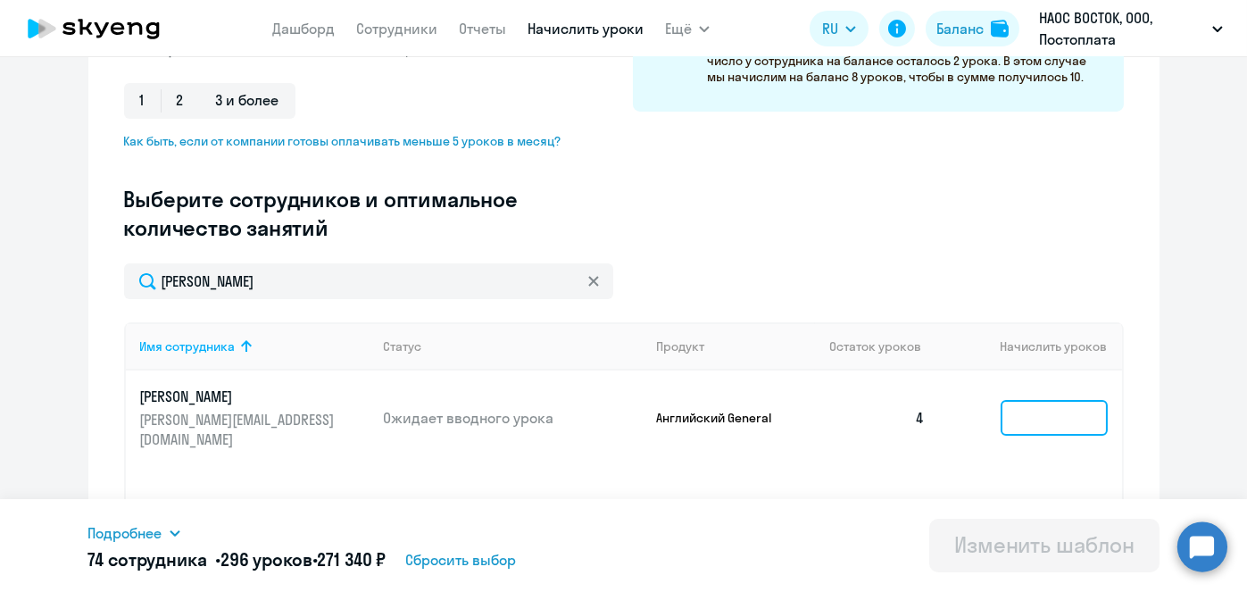
click at [1058, 403] on input at bounding box center [1053, 418] width 107 height 36
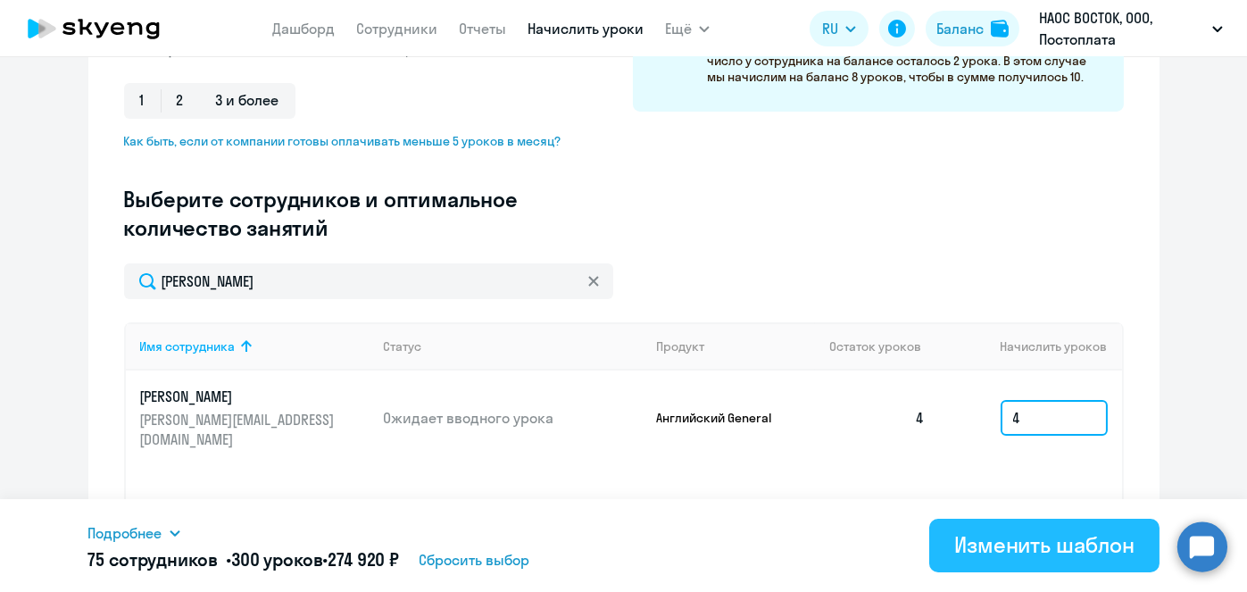
type input "4"
click at [1058, 545] on div "Изменить шаблон" at bounding box center [1044, 544] width 180 height 29
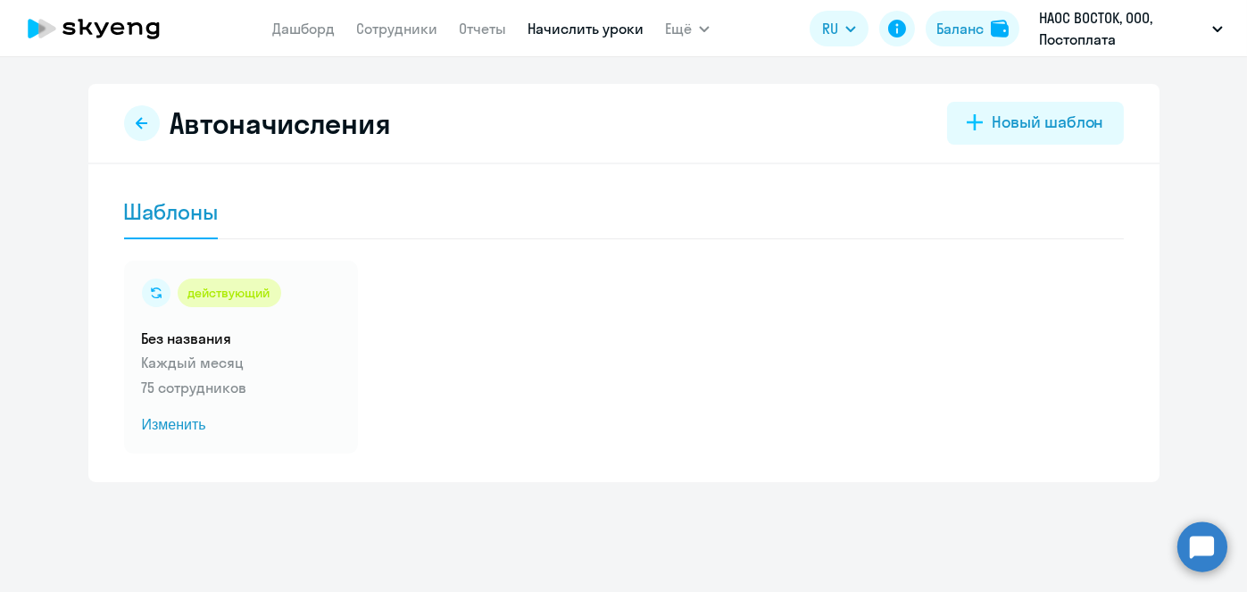
click at [573, 27] on link "Начислить уроки" at bounding box center [585, 29] width 116 height 18
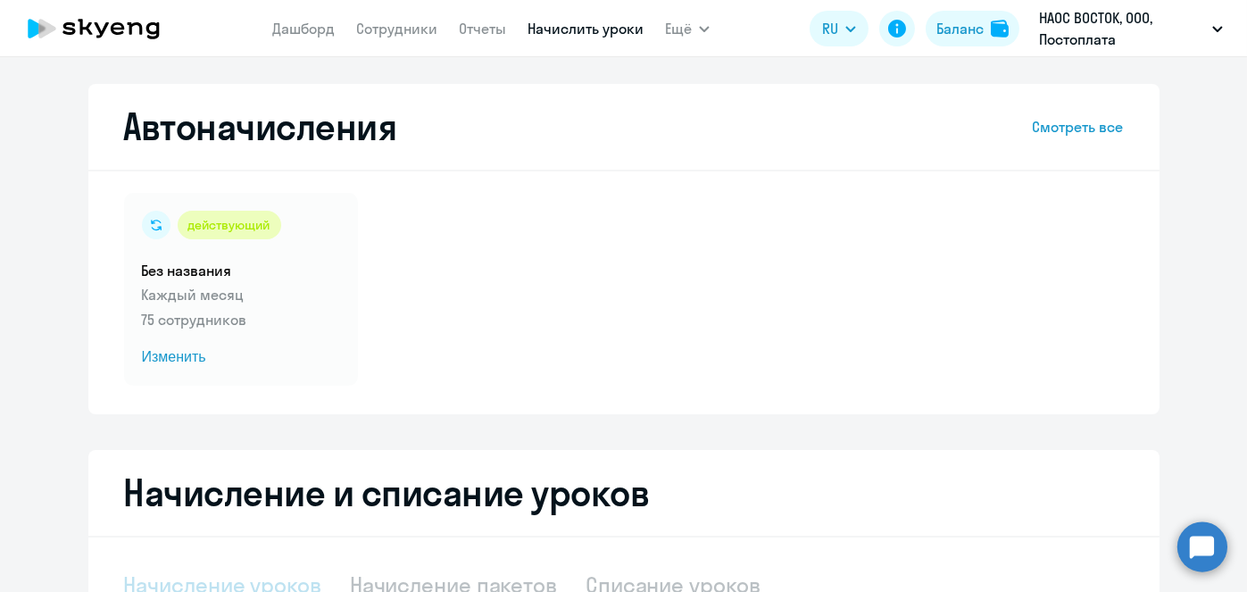
select select "10"
click at [162, 359] on span "Изменить" at bounding box center [241, 356] width 198 height 21
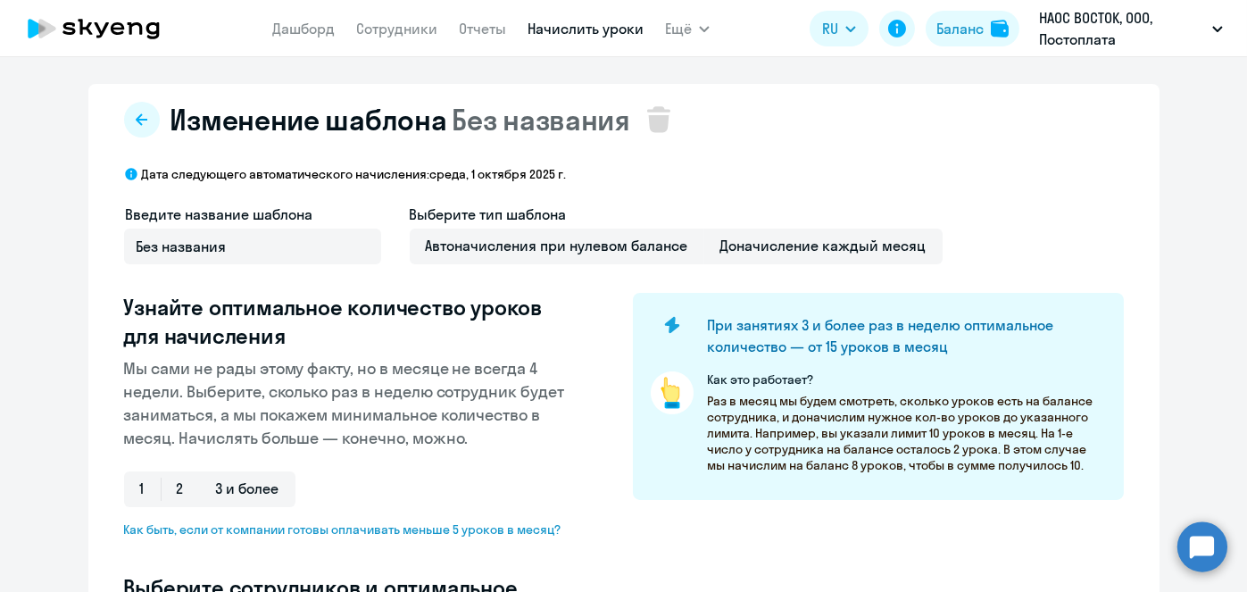
select select "10"
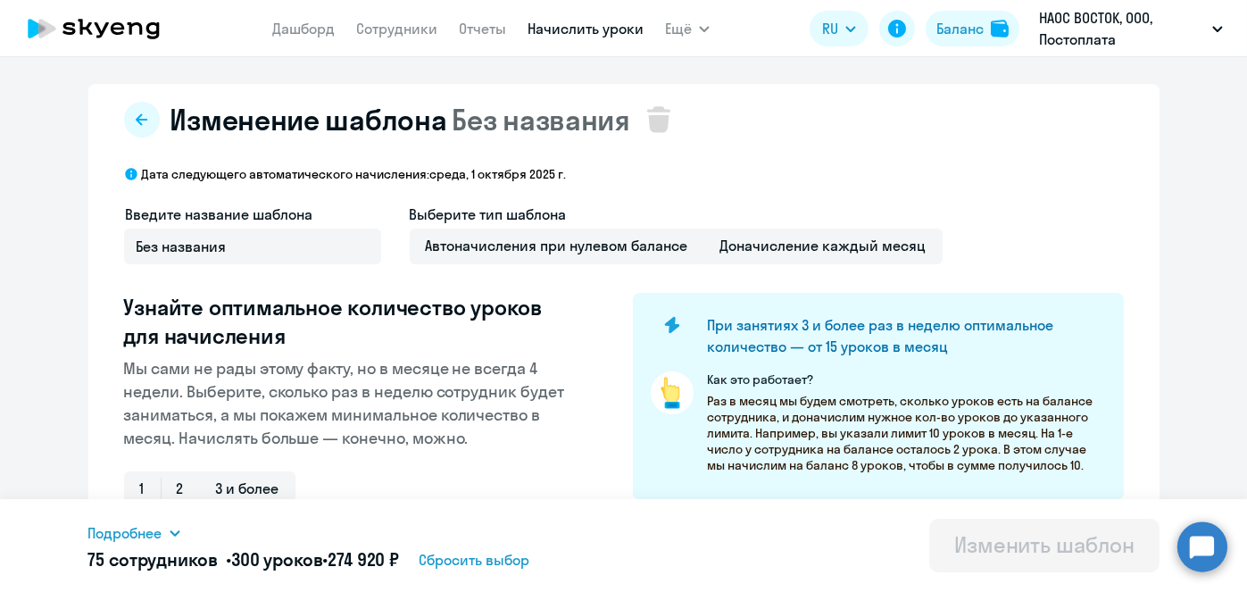
scroll to position [468, 0]
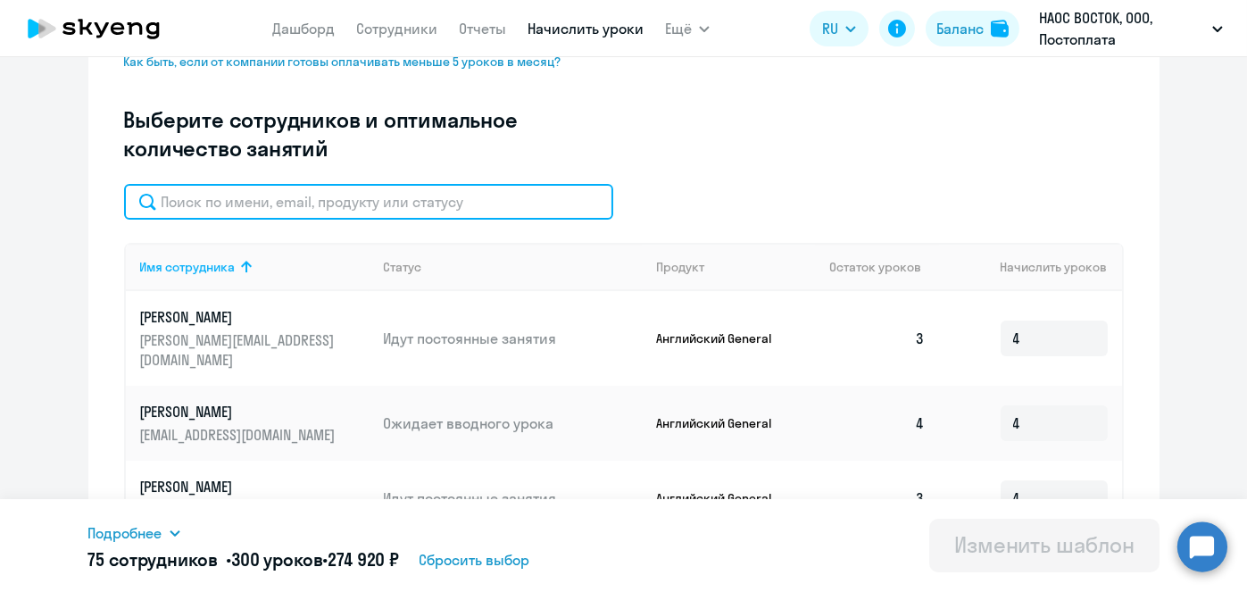
click at [476, 202] on input "text" at bounding box center [368, 202] width 489 height 36
paste input "Любовичева"
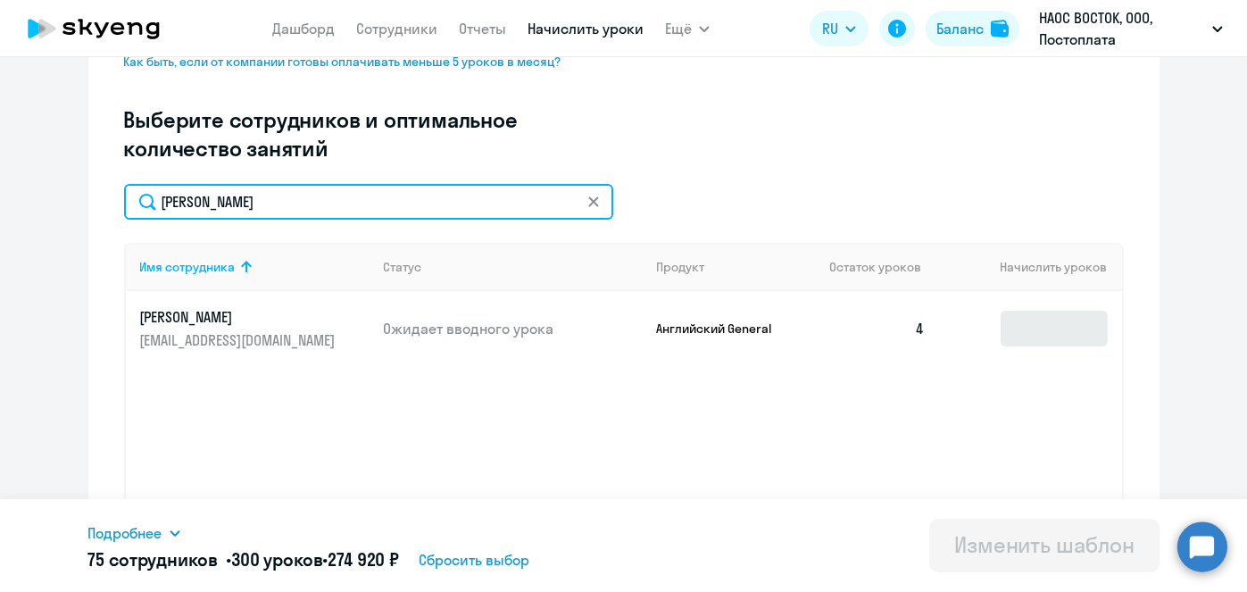
type input "Любовичева"
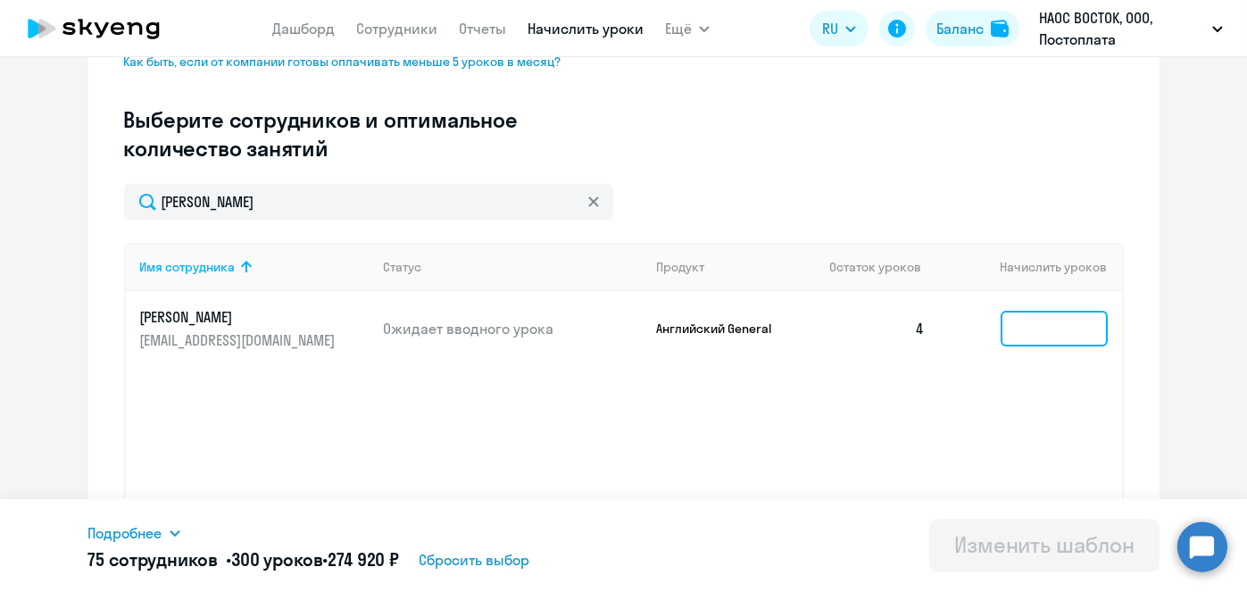
click at [1057, 337] on input at bounding box center [1053, 329] width 107 height 36
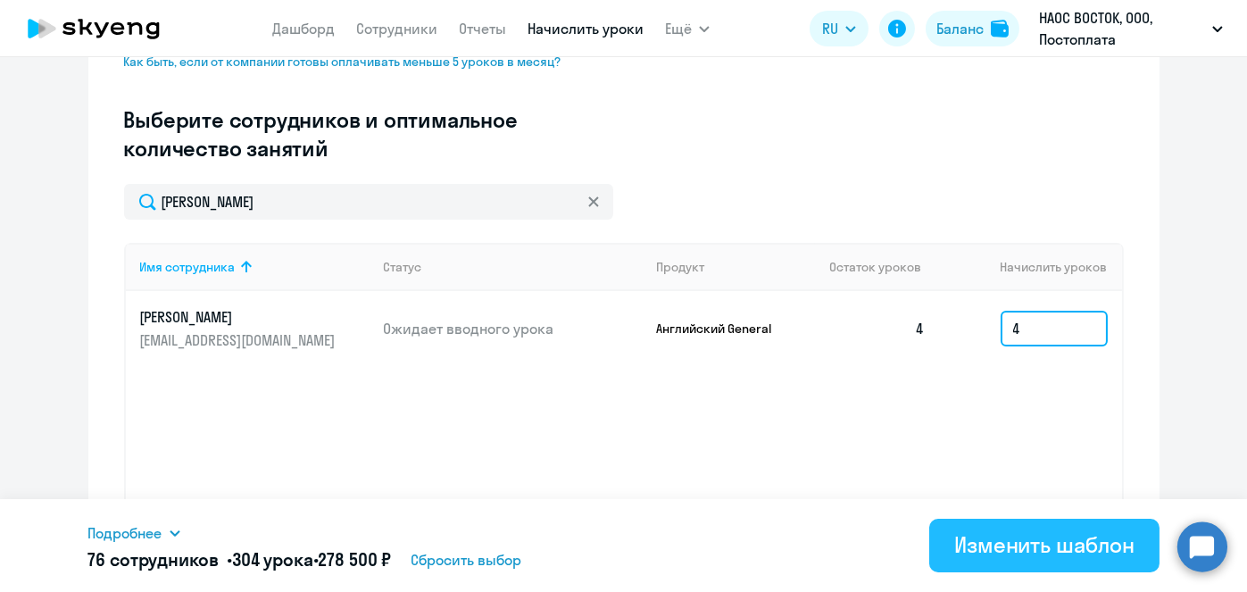
type input "4"
click at [1030, 538] on div "Изменить шаблон" at bounding box center [1044, 544] width 180 height 29
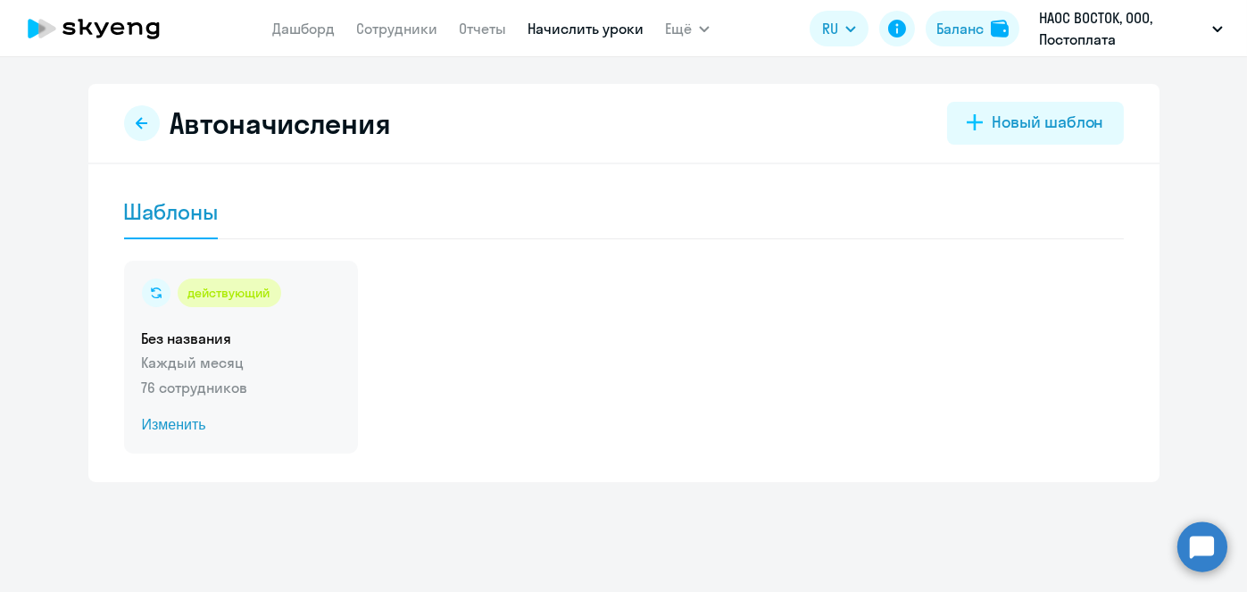
click at [178, 427] on span "Изменить" at bounding box center [241, 424] width 198 height 21
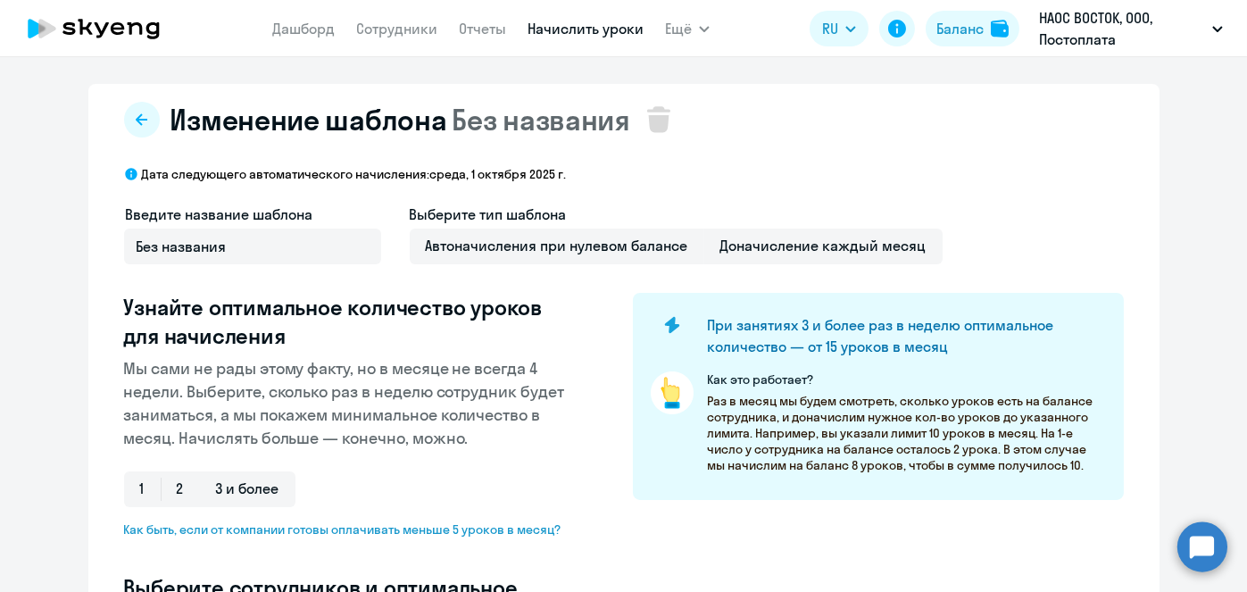
select select "10"
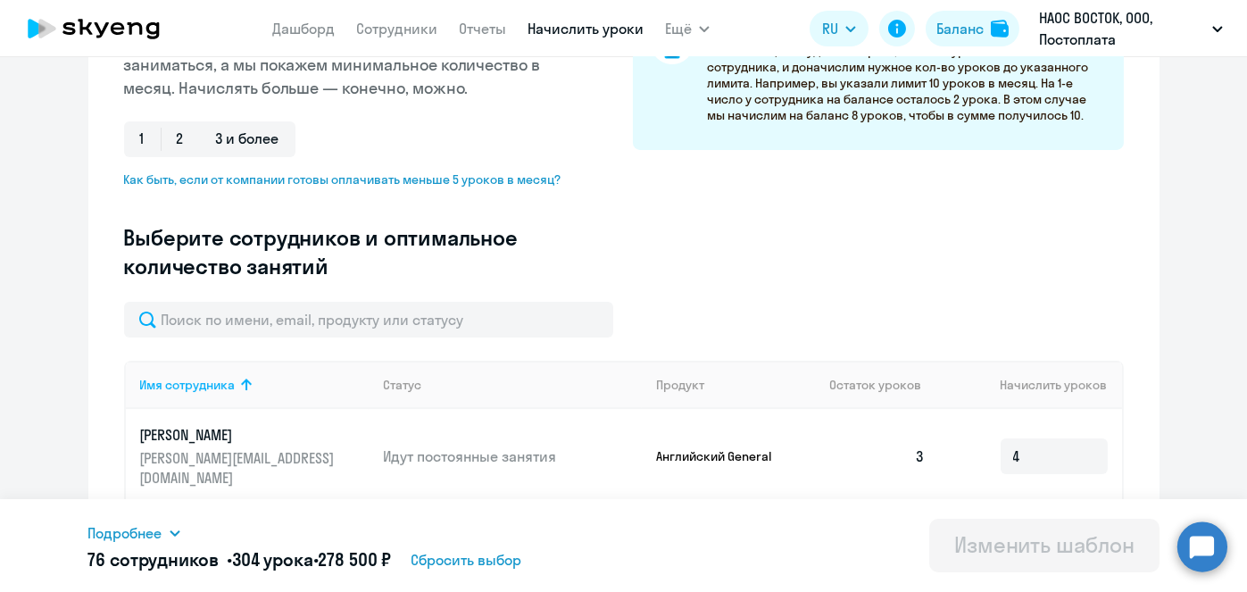
scroll to position [361, 0]
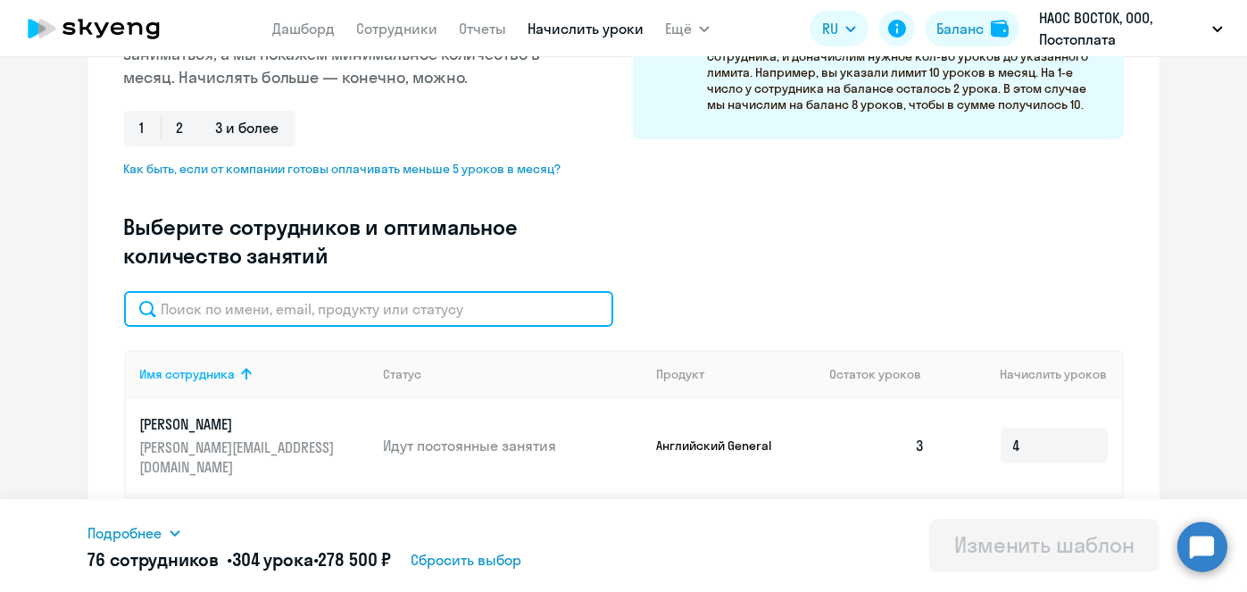
click at [497, 317] on input "text" at bounding box center [368, 309] width 489 height 36
paste input "Чорная"
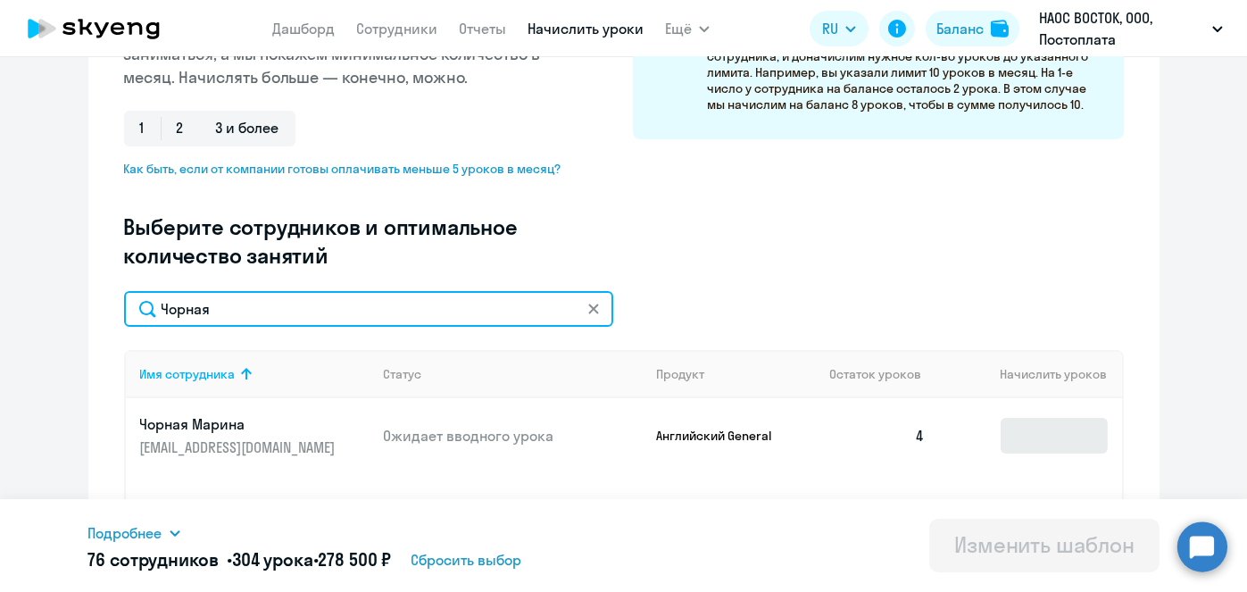
type input "Чорная"
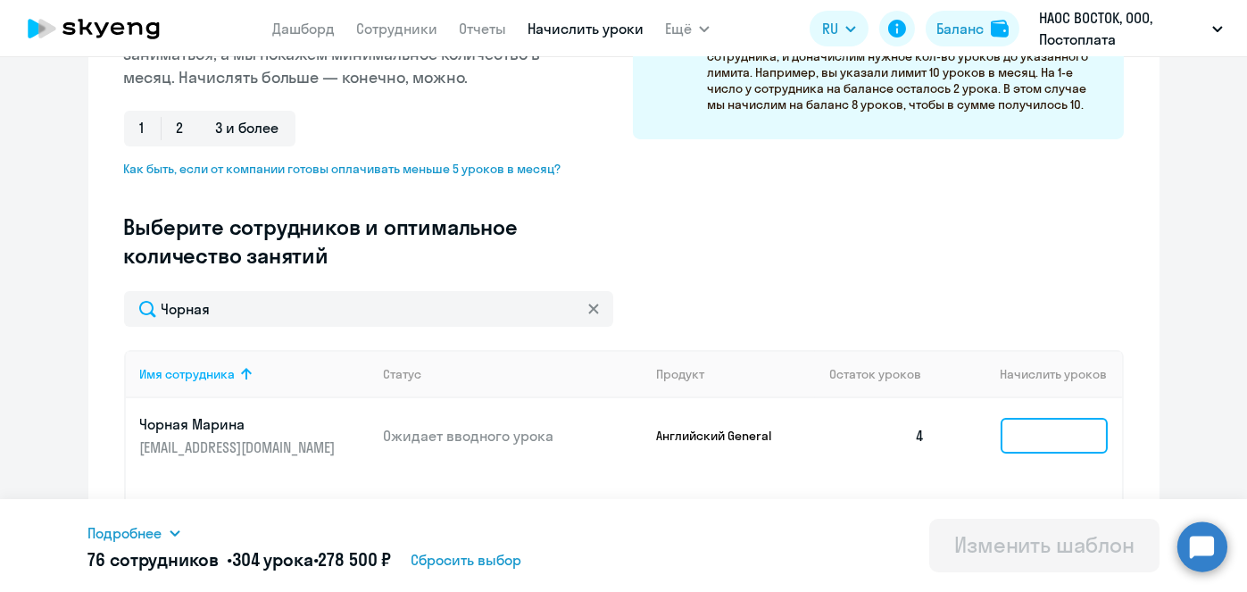
click at [1033, 429] on input at bounding box center [1053, 436] width 107 height 36
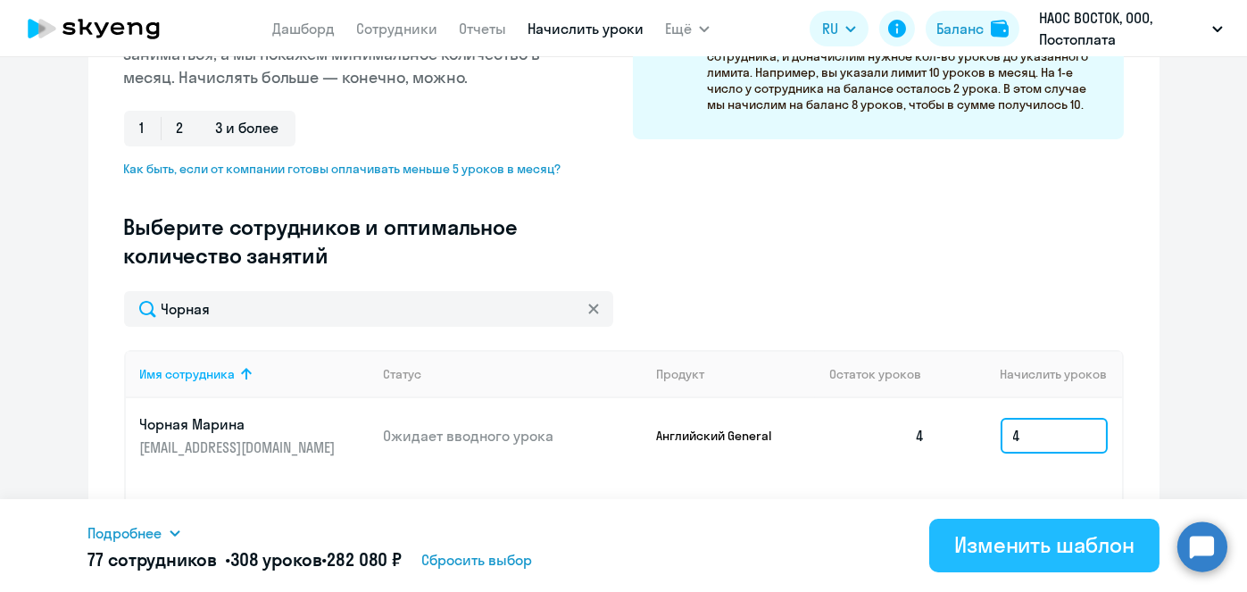
type input "4"
click at [1022, 555] on div "Изменить шаблон" at bounding box center [1044, 544] width 180 height 29
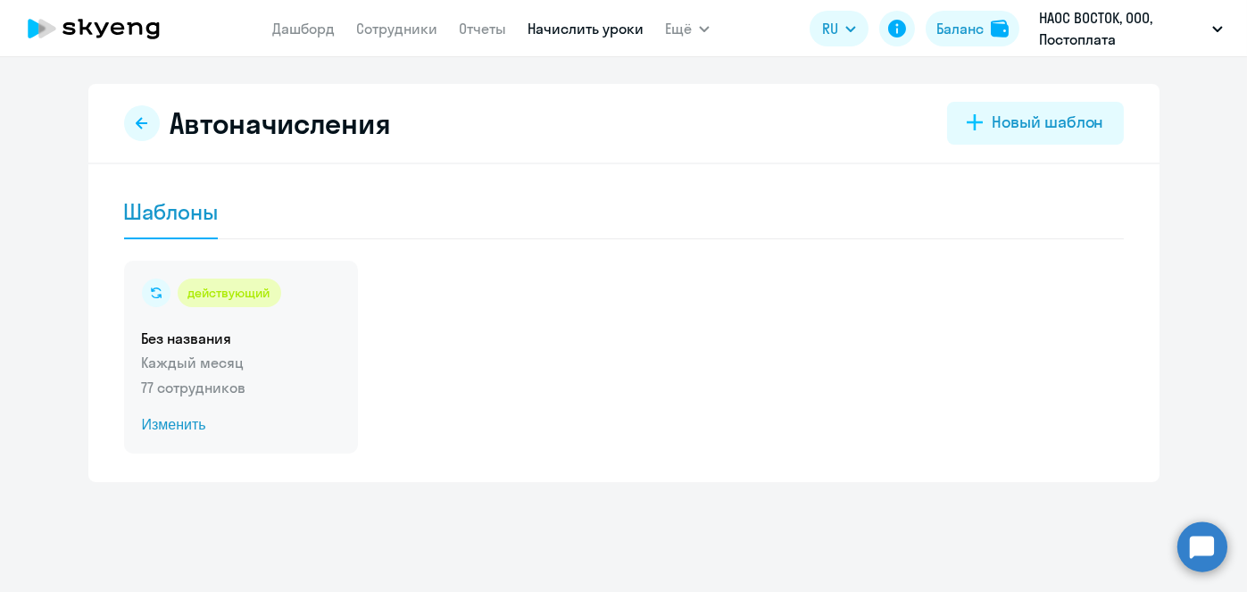
click at [177, 427] on span "Изменить" at bounding box center [241, 424] width 198 height 21
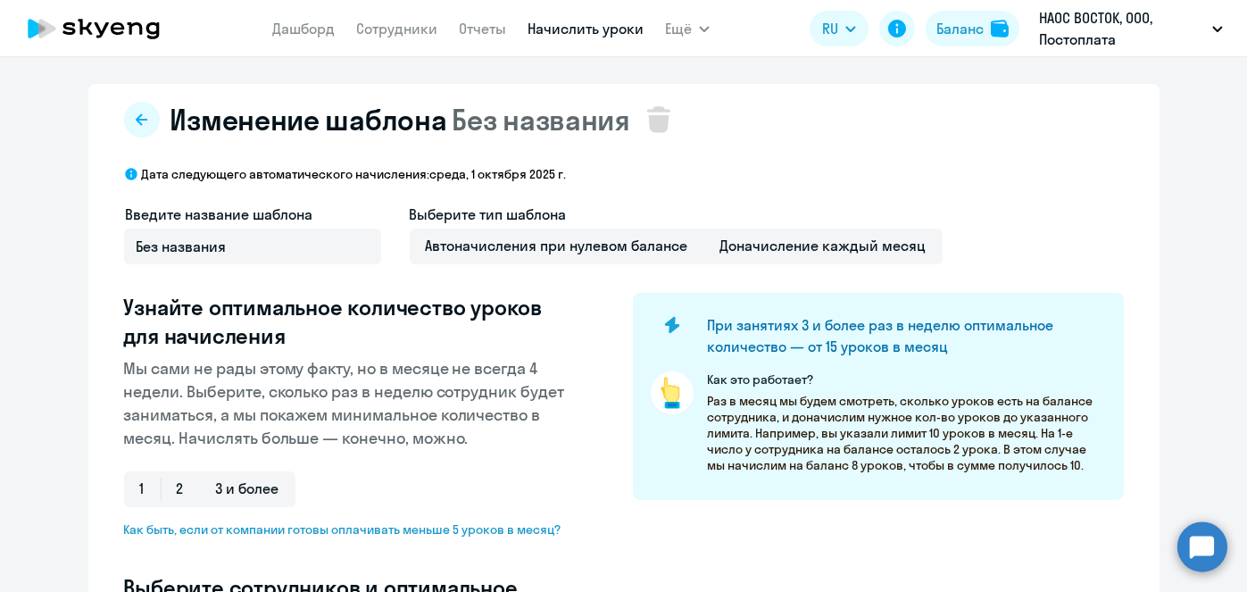
select select "10"
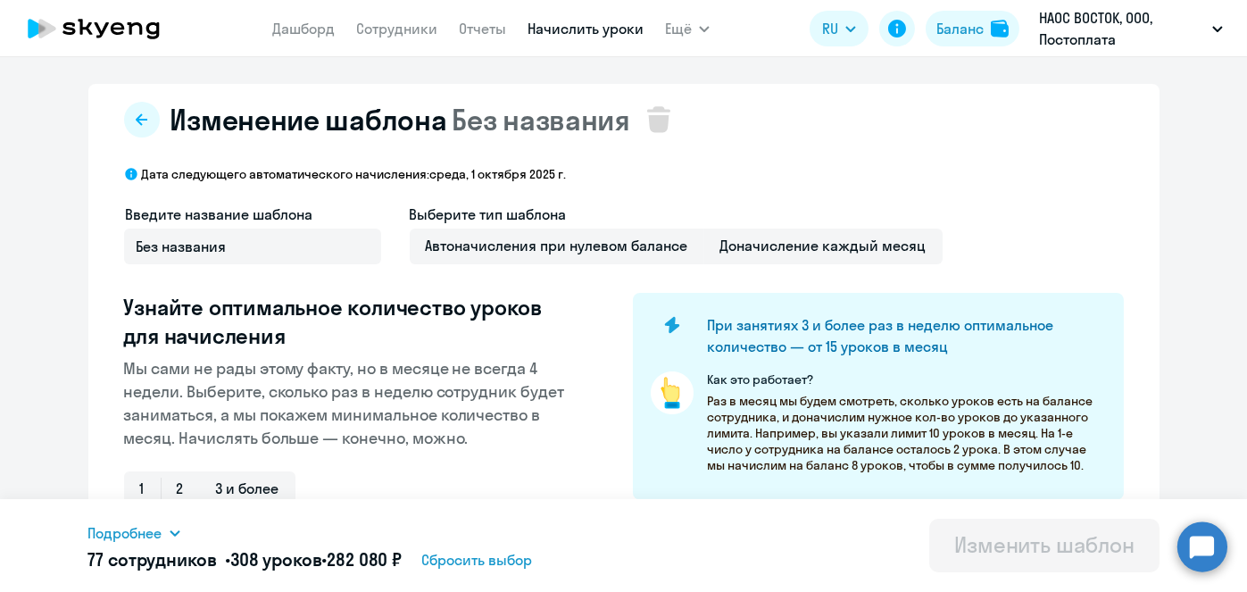
scroll to position [468, 0]
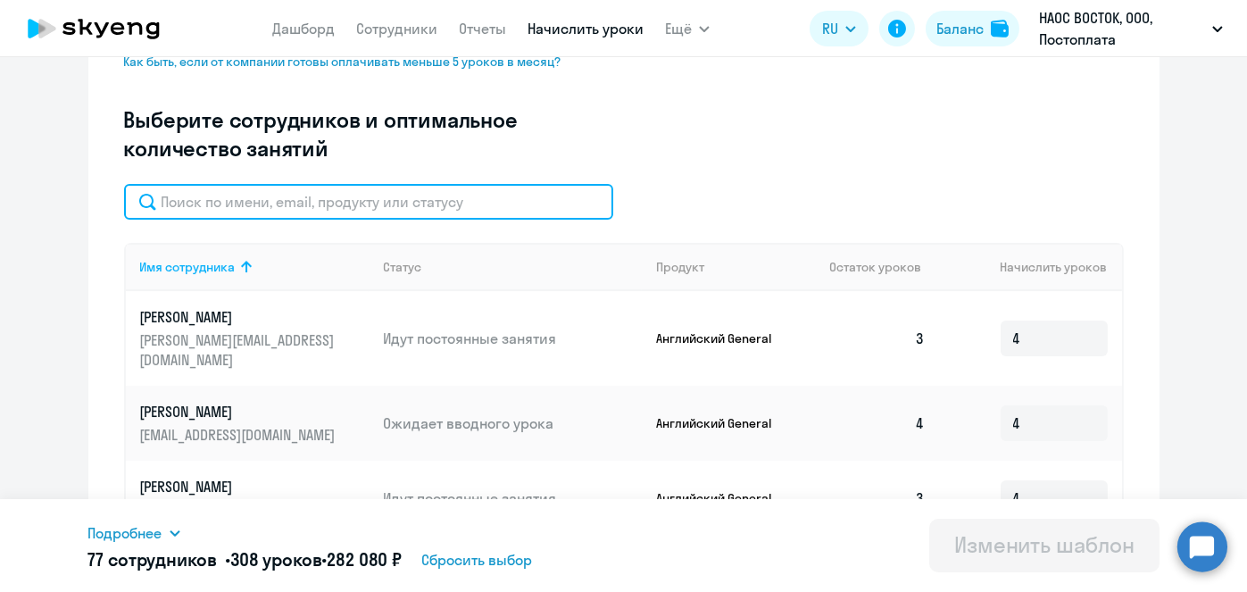
click at [527, 212] on input "text" at bounding box center [368, 202] width 489 height 36
paste input "Саакян"
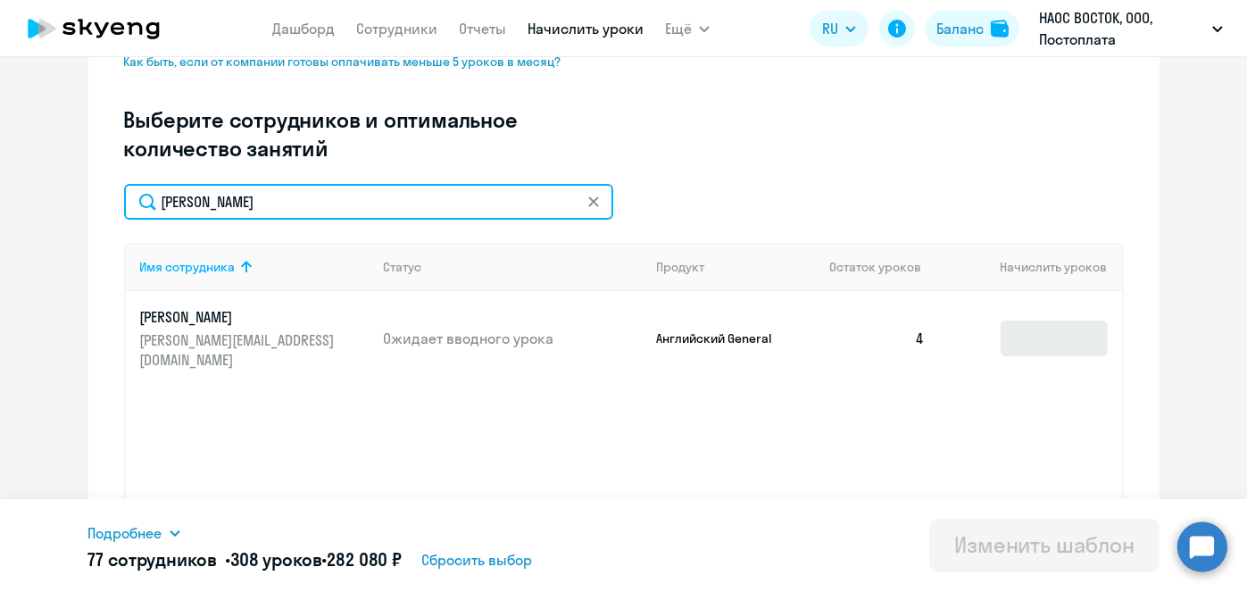
type input "Саакян"
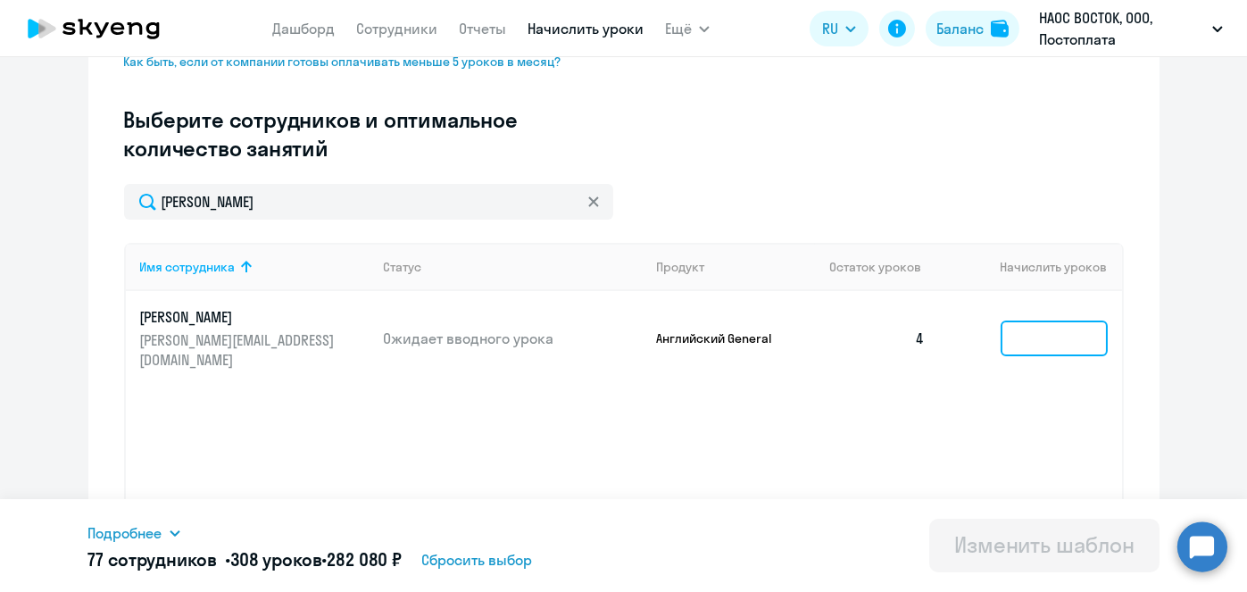
click at [1039, 326] on input at bounding box center [1053, 338] width 107 height 36
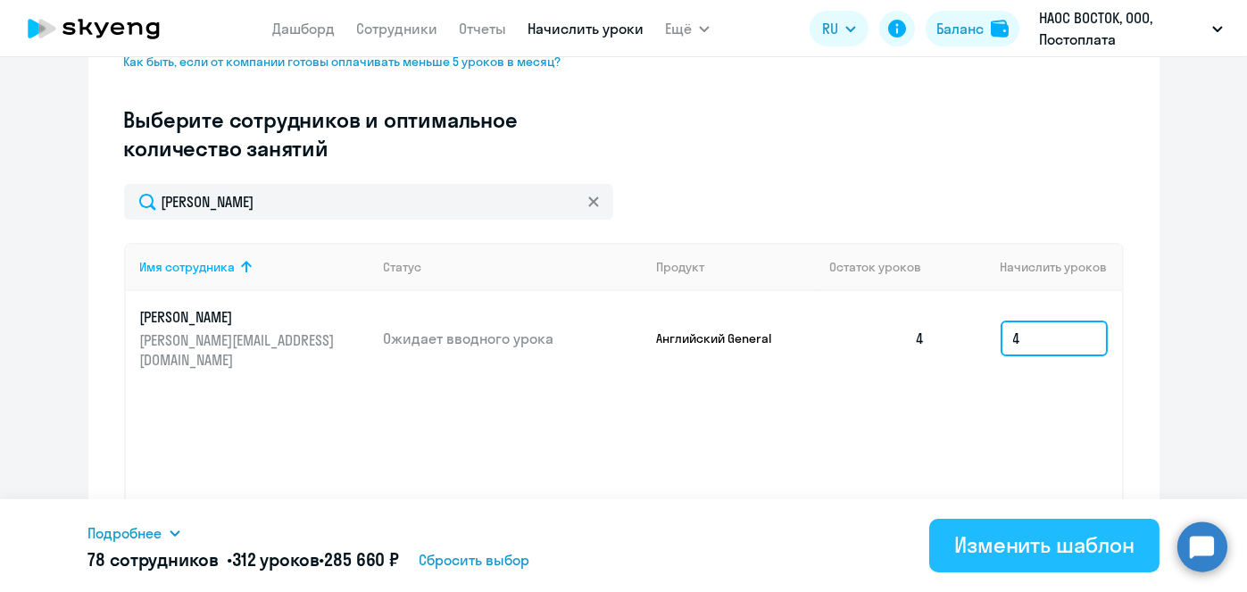
type input "4"
click at [1046, 540] on div "Изменить шаблон" at bounding box center [1044, 544] width 180 height 29
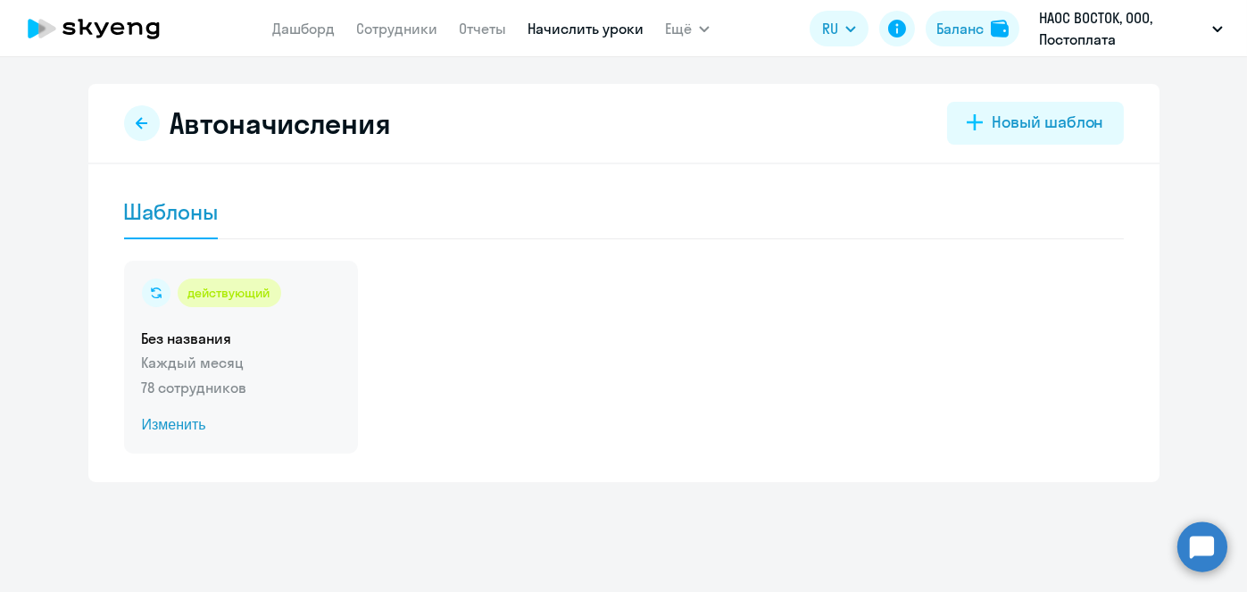
click at [185, 427] on span "Изменить" at bounding box center [241, 424] width 198 height 21
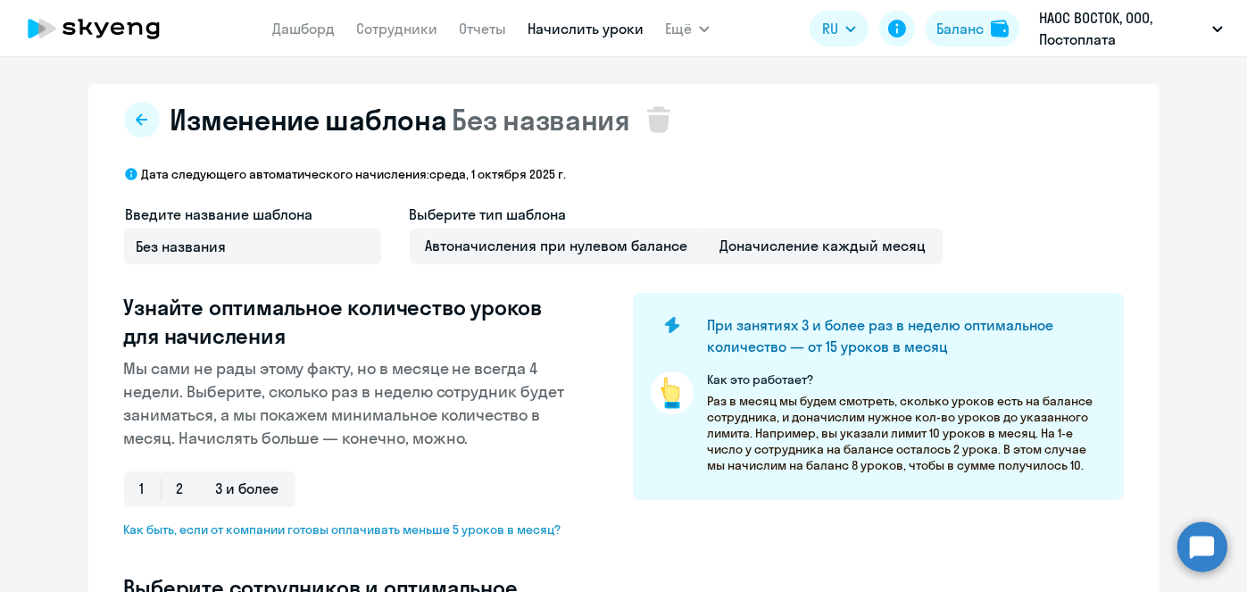
select select "10"
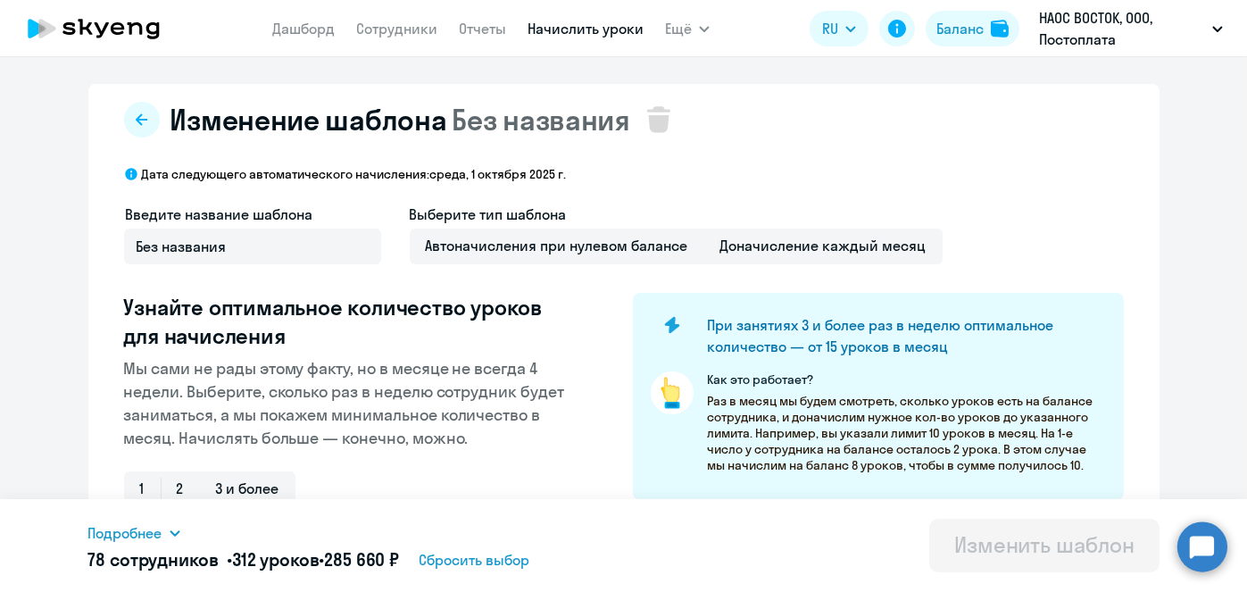
scroll to position [468, 0]
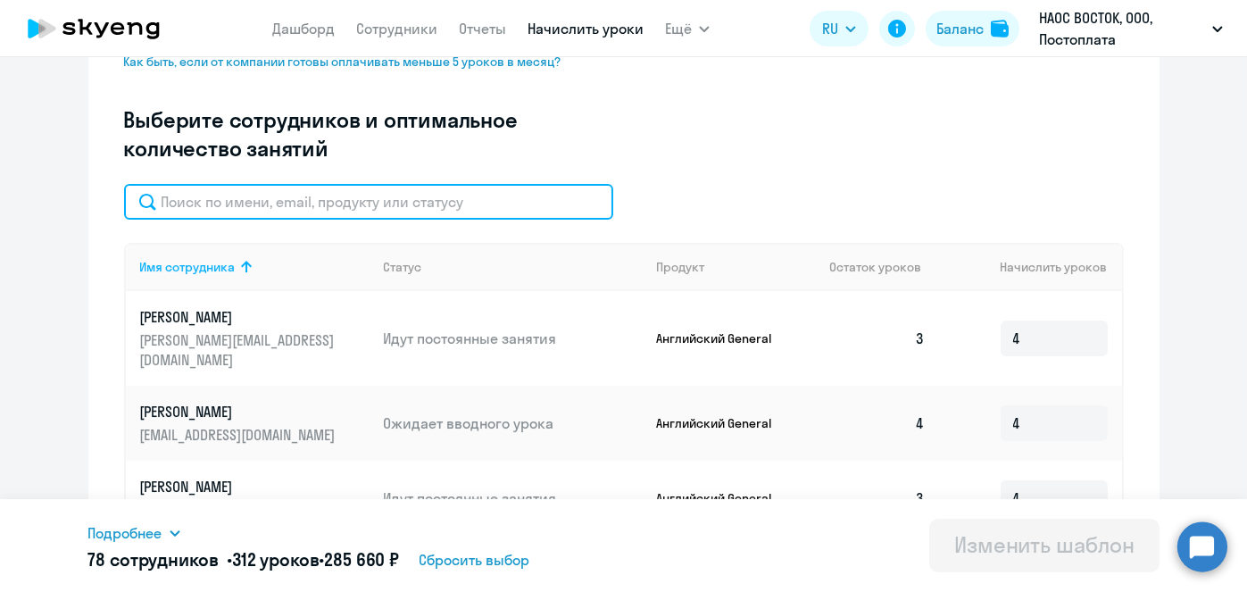
click at [507, 217] on input "text" at bounding box center [368, 202] width 489 height 36
paste input "Володина"
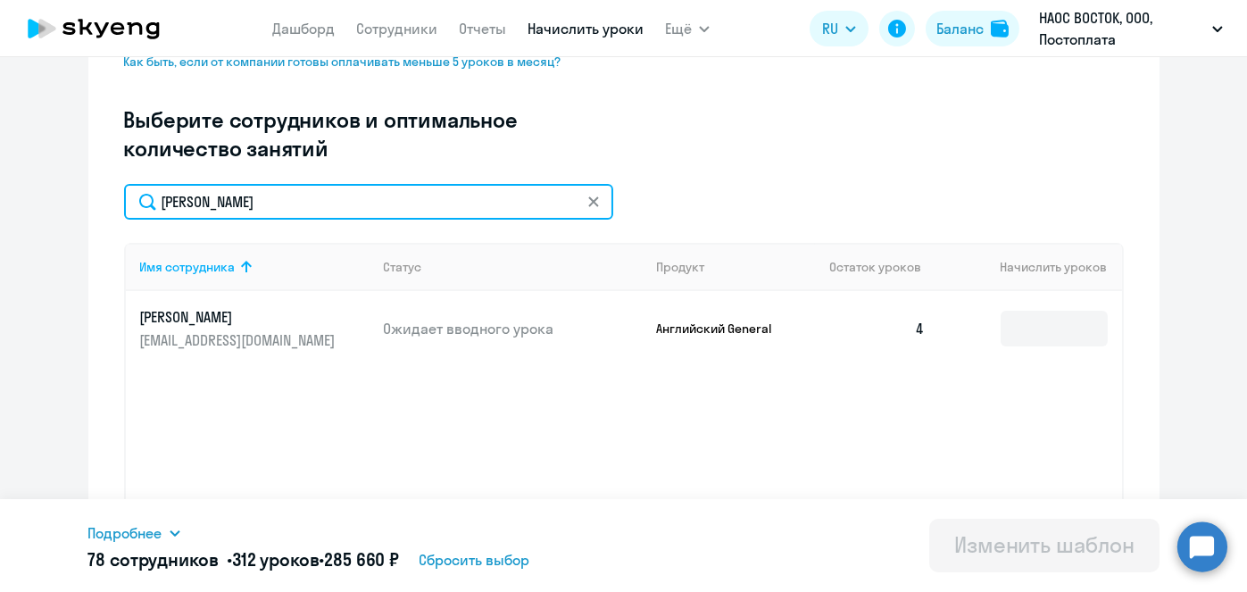
type input "Володина"
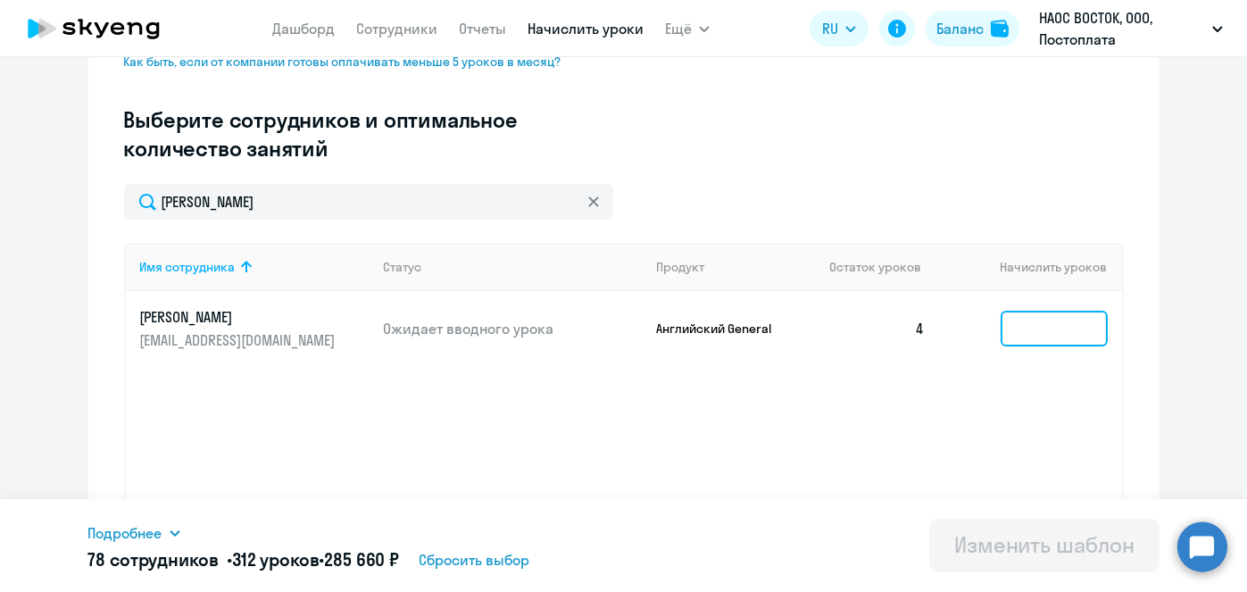
click at [1025, 332] on input at bounding box center [1053, 329] width 107 height 36
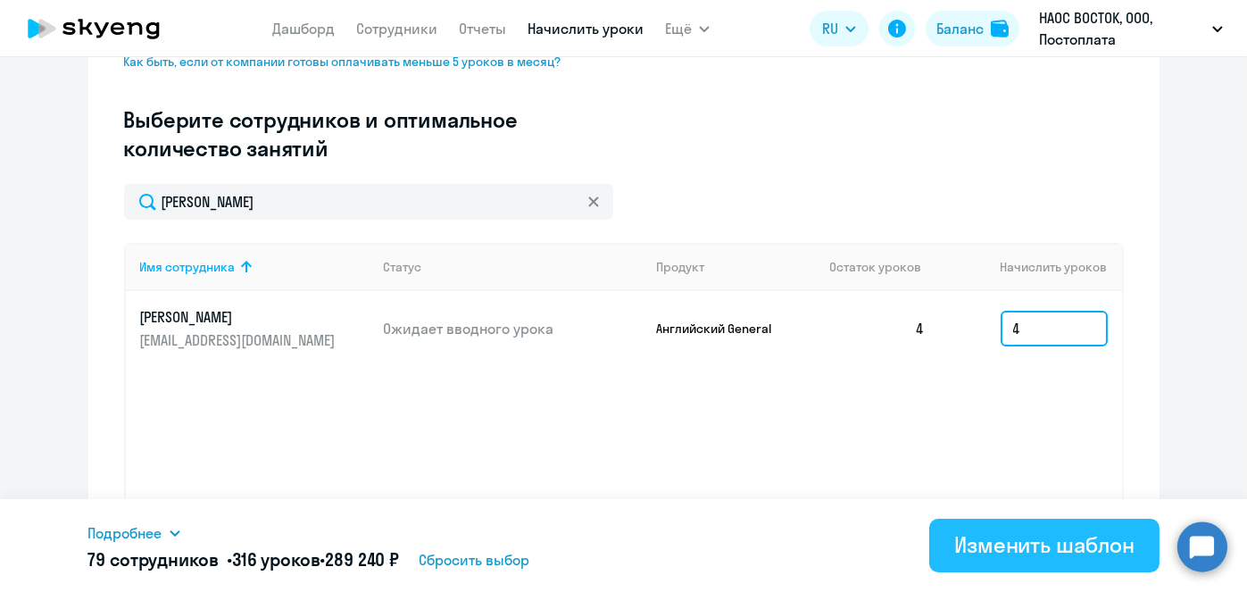
type input "4"
click at [1035, 548] on div "Изменить шаблон" at bounding box center [1044, 544] width 180 height 29
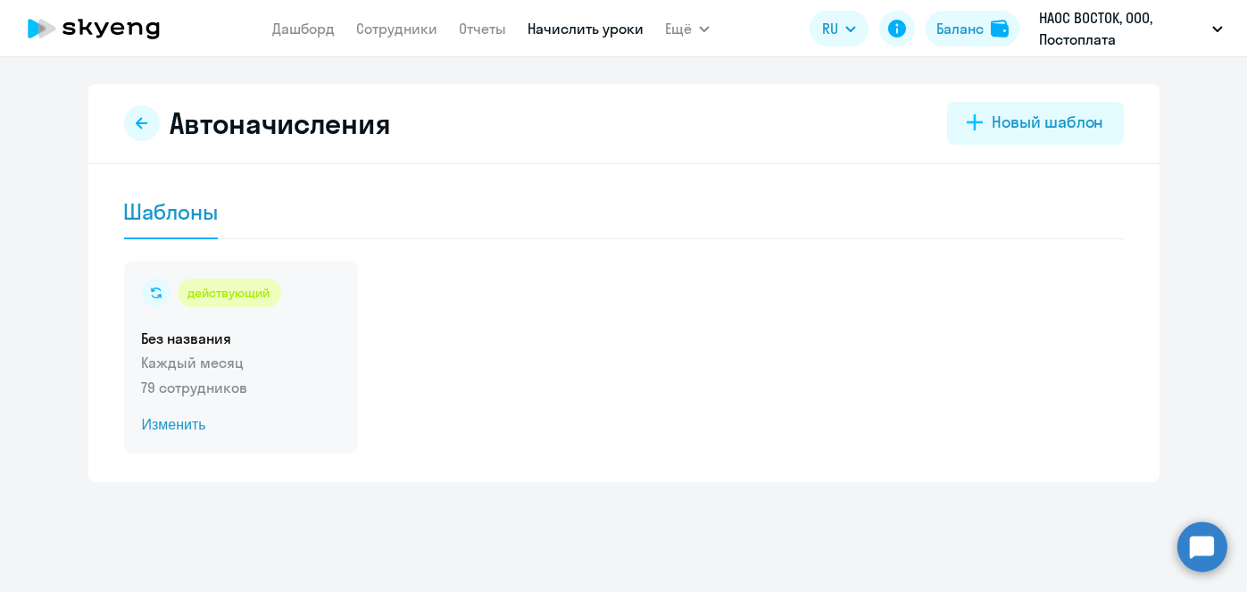
click at [170, 426] on span "Изменить" at bounding box center [241, 424] width 198 height 21
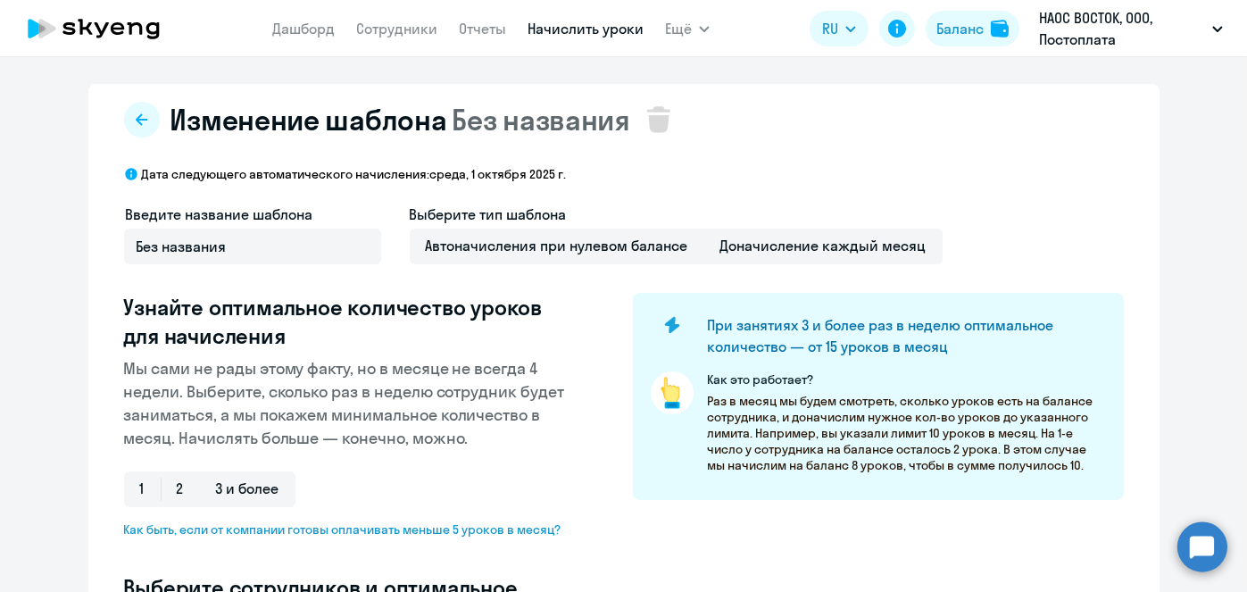
select select "10"
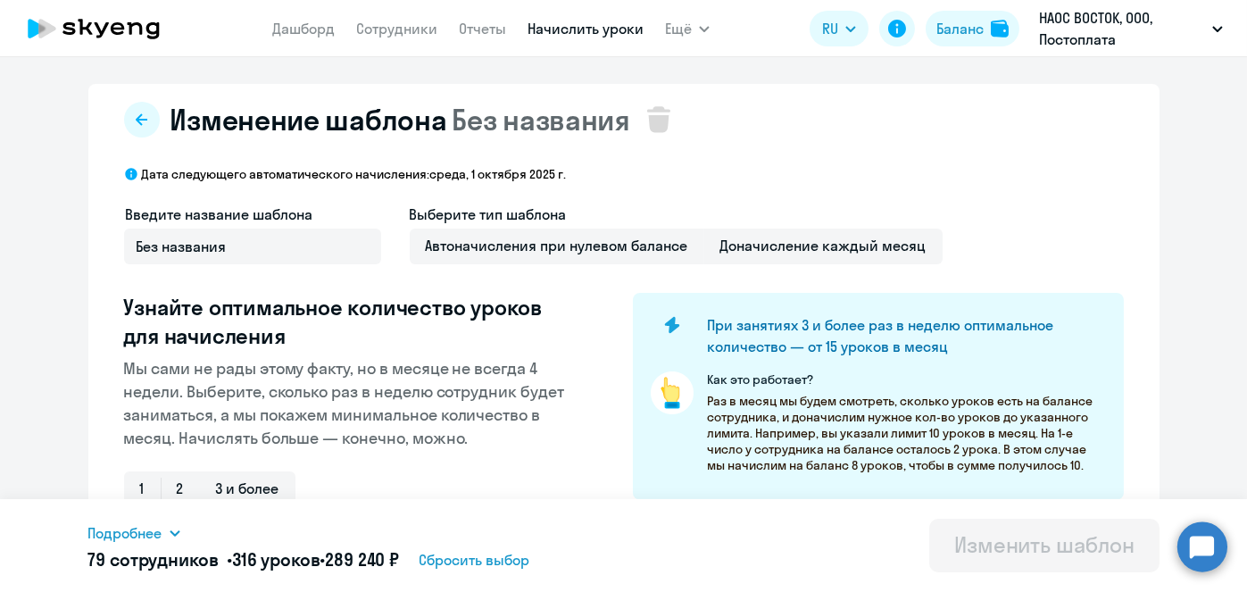
scroll to position [468, 0]
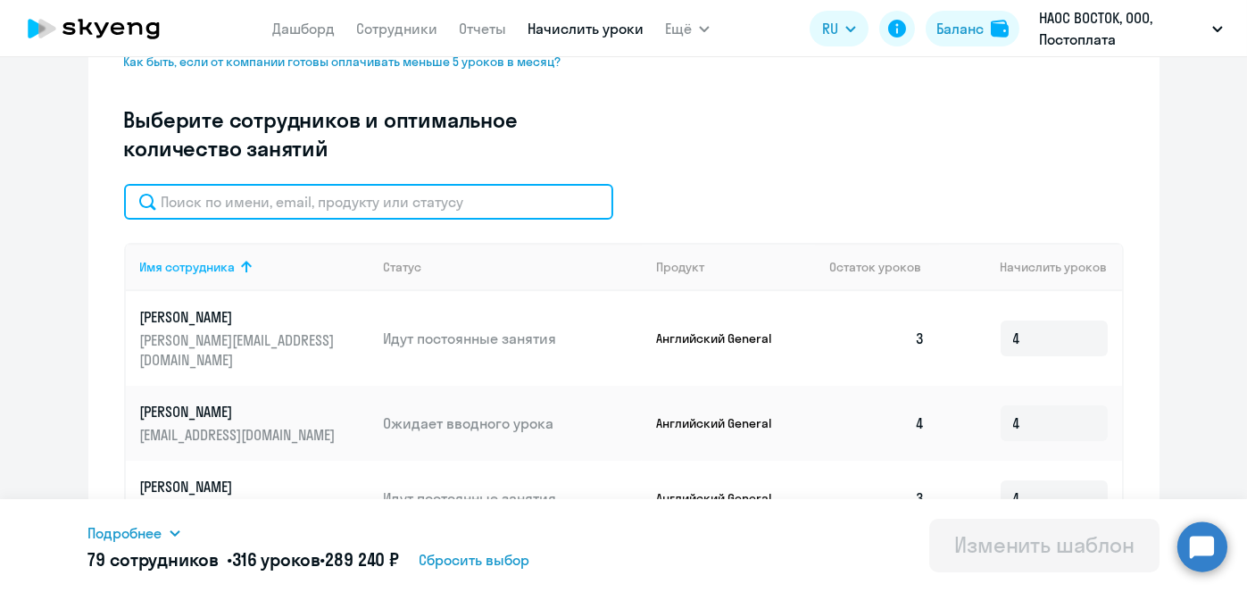
click at [520, 210] on input "text" at bounding box center [368, 202] width 489 height 36
paste input "Семихина"
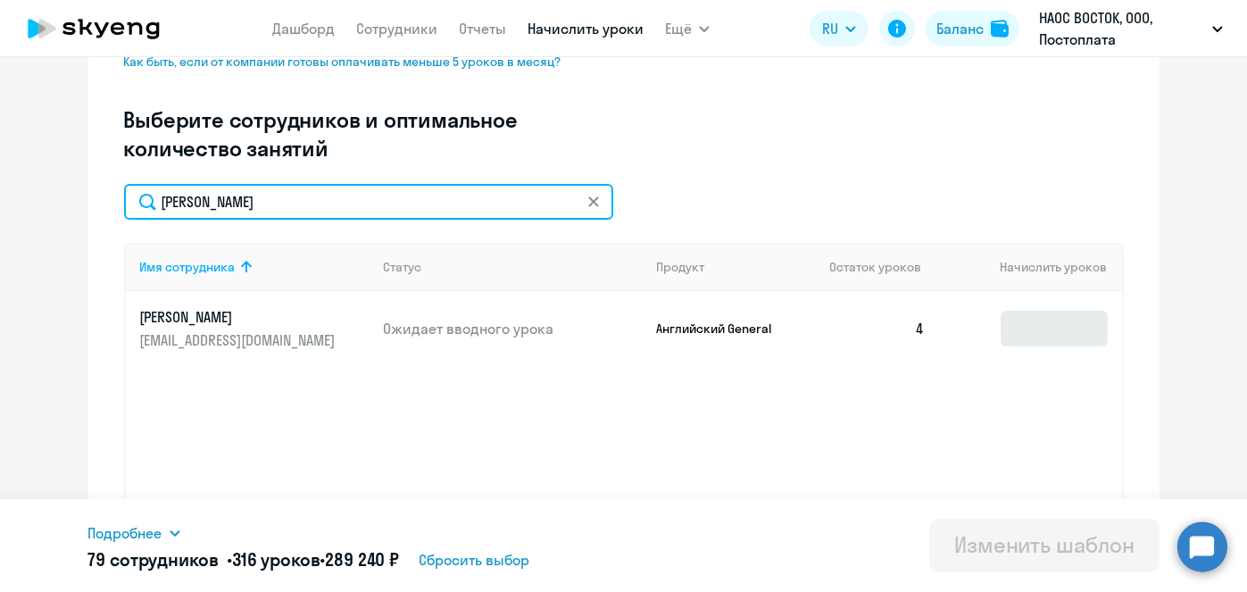
type input "Семихина"
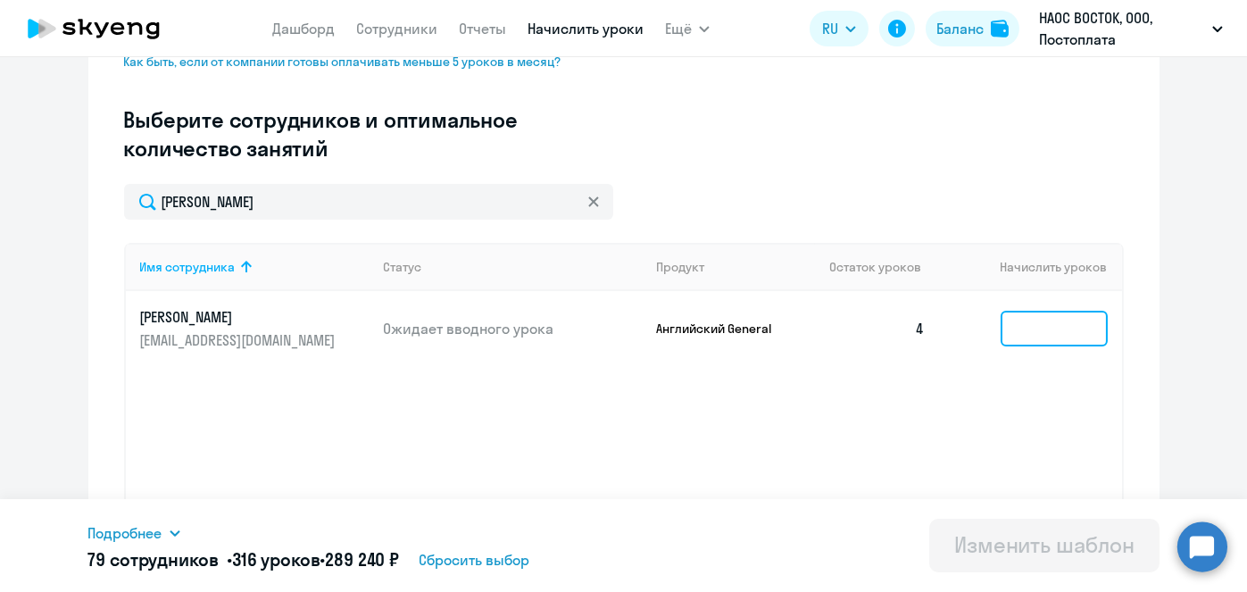
click at [1042, 319] on input at bounding box center [1053, 329] width 107 height 36
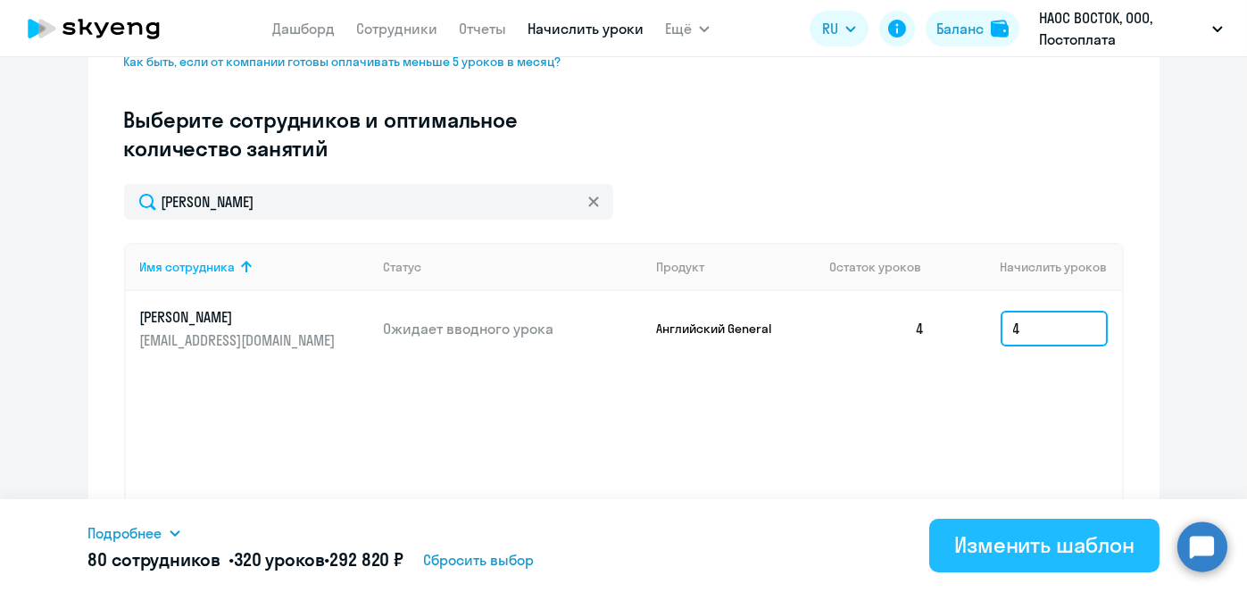
type input "4"
click at [1008, 552] on div "Изменить шаблон" at bounding box center [1044, 544] width 180 height 29
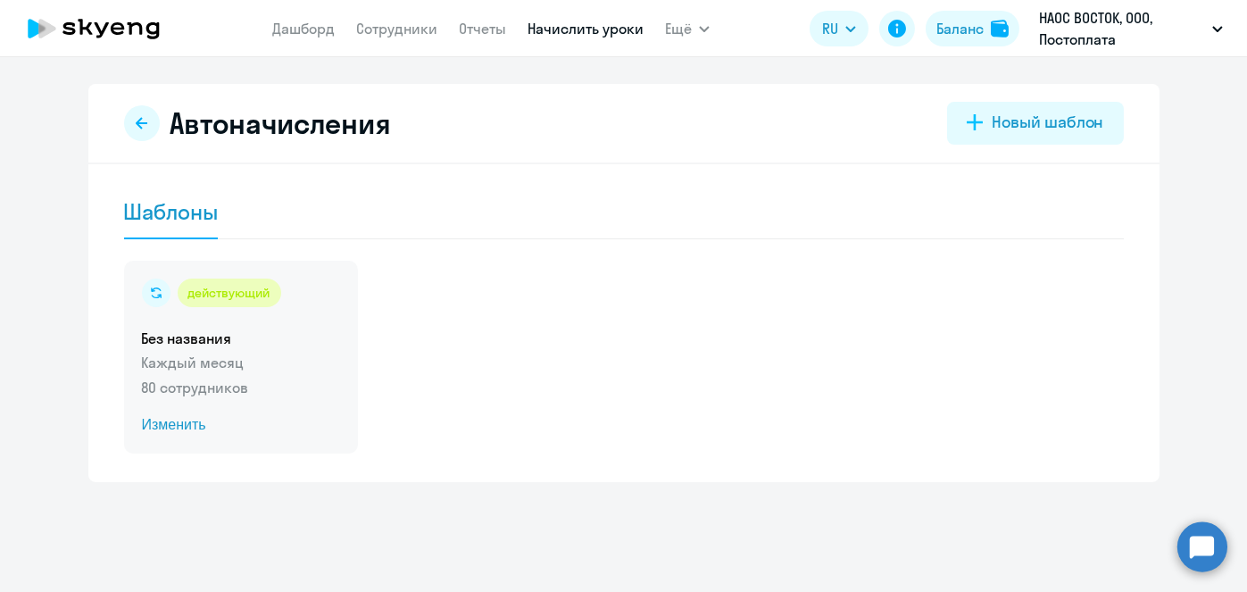
click at [183, 424] on span "Изменить" at bounding box center [241, 424] width 198 height 21
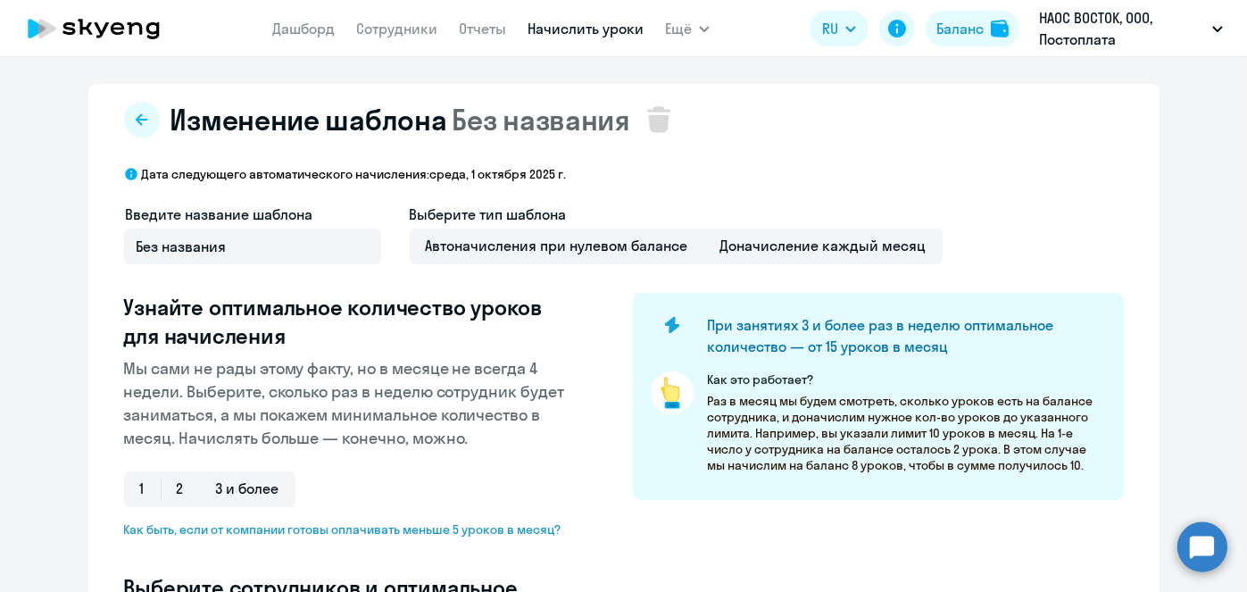
select select "10"
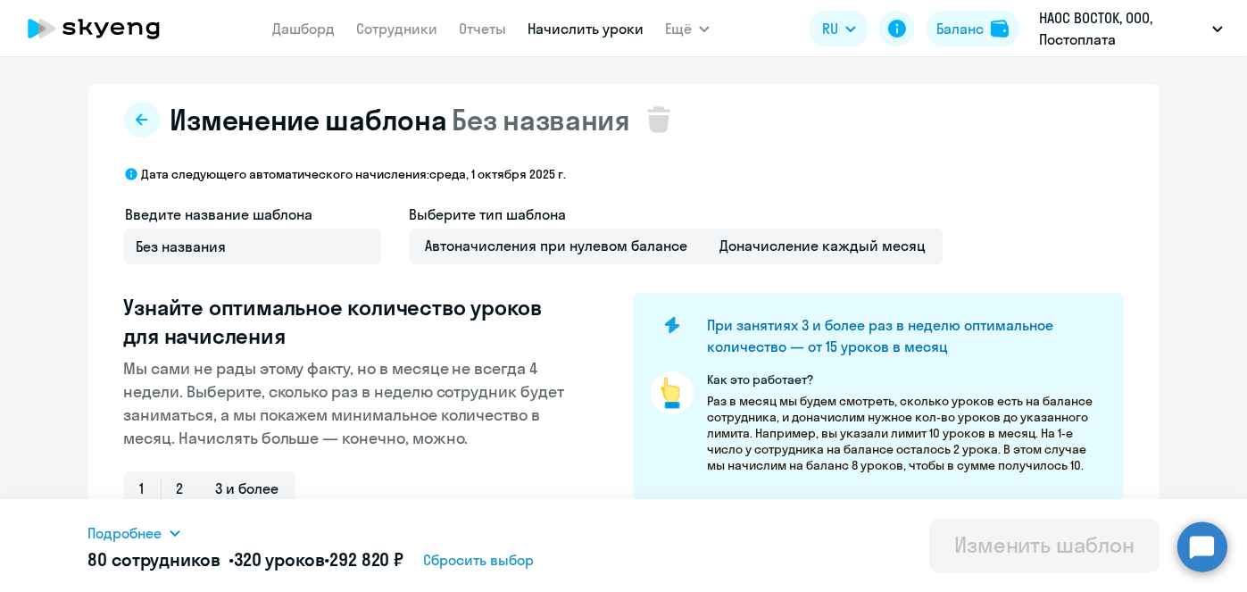
scroll to position [468, 0]
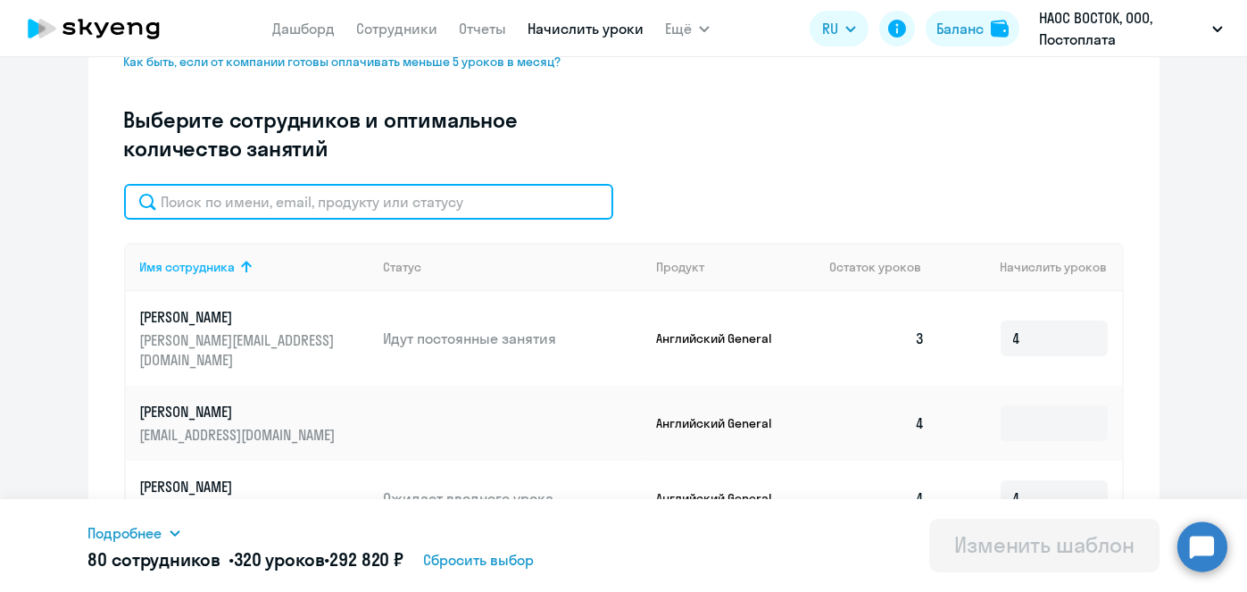
click at [502, 203] on input "text" at bounding box center [368, 202] width 489 height 36
paste input "Алексеев"
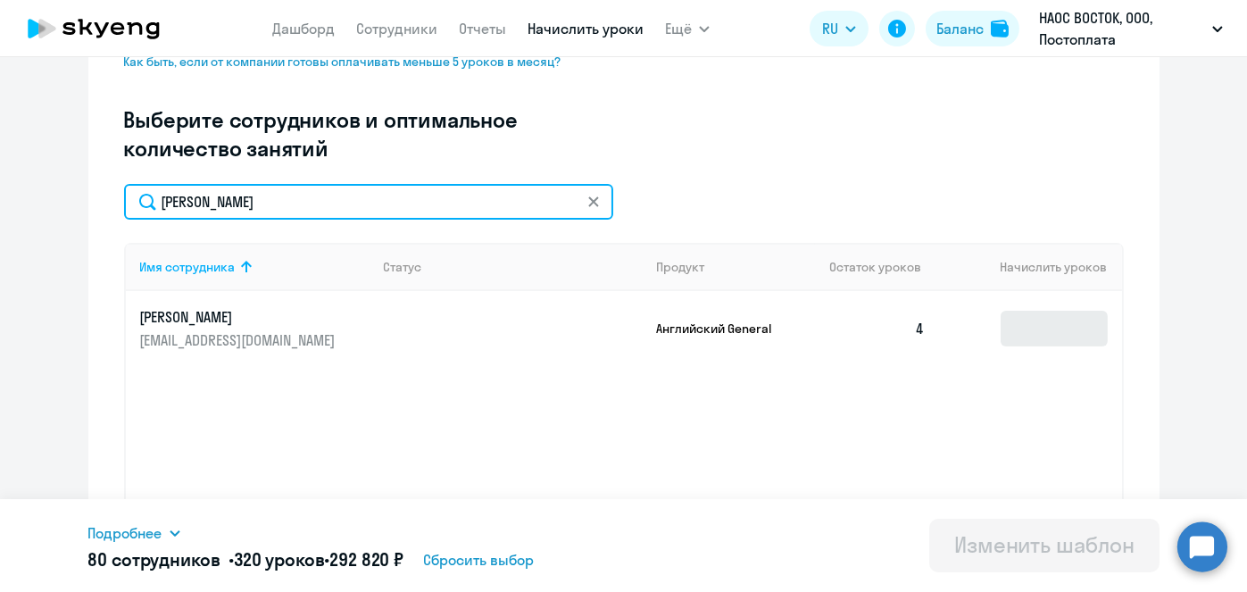
type input "Алексеев"
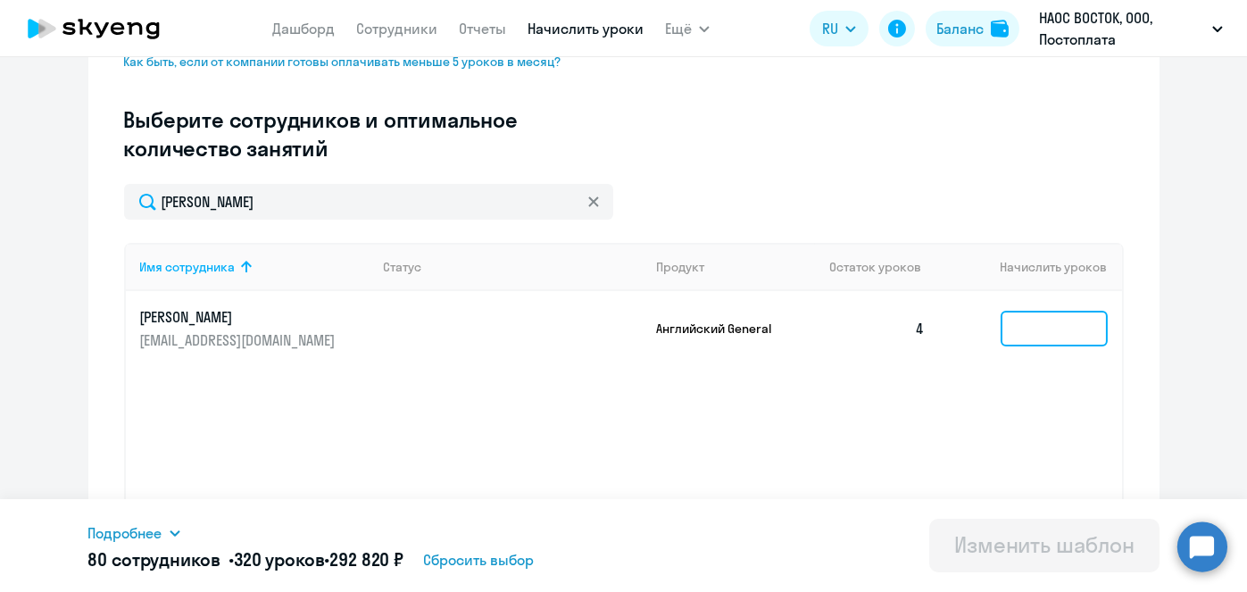
click at [1064, 327] on input at bounding box center [1053, 329] width 107 height 36
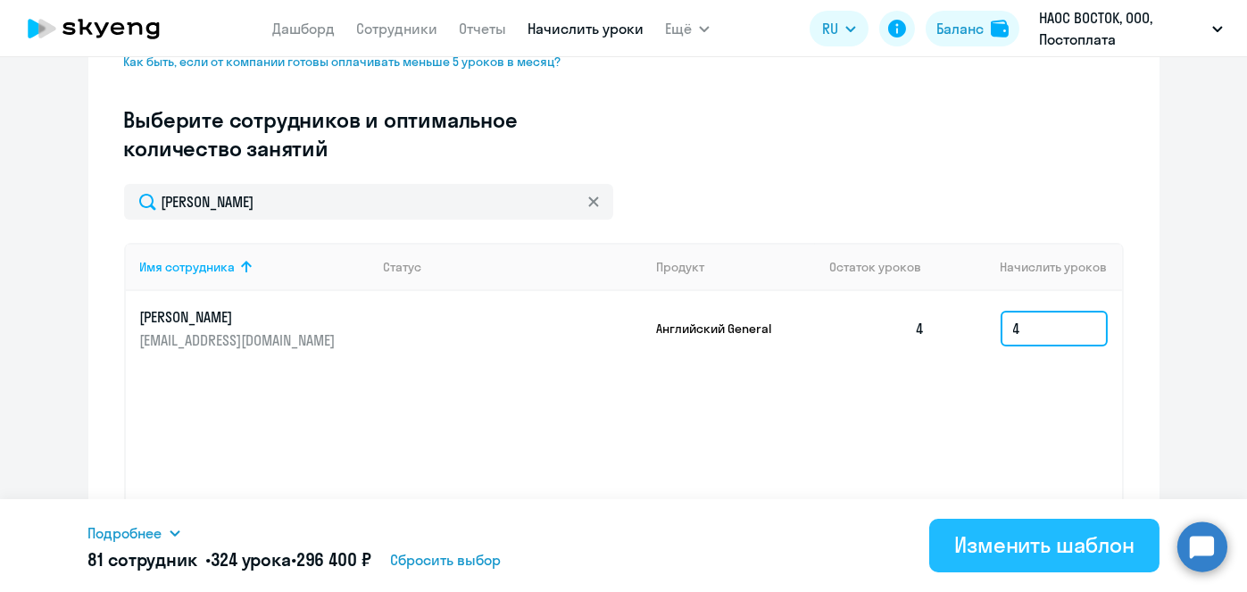
type input "4"
click at [1030, 536] on div "Изменить шаблон" at bounding box center [1044, 544] width 180 height 29
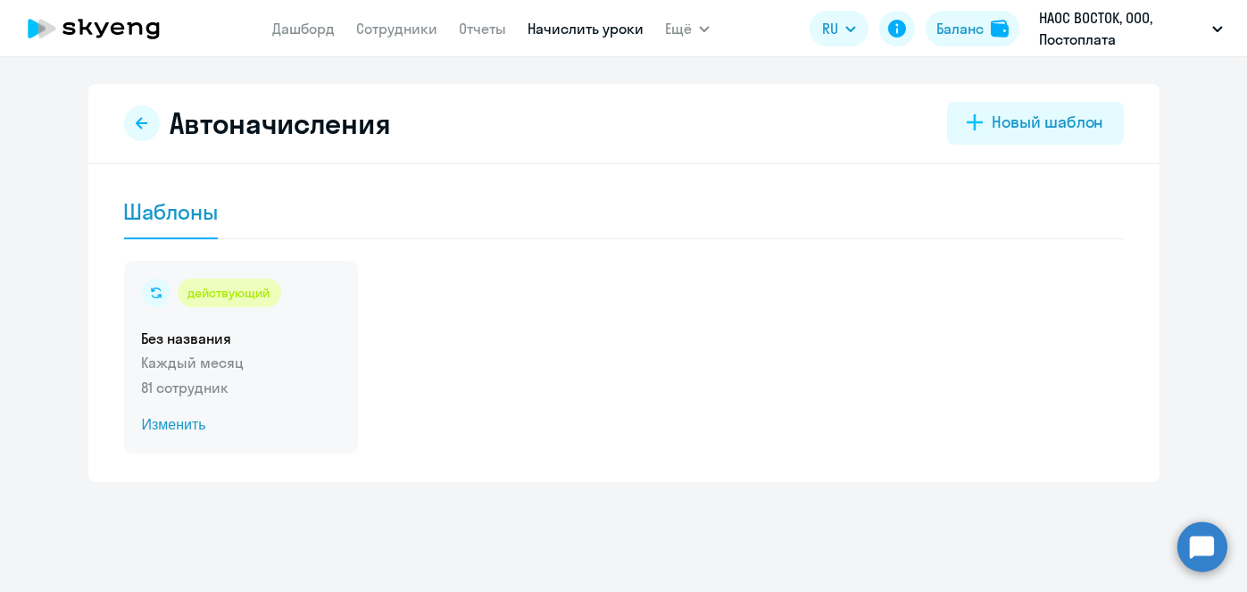
click at [185, 429] on span "Изменить" at bounding box center [241, 424] width 198 height 21
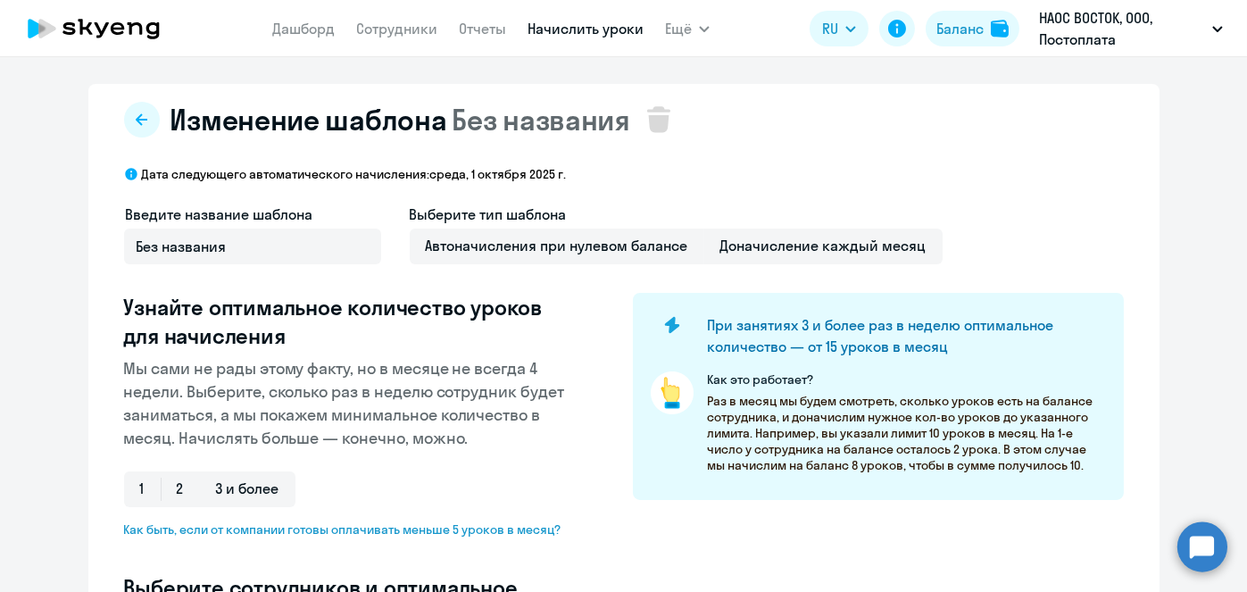
select select "10"
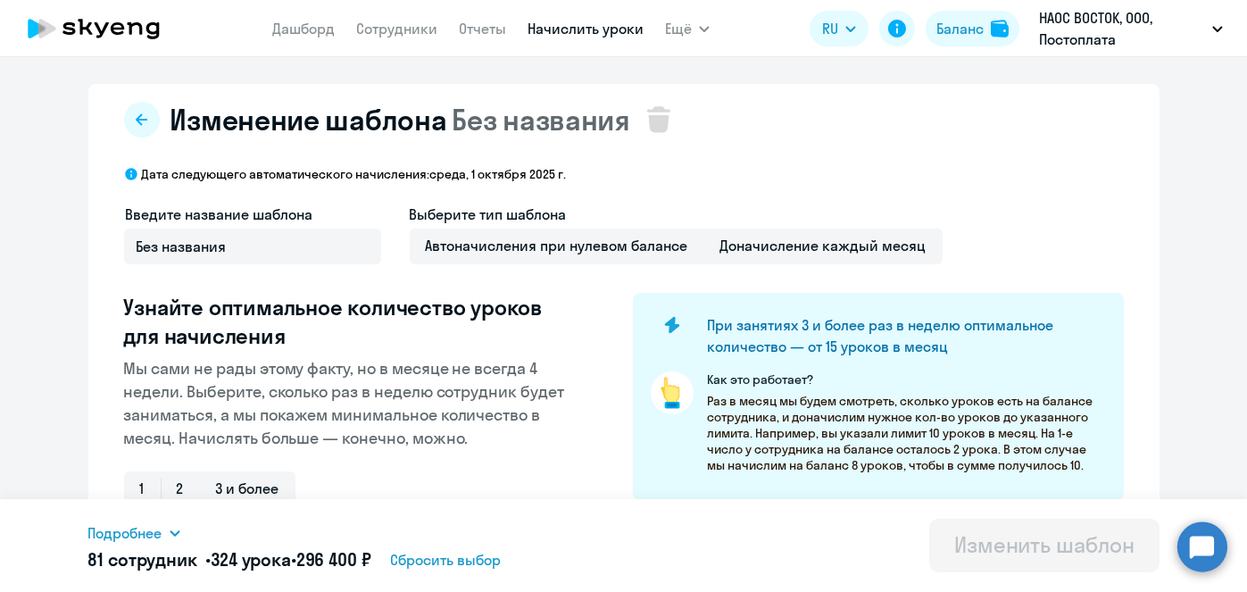
scroll to position [468, 0]
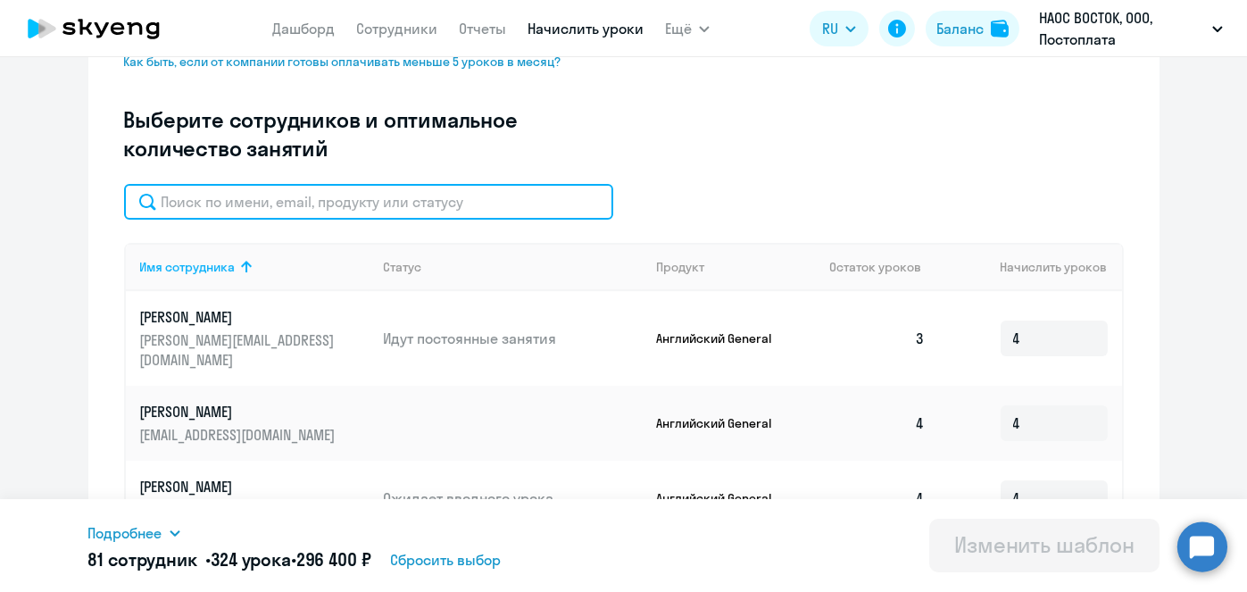
click at [541, 208] on input "text" at bounding box center [368, 202] width 489 height 36
paste input "Яковенко"
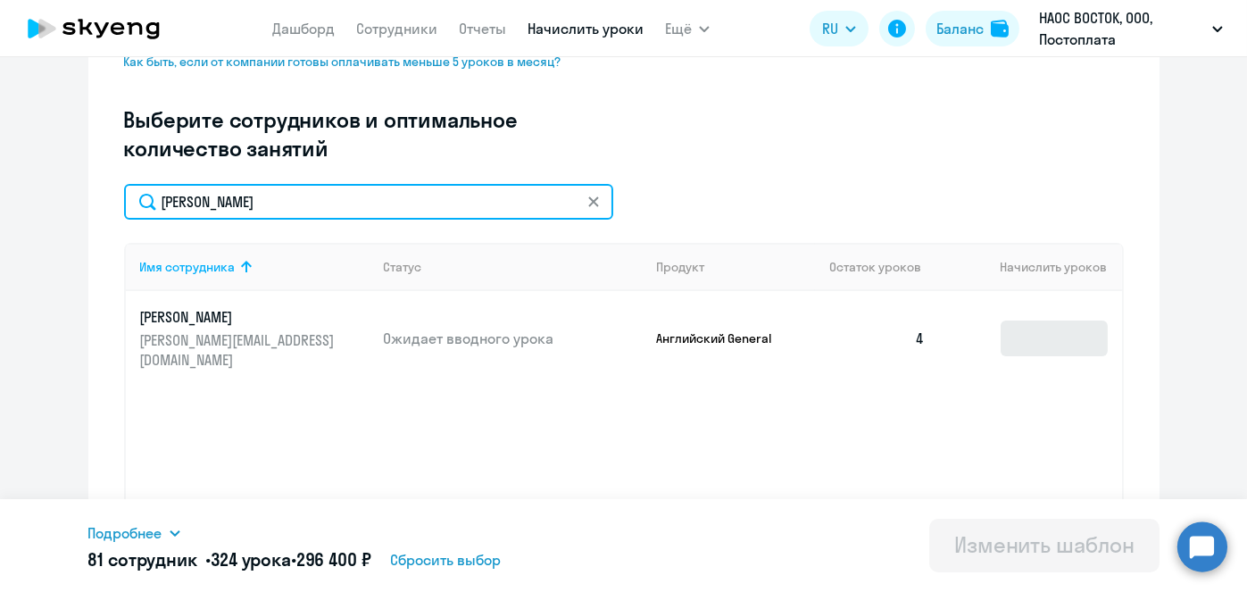
type input "Яковенко"
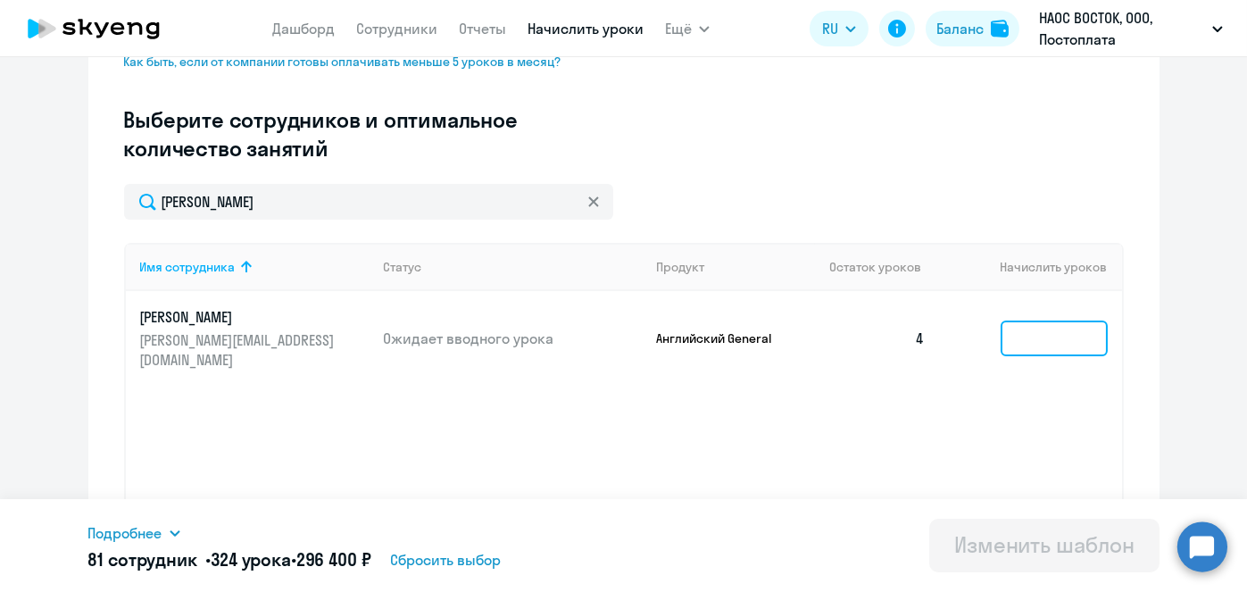
click at [1061, 323] on input at bounding box center [1053, 338] width 107 height 36
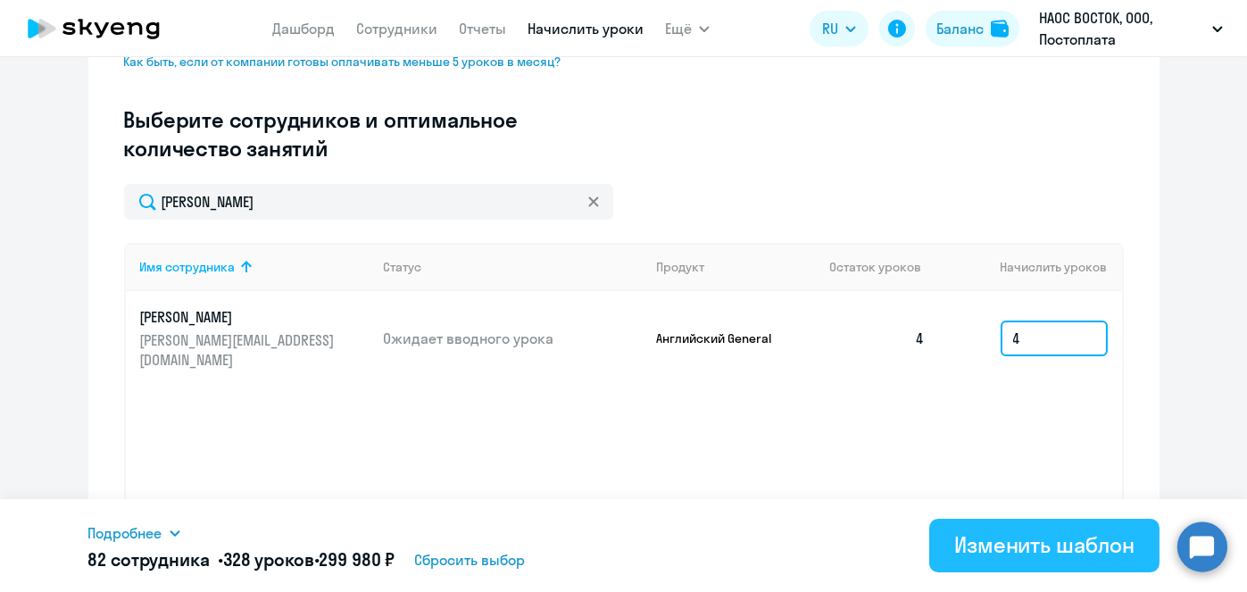
type input "4"
click at [1042, 549] on div "Изменить шаблон" at bounding box center [1044, 544] width 180 height 29
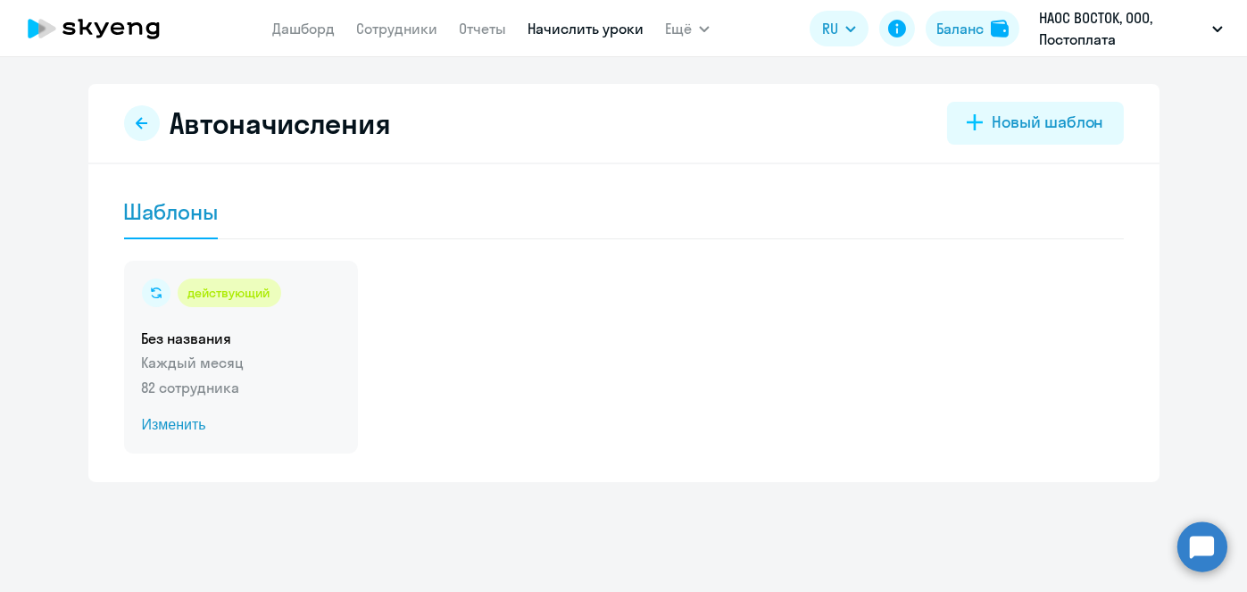
click at [187, 427] on span "Изменить" at bounding box center [241, 424] width 198 height 21
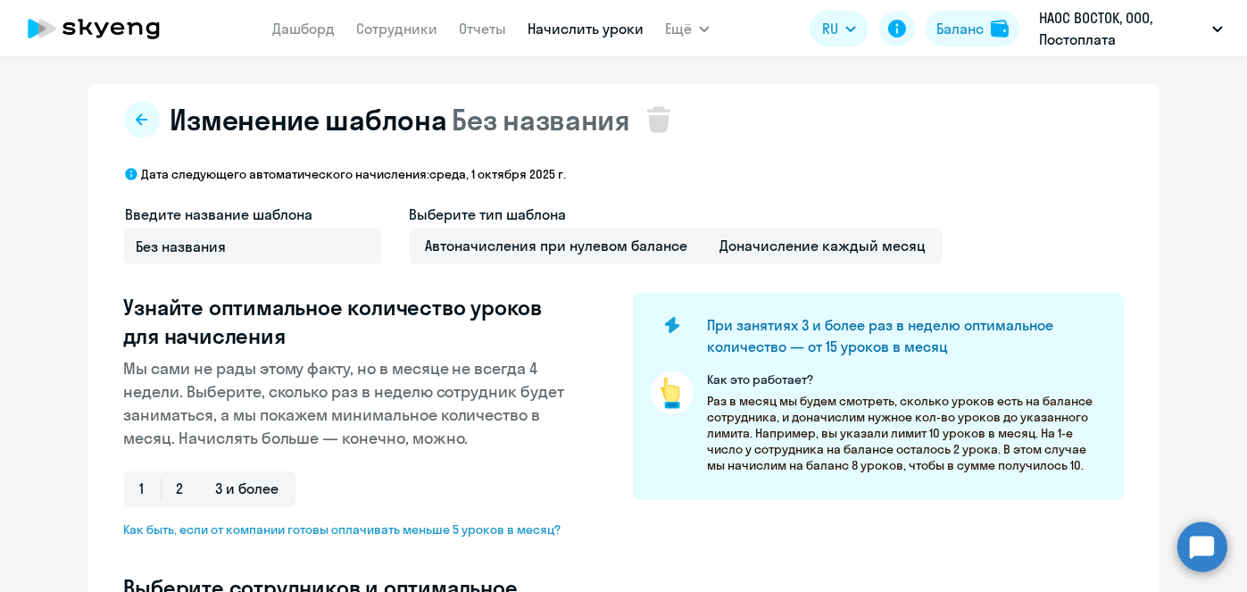
select select "10"
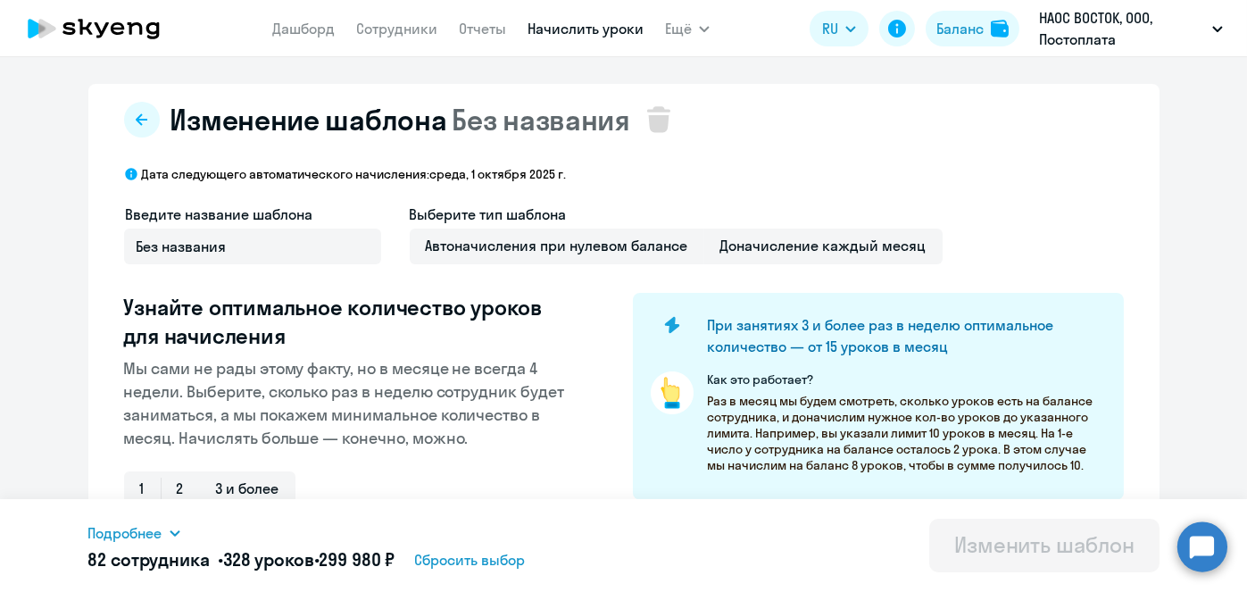
scroll to position [468, 0]
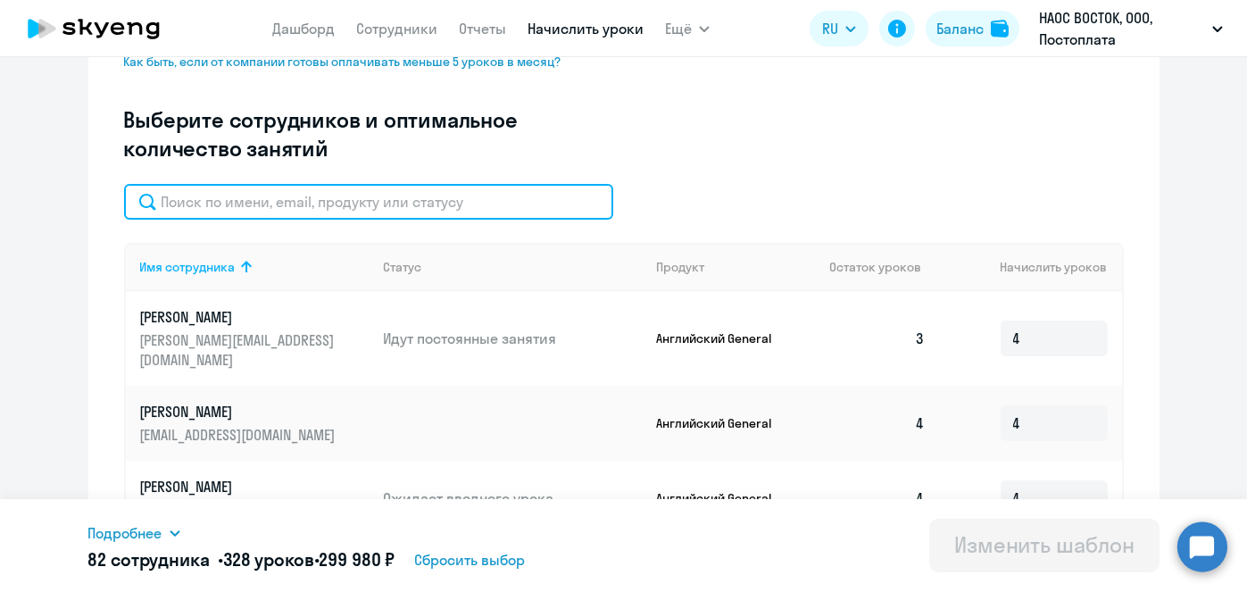
click at [561, 213] on input "text" at bounding box center [368, 202] width 489 height 36
paste input "Зык"
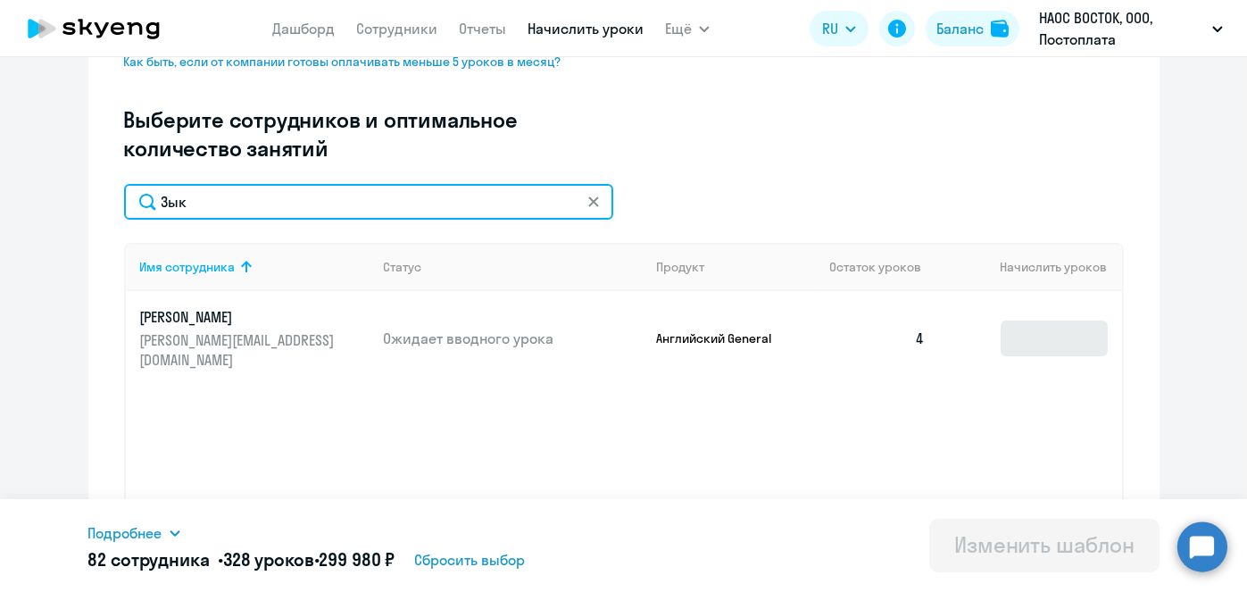
type input "Зык"
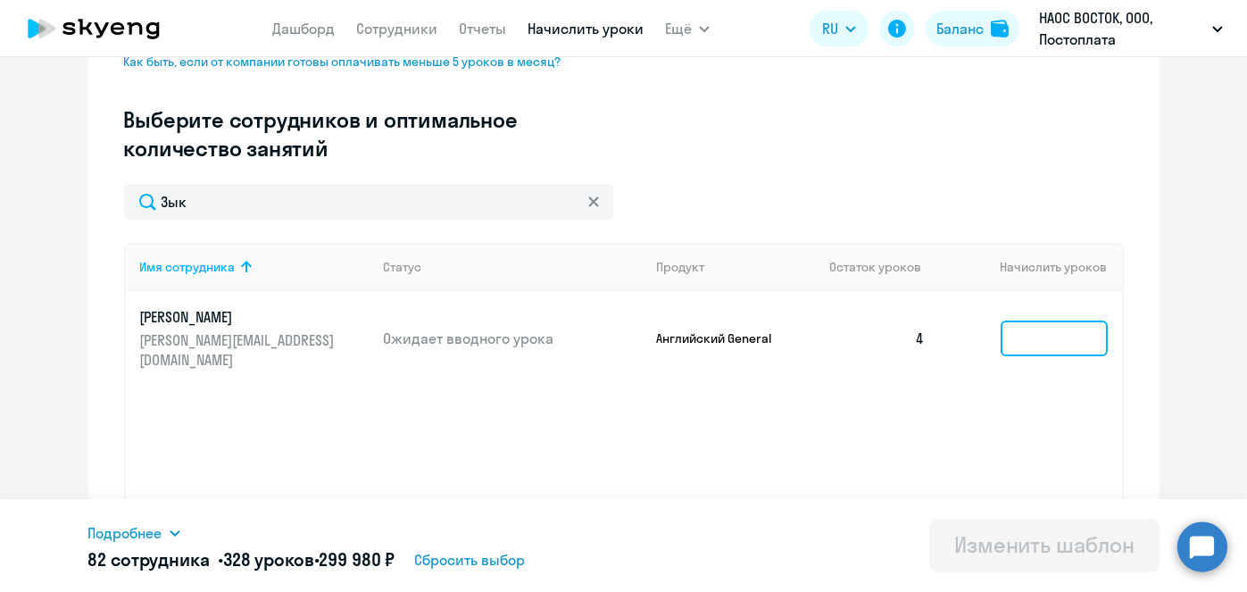
click at [1040, 322] on input at bounding box center [1053, 338] width 107 height 36
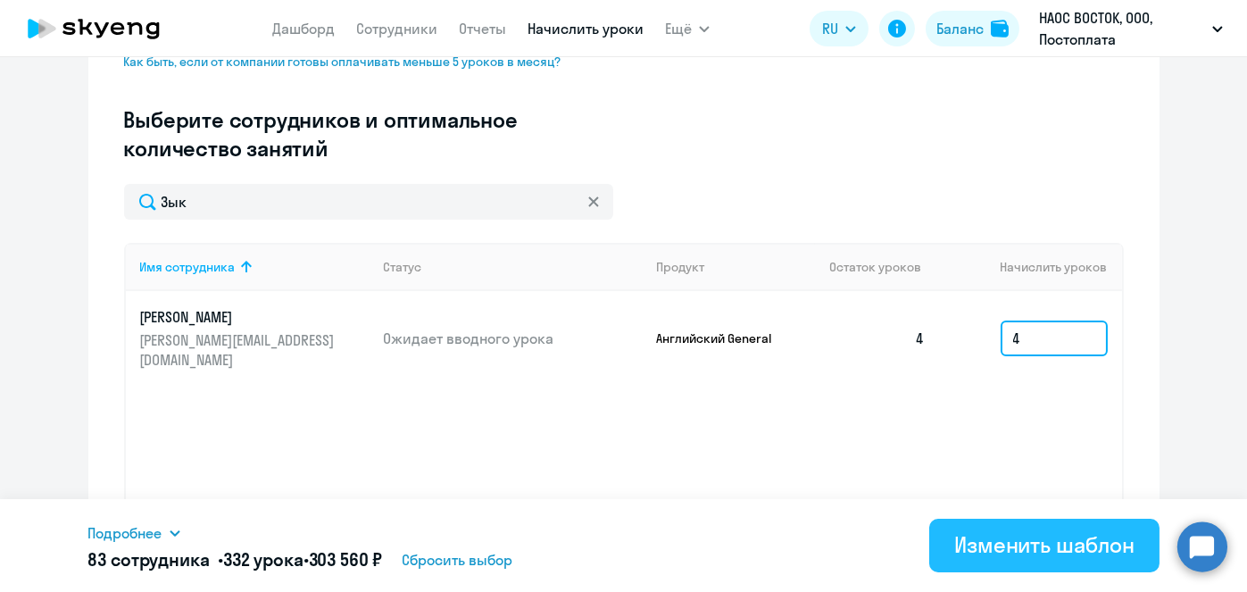
type input "4"
click at [1051, 551] on div "Изменить шаблон" at bounding box center [1044, 544] width 180 height 29
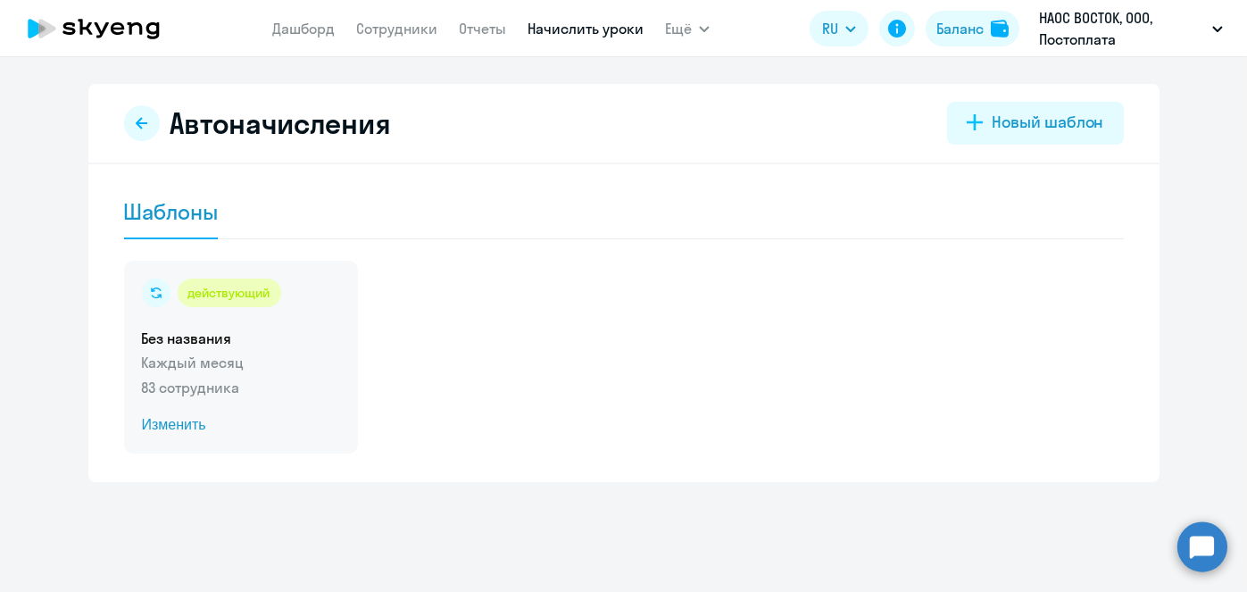
click at [171, 429] on span "Изменить" at bounding box center [241, 424] width 198 height 21
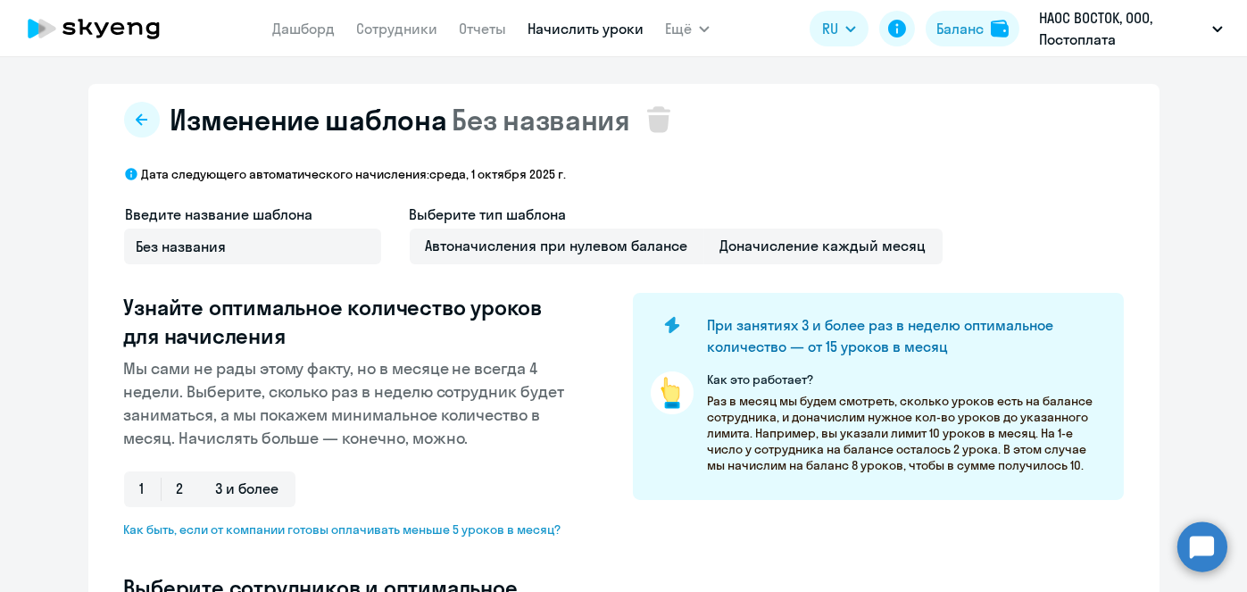
select select "10"
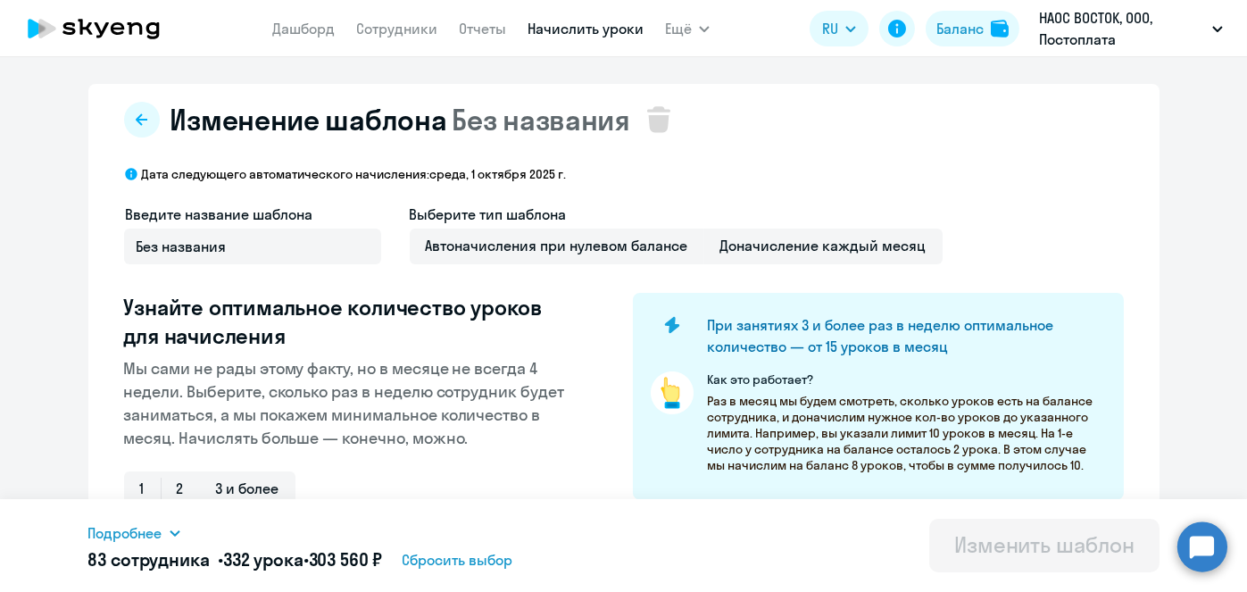
scroll to position [468, 0]
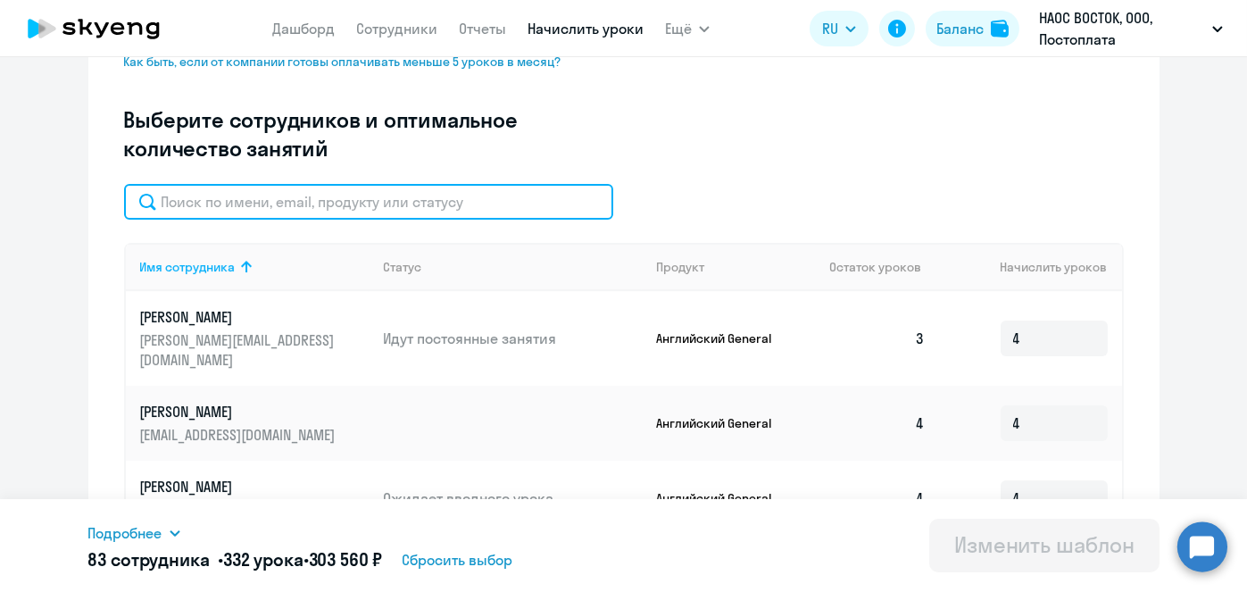
click at [509, 208] on input "text" at bounding box center [368, 202] width 489 height 36
paste input "Иванова"
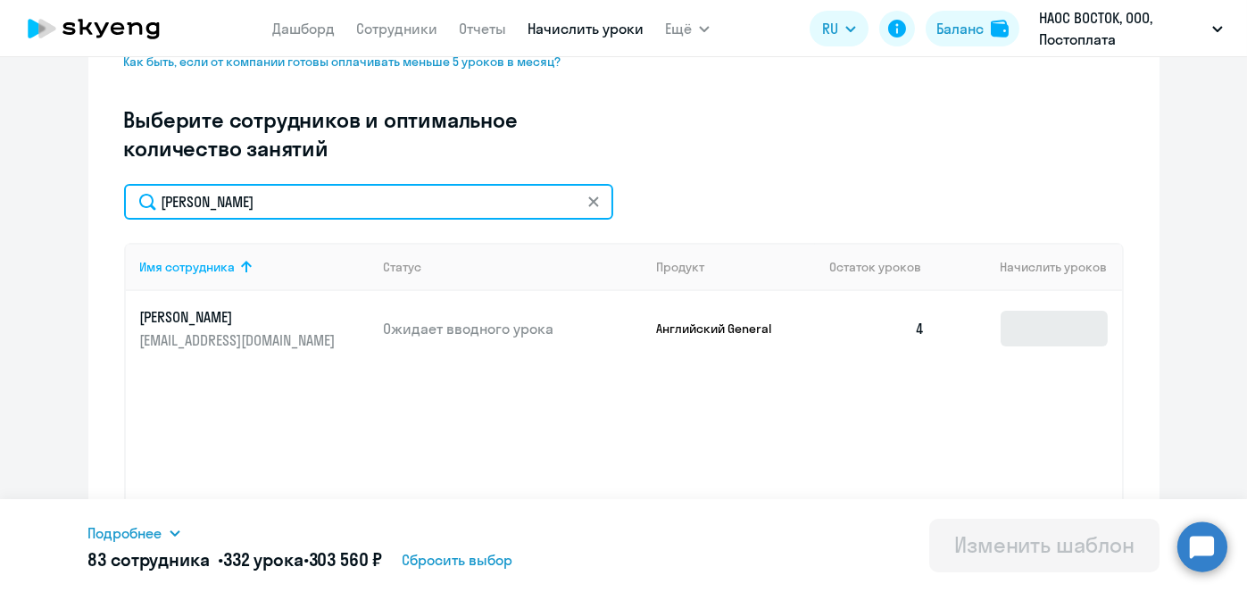
type input "Иванова"
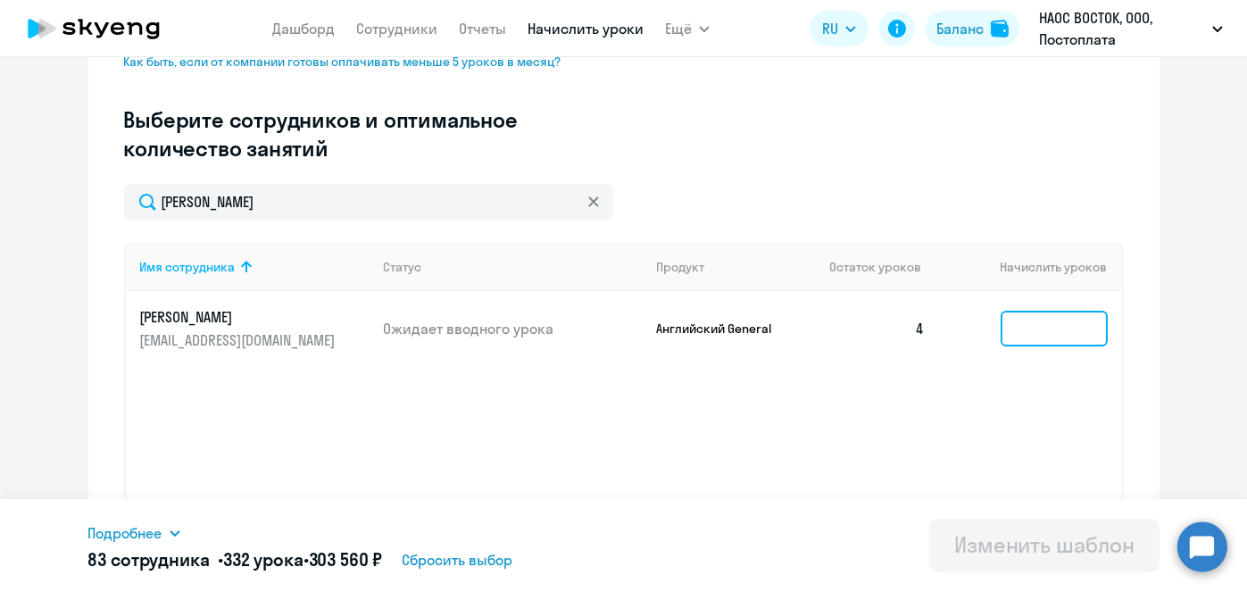
click at [1064, 322] on input at bounding box center [1053, 329] width 107 height 36
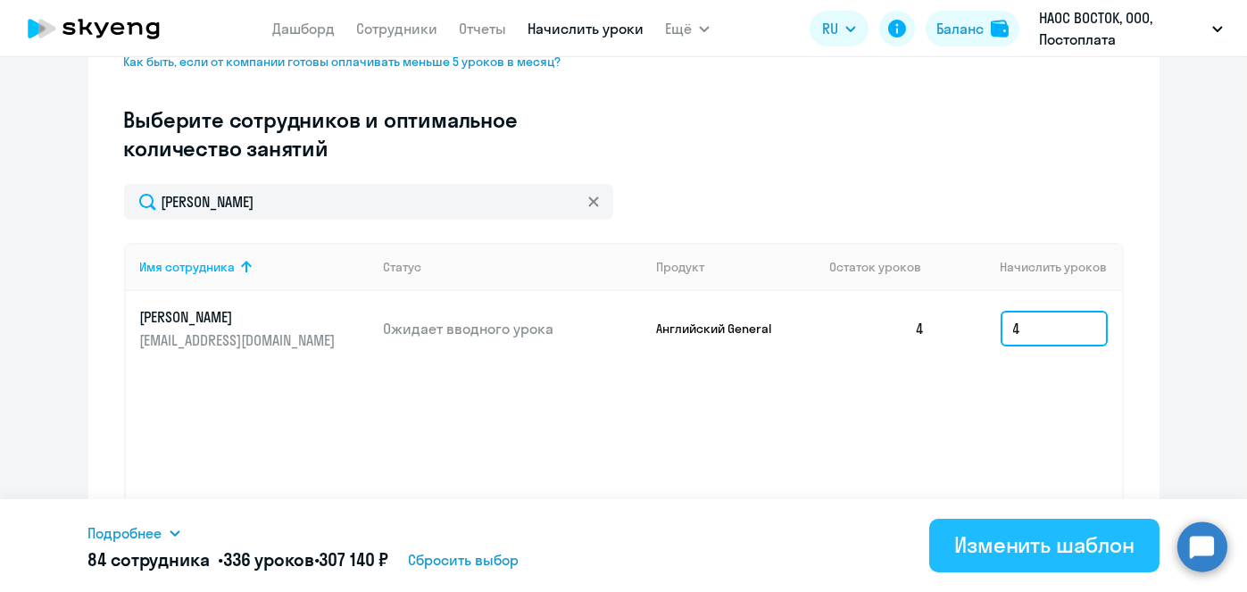
type input "4"
click at [1044, 558] on div "Изменить шаблон" at bounding box center [1044, 544] width 180 height 29
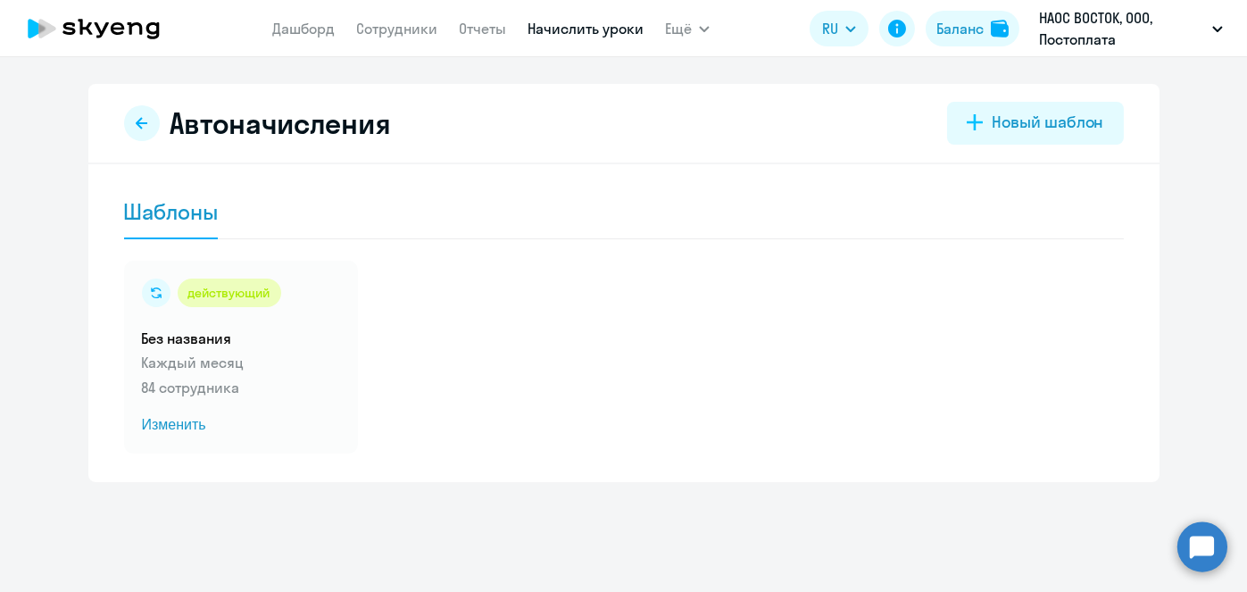
click at [552, 29] on link "Начислить уроки" at bounding box center [585, 29] width 116 height 18
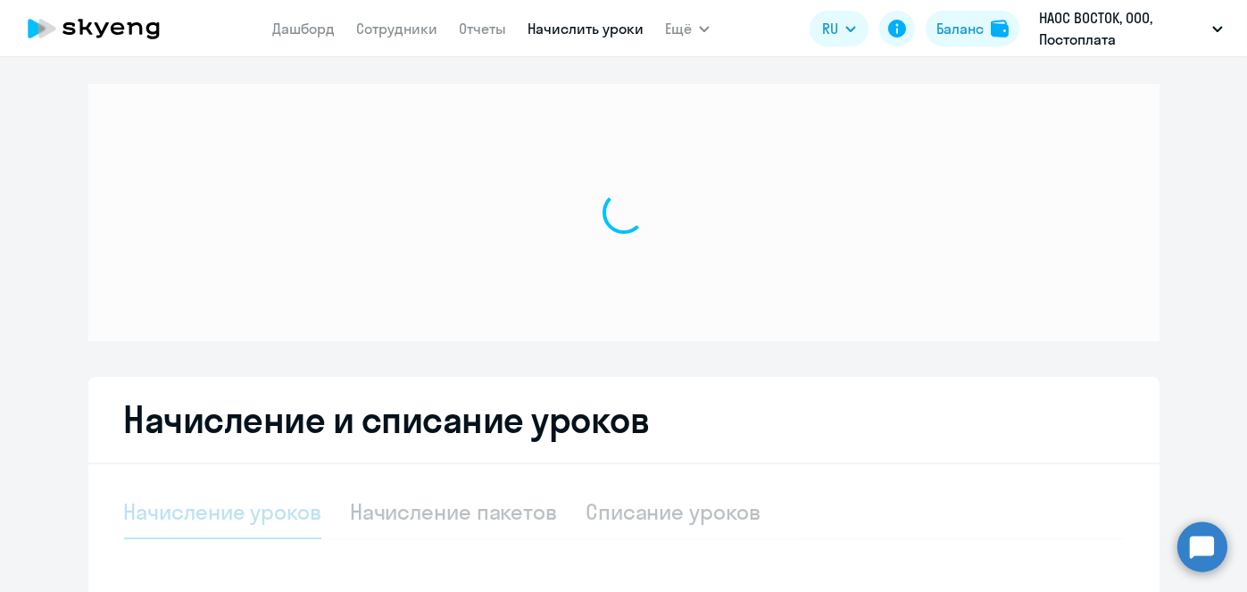
select select "10"
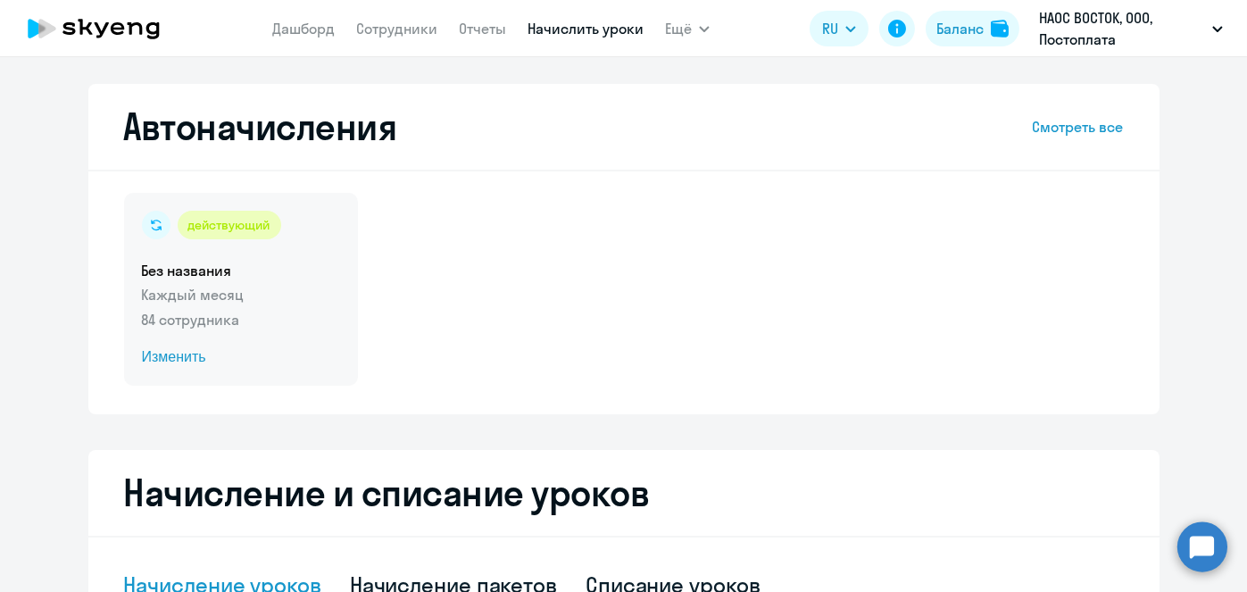
click at [183, 358] on span "Изменить" at bounding box center [241, 356] width 198 height 21
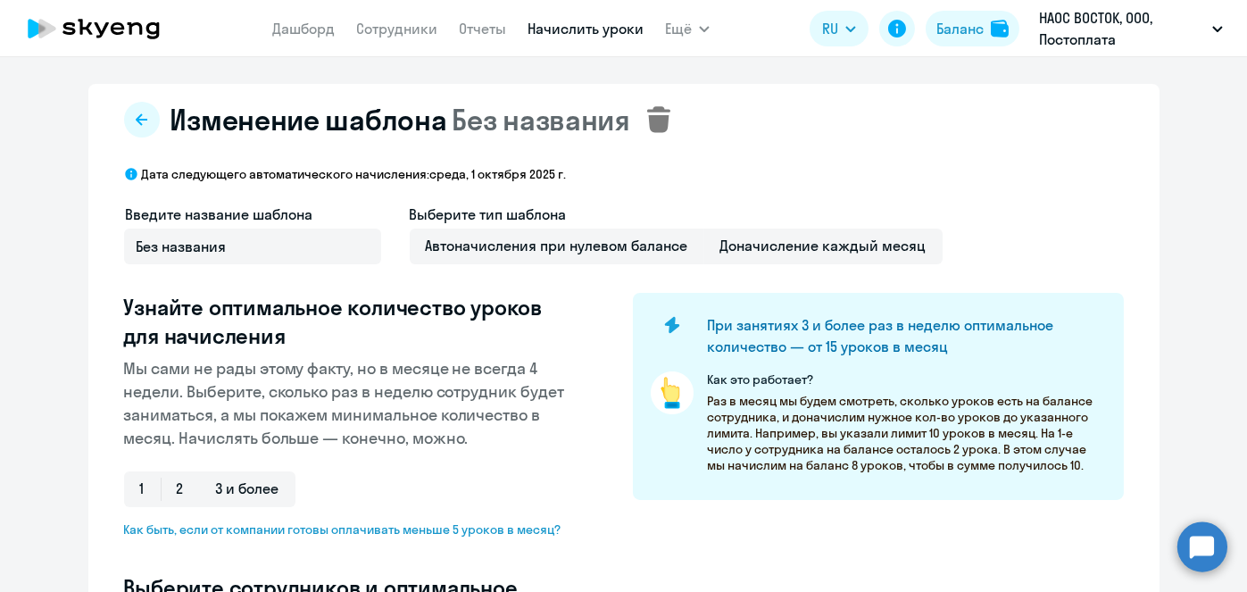
select select "10"
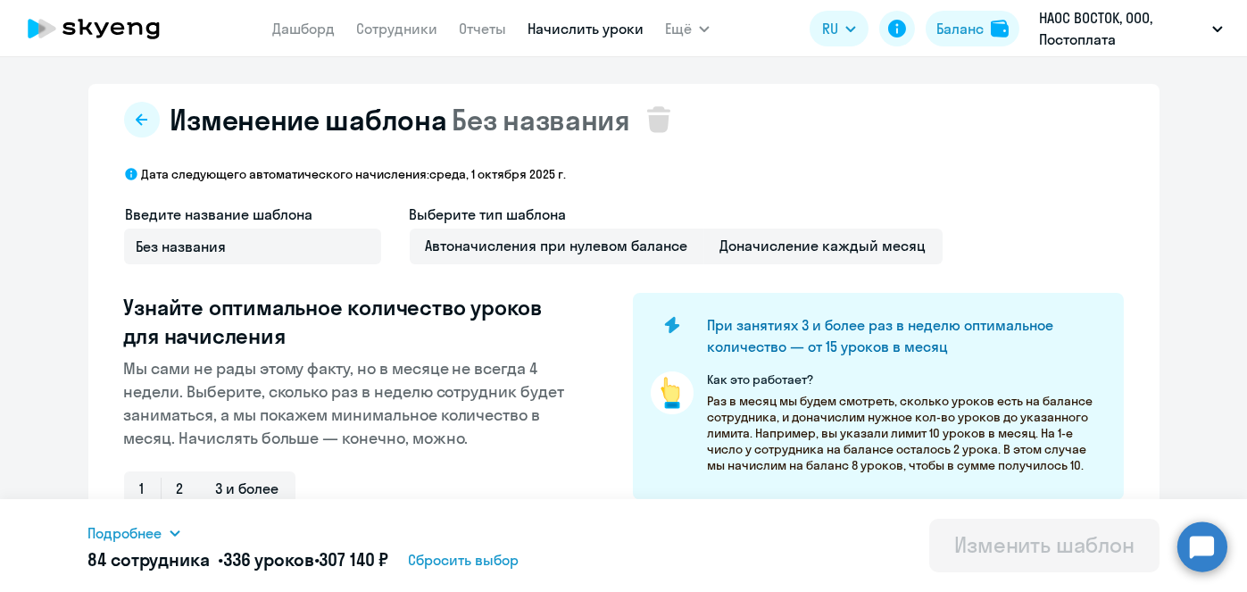
scroll to position [468, 0]
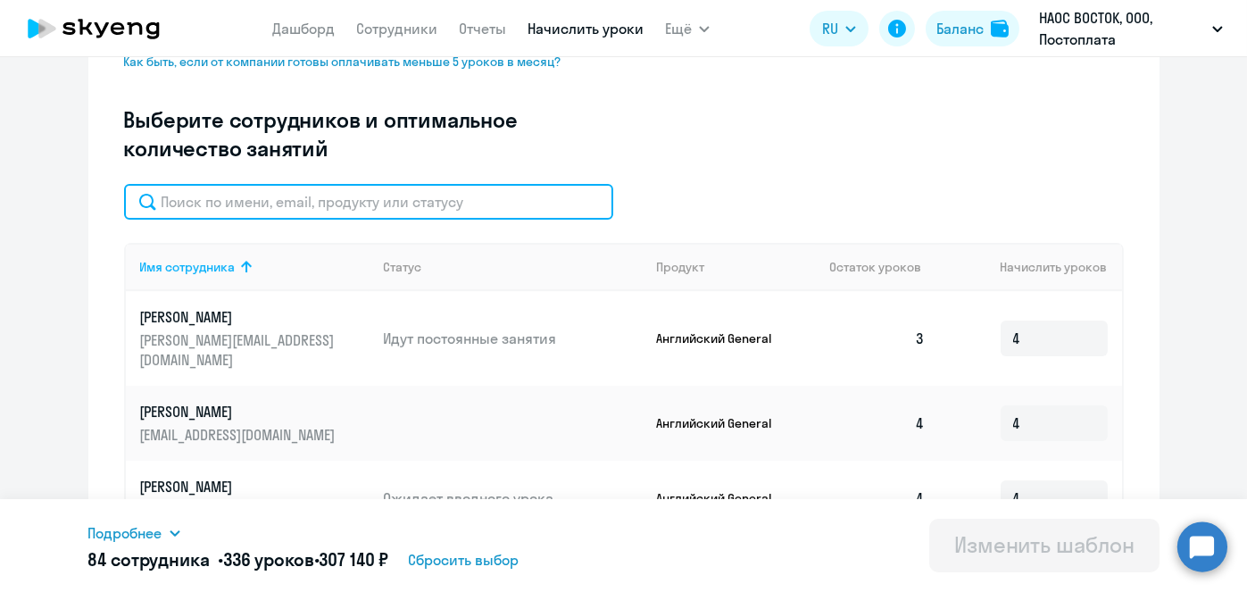
click at [516, 208] on input "text" at bounding box center [368, 202] width 489 height 36
paste input "Усольцева"
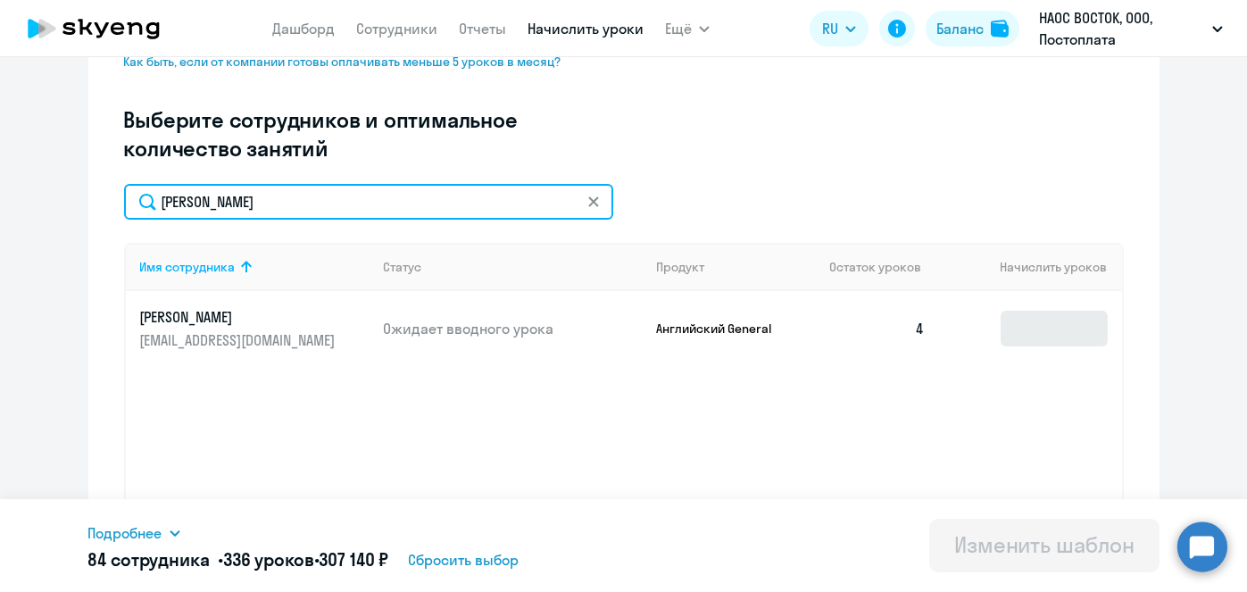
type input "Усольцева"
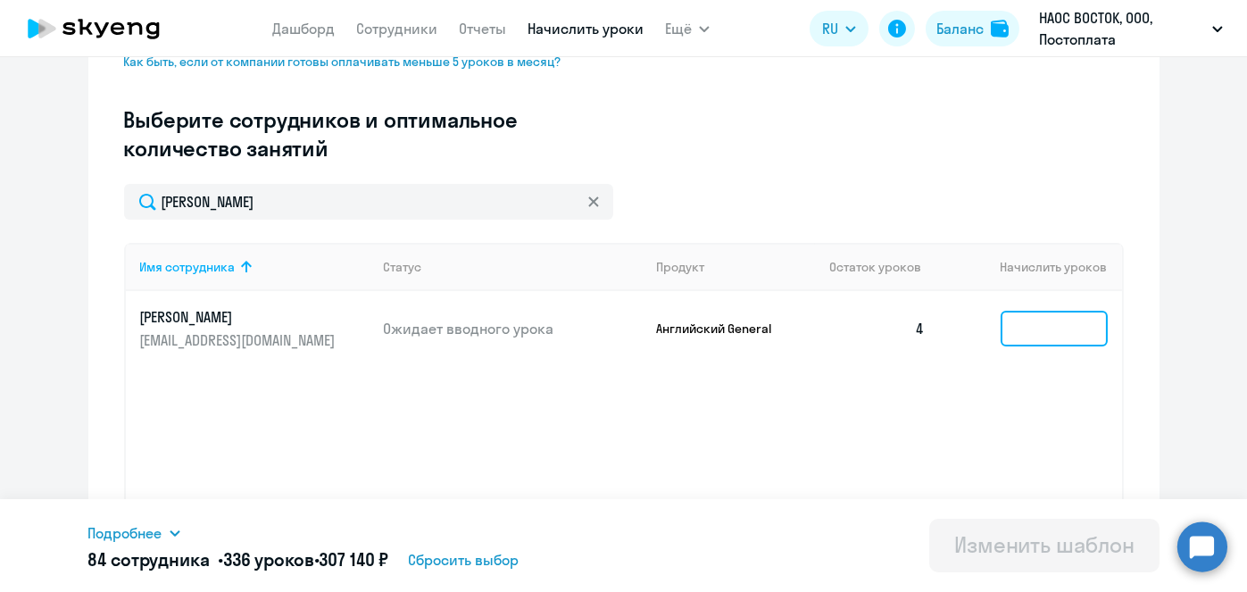
click at [1042, 328] on input at bounding box center [1053, 329] width 107 height 36
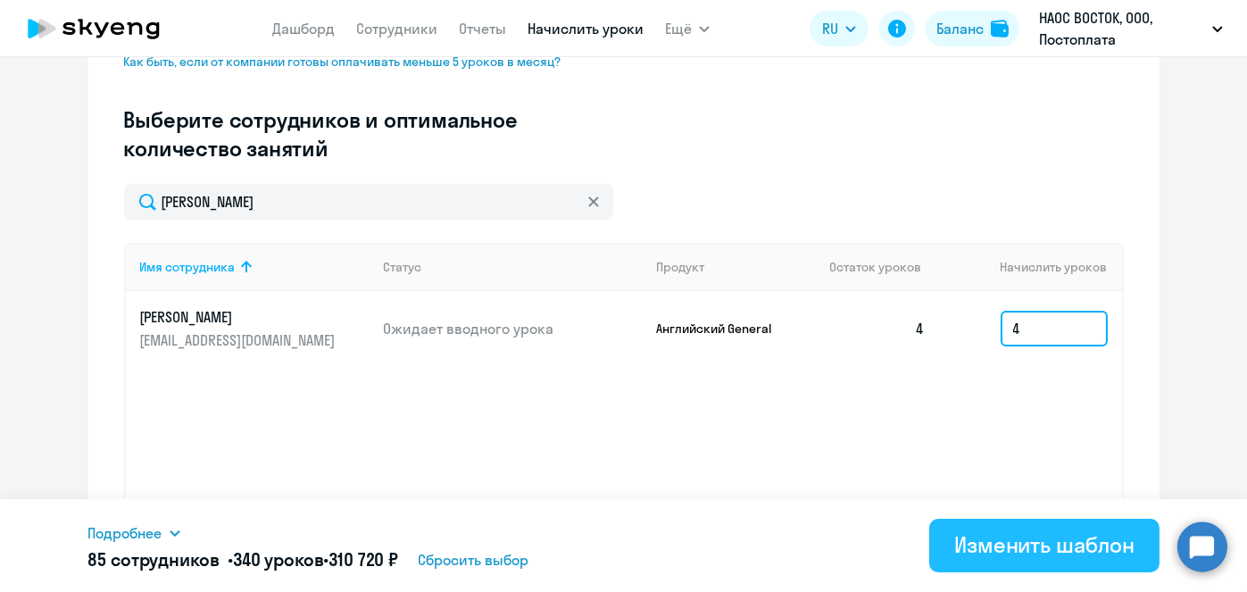
type input "4"
click at [1032, 547] on div "Изменить шаблон" at bounding box center [1044, 544] width 180 height 29
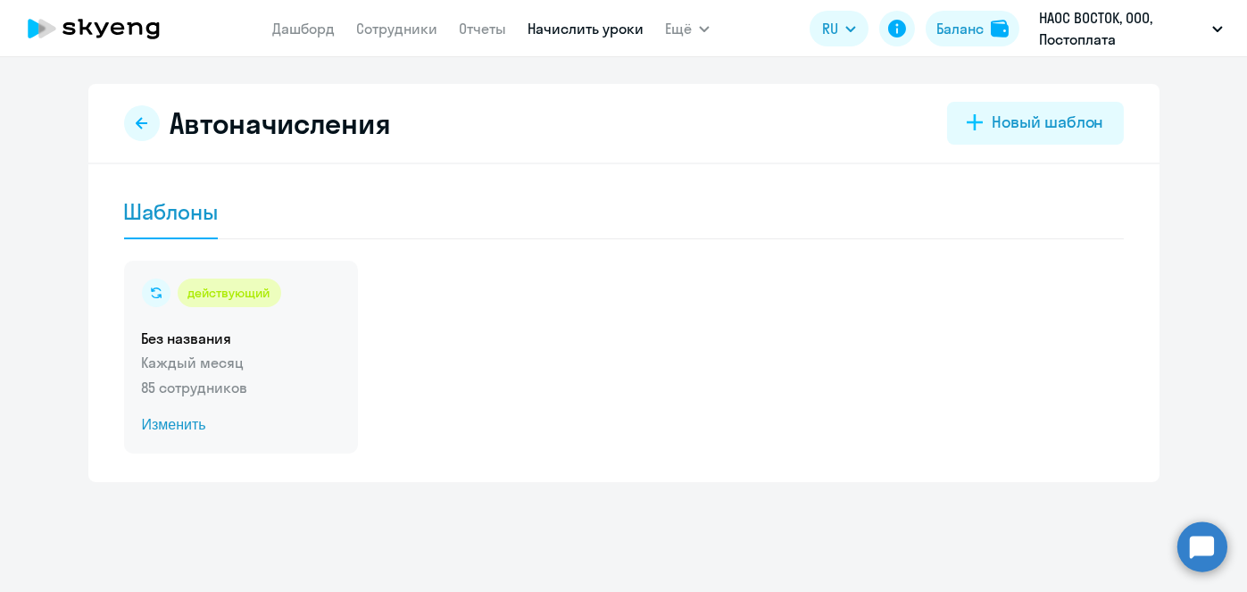
click at [176, 427] on span "Изменить" at bounding box center [241, 424] width 198 height 21
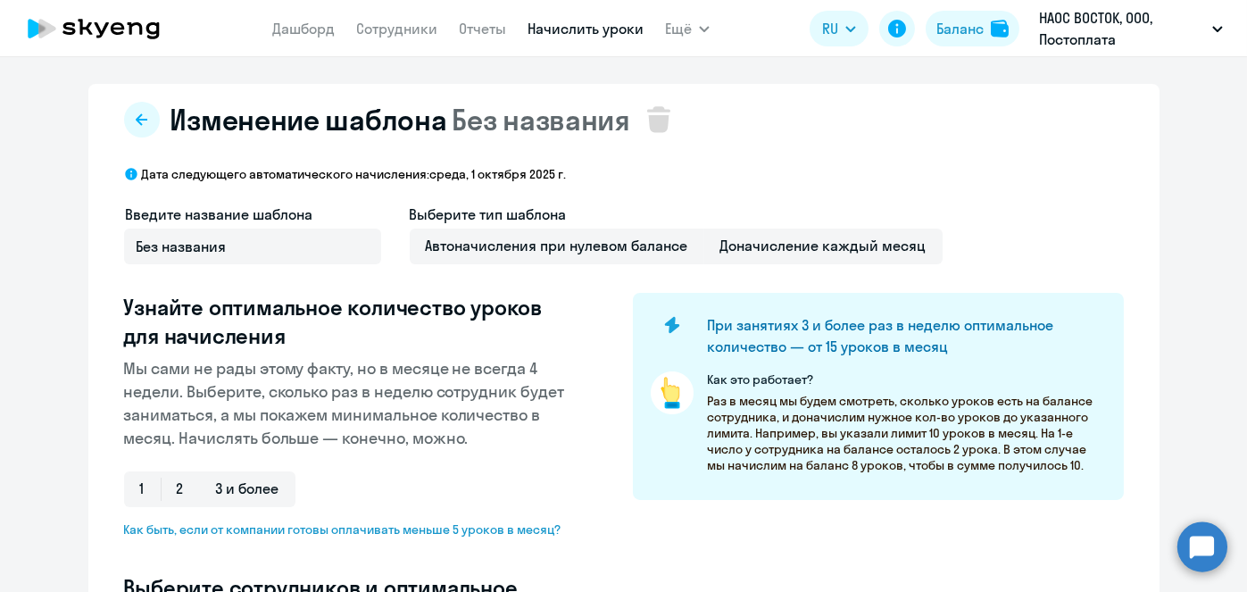
select select "10"
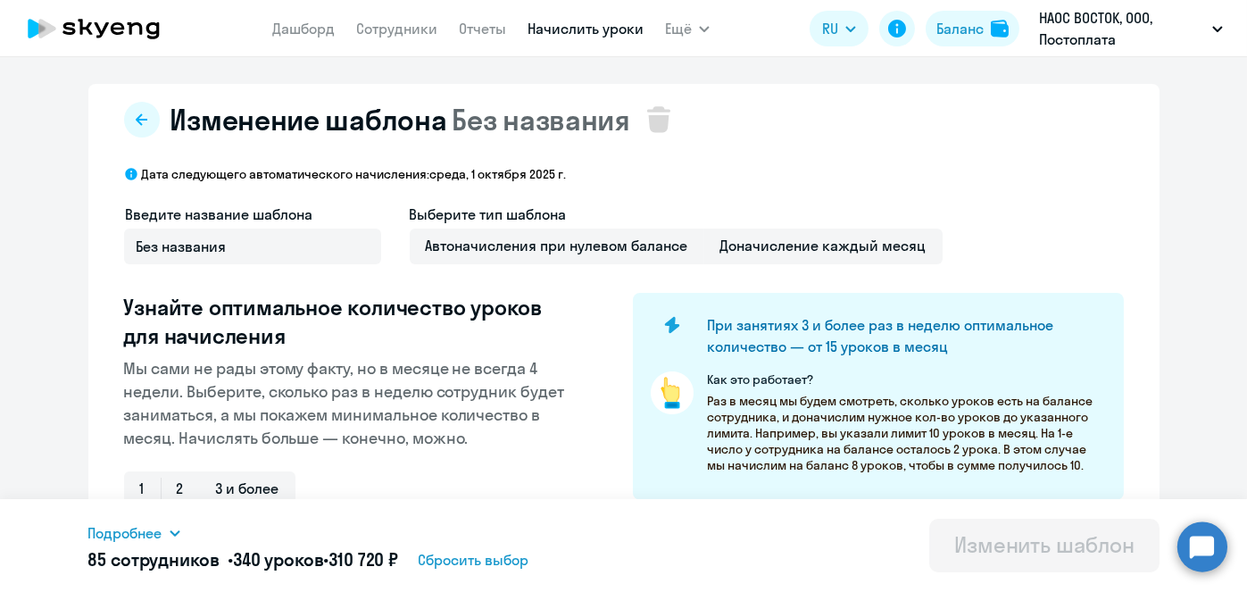
scroll to position [468, 0]
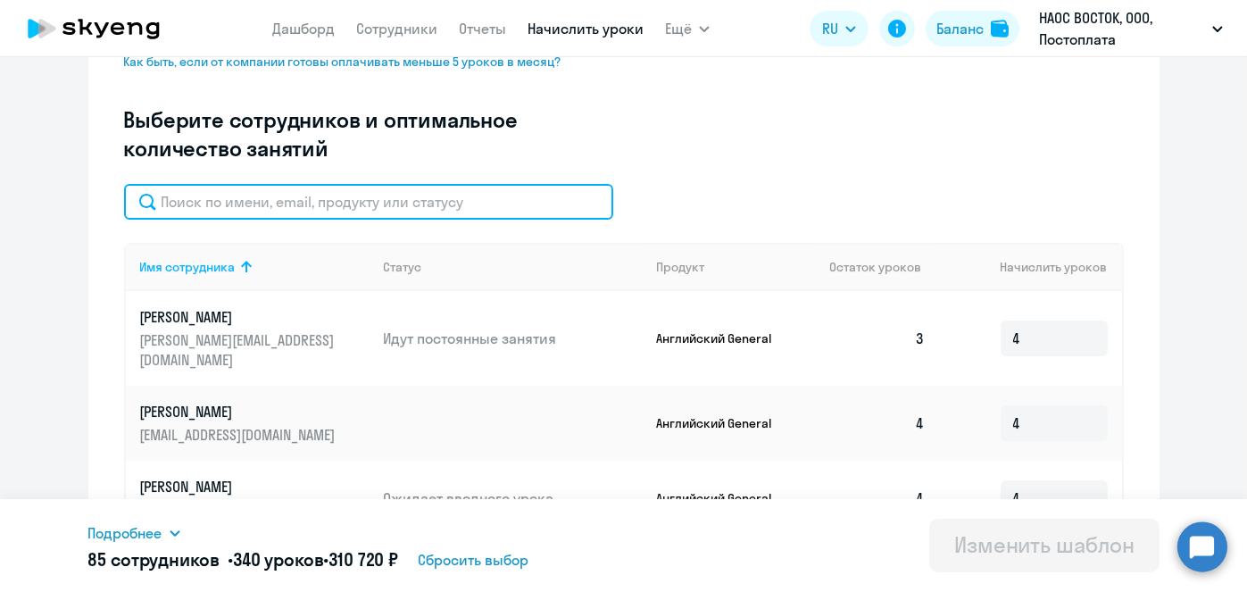
click at [502, 211] on input "text" at bounding box center [368, 202] width 489 height 36
paste input "Тарантаева"
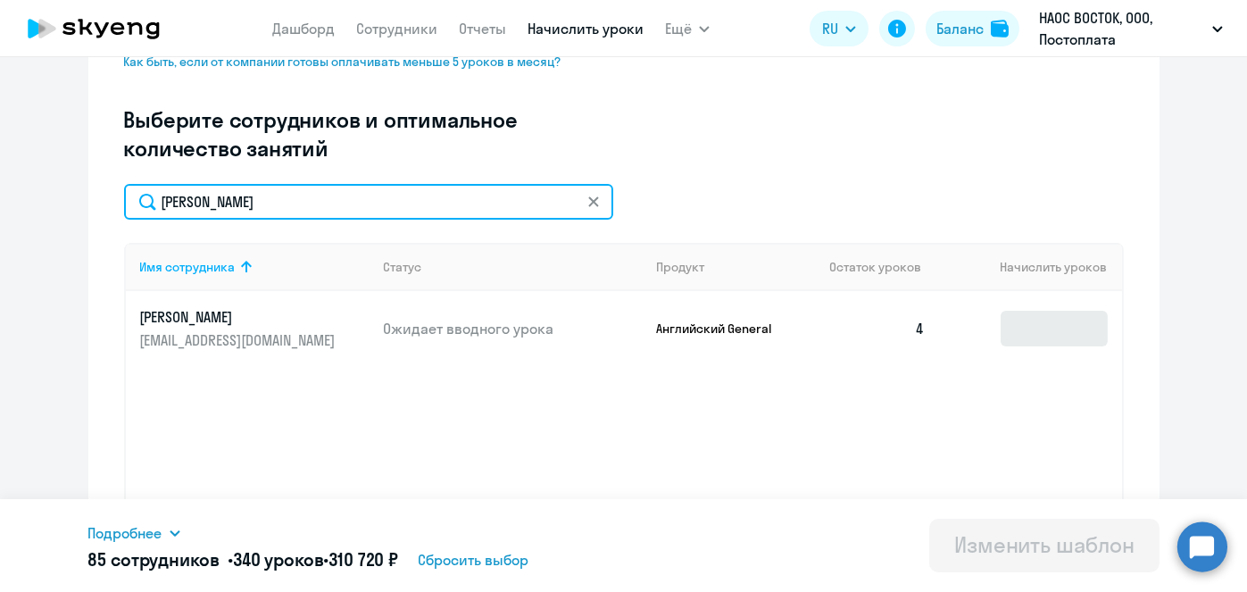
type input "Тарантаева"
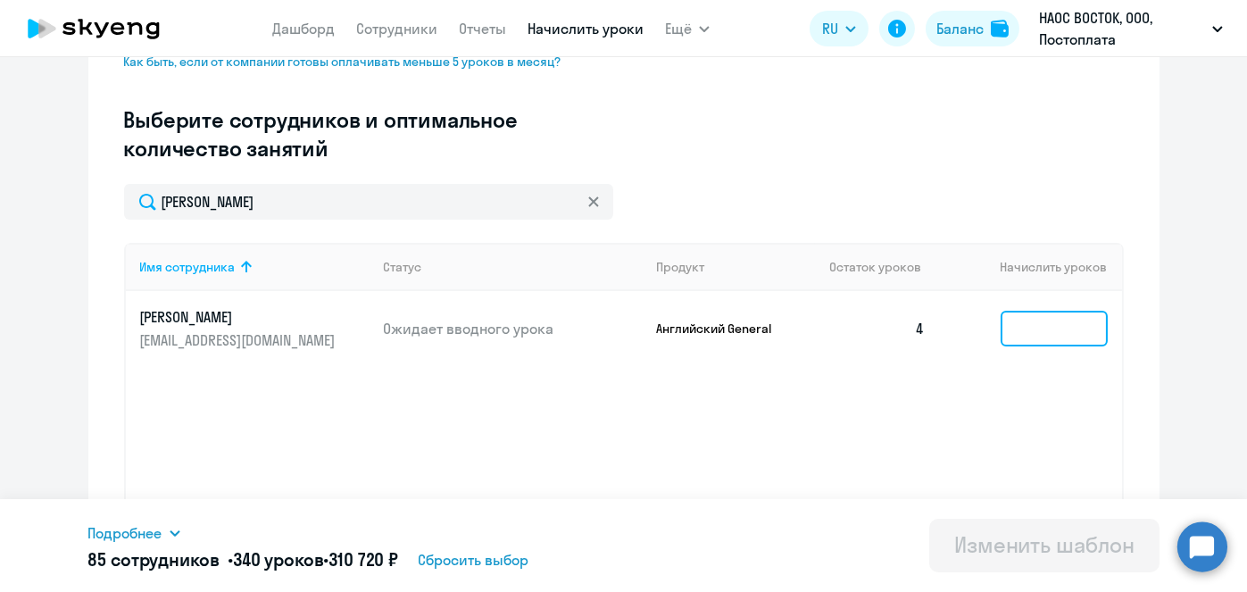
click at [1046, 325] on input at bounding box center [1053, 329] width 107 height 36
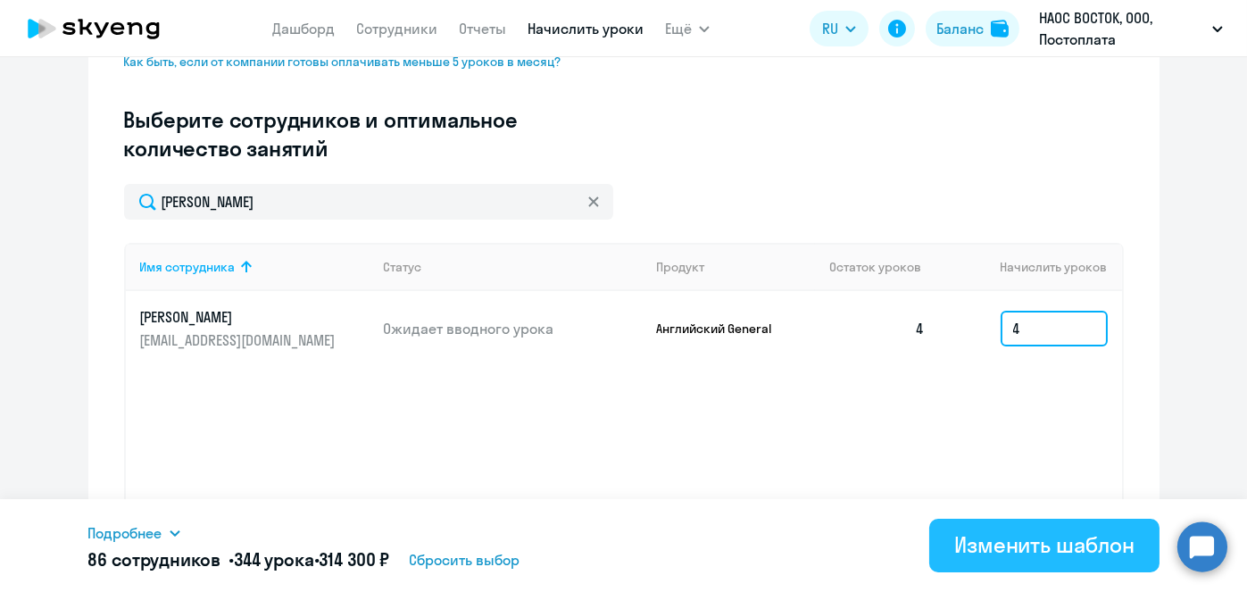
type input "4"
click at [1033, 541] on div "Изменить шаблон" at bounding box center [1044, 544] width 180 height 29
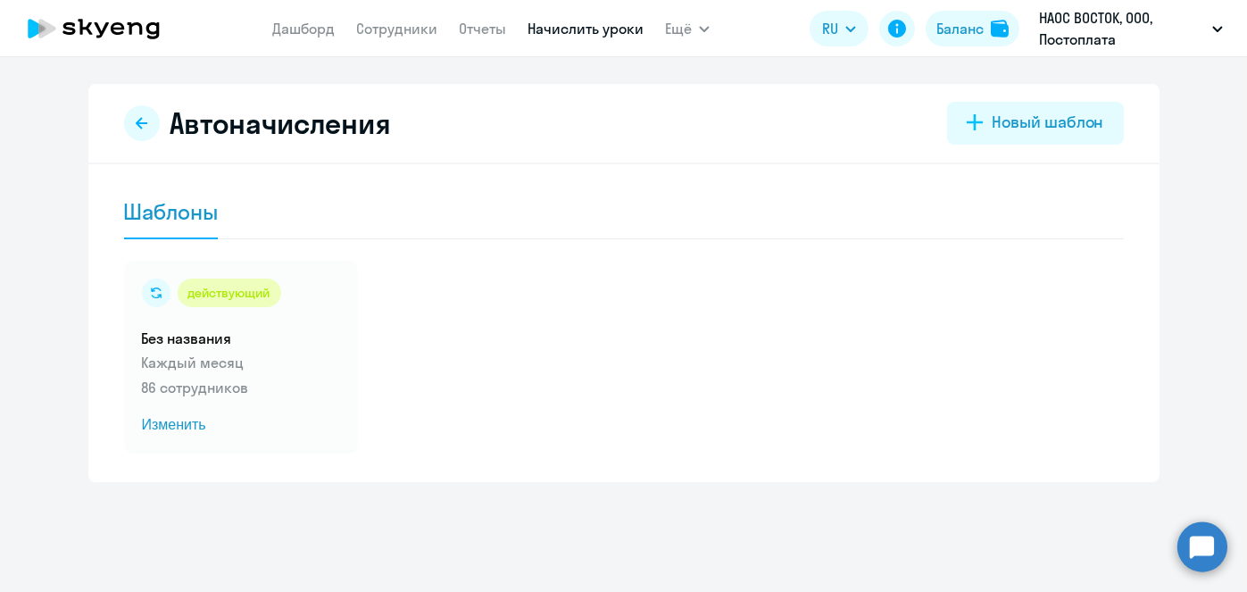
click at [569, 29] on link "Начислить уроки" at bounding box center [585, 29] width 116 height 18
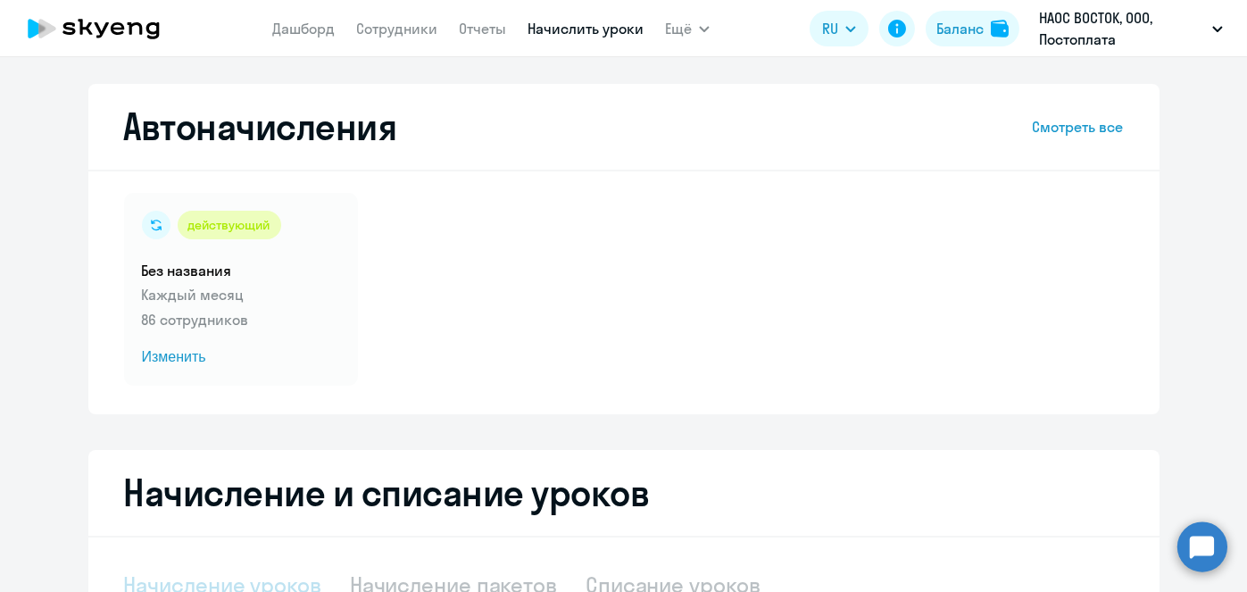
select select "10"
click at [170, 362] on span "Изменить" at bounding box center [241, 356] width 198 height 21
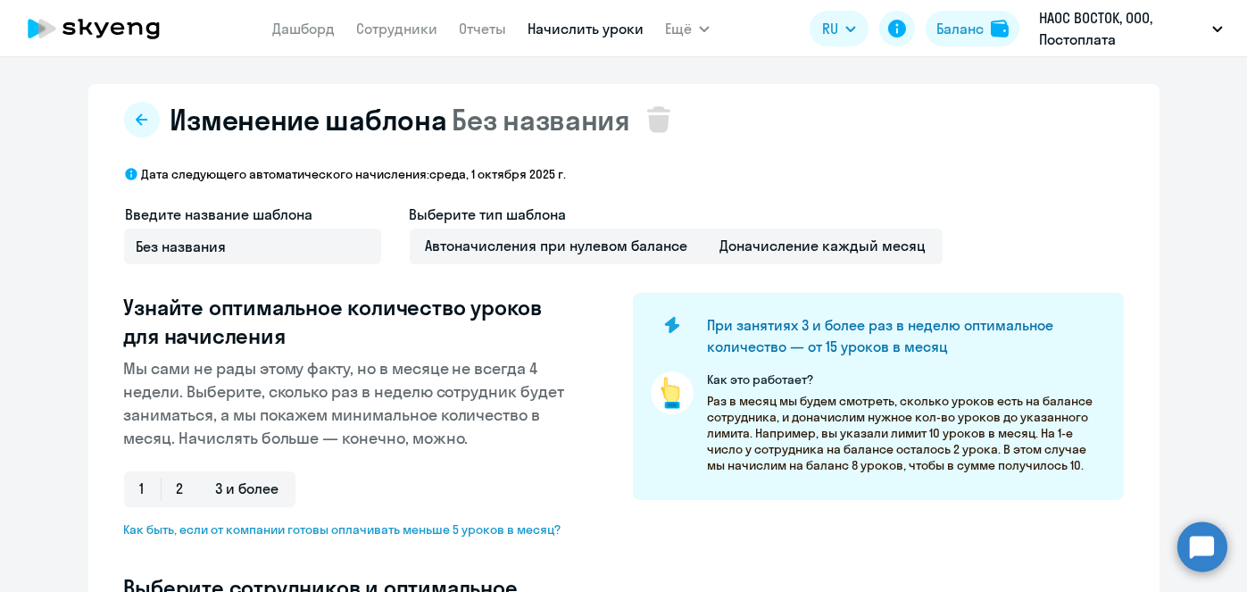
select select "10"
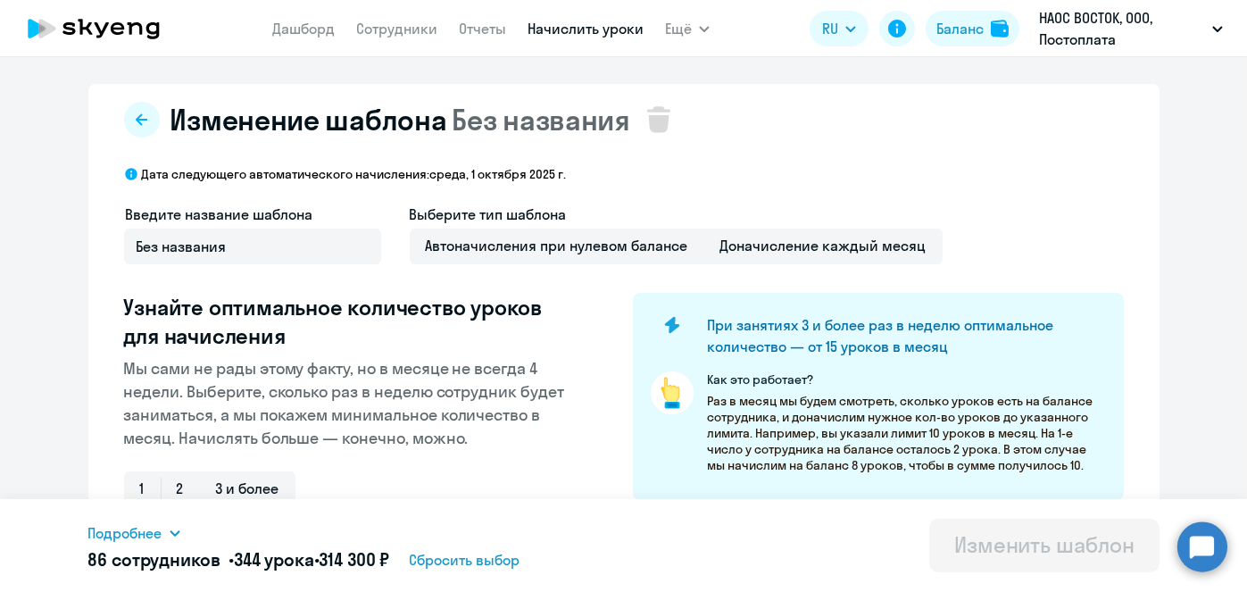
scroll to position [468, 0]
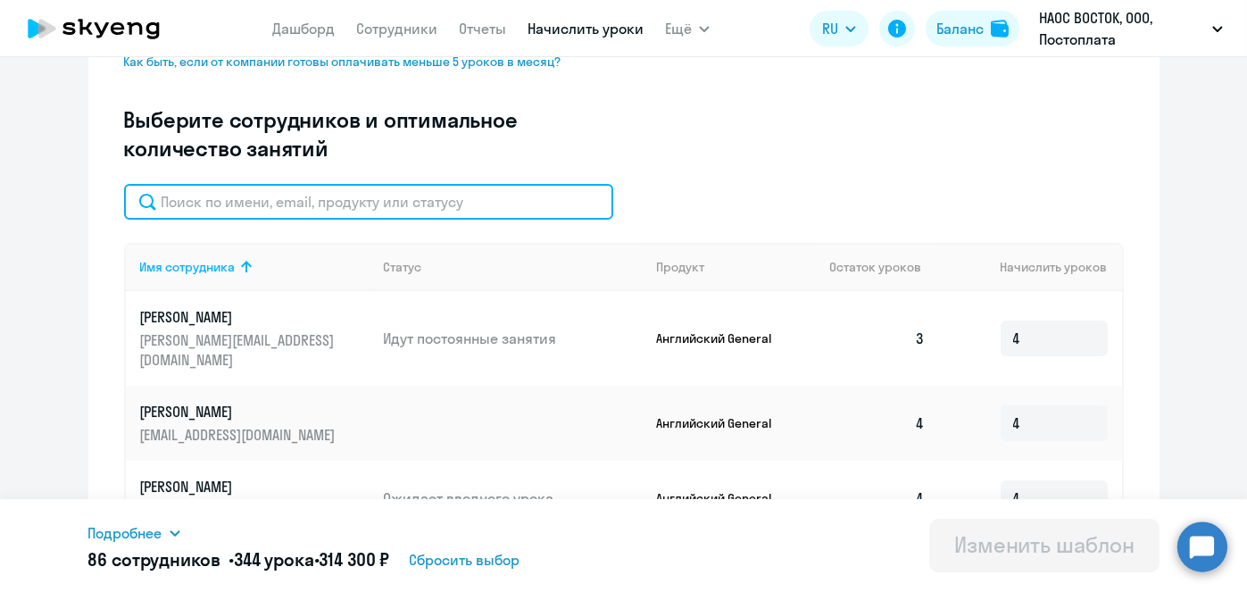
click at [507, 194] on input "text" at bounding box center [368, 202] width 489 height 36
paste input "Коньшина"
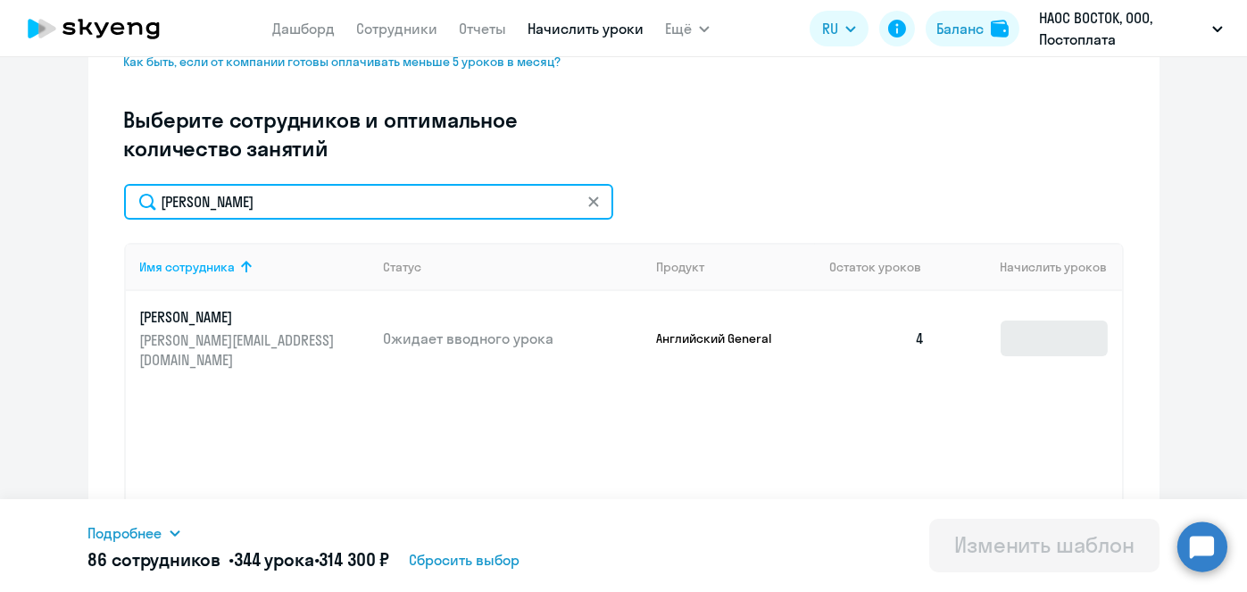
type input "Коньшина"
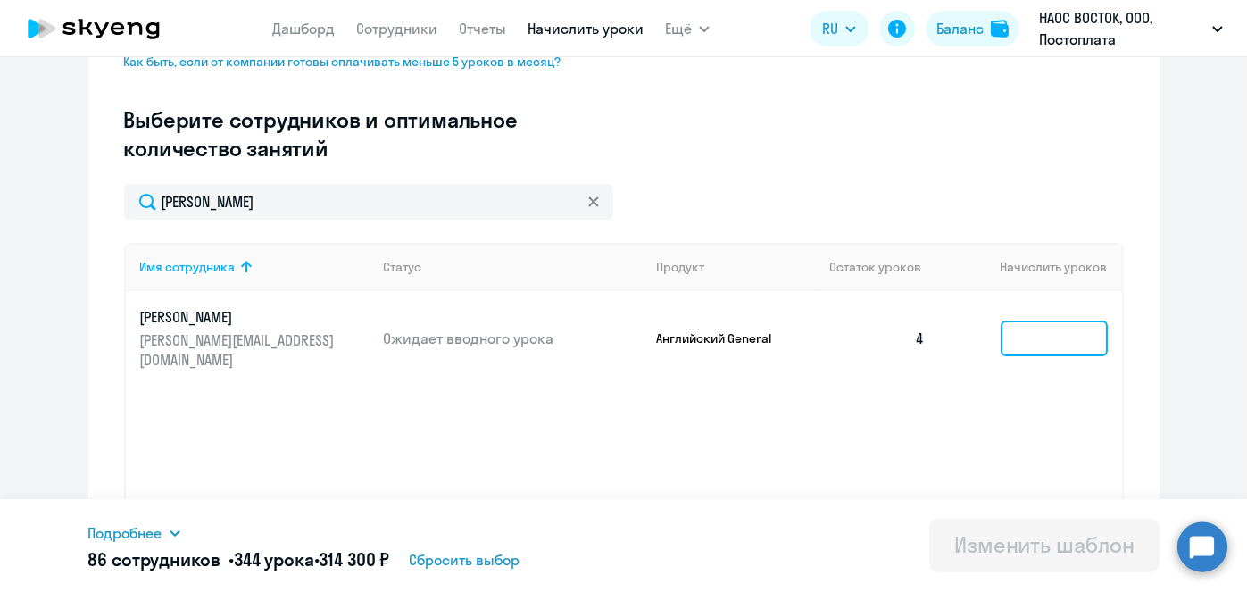
click at [1071, 332] on input at bounding box center [1053, 338] width 107 height 36
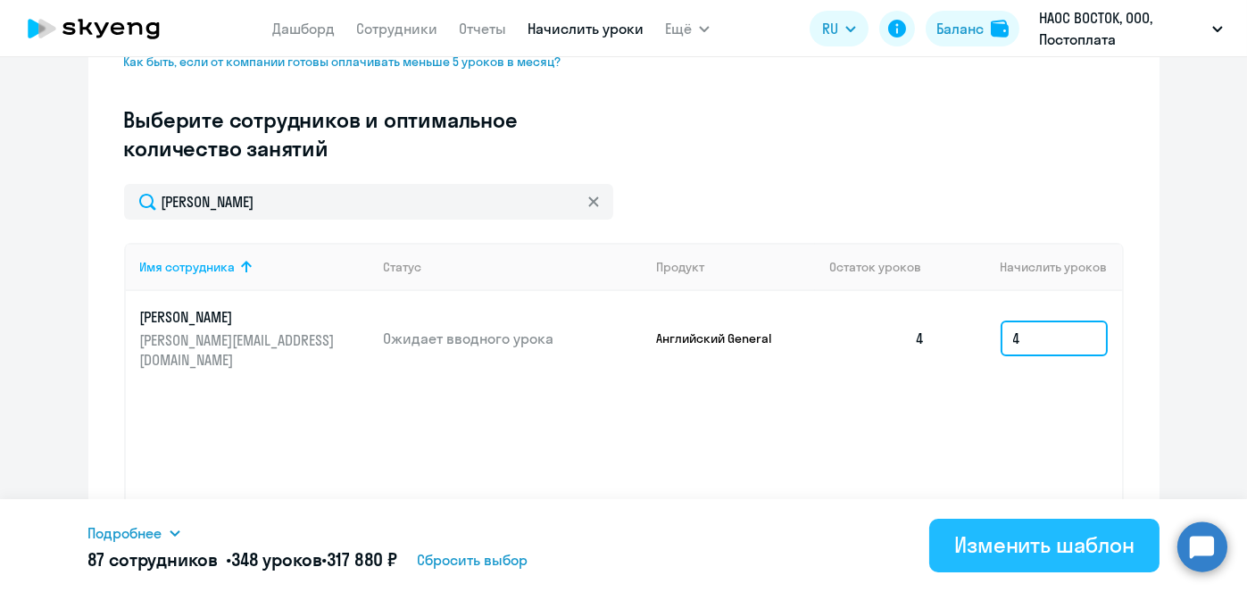
type input "4"
click at [1017, 542] on div "Изменить шаблон" at bounding box center [1044, 544] width 180 height 29
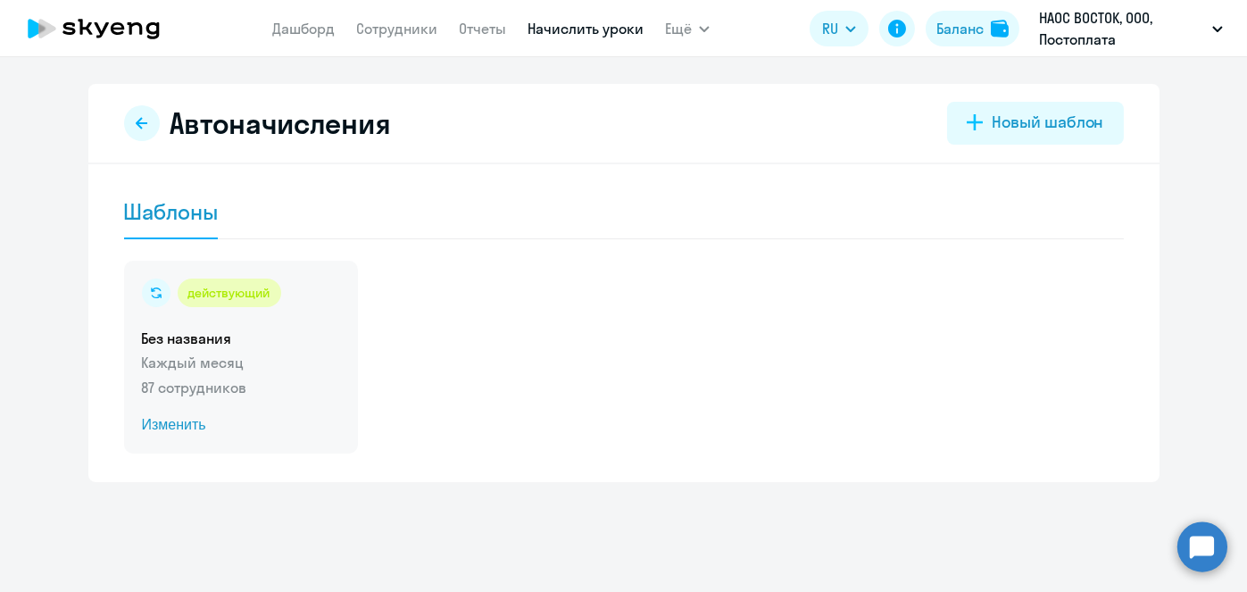
click at [191, 426] on span "Изменить" at bounding box center [241, 424] width 198 height 21
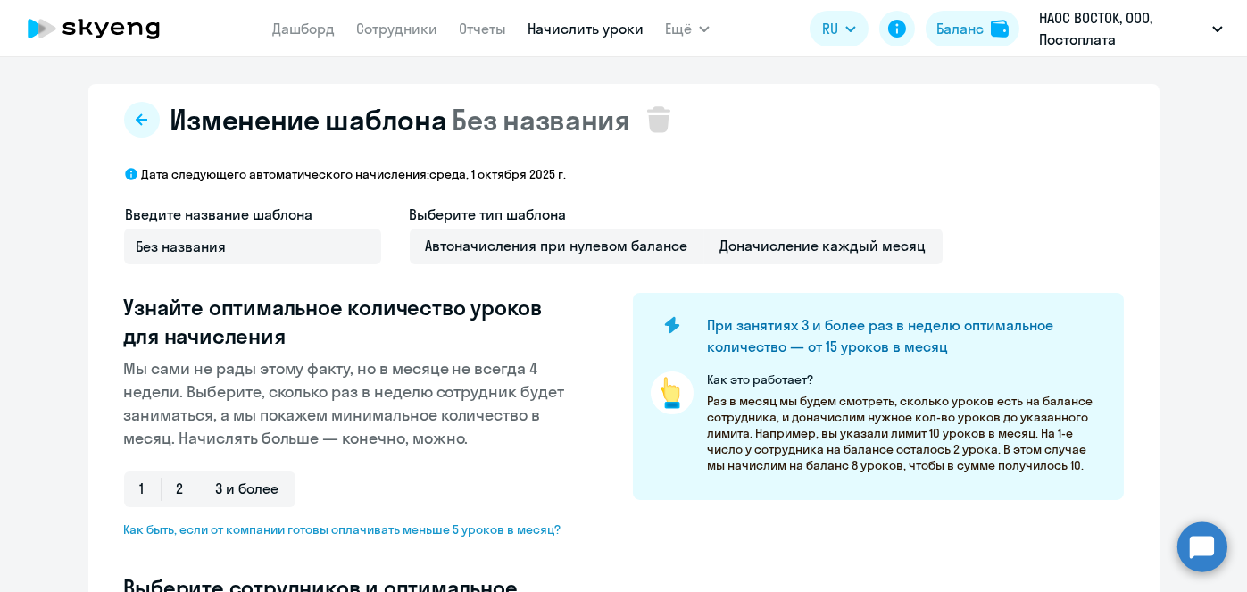
select select "10"
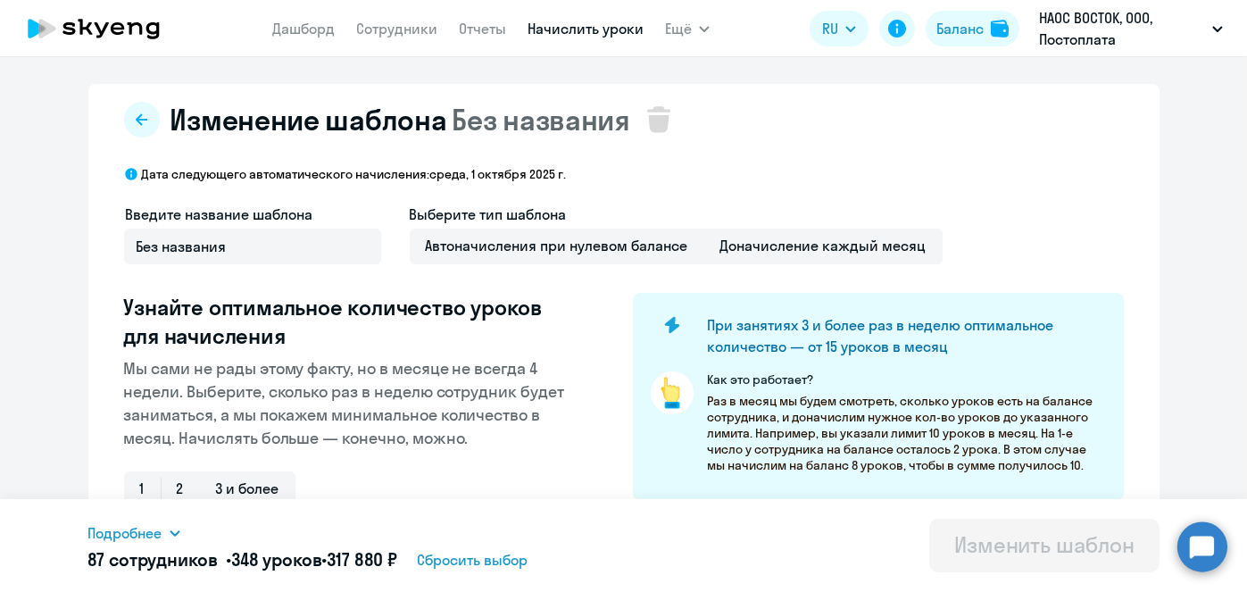
scroll to position [468, 0]
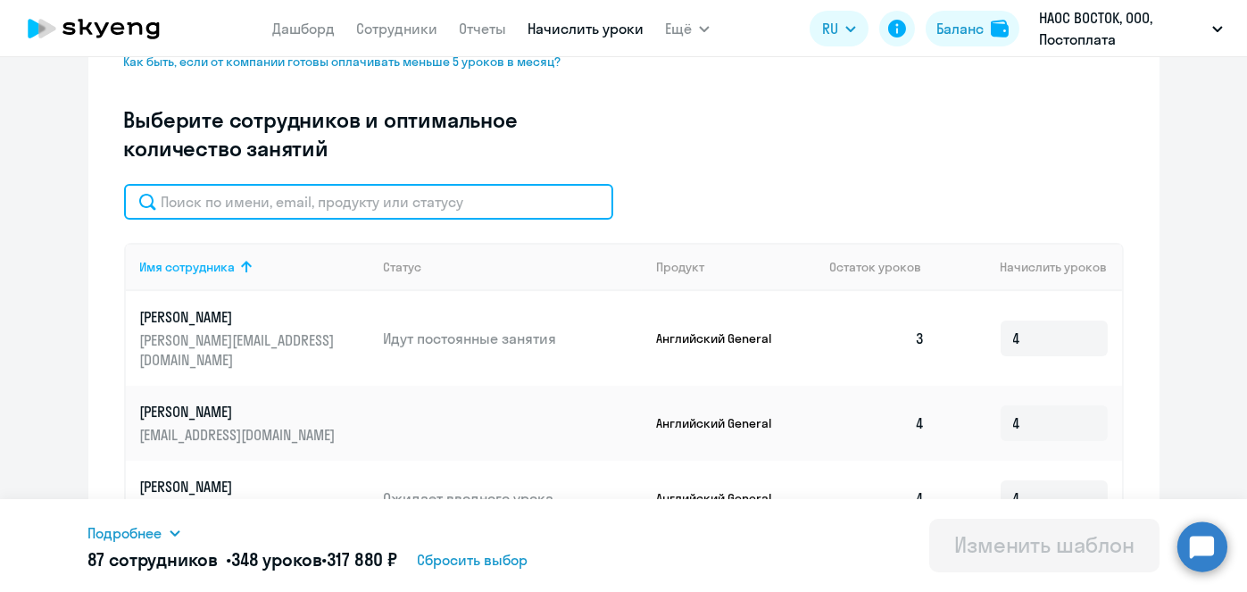
click at [531, 195] on input "text" at bounding box center [368, 202] width 489 height 36
paste input "Мельничук"
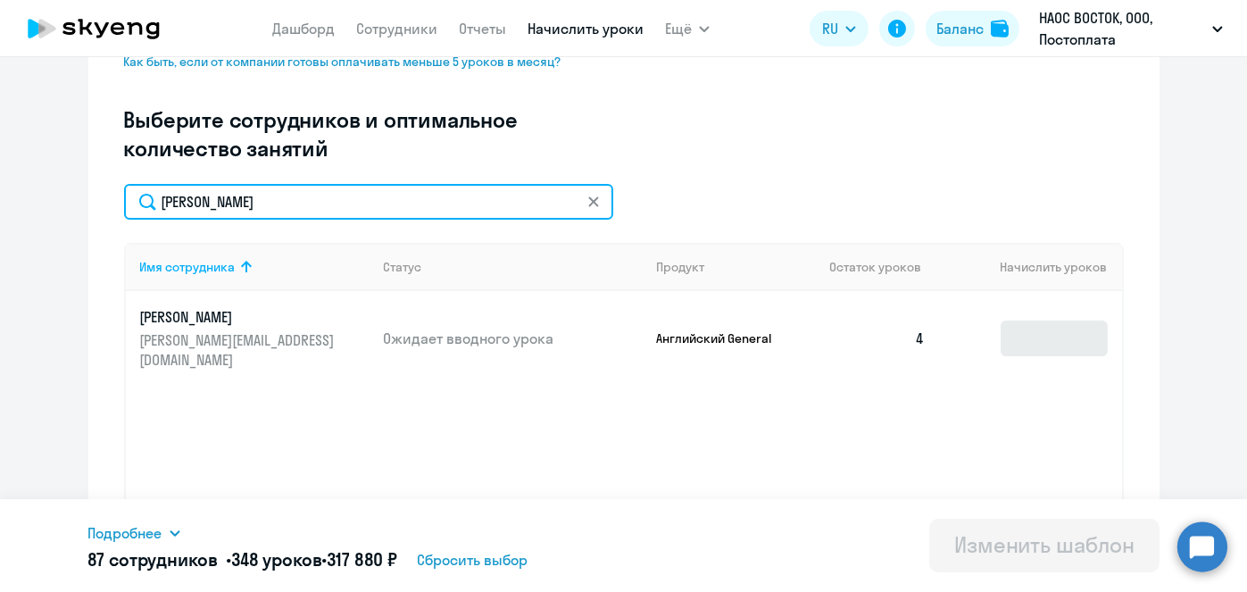
type input "Мельничук"
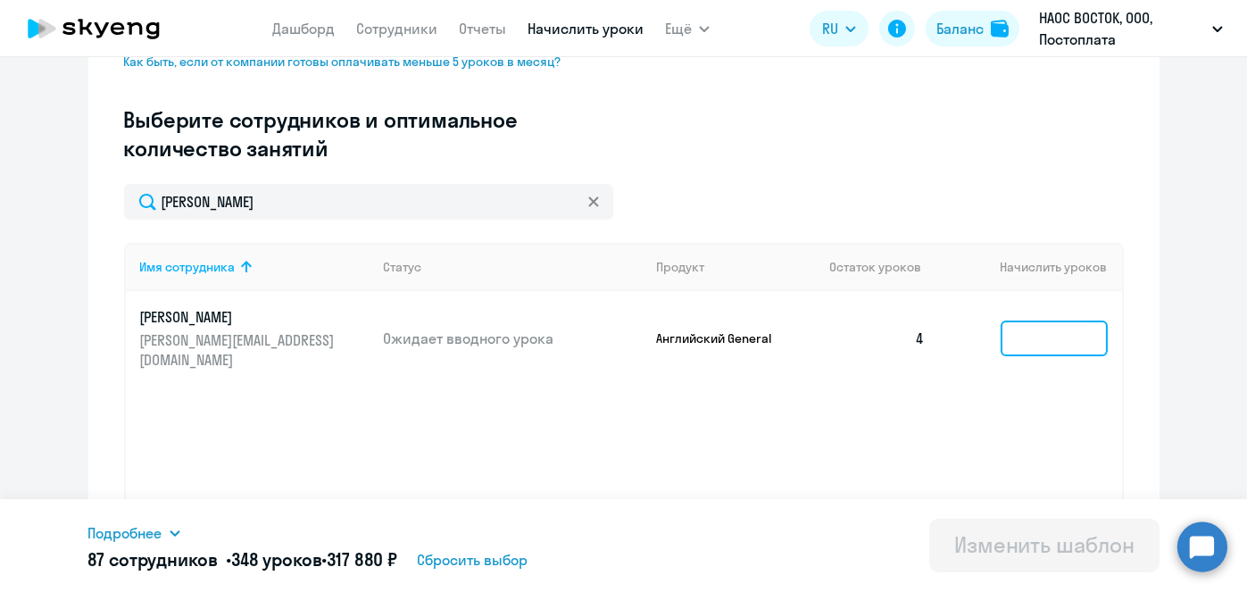
click at [1033, 341] on input at bounding box center [1053, 338] width 107 height 36
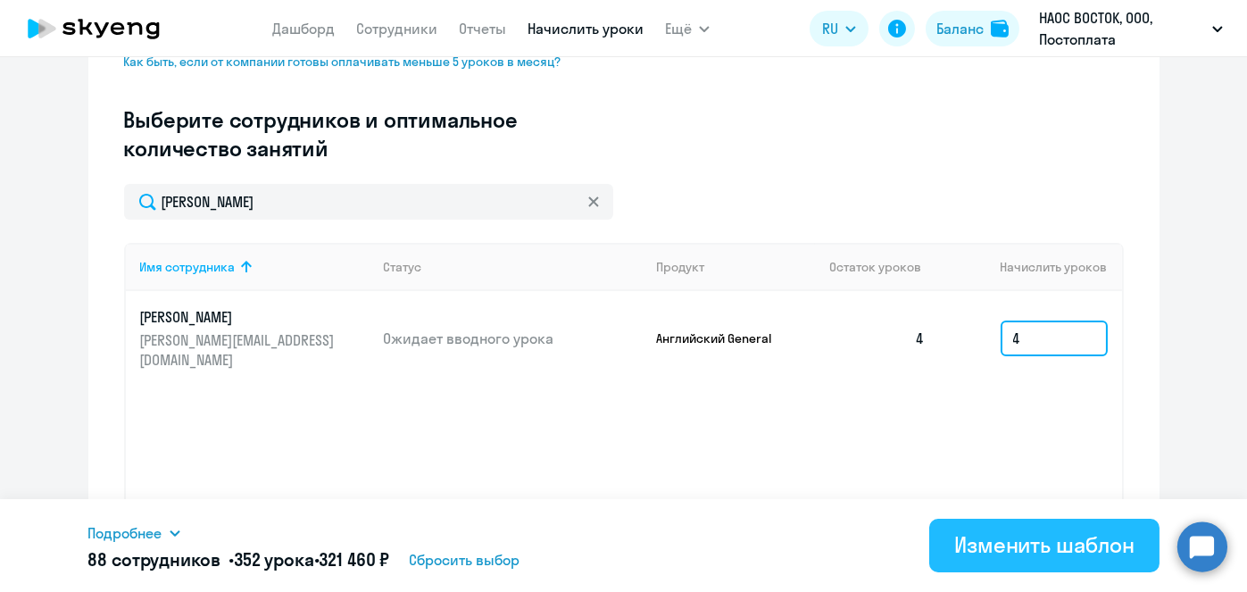
type input "4"
click at [1076, 549] on div "Изменить шаблон" at bounding box center [1044, 544] width 180 height 29
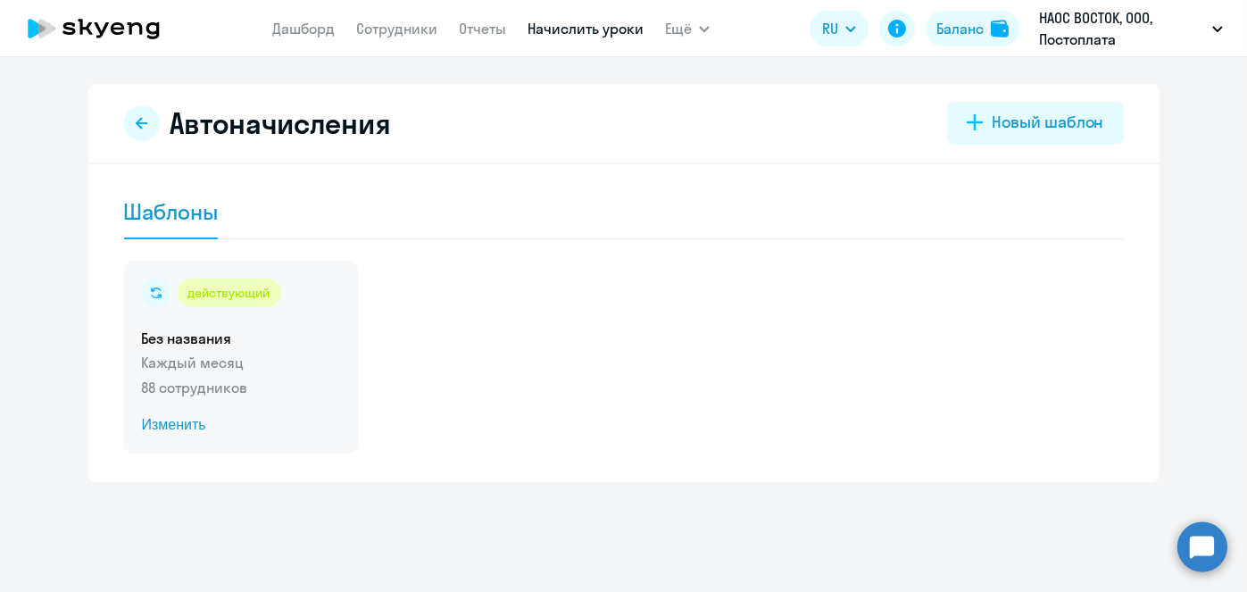
click at [186, 429] on span "Изменить" at bounding box center [241, 424] width 198 height 21
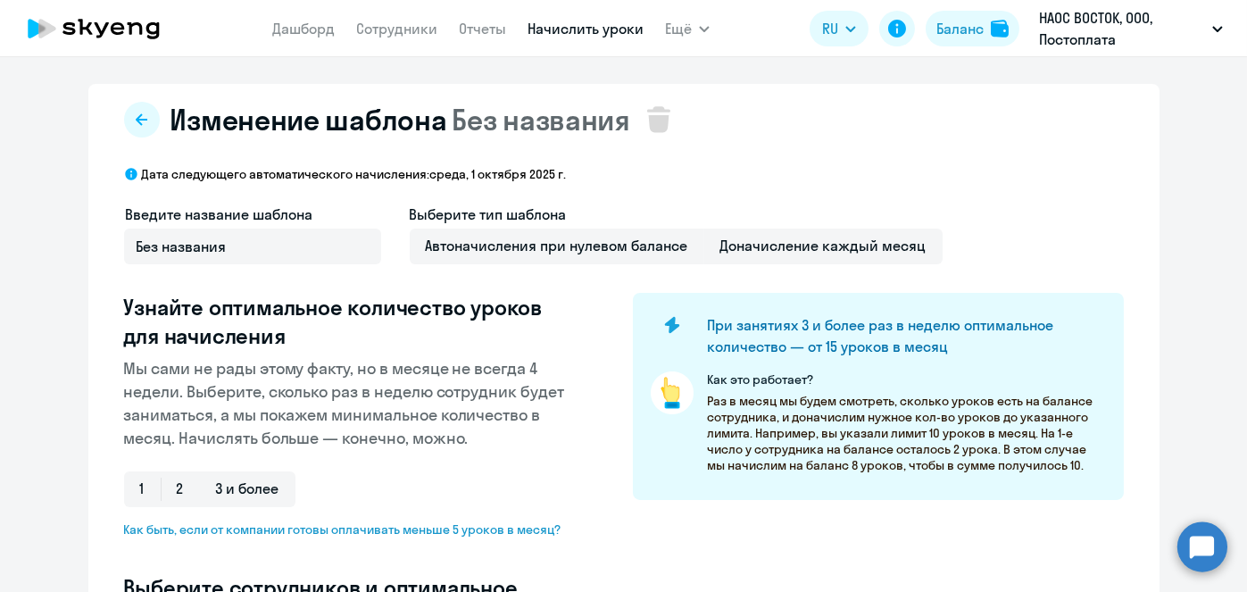
select select "10"
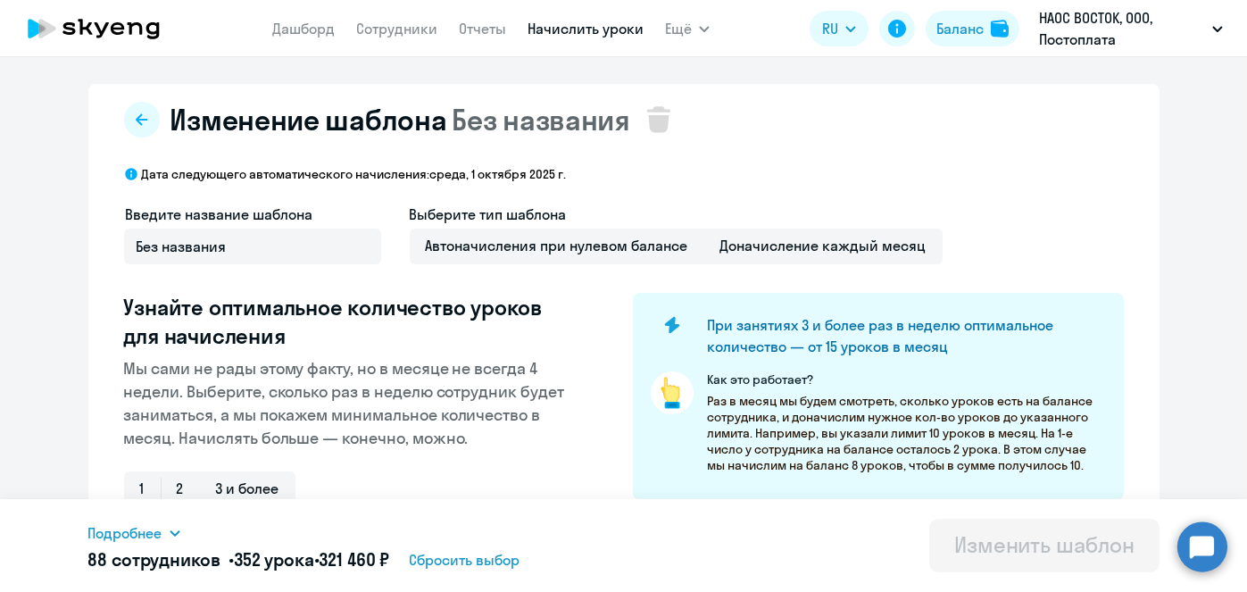
scroll to position [468, 0]
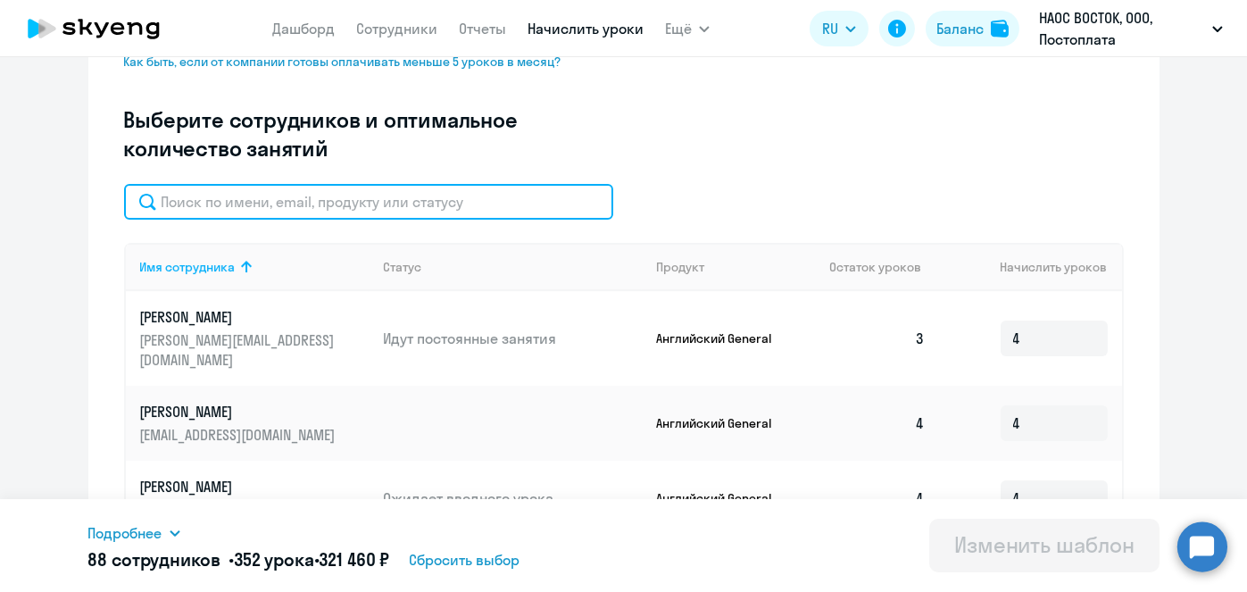
click at [557, 186] on input "text" at bounding box center [368, 202] width 489 height 36
paste input "Умарова"
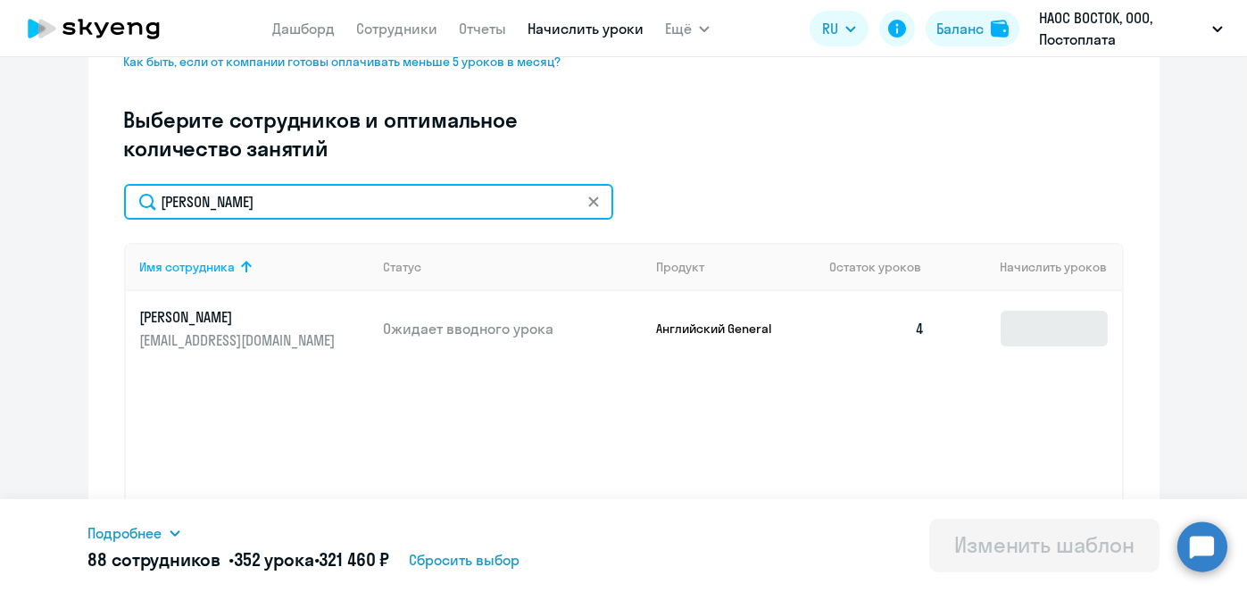
type input "Умарова"
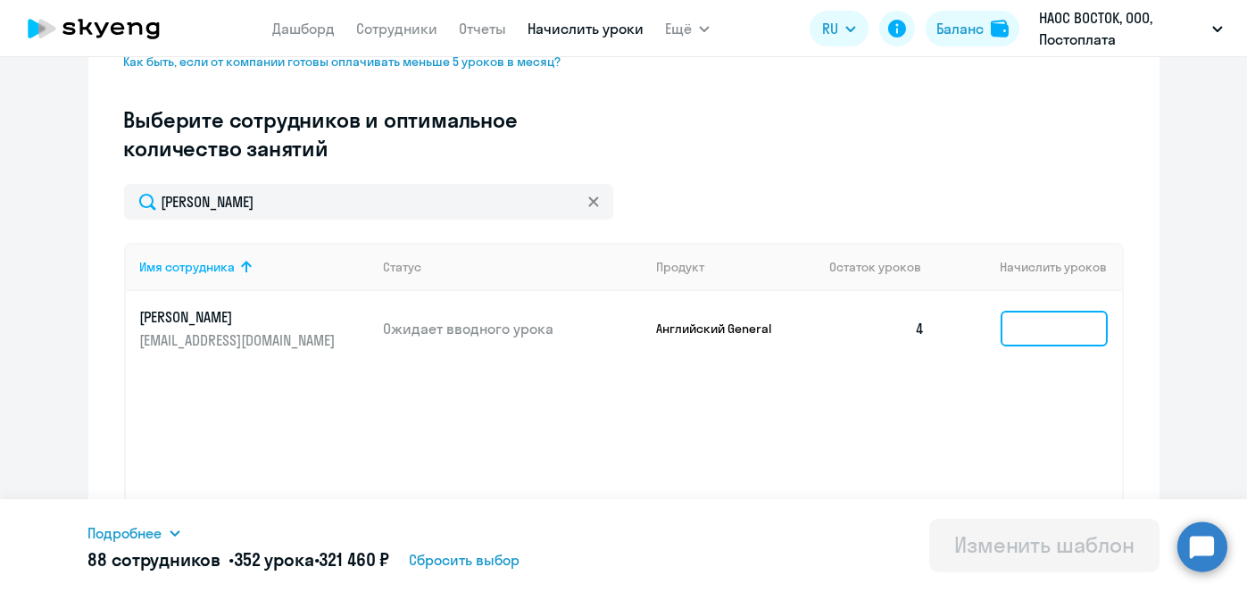
click at [1024, 338] on input at bounding box center [1053, 329] width 107 height 36
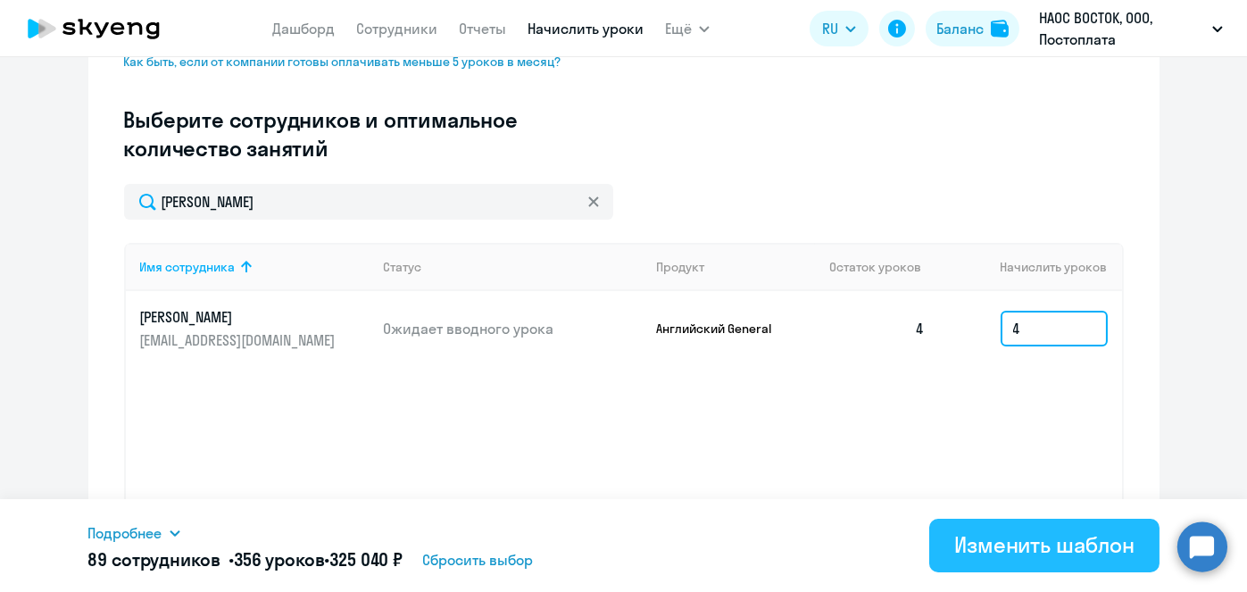
type input "4"
click at [1014, 566] on button "Изменить шаблон" at bounding box center [1044, 546] width 230 height 54
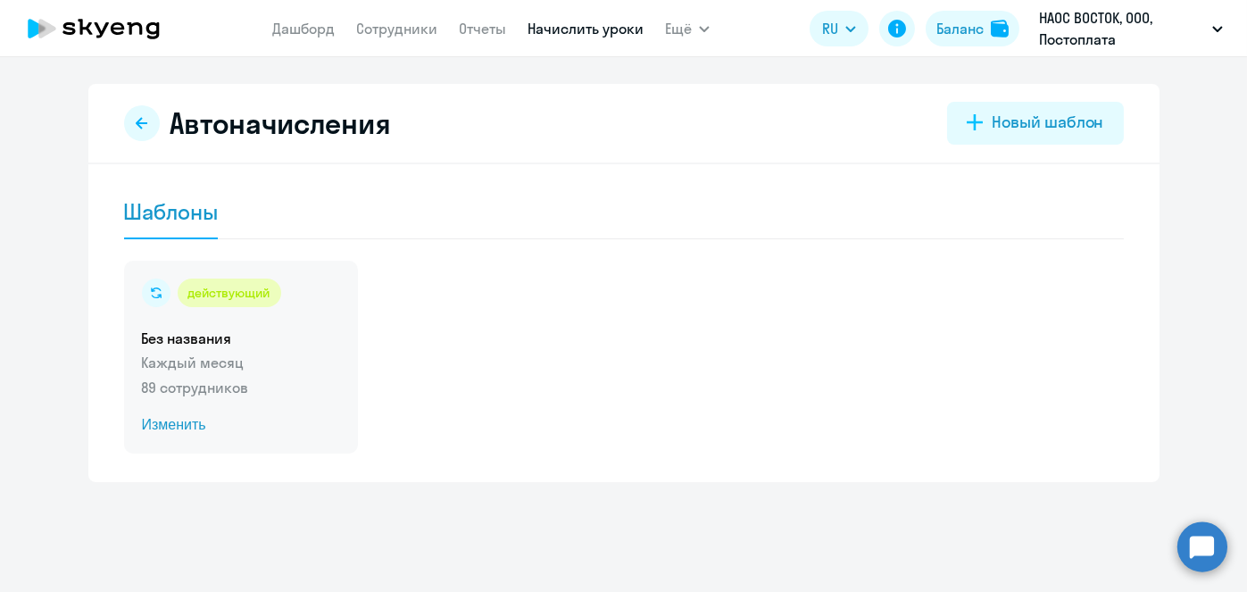
click at [186, 429] on span "Изменить" at bounding box center [241, 424] width 198 height 21
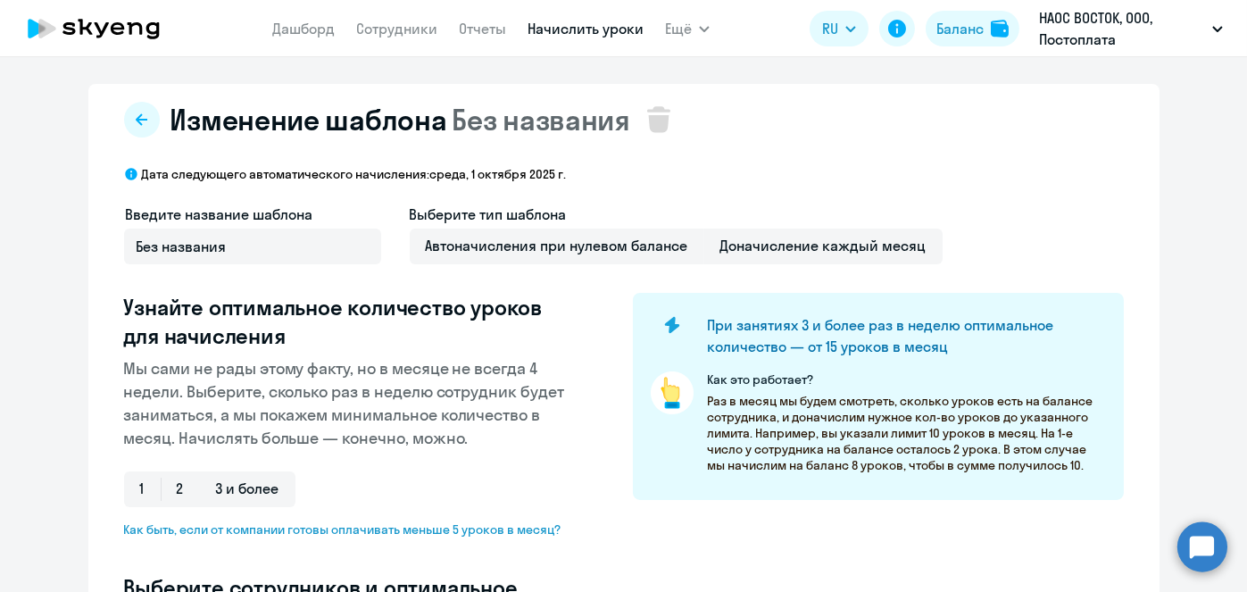
select select "10"
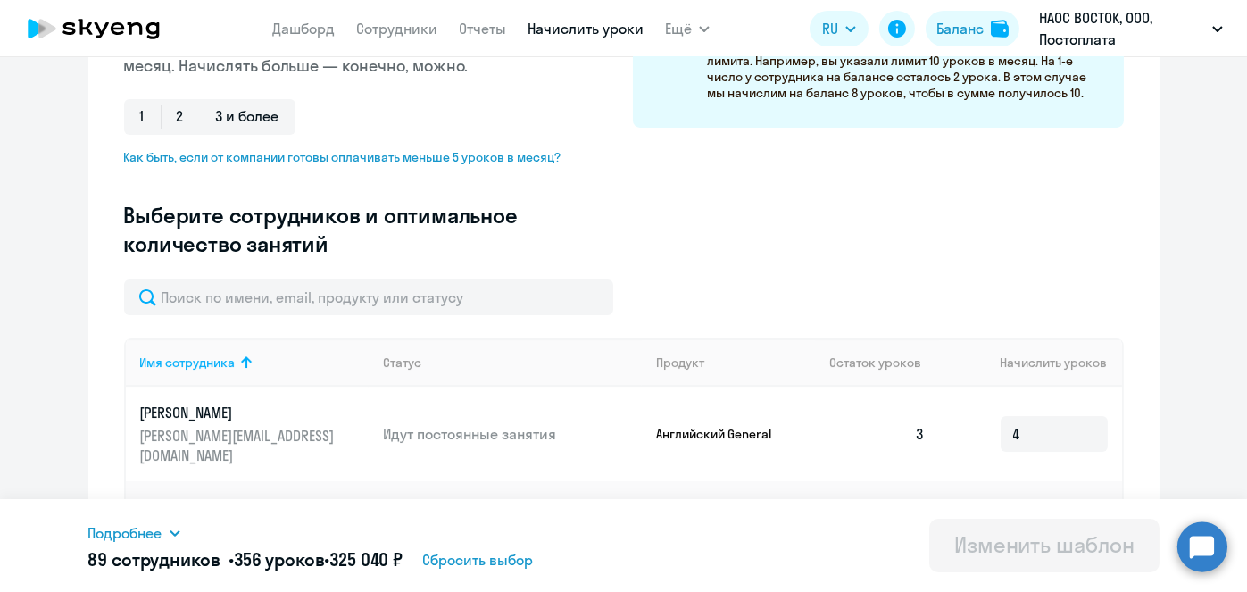
scroll to position [468, 0]
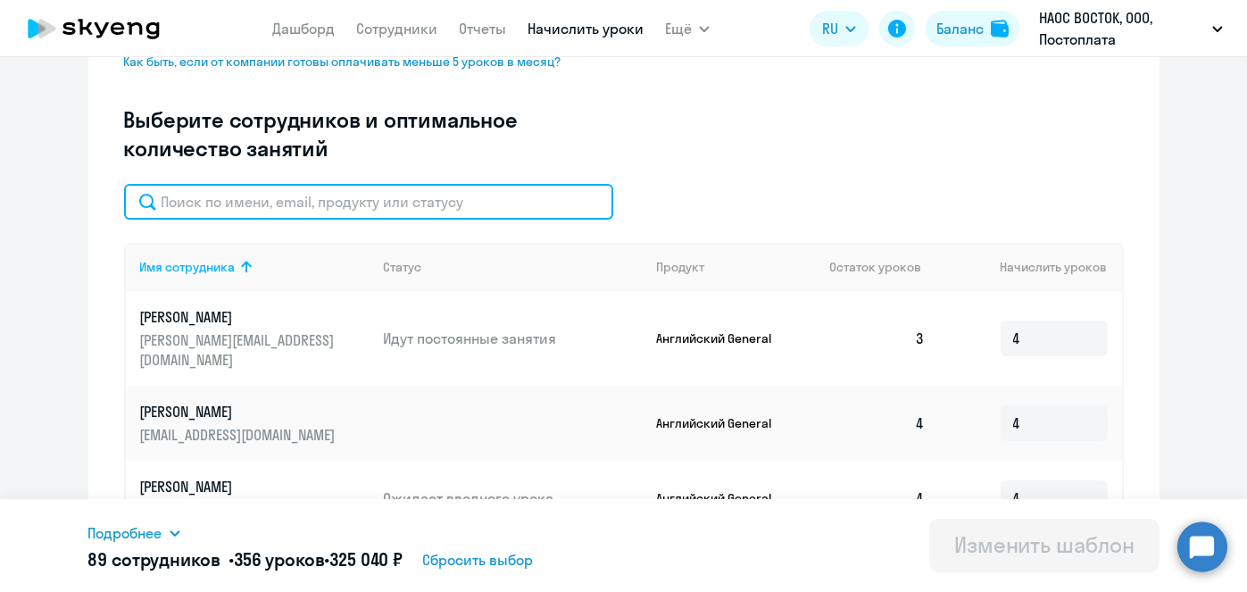
click at [465, 210] on input "text" at bounding box center [368, 202] width 489 height 36
paste input "Донец"
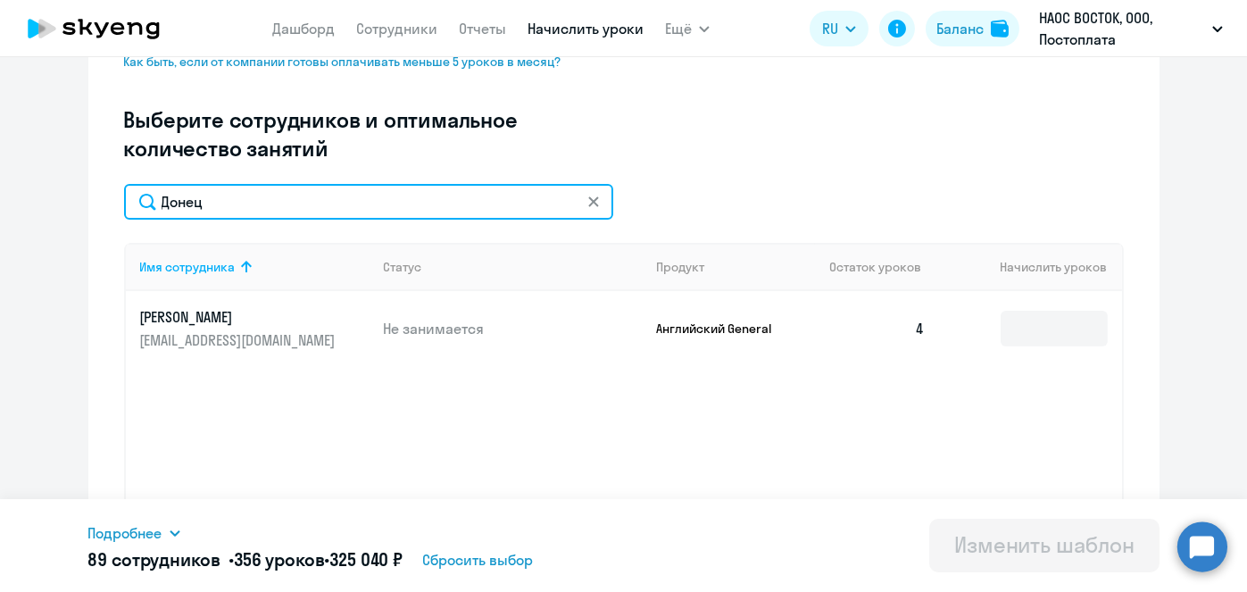
type input "Донец"
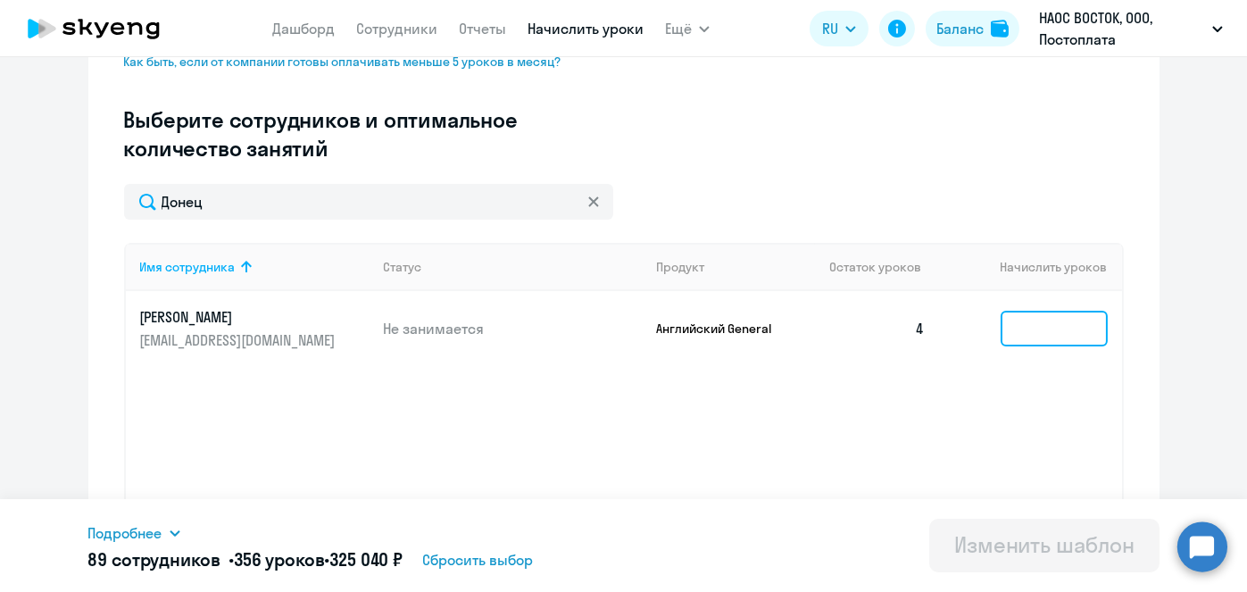
click at [1041, 323] on input at bounding box center [1053, 329] width 107 height 36
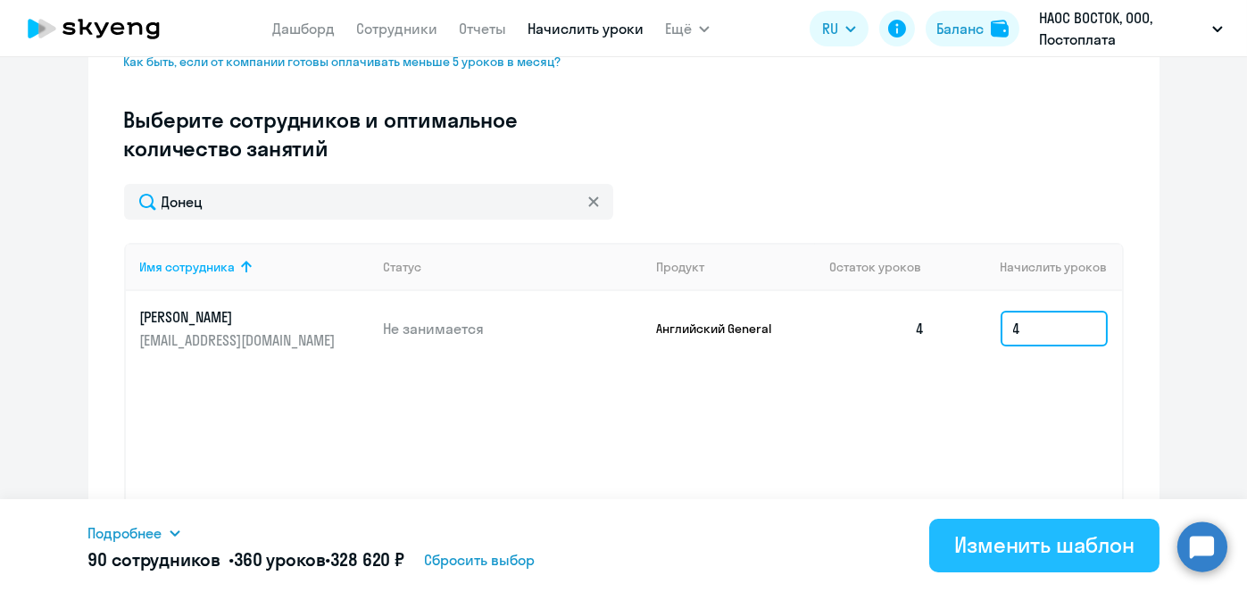
type input "4"
click at [1006, 550] on div "Изменить шаблон" at bounding box center [1044, 544] width 180 height 29
